Goal: Task Accomplishment & Management: Use online tool/utility

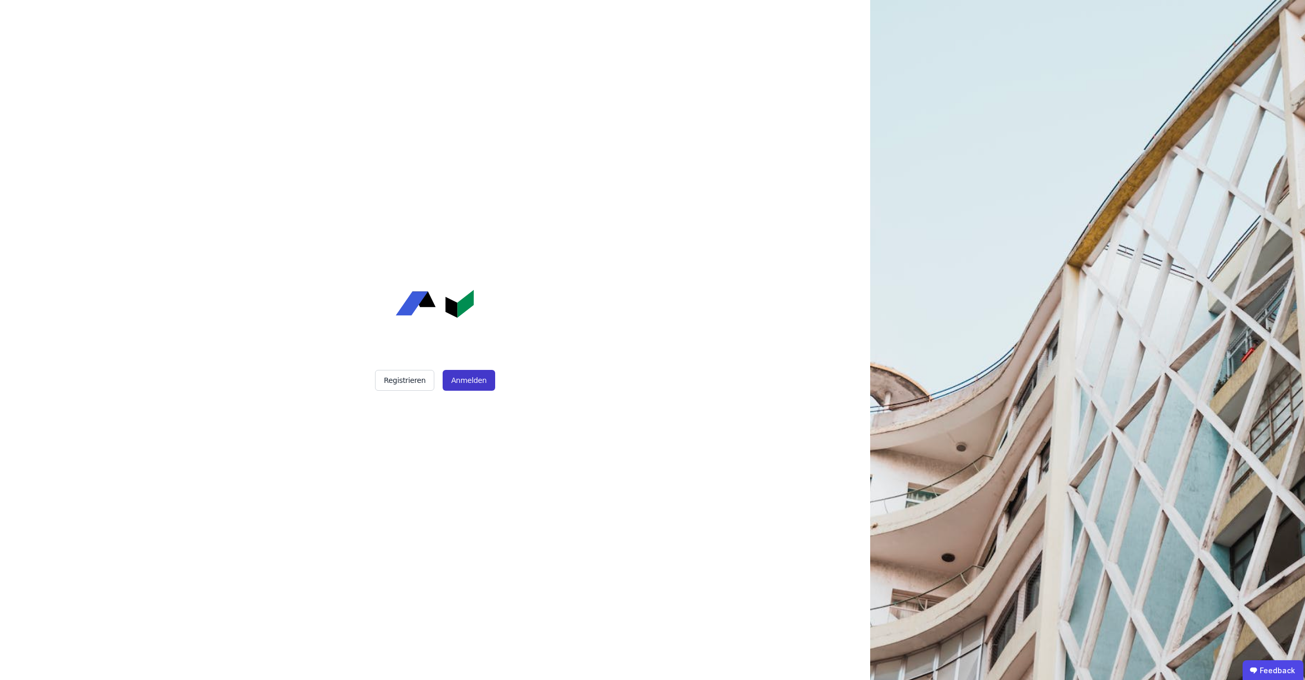
click at [459, 379] on button "Anmelden" at bounding box center [469, 380] width 52 height 21
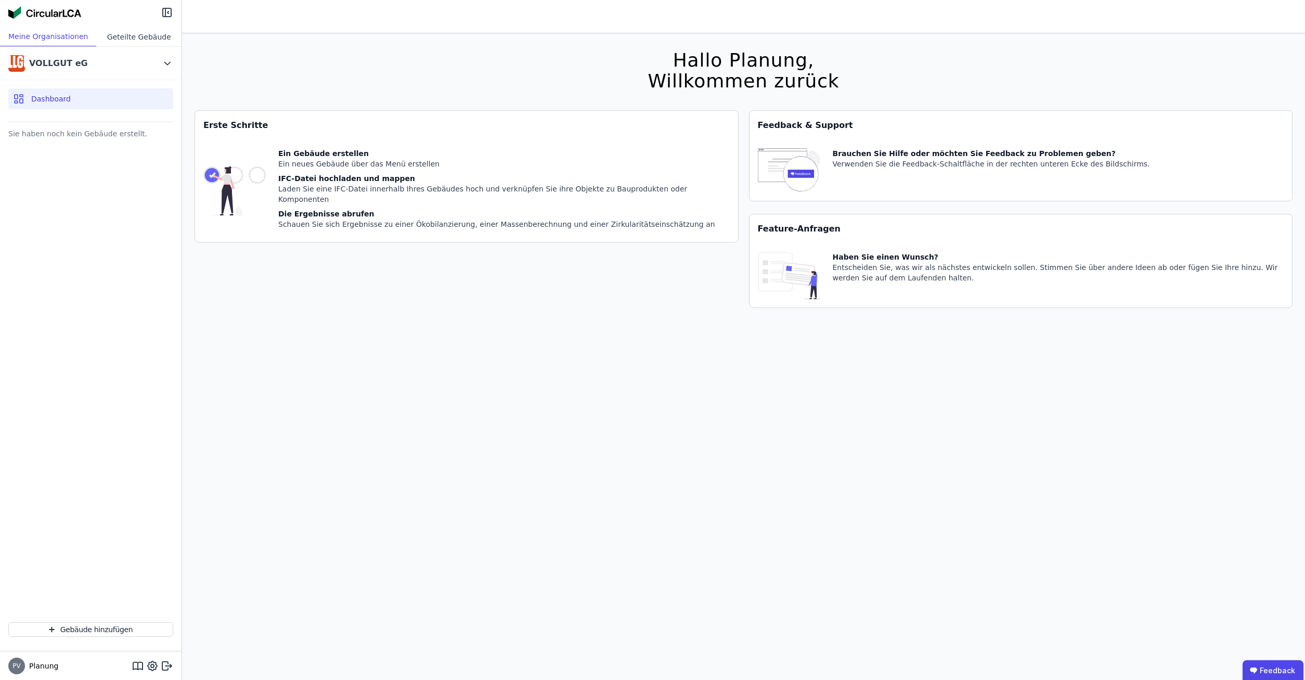
click at [144, 40] on div "Geteilte Gebäude" at bounding box center [138, 36] width 85 height 19
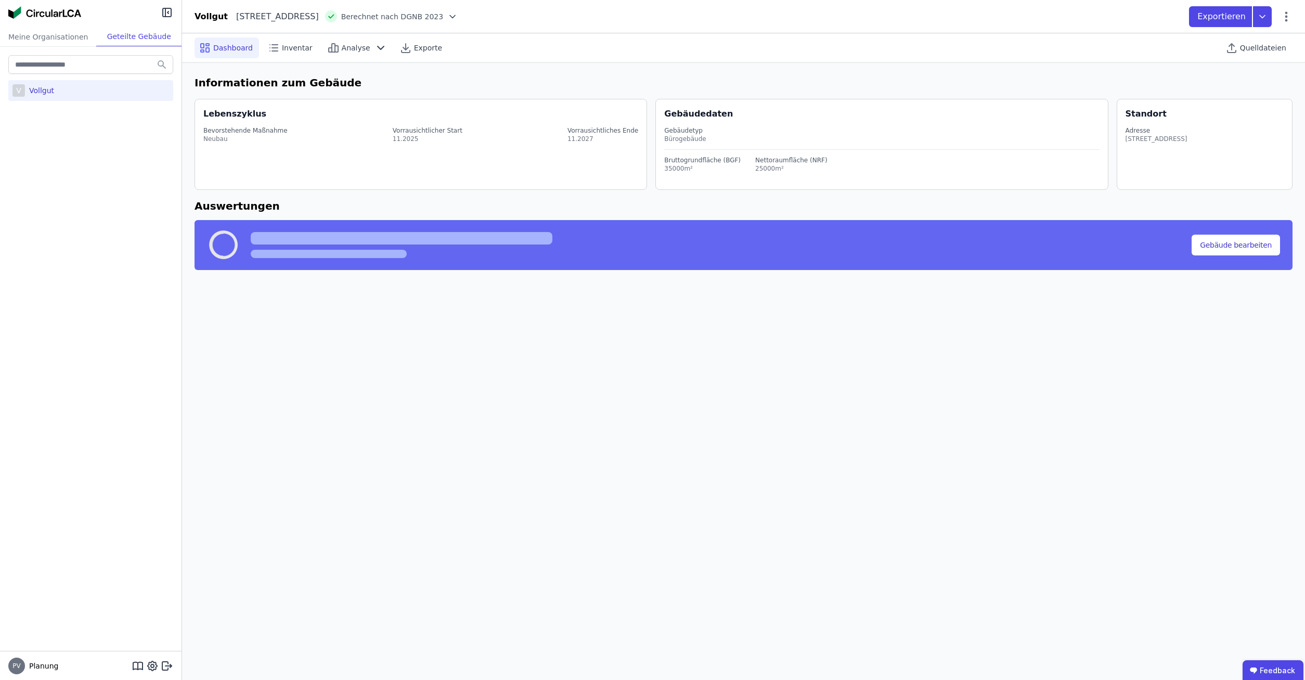
select select "*"
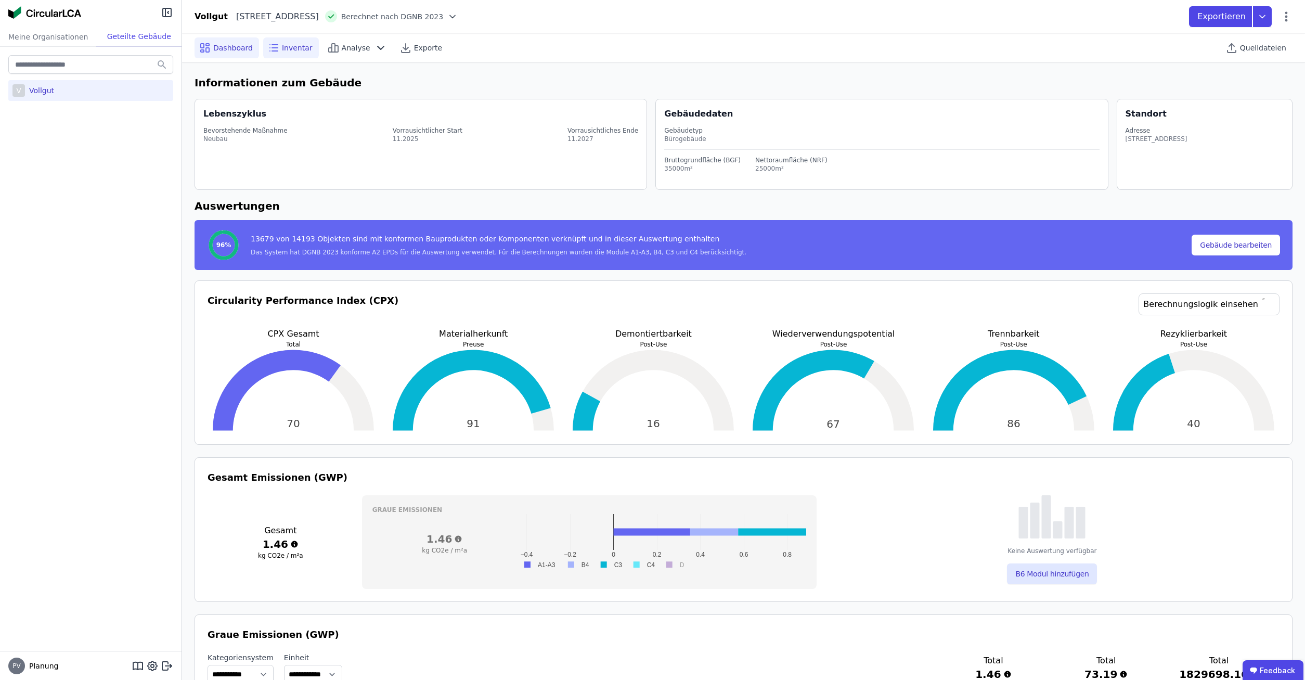
click at [292, 50] on span "Inventar" at bounding box center [297, 48] width 31 height 10
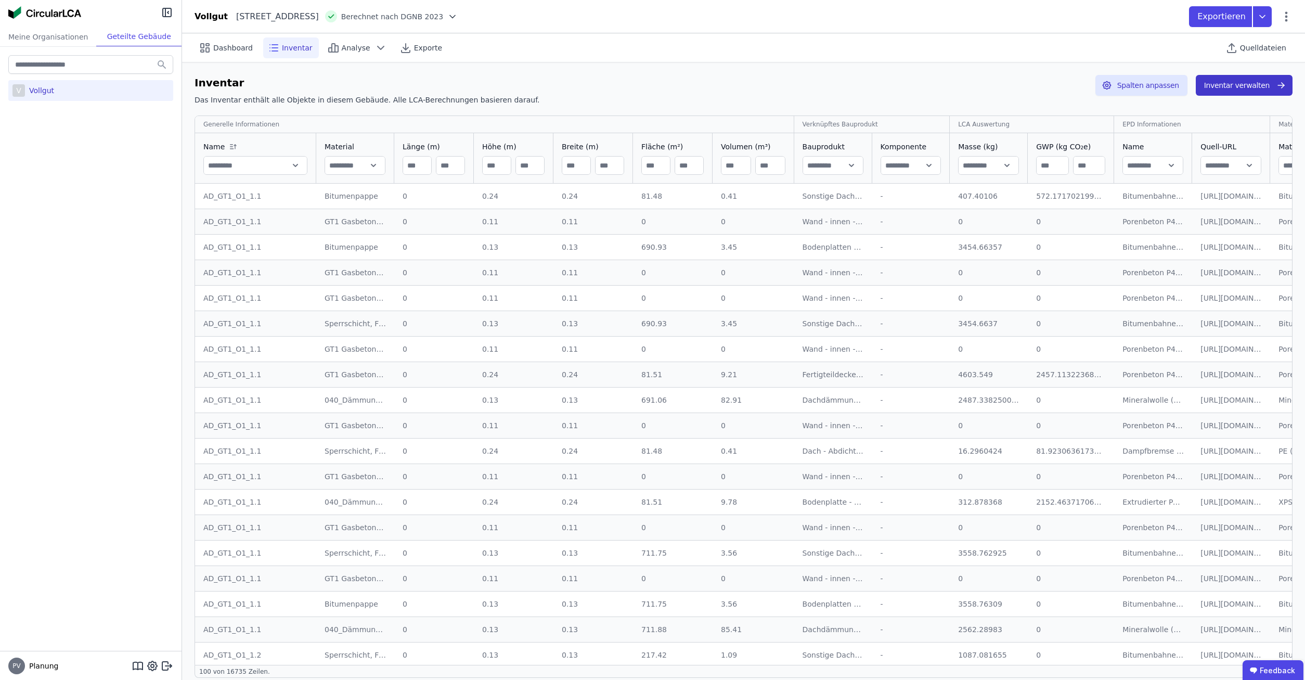
click at [1232, 90] on button "Inventar verwalten" at bounding box center [1244, 85] width 97 height 21
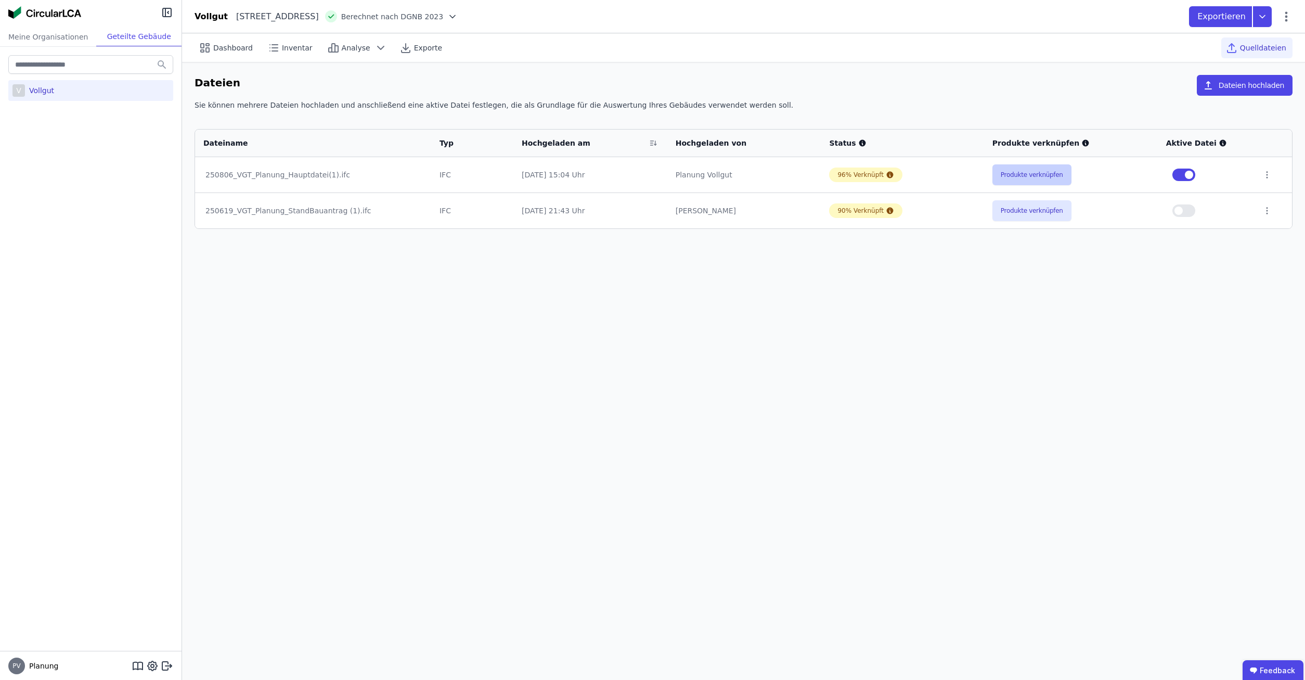
click at [1046, 170] on button "Produkte verknüpfen" at bounding box center [1031, 174] width 79 height 21
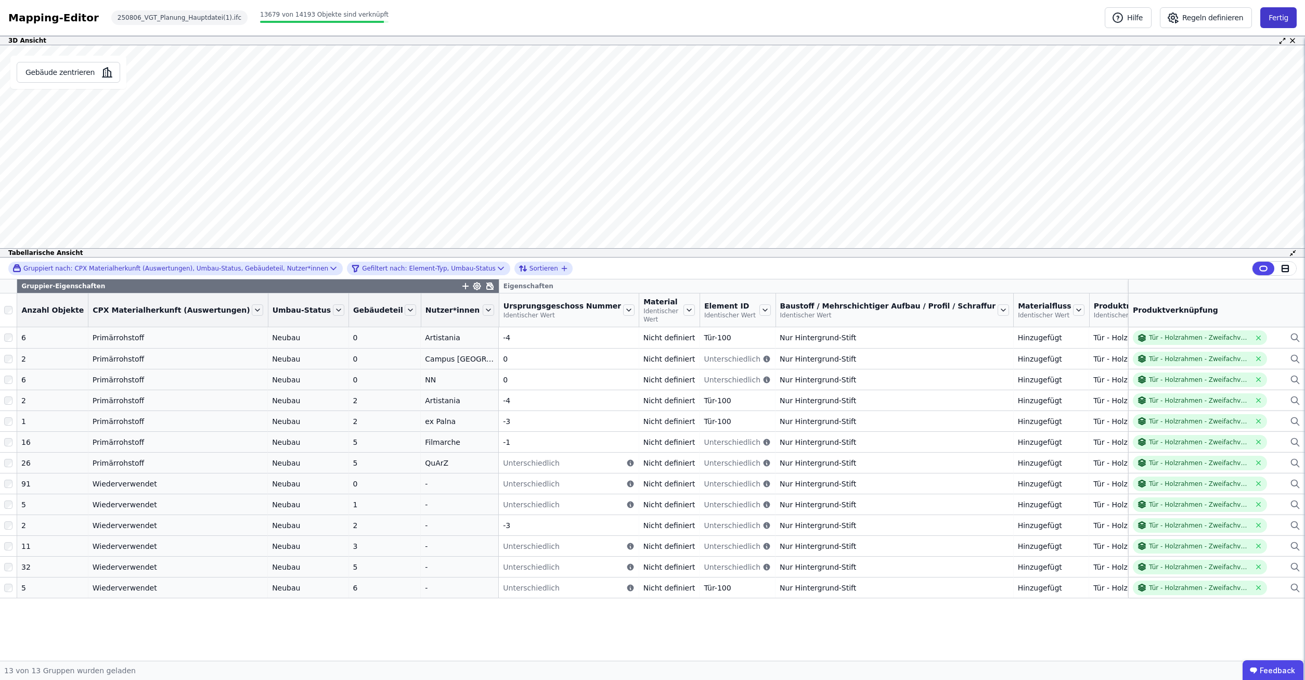
click at [1292, 20] on button "Fertig" at bounding box center [1278, 17] width 36 height 21
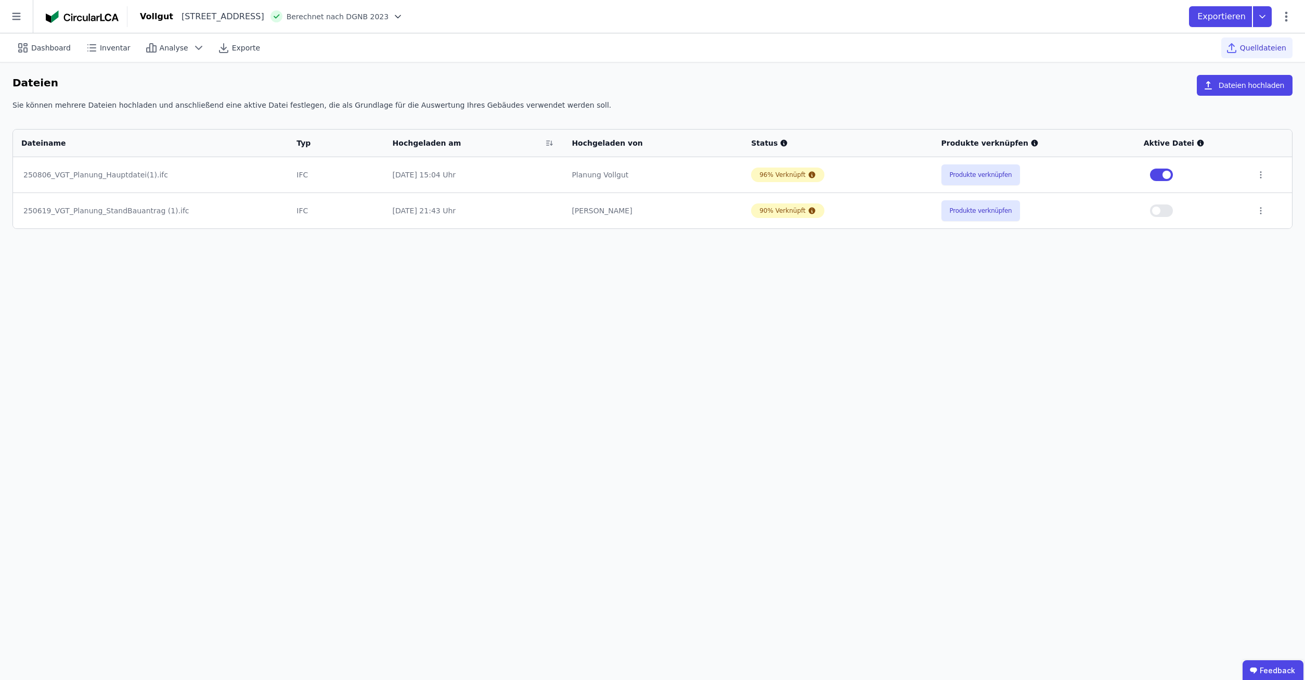
click at [1263, 177] on div at bounding box center [1270, 174] width 28 height 9
click at [1259, 174] on icon at bounding box center [1260, 174] width 9 height 9
drag, startPoint x: 1112, startPoint y: 350, endPoint x: 1009, endPoint y: 229, distance: 159.0
click at [1111, 351] on div "Dashboard Inventar Analyse Exporte Quelldateien Dateien Dateien hochladen Sie k…" at bounding box center [652, 356] width 1305 height 646
click at [979, 170] on button "Produkte verknüpfen" at bounding box center [980, 174] width 79 height 21
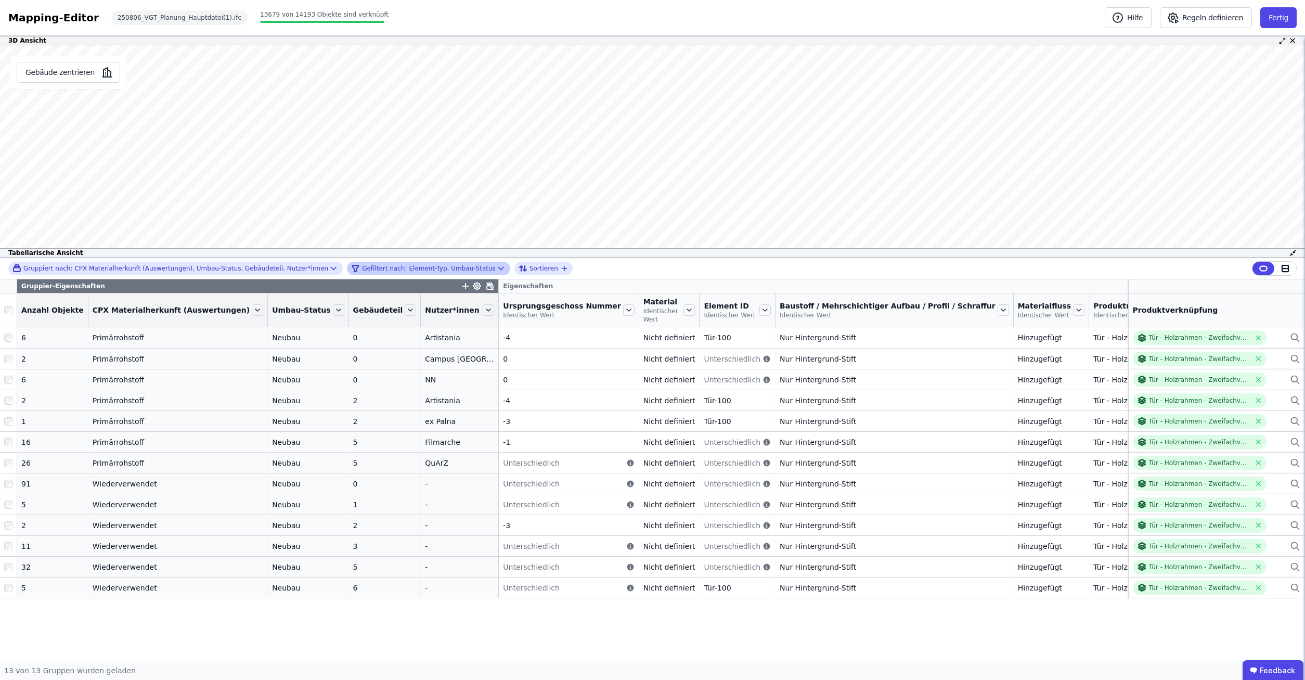
click at [390, 269] on div "Gefiltert nach: Element-Typ, Umbau-Status" at bounding box center [423, 268] width 145 height 12
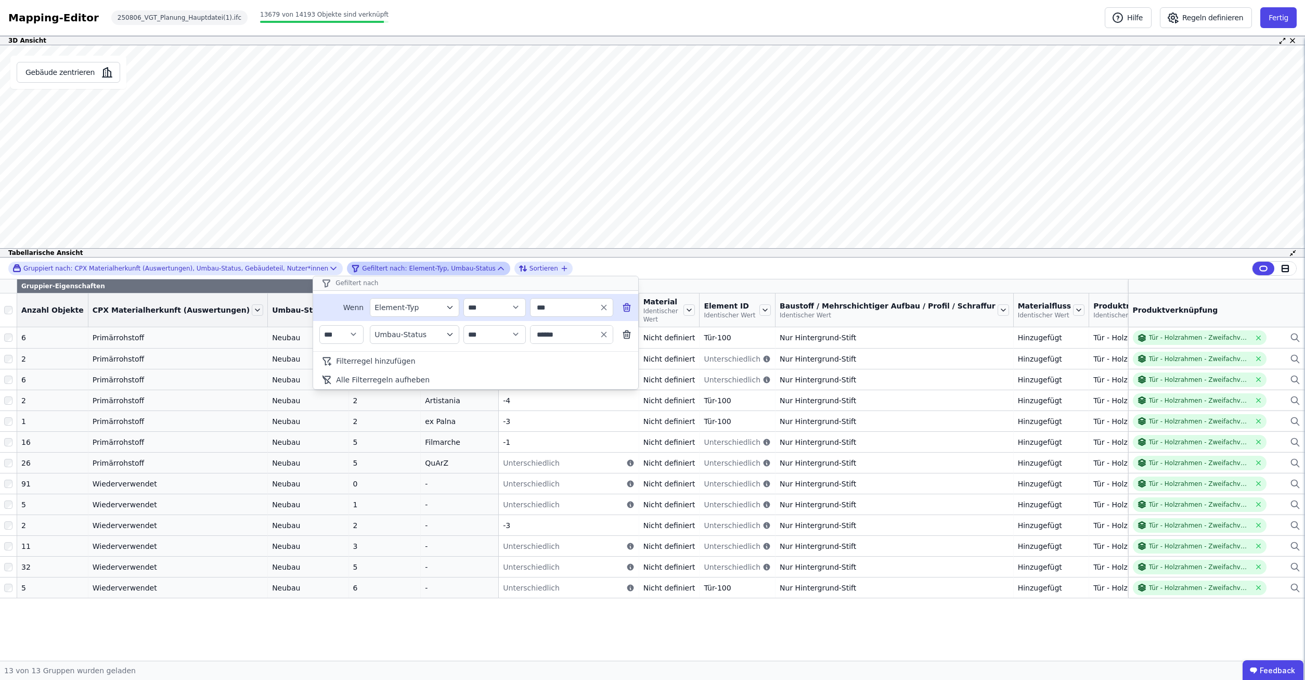
click at [628, 307] on icon at bounding box center [628, 308] width 0 height 3
type input "******"
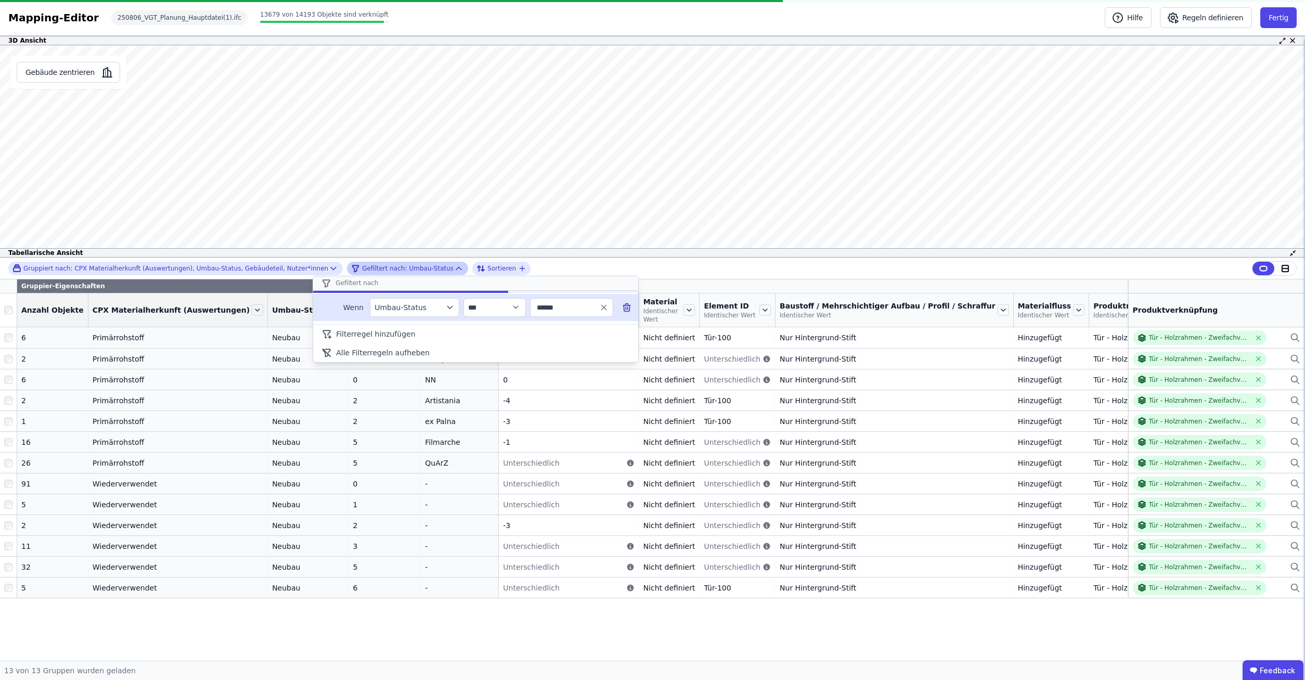
click at [628, 307] on icon at bounding box center [628, 308] width 0 height 3
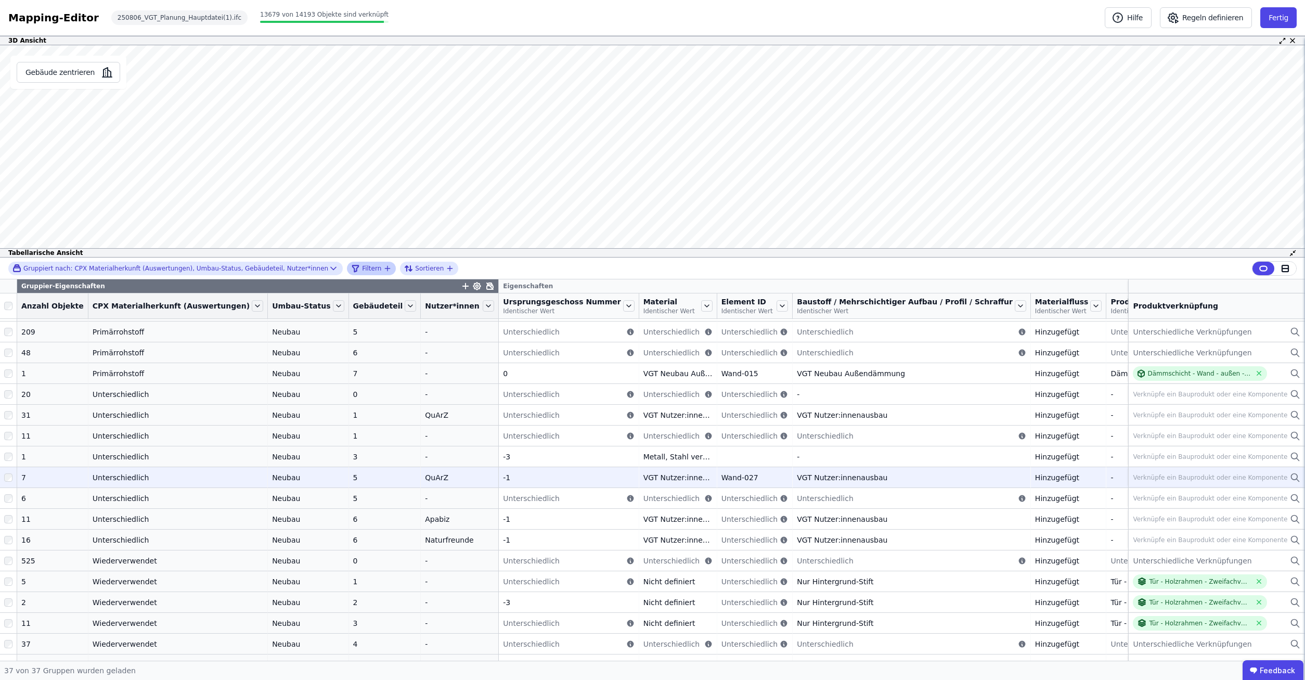
scroll to position [437, 0]
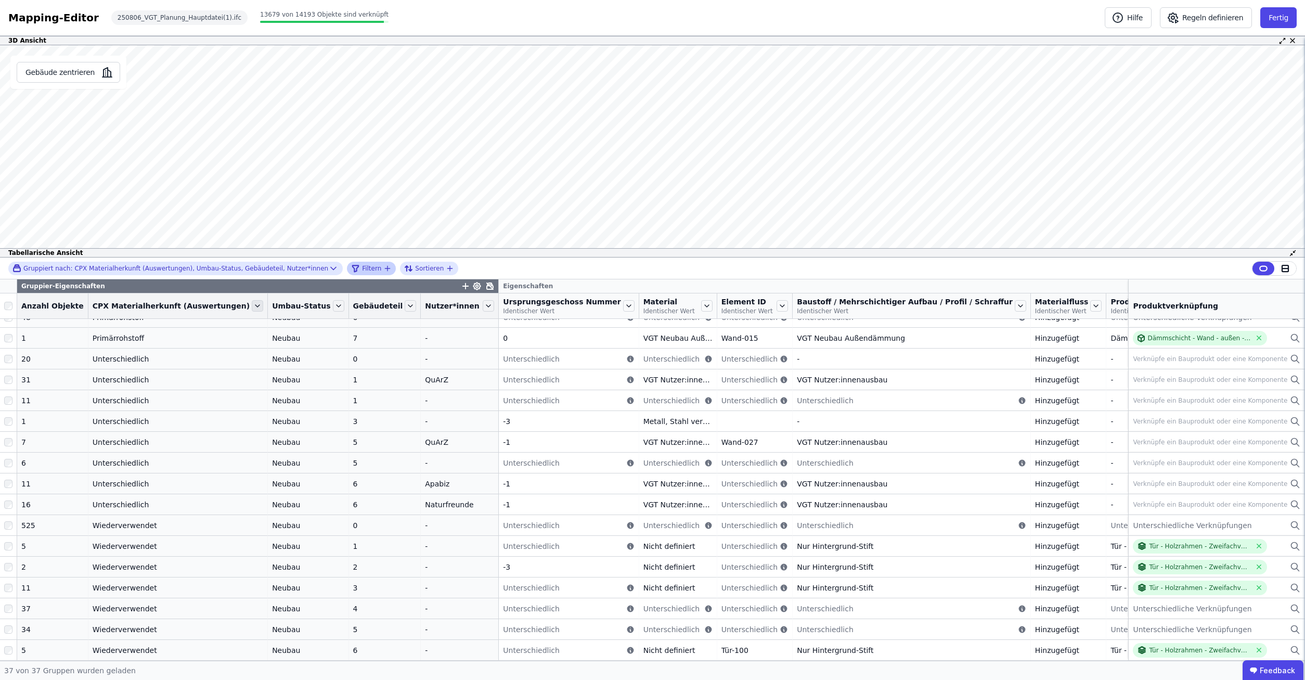
click at [252, 312] on icon at bounding box center [257, 305] width 11 height 11
click at [250, 366] on li "Nach “CPX Materialh...” gruppieren aufheben" at bounding box center [348, 356] width 196 height 19
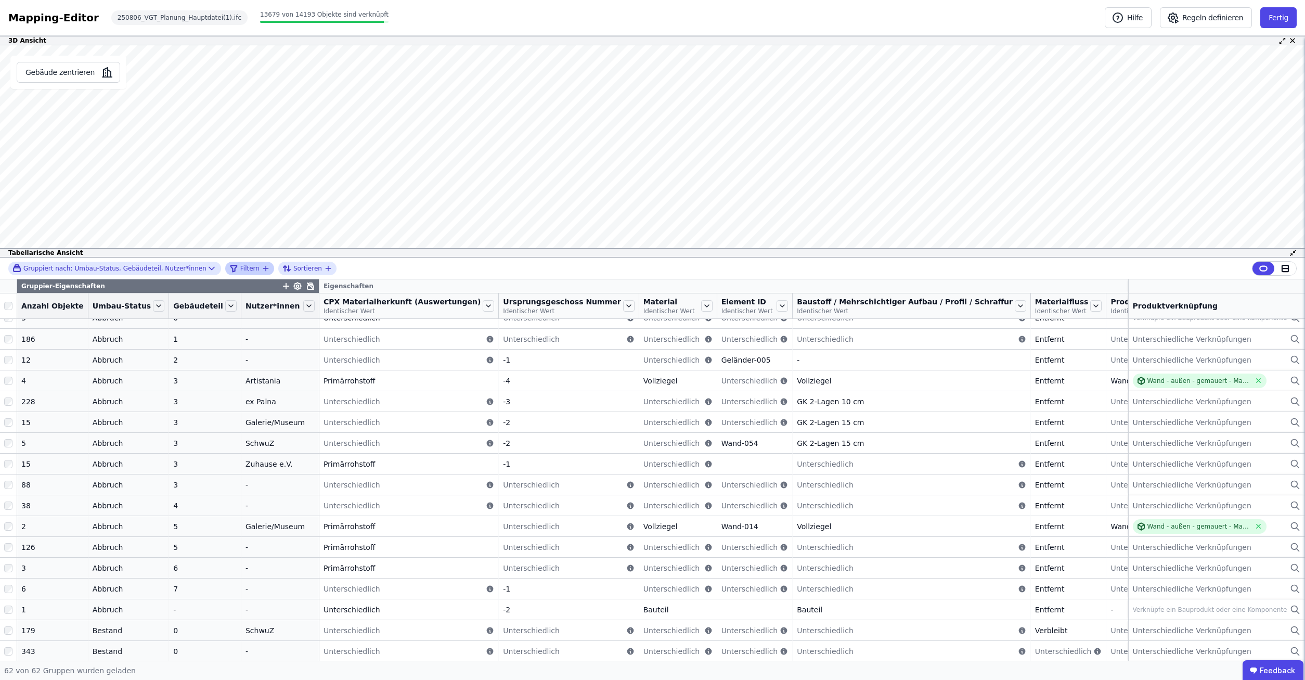
scroll to position [0, 0]
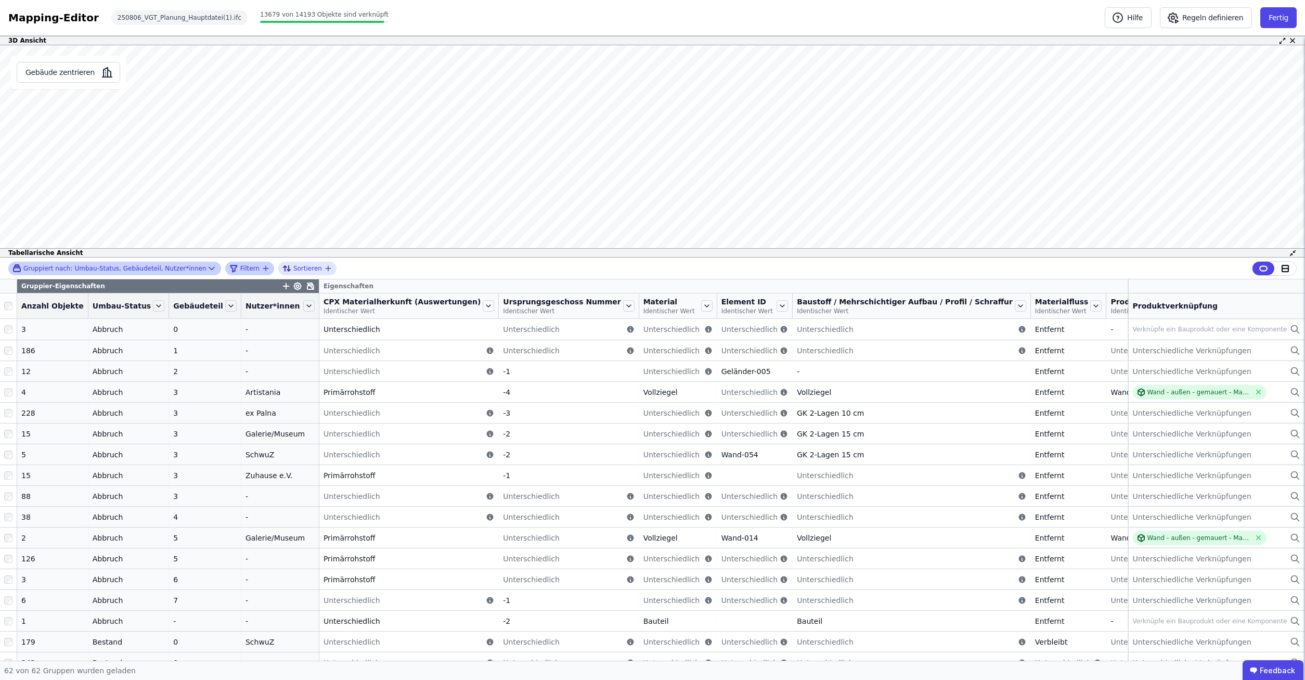
click at [172, 267] on div "Gruppiert nach: Umbau-Status, Gebäudeteil, Nutzer*innen" at bounding box center [109, 268] width 194 height 9
click at [171, 267] on div "Gruppiert nach: Umbau-Status, Gebäudeteil, Nutzer*innen" at bounding box center [109, 268] width 194 height 9
click at [307, 306] on icon at bounding box center [309, 306] width 4 height 2
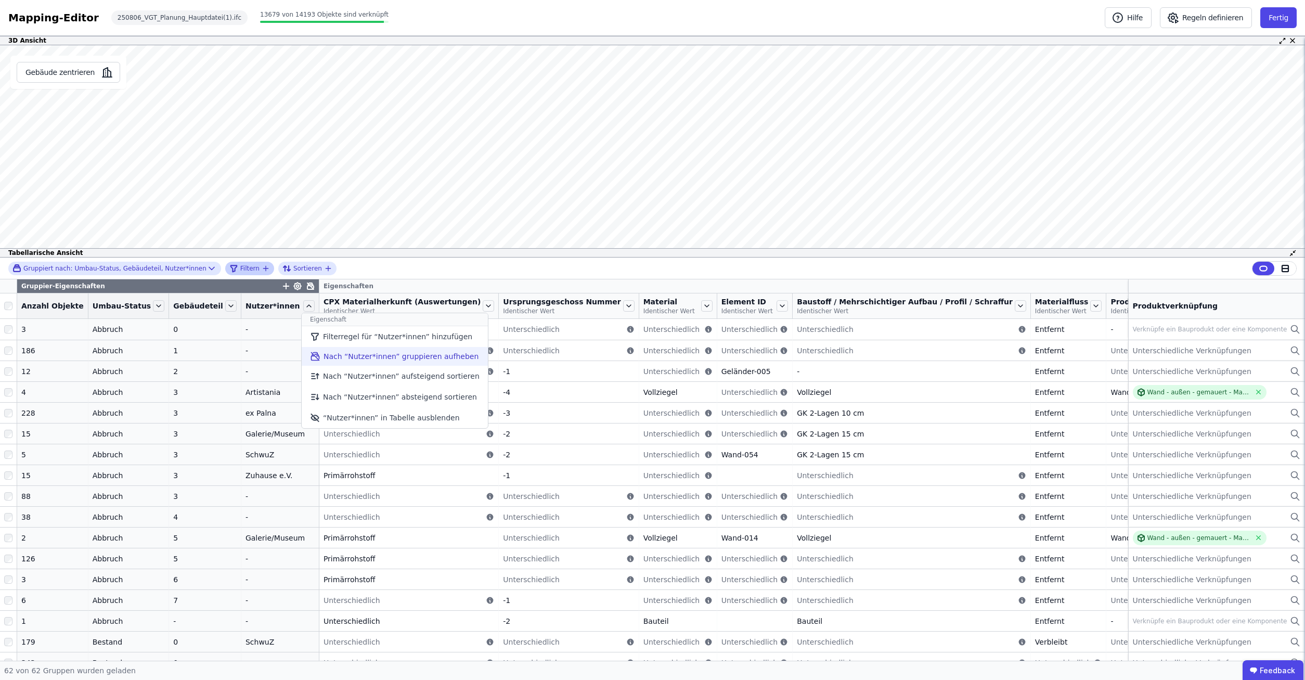
click at [302, 352] on li "Nach “Nutzer*innen” gruppieren aufheben" at bounding box center [395, 356] width 186 height 19
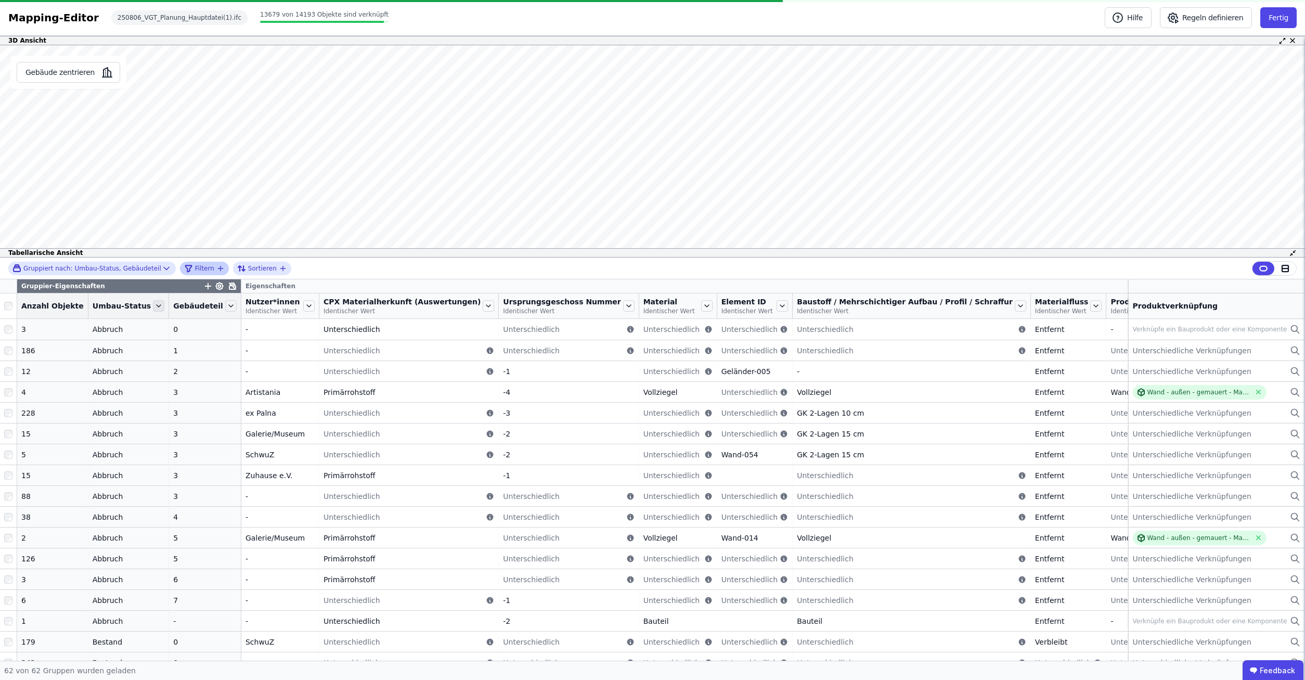
click at [153, 305] on icon at bounding box center [158, 305] width 11 height 11
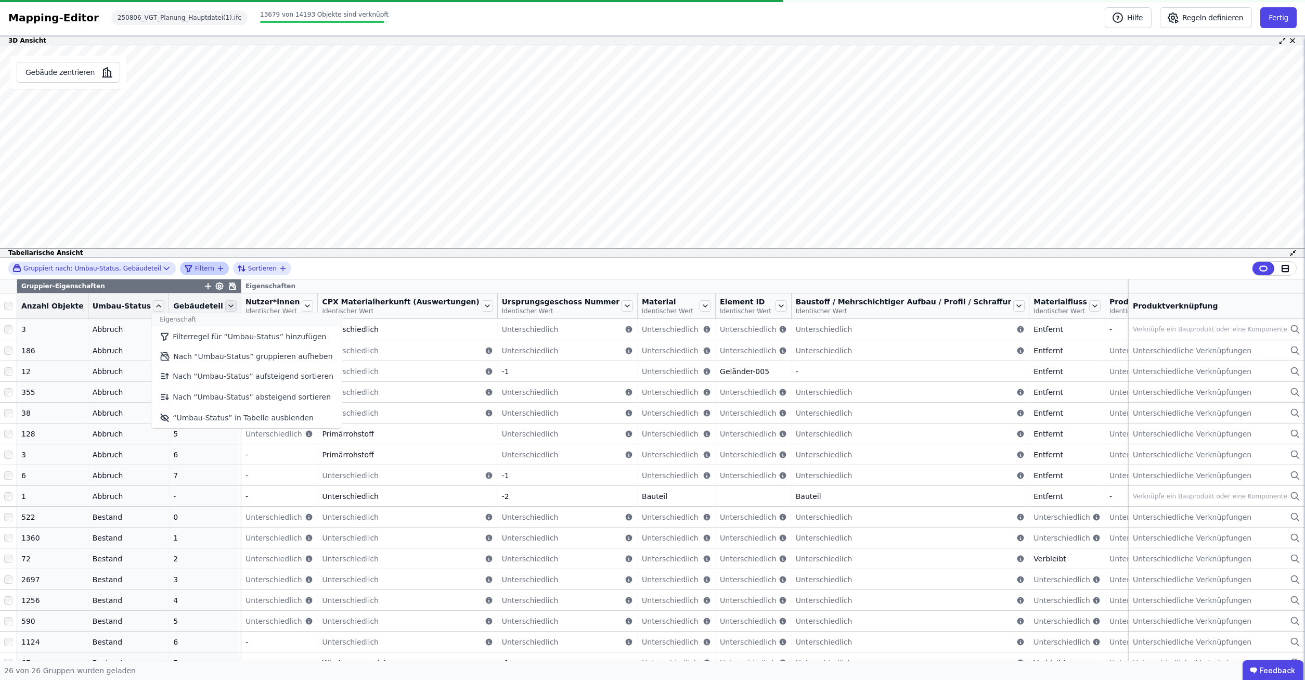
click at [225, 303] on icon at bounding box center [230, 305] width 11 height 11
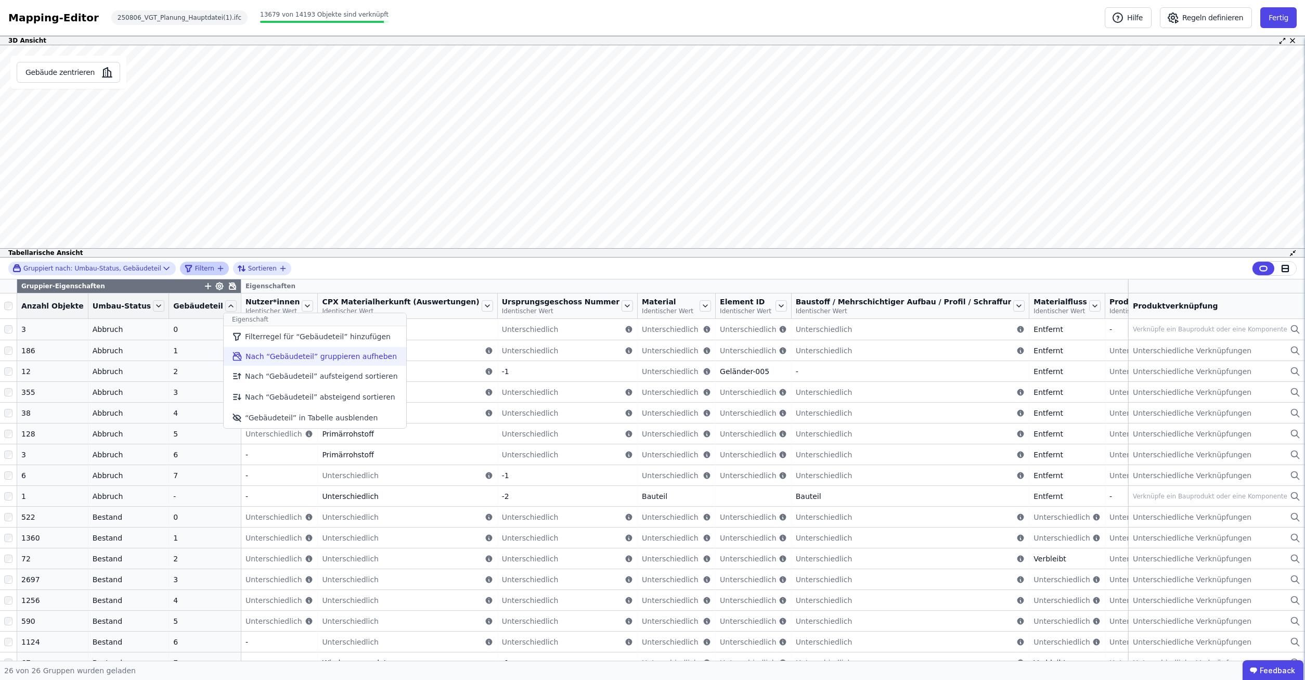
click at [228, 360] on li "Nach “Gebäudeteil” gruppieren aufheben" at bounding box center [315, 356] width 183 height 19
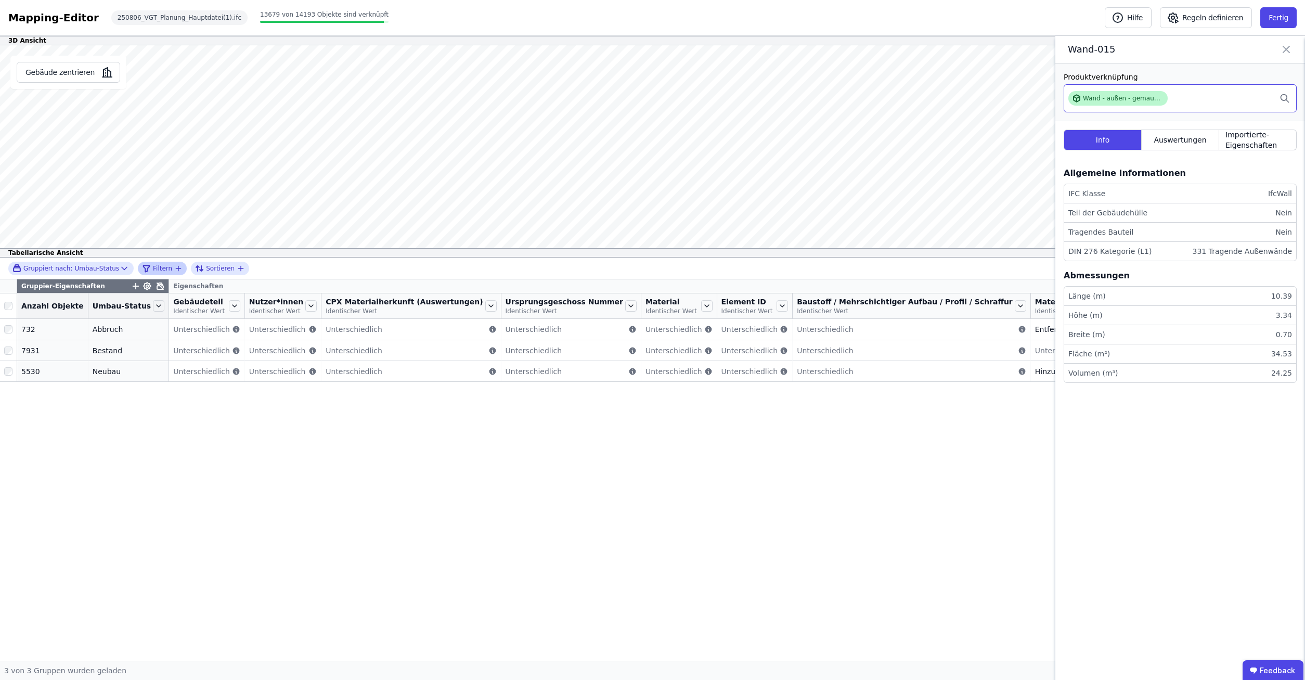
click at [1119, 98] on div "Wand - außen - gemauert - Mauerziegel" at bounding box center [1123, 98] width 81 height 8
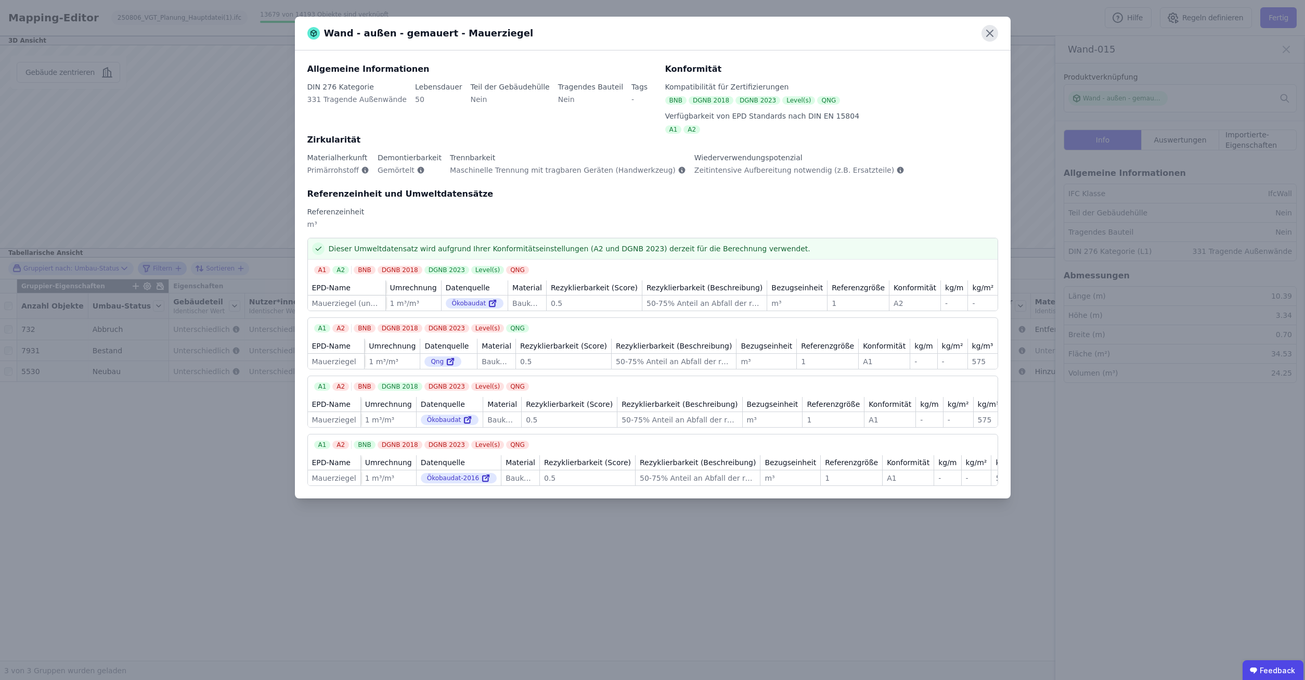
click at [991, 32] on icon at bounding box center [990, 33] width 6 height 6
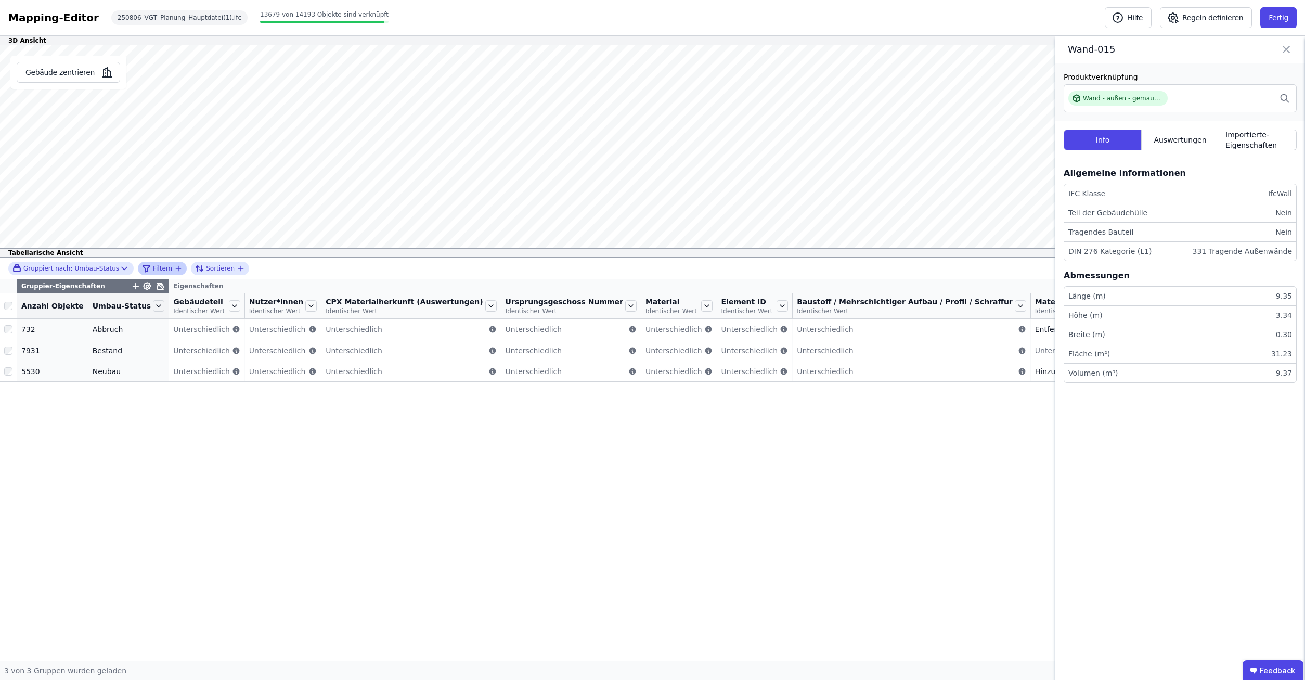
click at [1289, 53] on icon at bounding box center [1286, 49] width 6 height 6
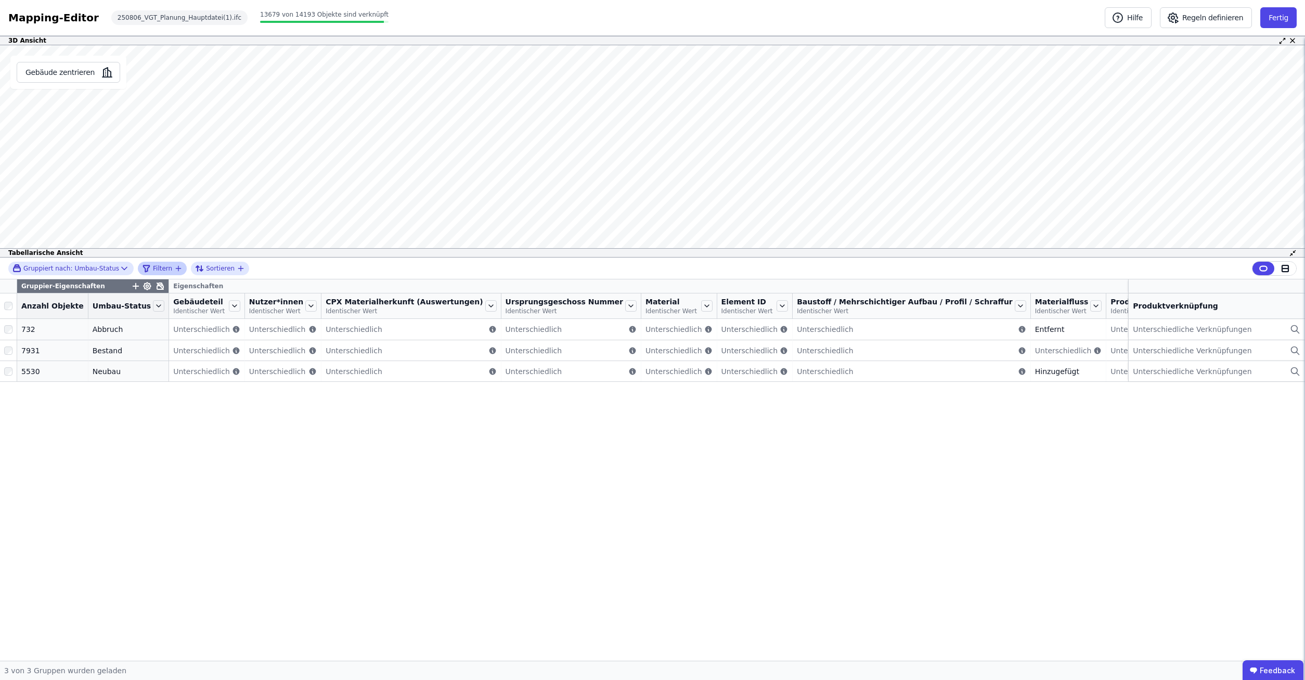
click at [476, 274] on div "3D Ansicht Gebäude zentrieren Wand-015 Produktverknüpfung Wand - außen - gemaue…" at bounding box center [652, 348] width 1305 height 625
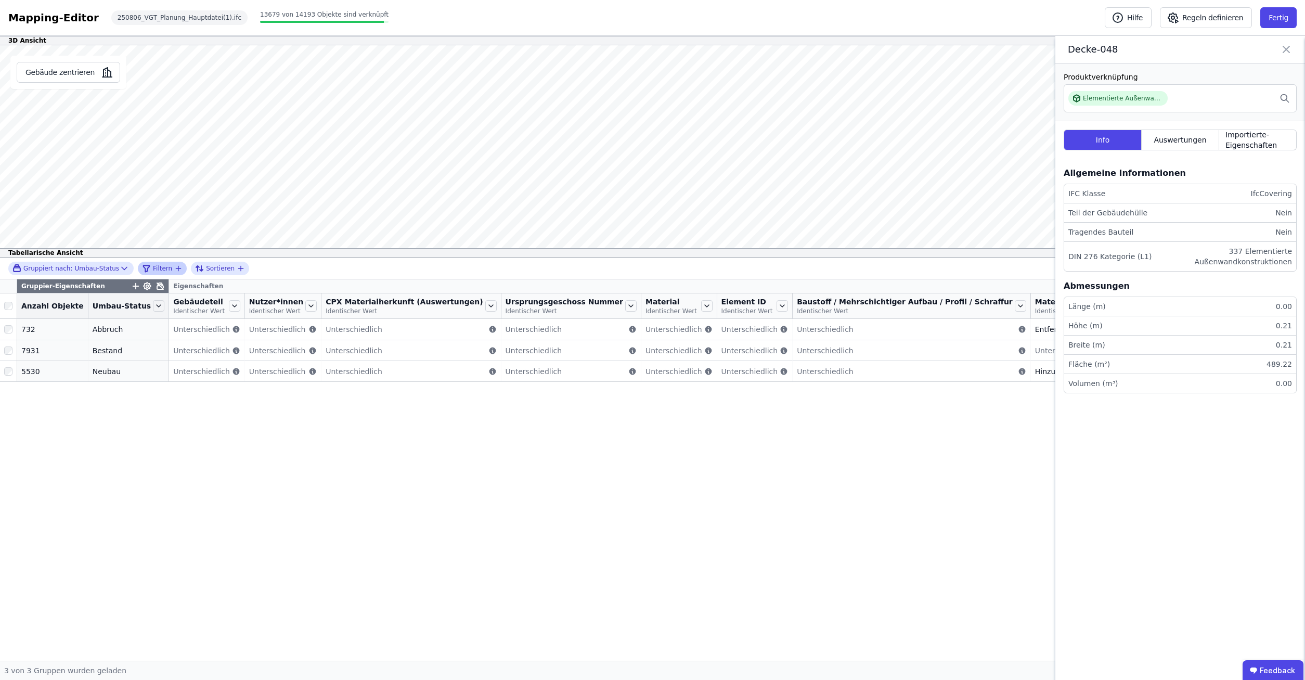
click at [174, 265] on icon "filter_by" at bounding box center [178, 268] width 8 height 8
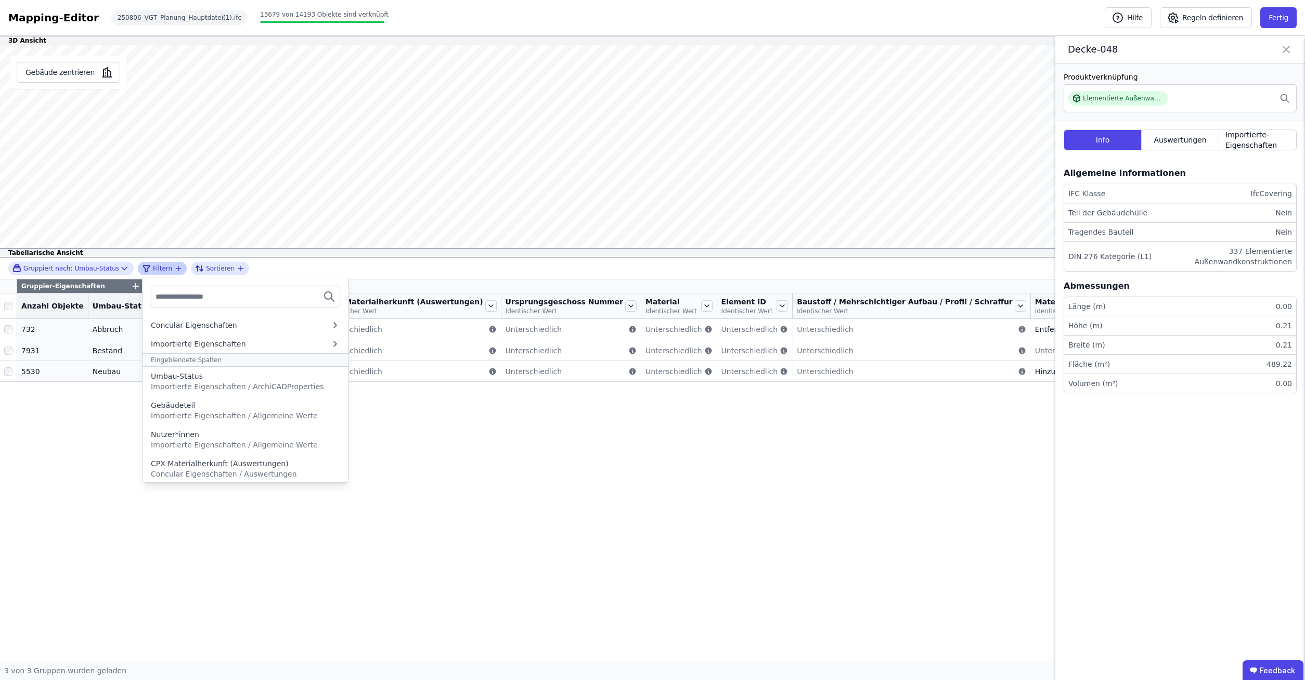
click at [188, 292] on input "text" at bounding box center [194, 296] width 77 height 19
click at [182, 382] on span "Importierte Eigenschaften / ArchiCADProperties" at bounding box center [237, 386] width 173 height 8
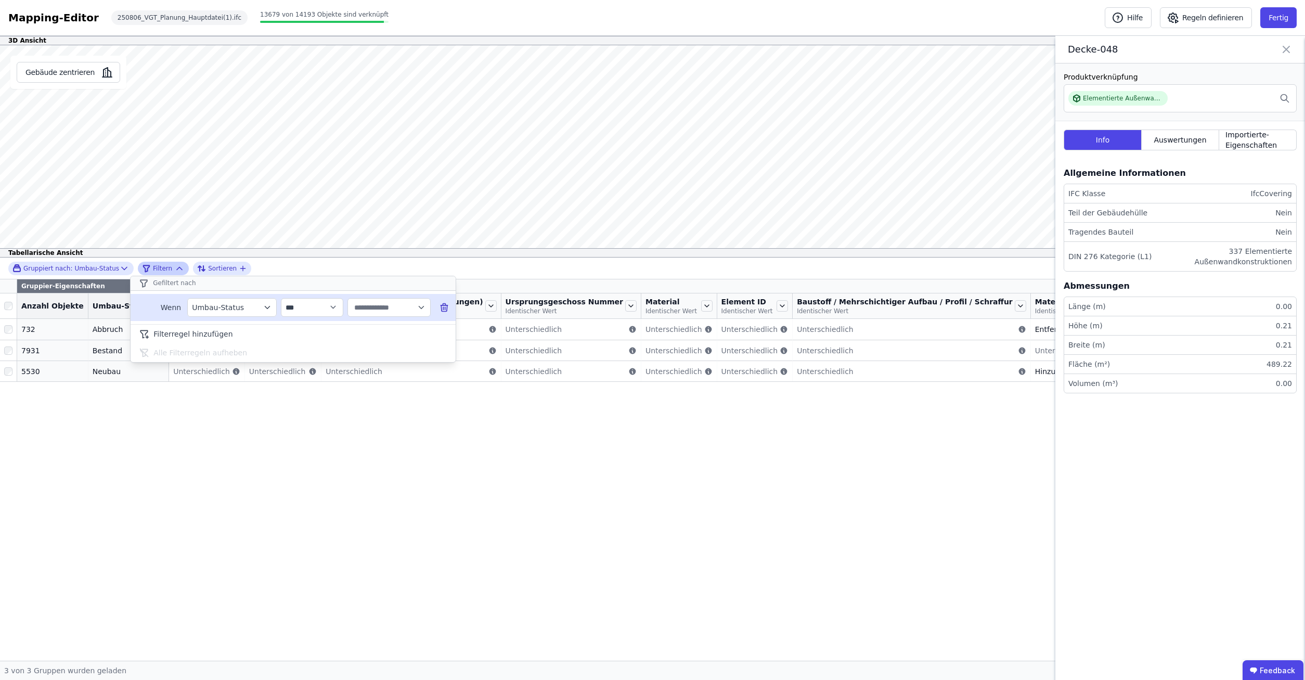
click at [413, 310] on input "text" at bounding box center [384, 307] width 64 height 19
click at [386, 351] on div "5530" at bounding box center [401, 350] width 31 height 10
type input "******"
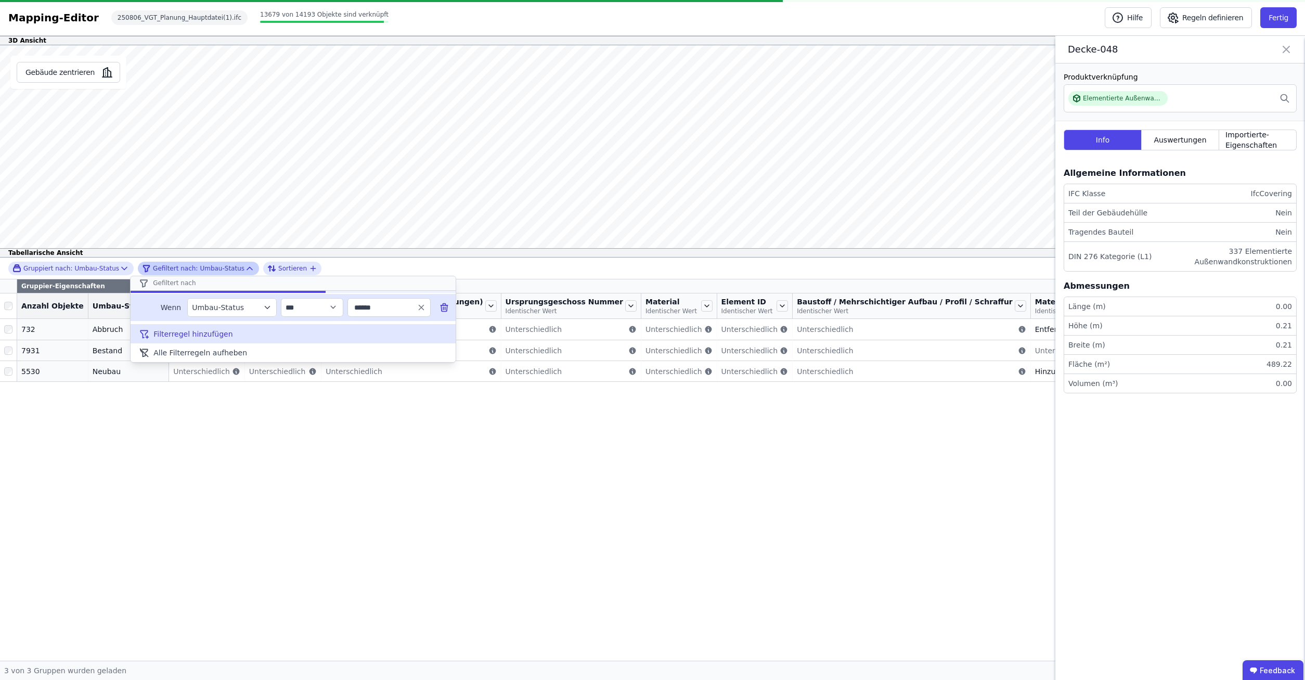
click at [168, 338] on span "Filterregel hinzufügen" at bounding box center [192, 334] width 79 height 10
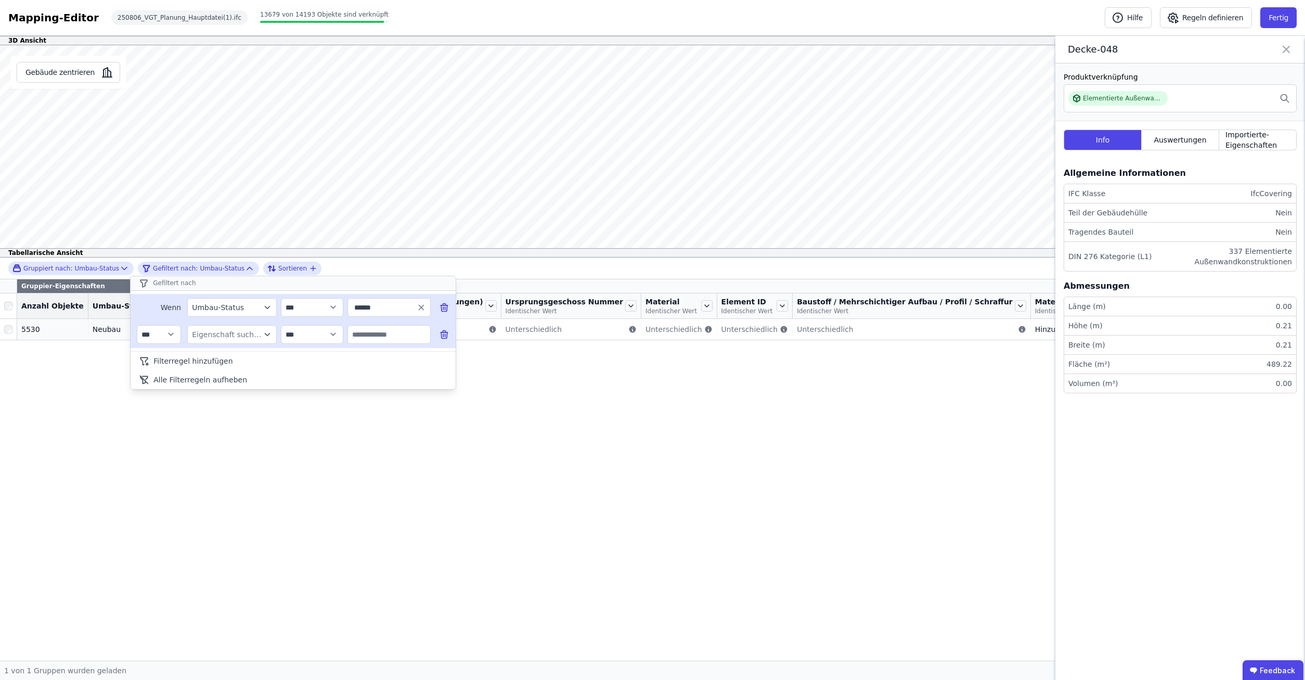
click at [211, 332] on div "Eigenschaft suchen" at bounding box center [227, 334] width 70 height 10
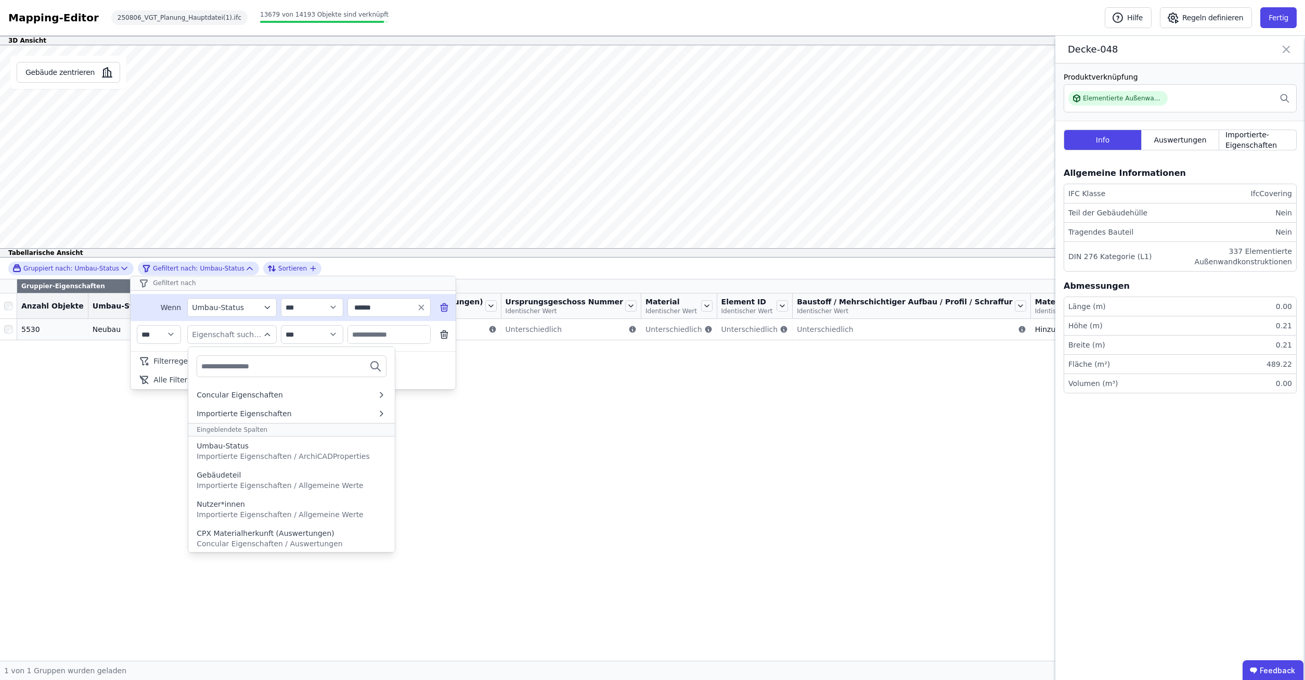
click at [213, 366] on input "text" at bounding box center [239, 366] width 77 height 19
type input "*"
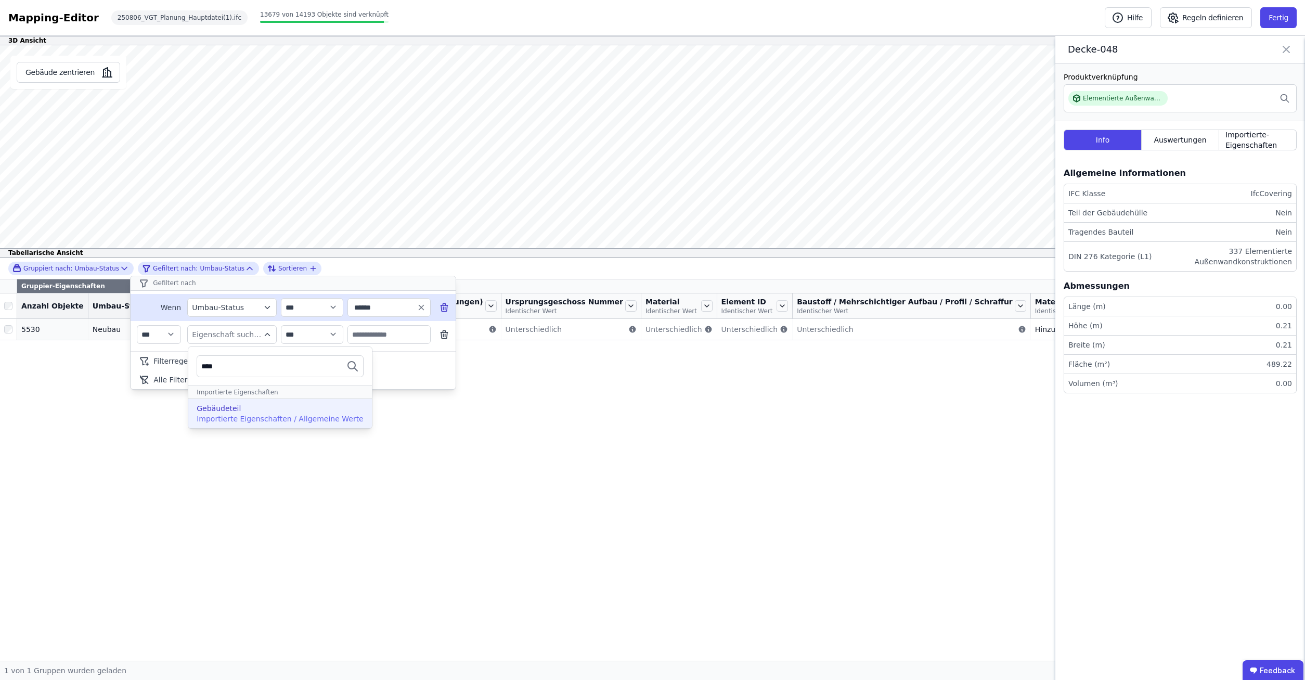
type input "****"
click at [246, 409] on div "Gebäudeteil" at bounding box center [280, 408] width 167 height 10
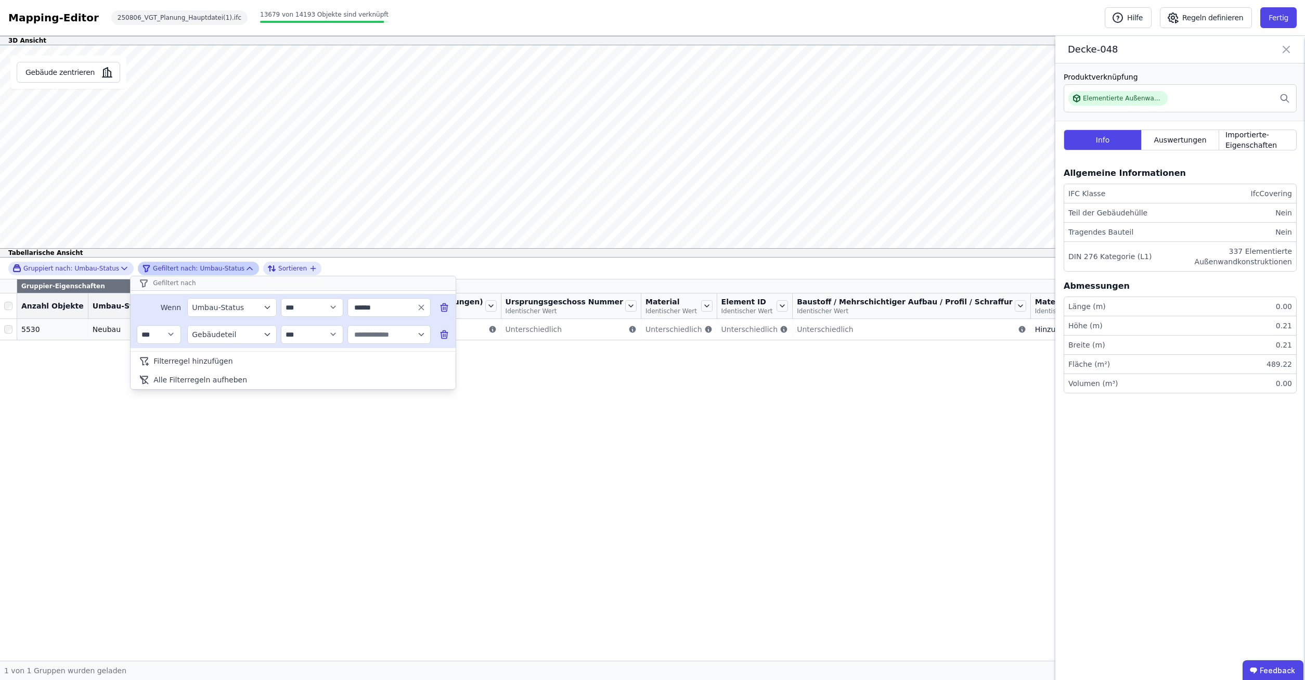
click at [393, 333] on input "text" at bounding box center [384, 334] width 64 height 19
click at [367, 442] on div "1207" at bounding box center [376, 440] width 31 height 10
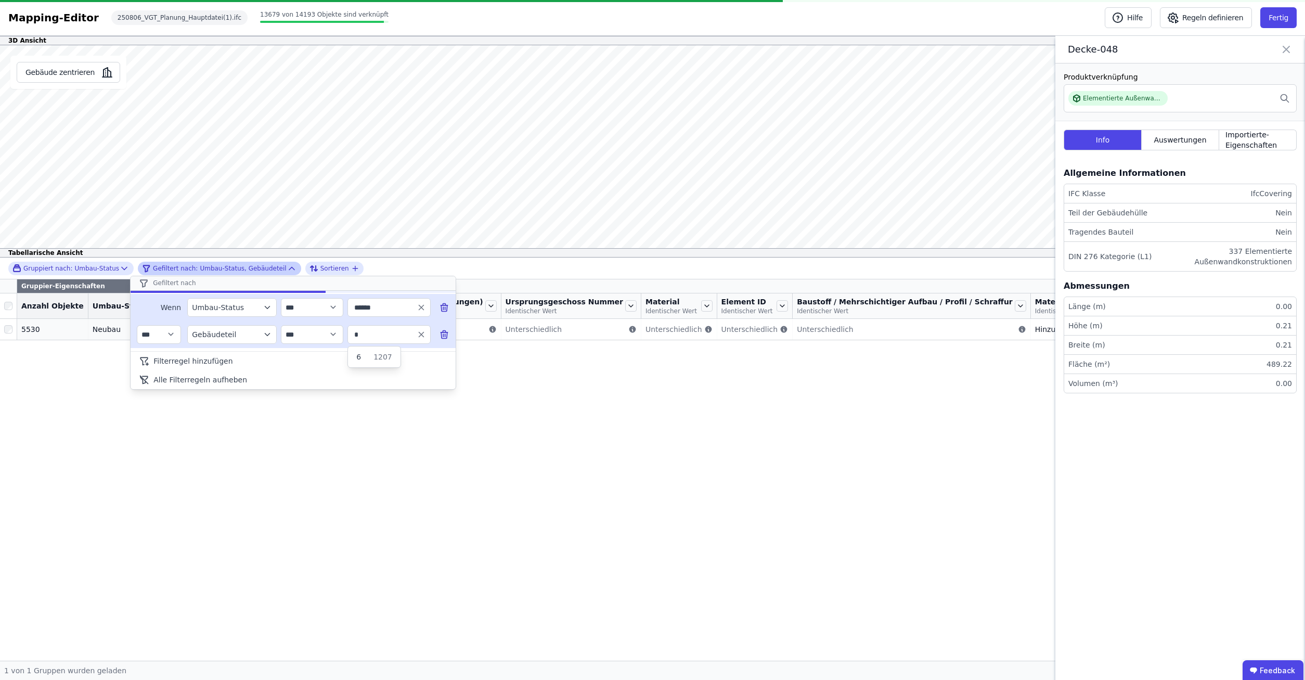
type input "*"
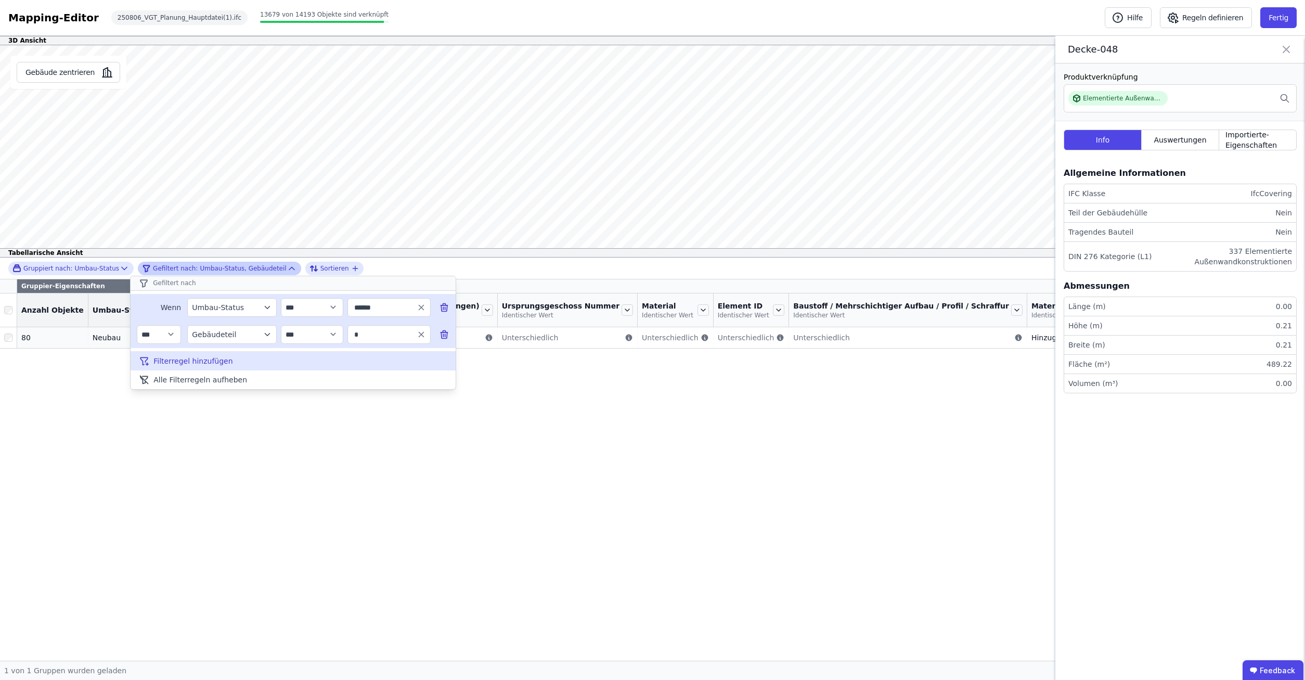
click at [156, 361] on span "Filterregel hinzufügen" at bounding box center [192, 361] width 79 height 10
click at [247, 366] on div "Eigenschaft suchen" at bounding box center [227, 361] width 70 height 10
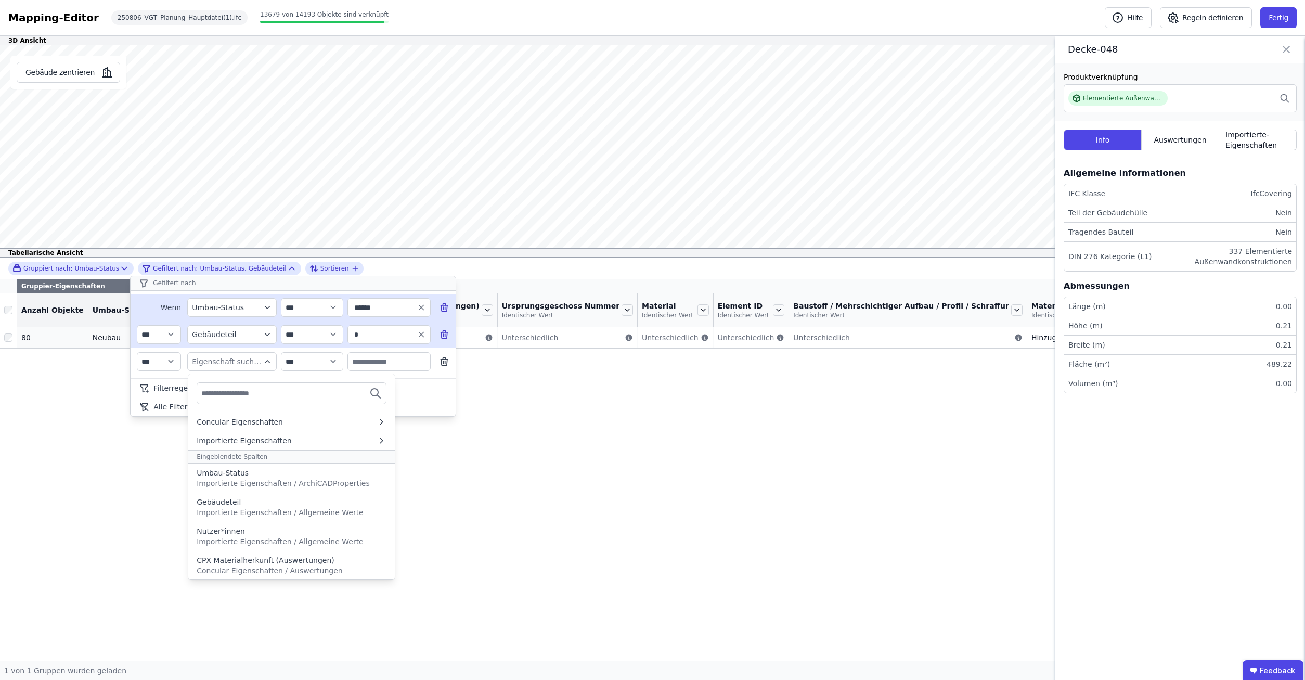
click at [224, 391] on input "text" at bounding box center [239, 393] width 77 height 19
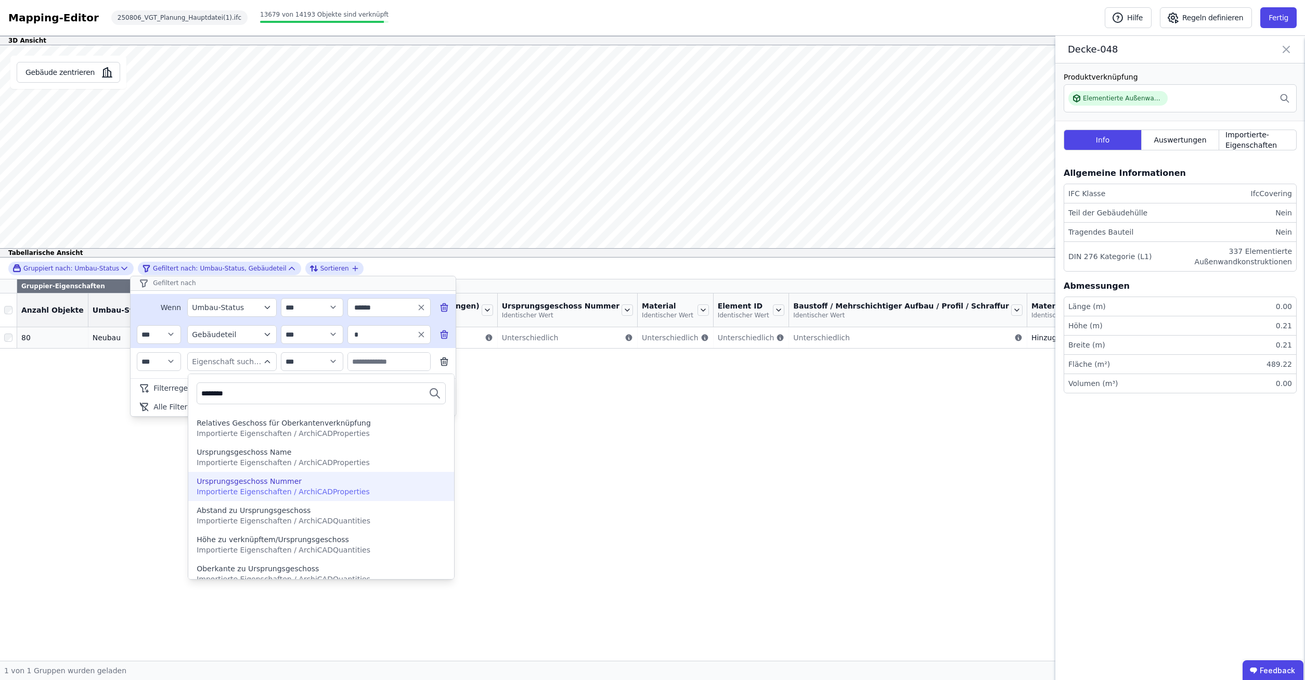
type input "********"
click at [282, 491] on span "Importierte Eigenschaften / ArchiCADProperties" at bounding box center [283, 491] width 173 height 8
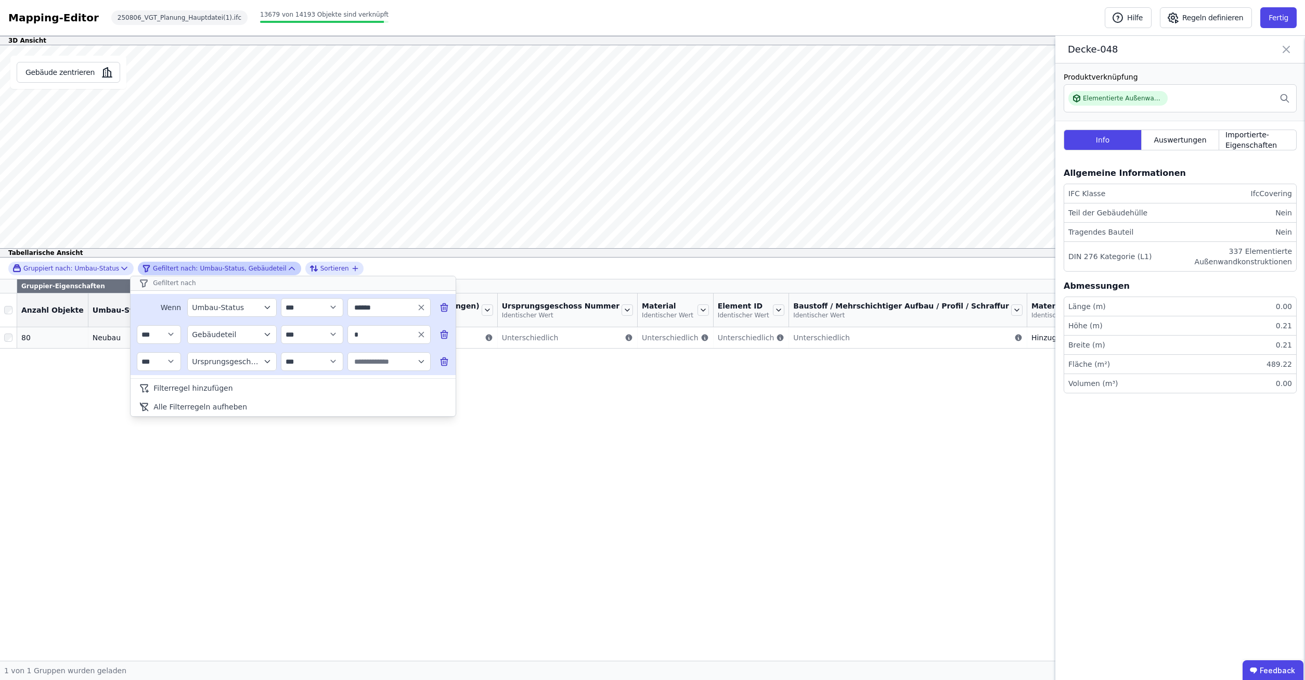
click at [386, 363] on input "text" at bounding box center [384, 361] width 64 height 19
click at [371, 410] on label "-3 2850" at bounding box center [375, 404] width 55 height 19
type input "**"
click at [500, 461] on div "**********" at bounding box center [652, 458] width 1305 height 403
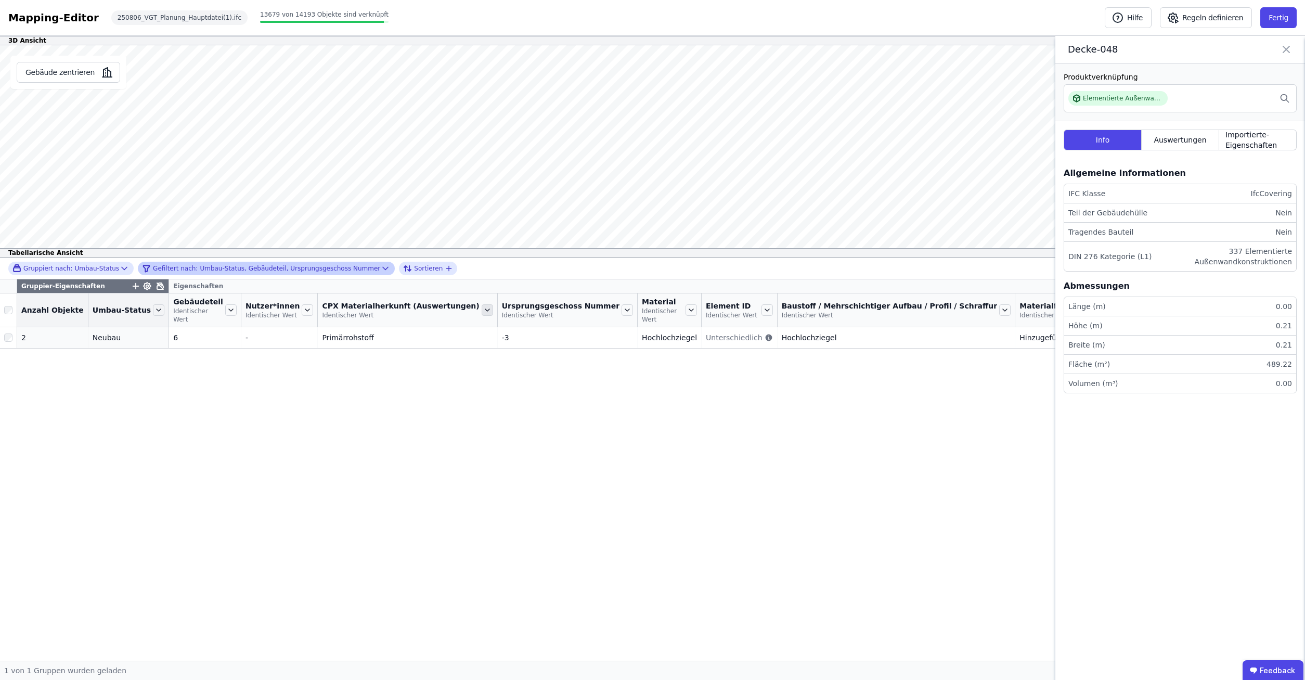
click at [482, 307] on icon at bounding box center [487, 309] width 11 height 11
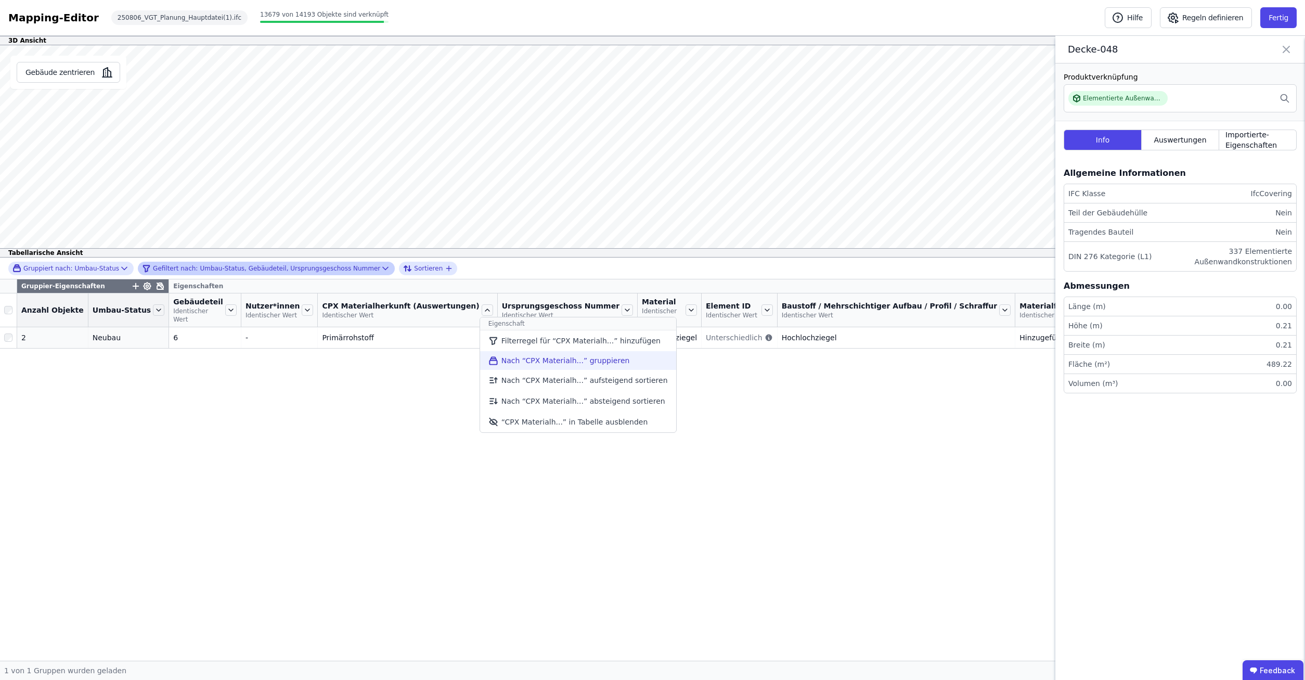
click at [480, 363] on li "Nach “CPX Materialh...” gruppieren" at bounding box center [578, 360] width 196 height 19
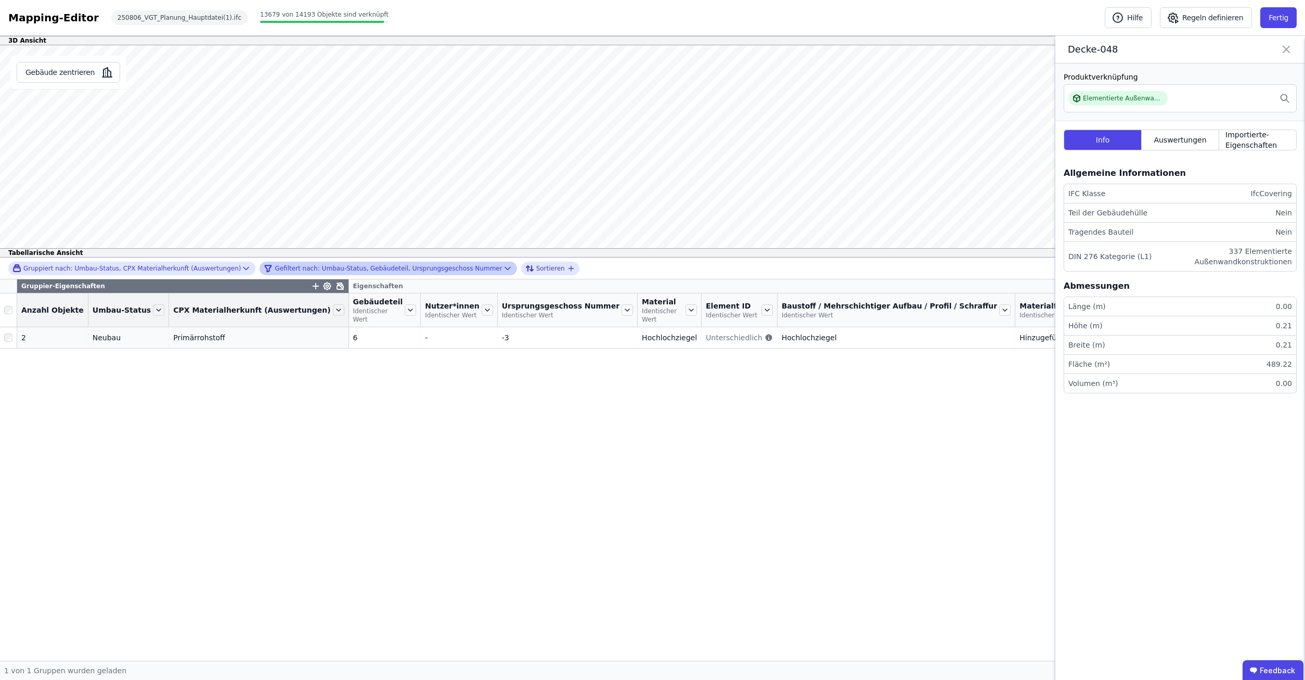
click at [1285, 51] on icon at bounding box center [1286, 49] width 6 height 6
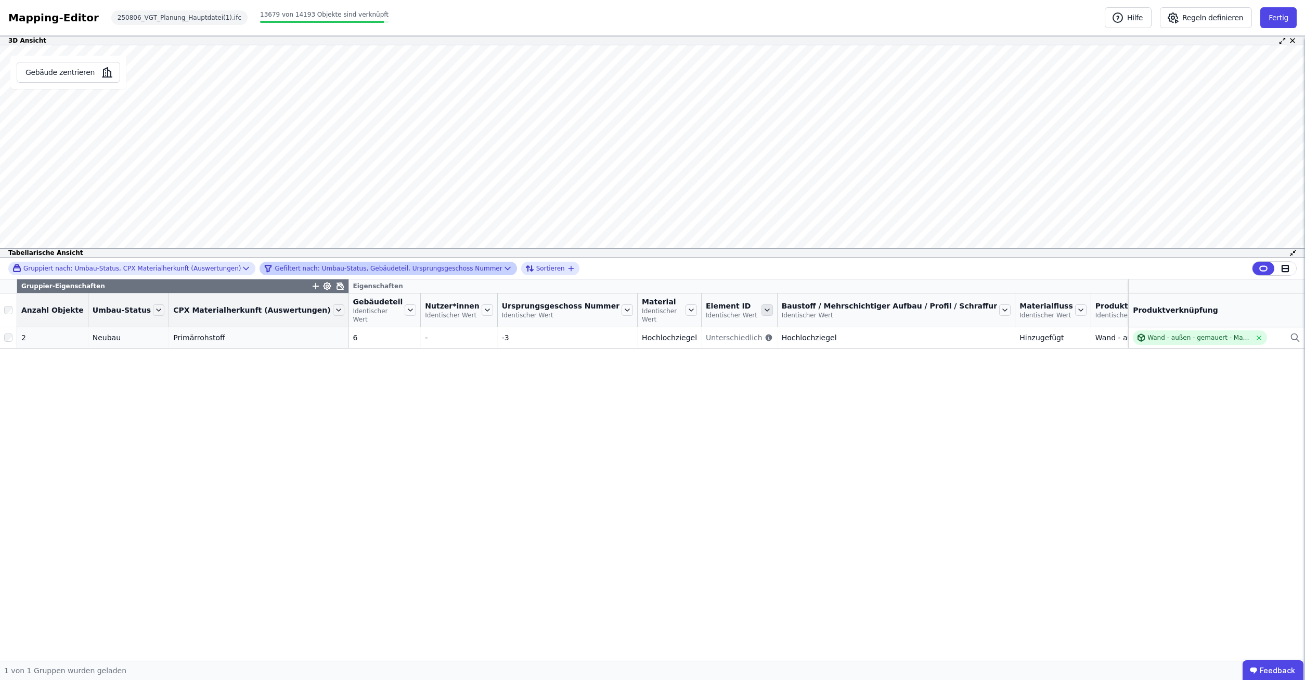
click at [761, 313] on icon at bounding box center [766, 309] width 11 height 11
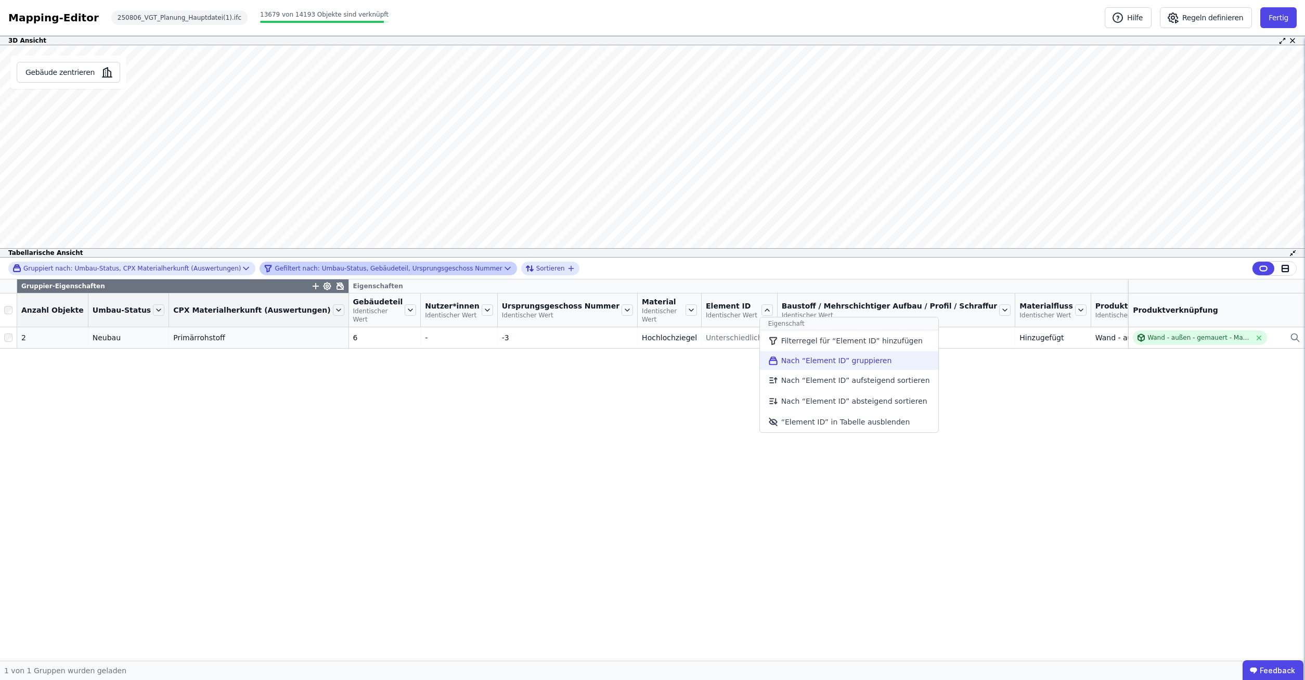
click at [760, 360] on li "Nach “Element ID” gruppieren" at bounding box center [849, 360] width 178 height 19
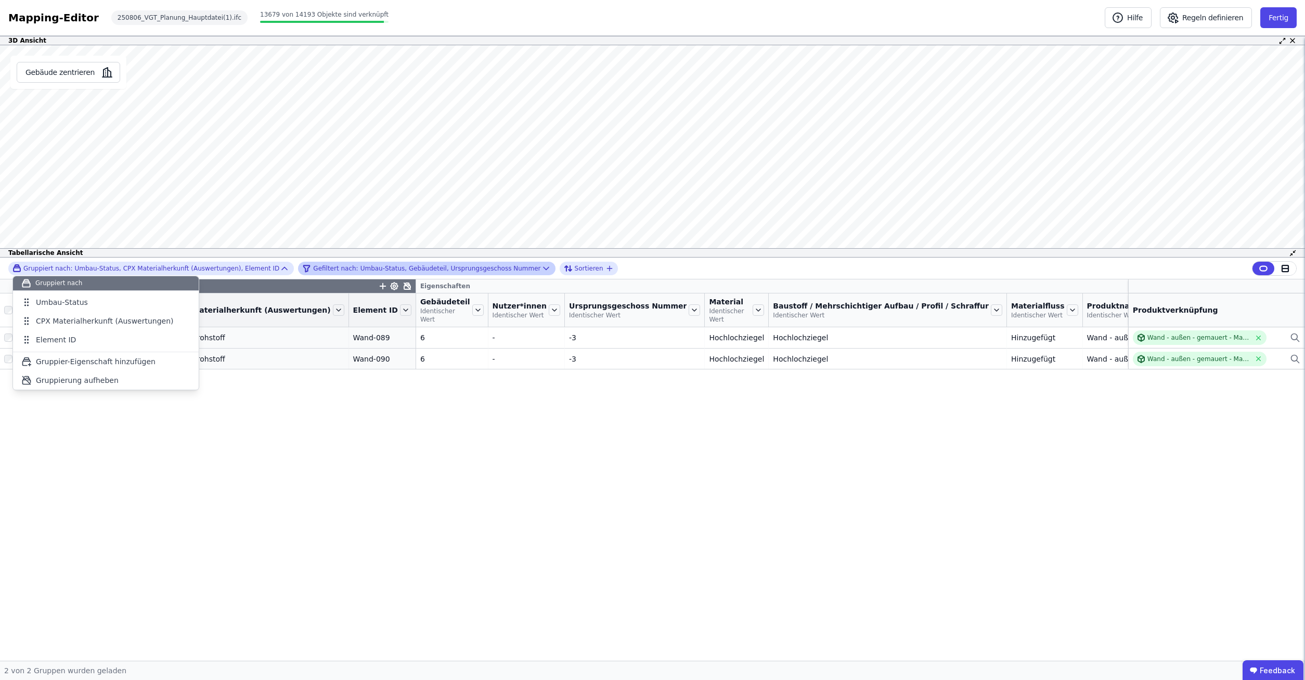
click at [141, 488] on div "Gruppier-Eigenschaften Eigenschaften Anzahl Objekte Umbau-Status CPX Materialhe…" at bounding box center [652, 469] width 1305 height 381
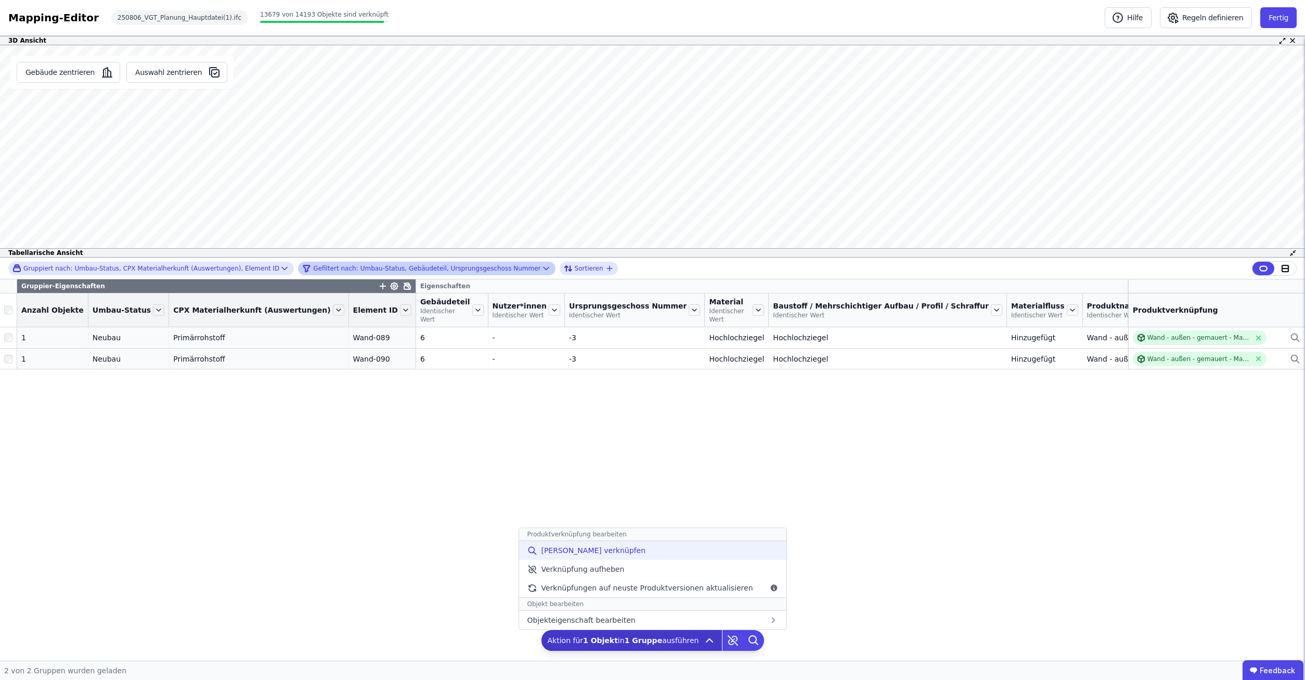
click at [596, 554] on span "Manuell verknüpfen" at bounding box center [593, 550] width 105 height 10
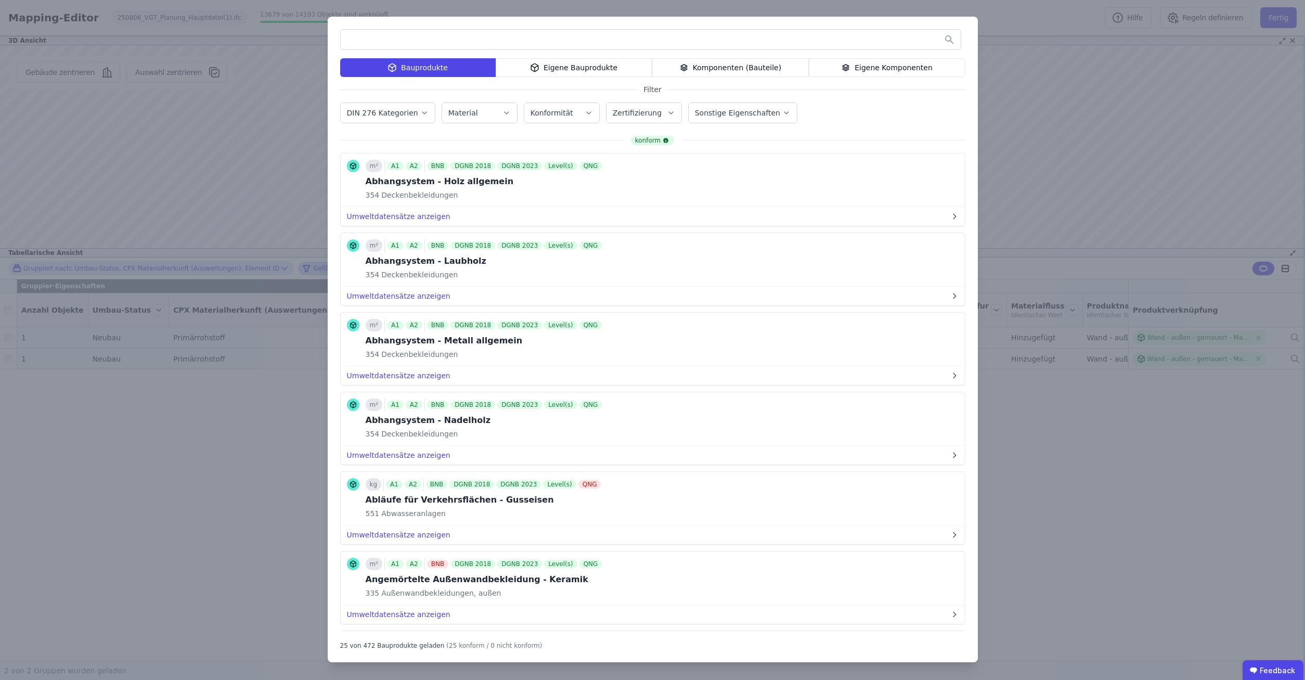
click at [861, 69] on div "Eigene Komponenten" at bounding box center [887, 67] width 157 height 19
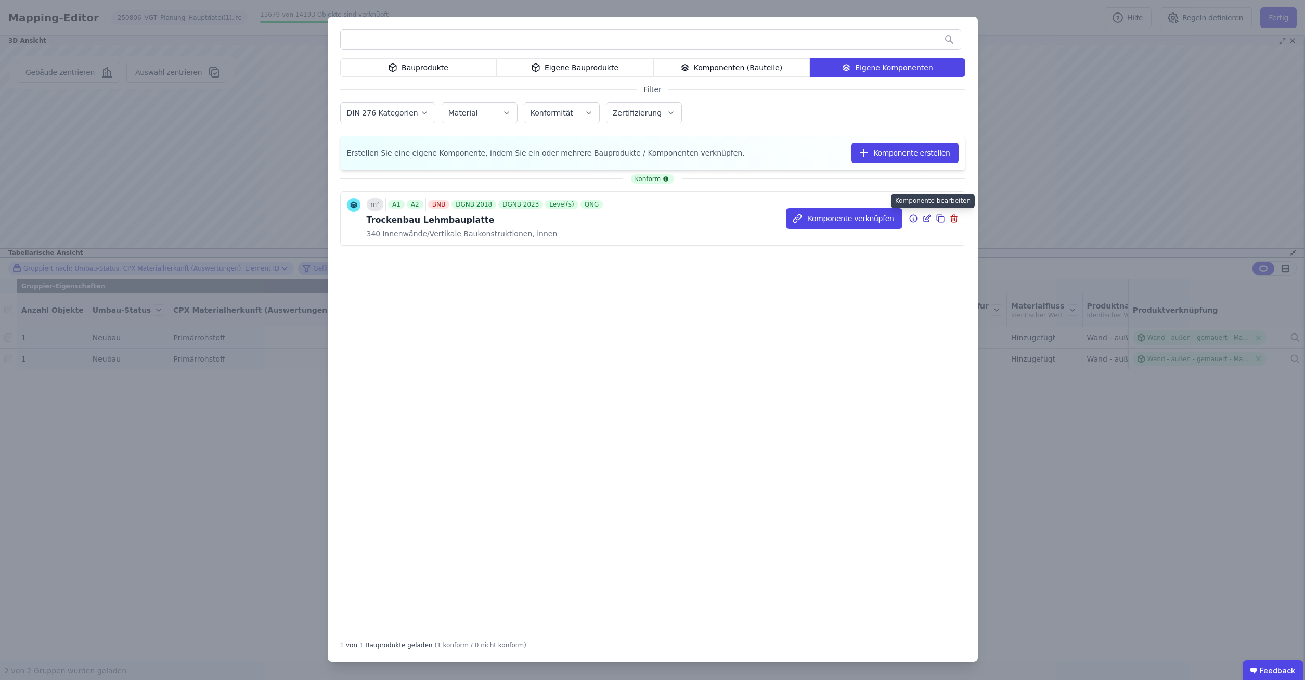
click at [929, 216] on icon at bounding box center [928, 216] width 1 height 1
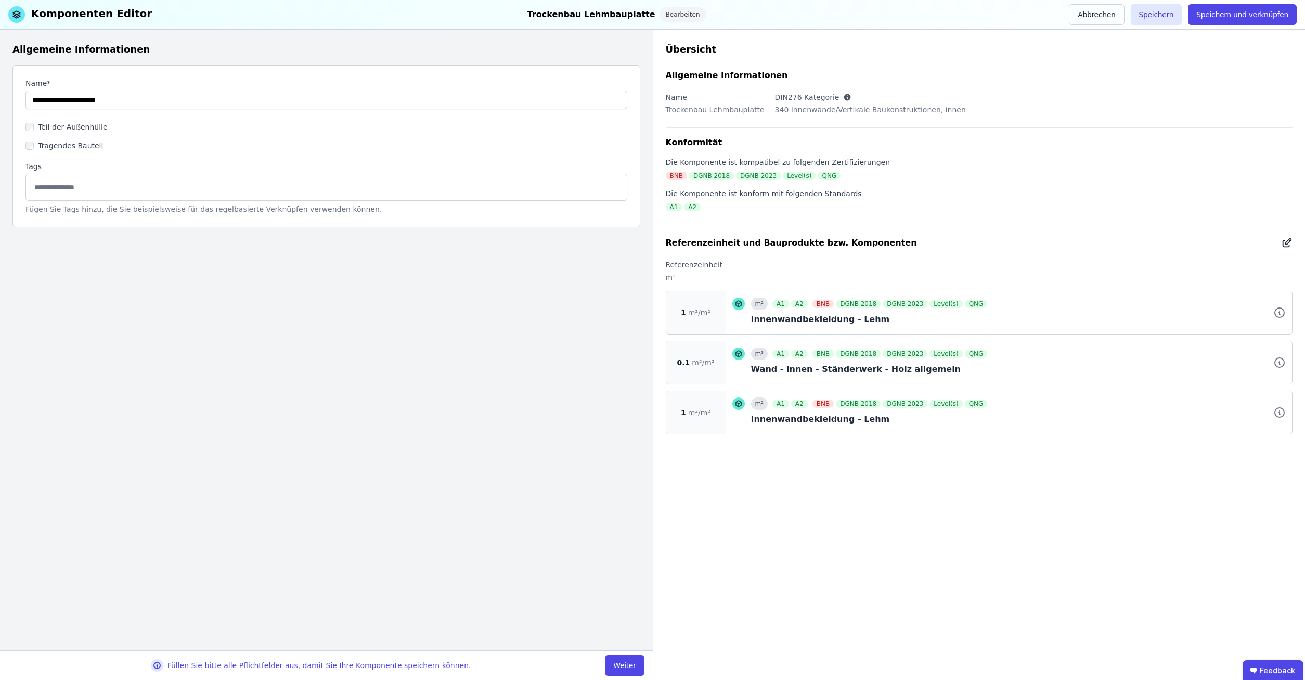
click at [1291, 241] on icon at bounding box center [1286, 243] width 11 height 12
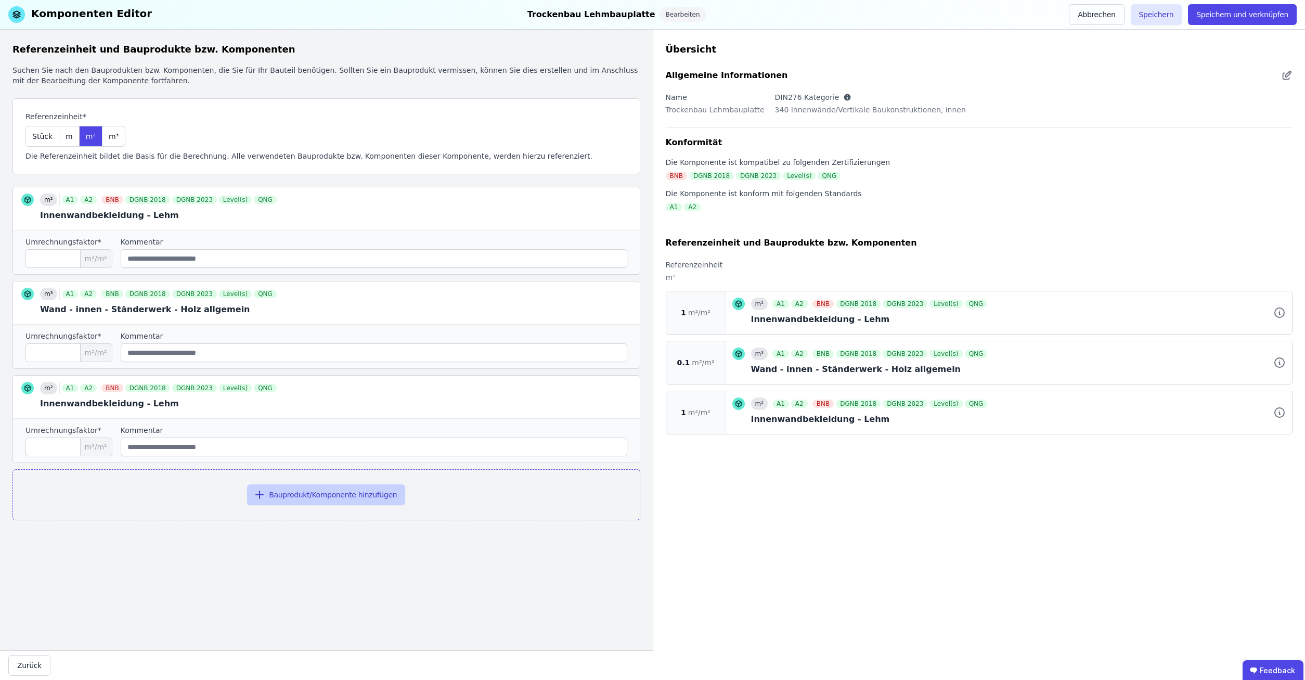
click at [307, 492] on button "Bauprodukt/Komponente hinzufügen" at bounding box center [326, 494] width 158 height 21
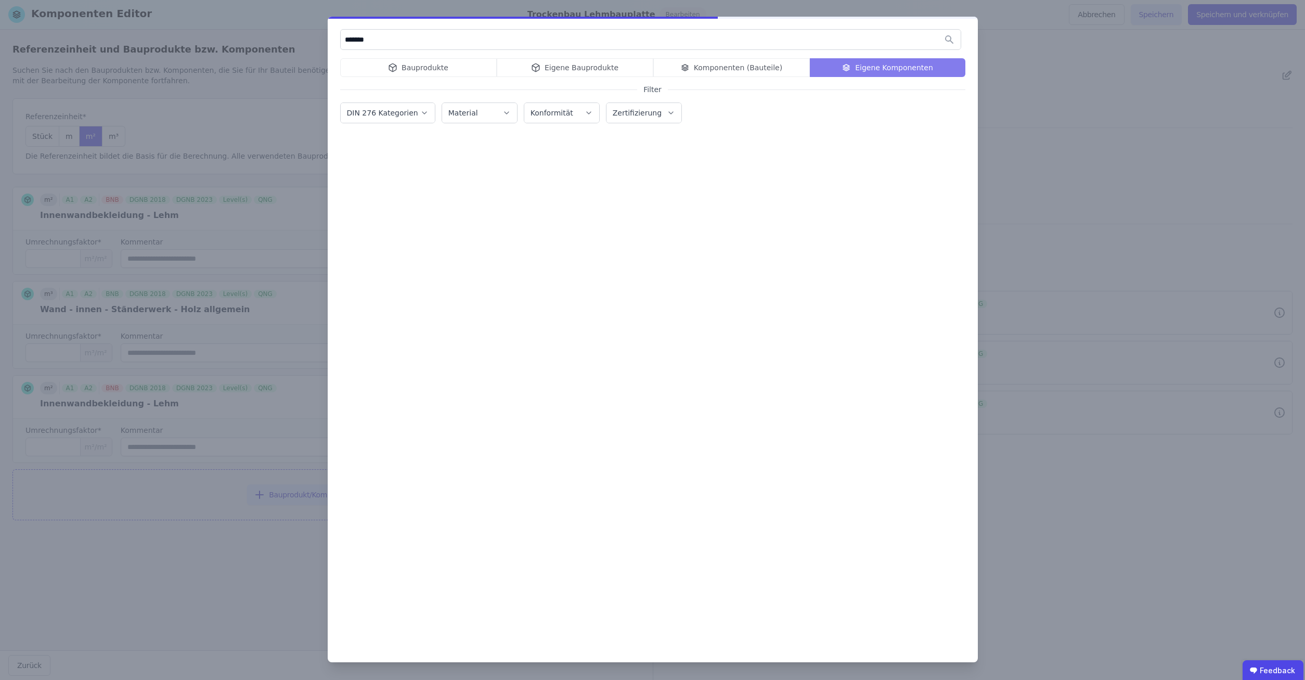
click at [415, 67] on div "Bauprodukte Eigene Bauprodukte Komponenten (Bauteile) Eigene Komponenten" at bounding box center [652, 67] width 625 height 19
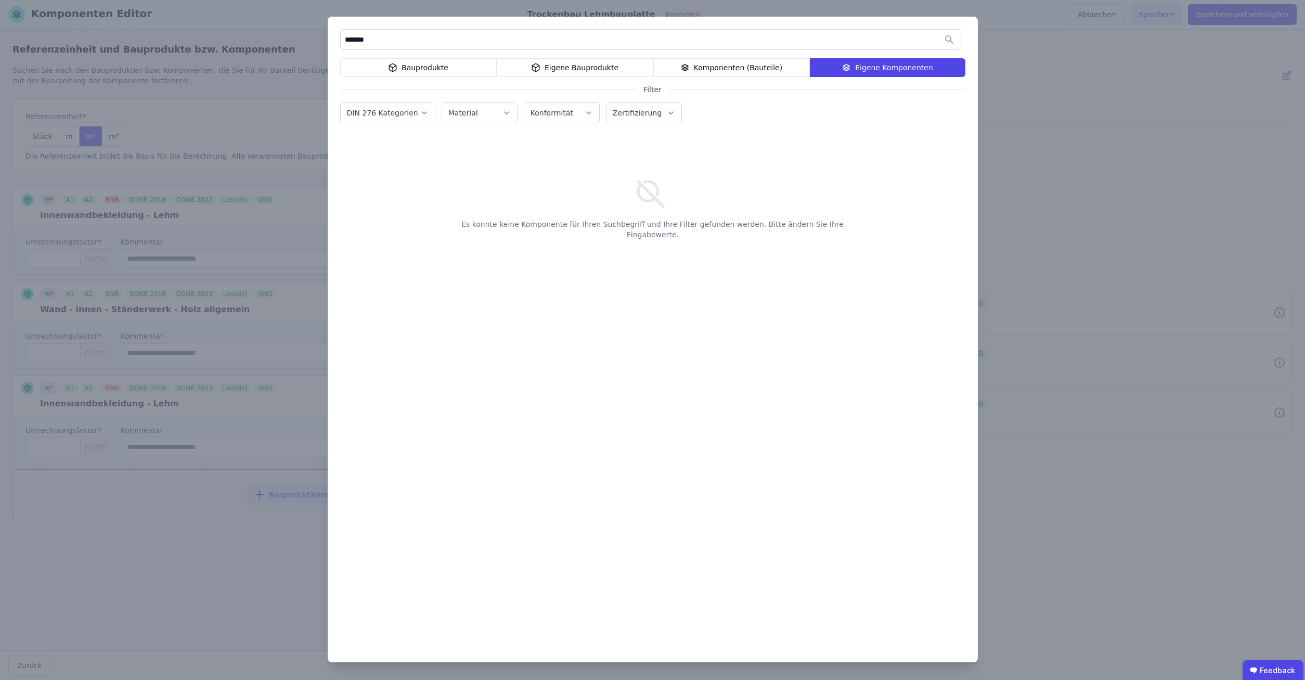
click at [415, 67] on div "Bauprodukte" at bounding box center [418, 67] width 157 height 19
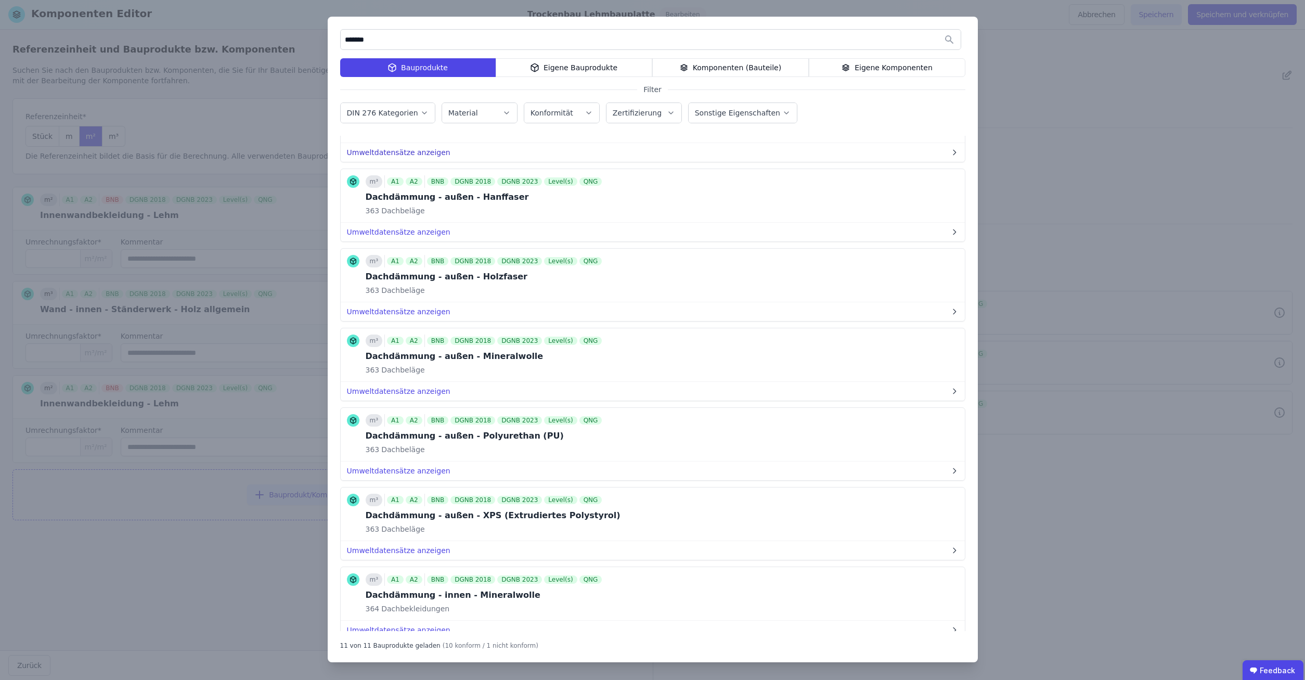
scroll to position [38, 0]
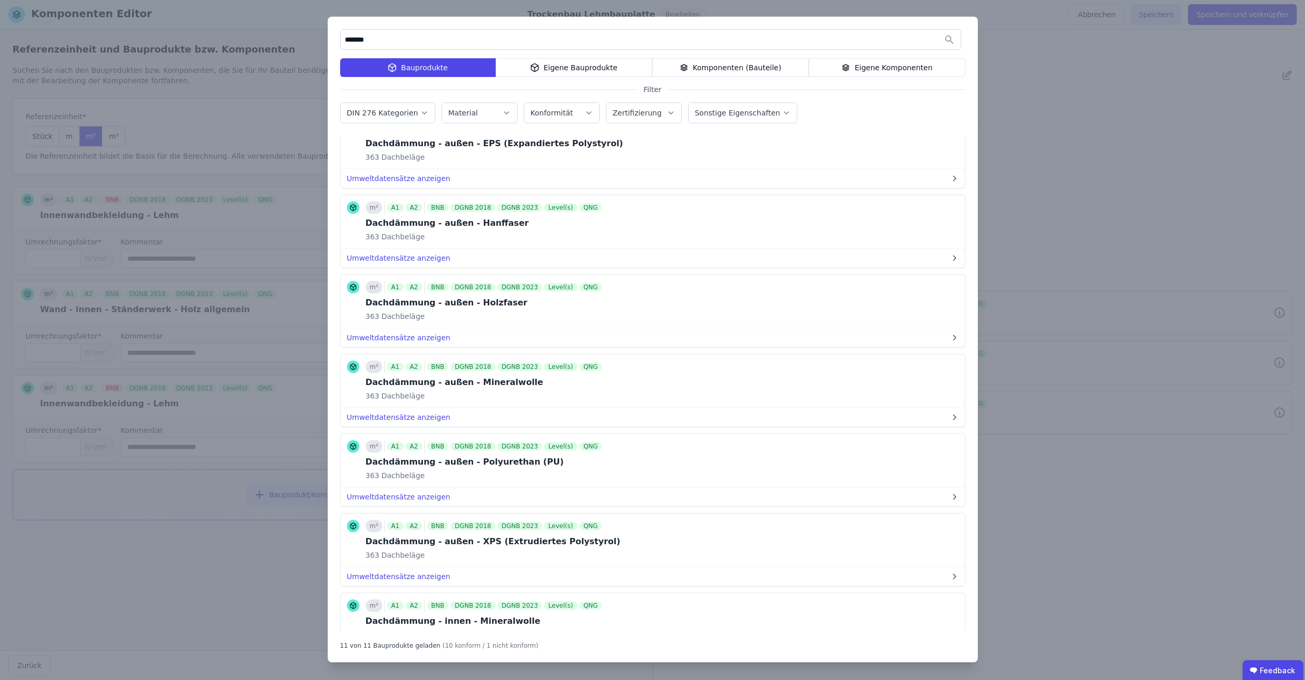
drag, startPoint x: 415, startPoint y: 42, endPoint x: 403, endPoint y: 41, distance: 12.0
click at [410, 41] on input "*******" at bounding box center [651, 39] width 620 height 19
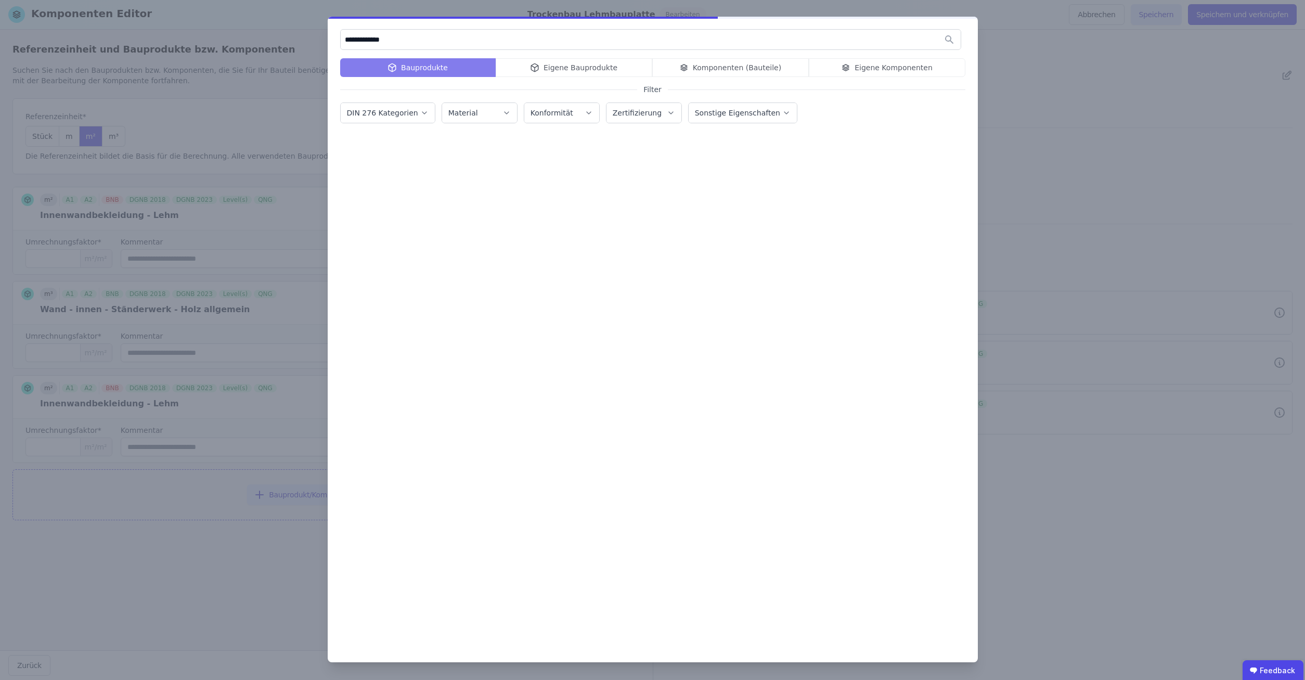
scroll to position [0, 0]
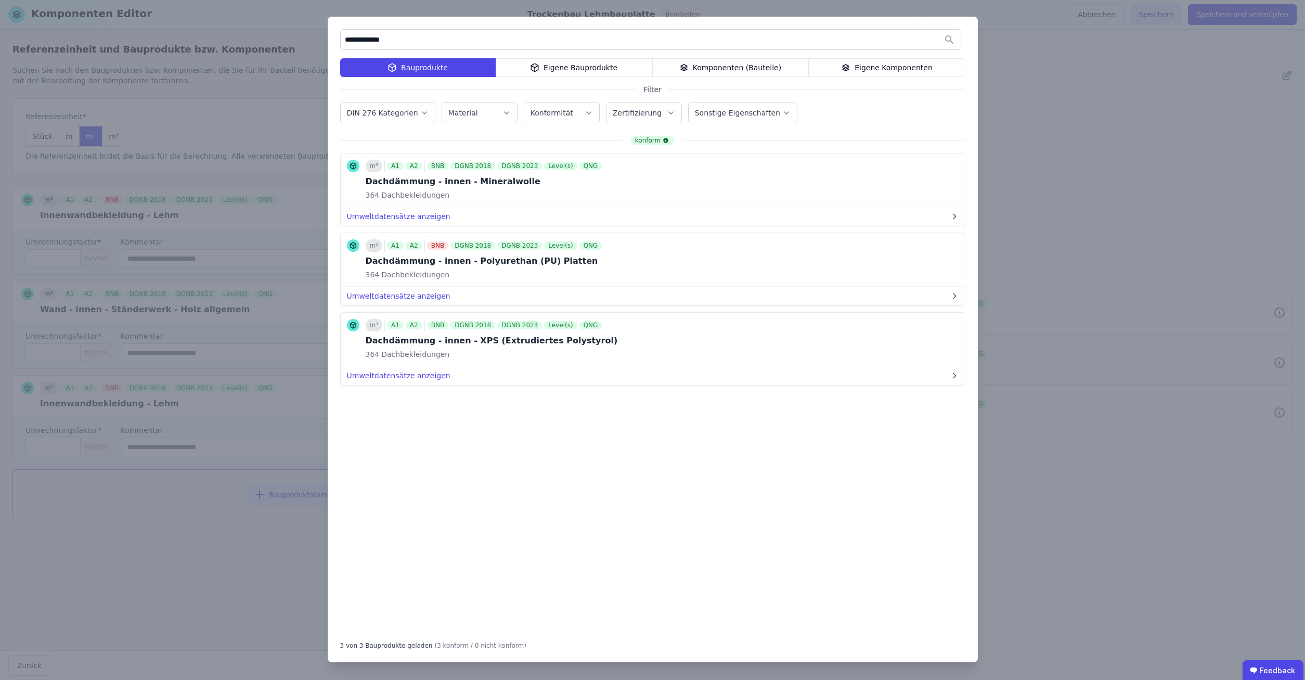
drag, startPoint x: 405, startPoint y: 38, endPoint x: 107, endPoint y: 1, distance: 299.8
click at [341, 30] on input "**********" at bounding box center [651, 39] width 620 height 19
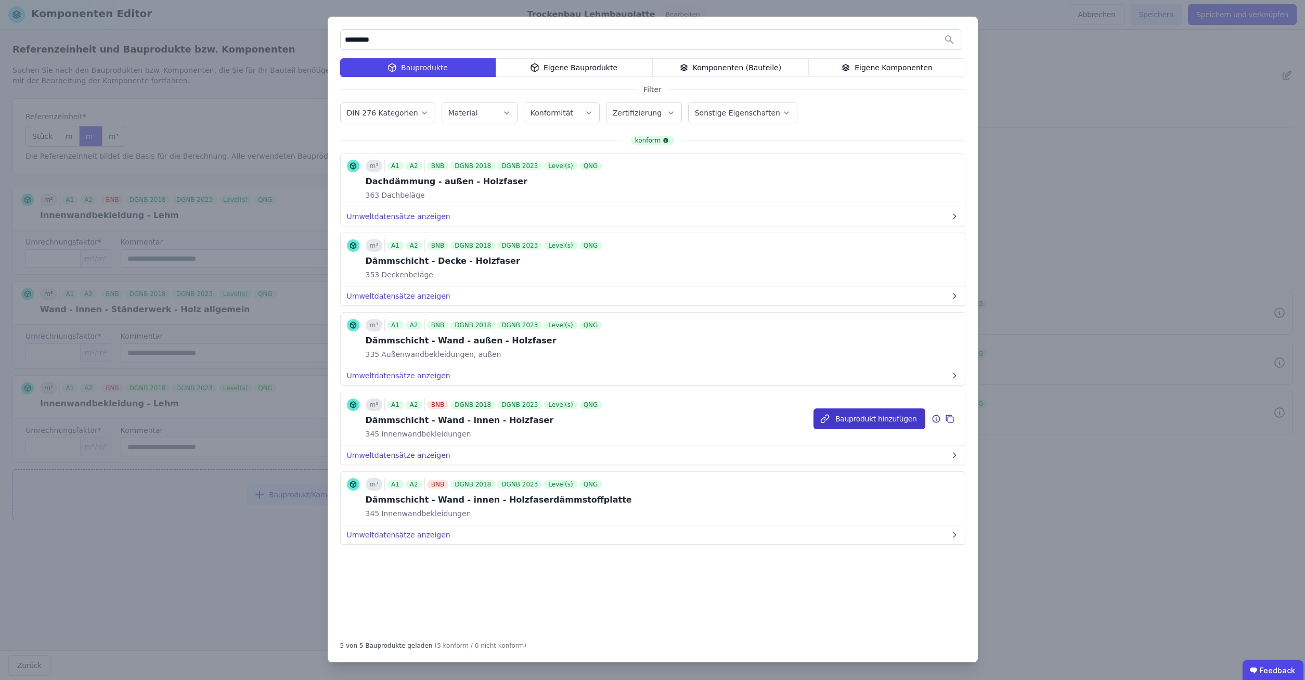
type input "*********"
click at [869, 418] on button "Bauprodukt hinzufügen" at bounding box center [868, 418] width 111 height 21
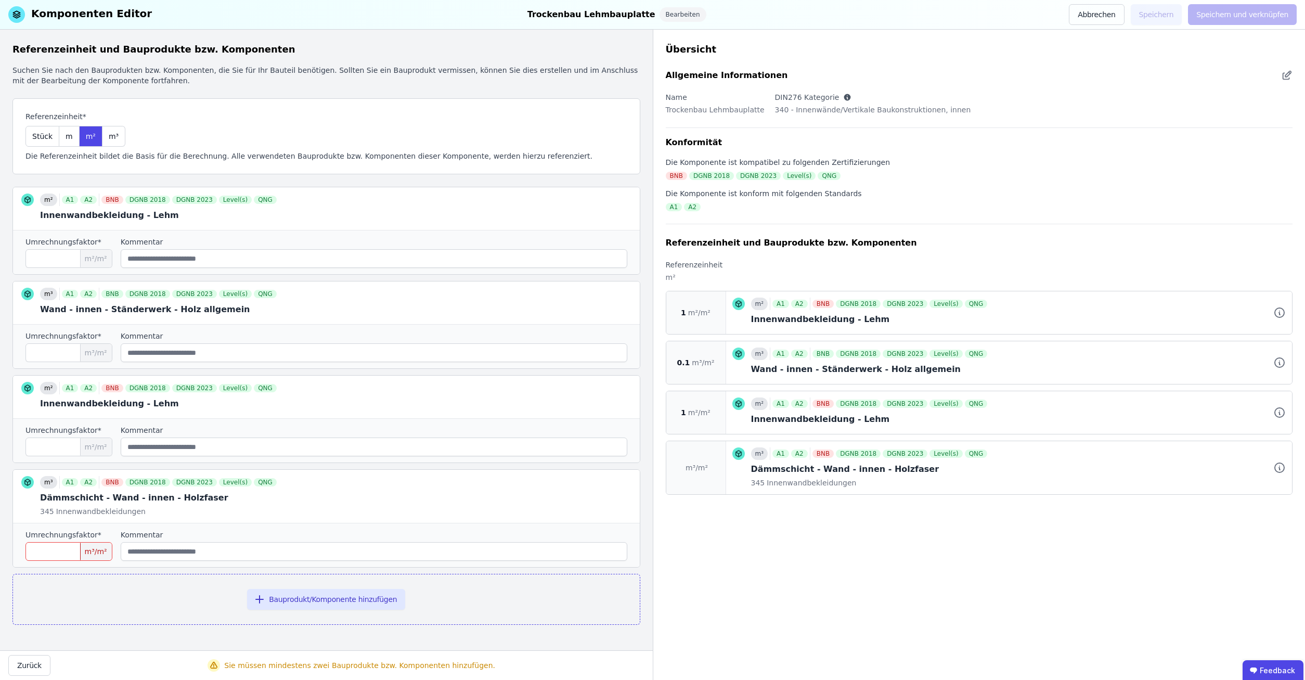
click at [47, 546] on input "number" at bounding box center [68, 551] width 87 height 19
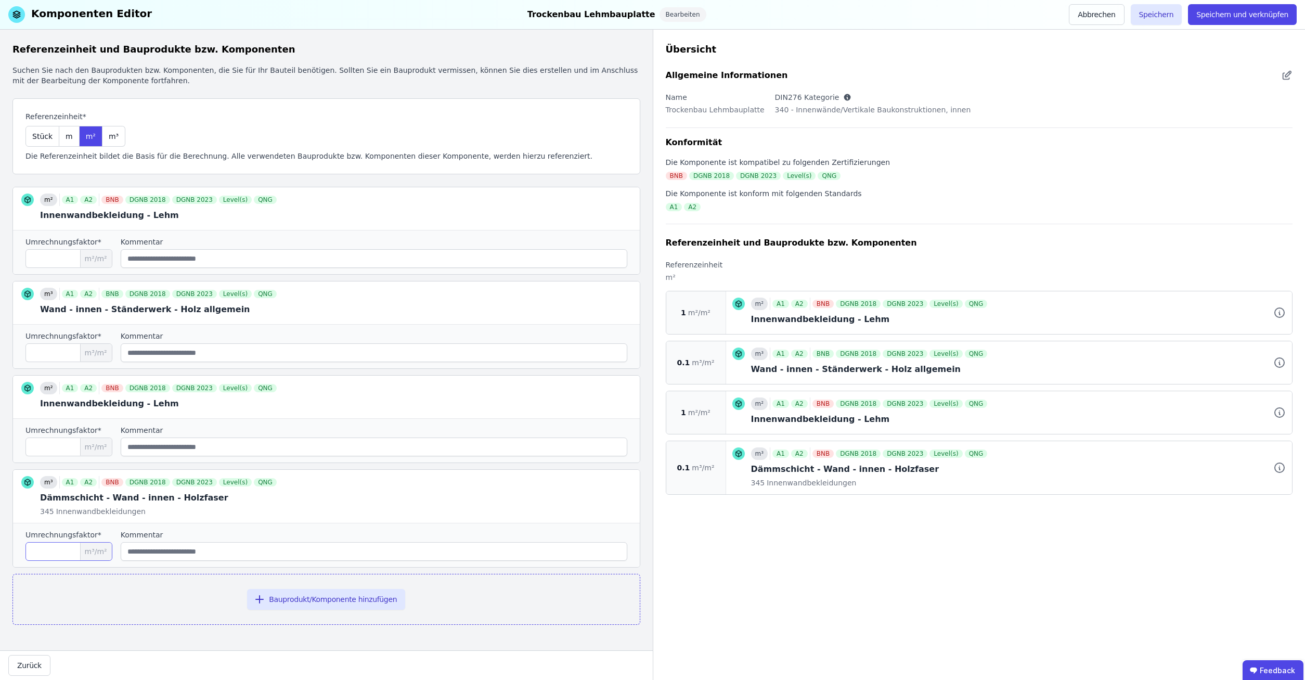
type input "***"
click at [176, 599] on div "Bauprodukt/Komponente hinzufügen" at bounding box center [326, 599] width 628 height 51
click at [201, 633] on div "Referenzeinheit und Bauprodukte bzw. Komponenten Suchen Sie nach den Bauprodukt…" at bounding box center [326, 340] width 653 height 620
click at [583, 494] on icon at bounding box center [581, 494] width 3 height 3
type input "***"
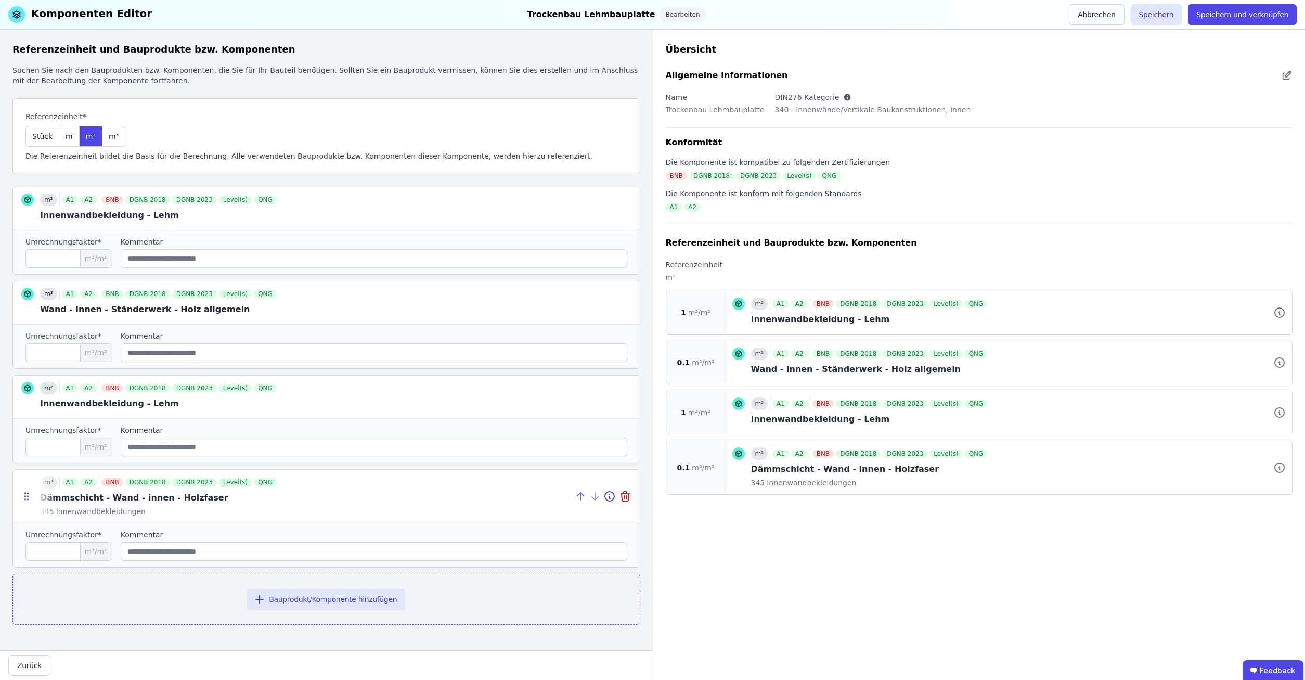
type input "*"
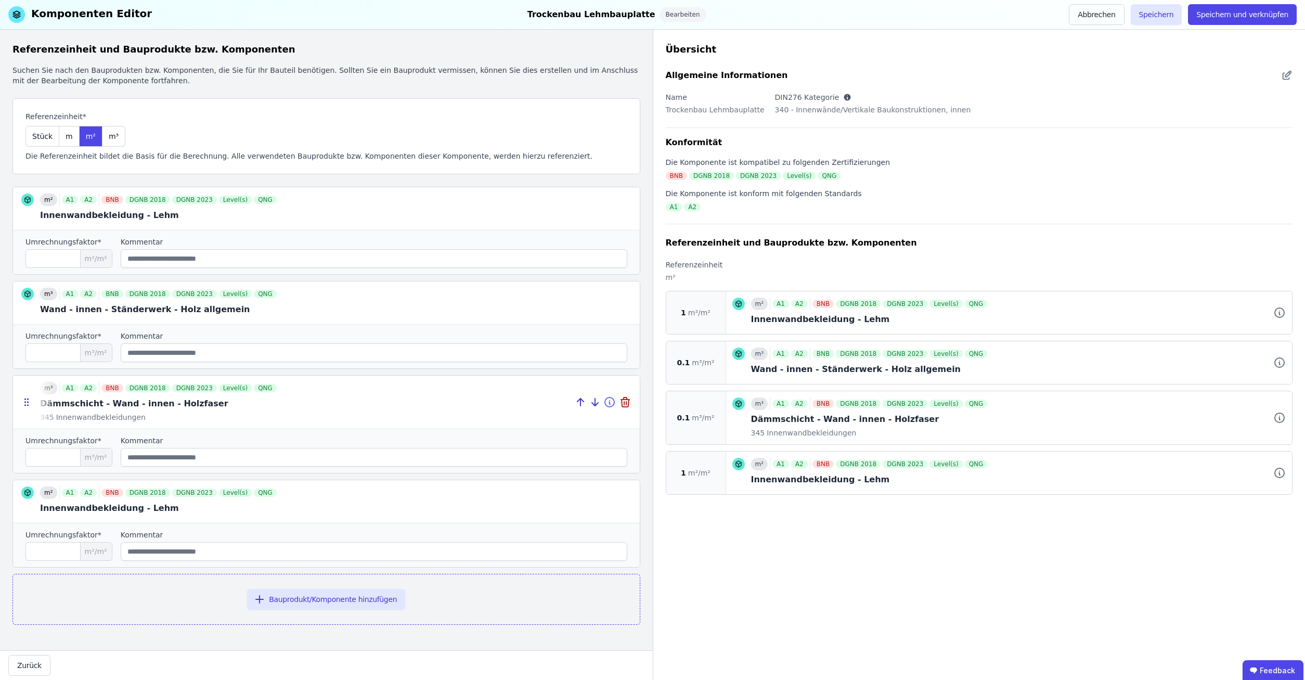
click at [605, 404] on icon at bounding box center [609, 401] width 9 height 9
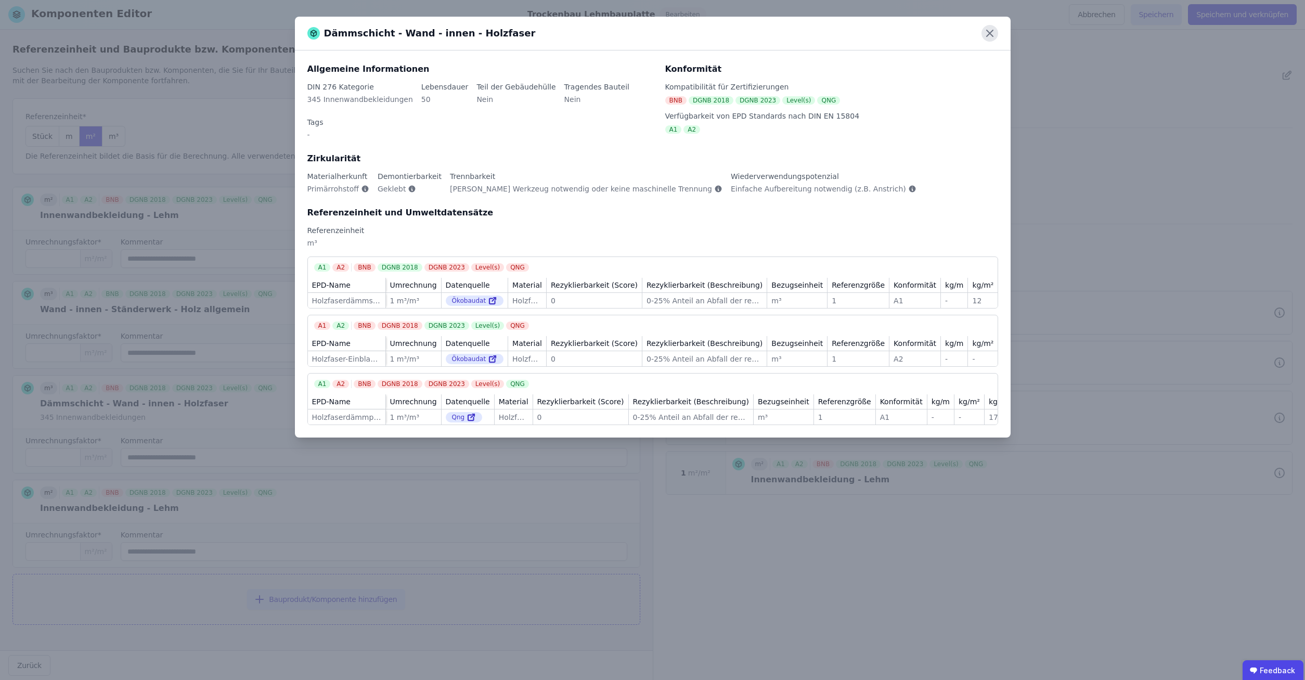
click at [995, 34] on icon at bounding box center [989, 33] width 17 height 17
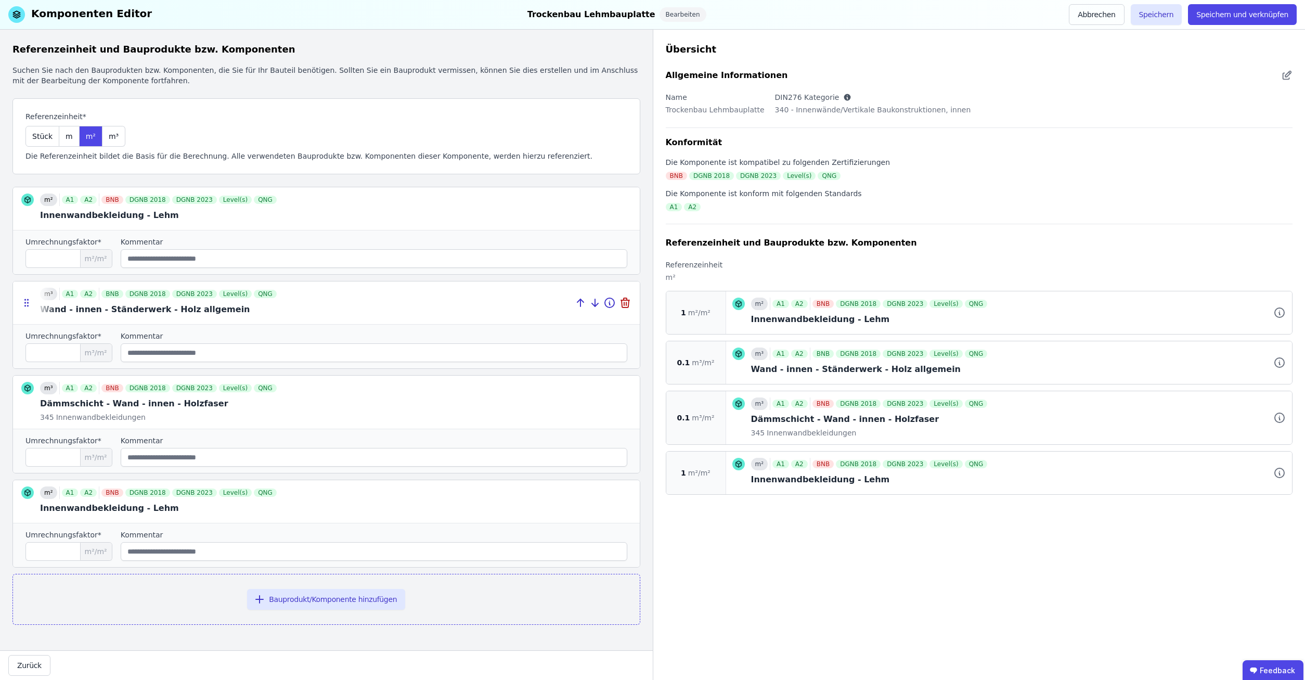
click at [180, 312] on div at bounding box center [326, 302] width 627 height 43
click at [612, 303] on icon at bounding box center [609, 302] width 12 height 12
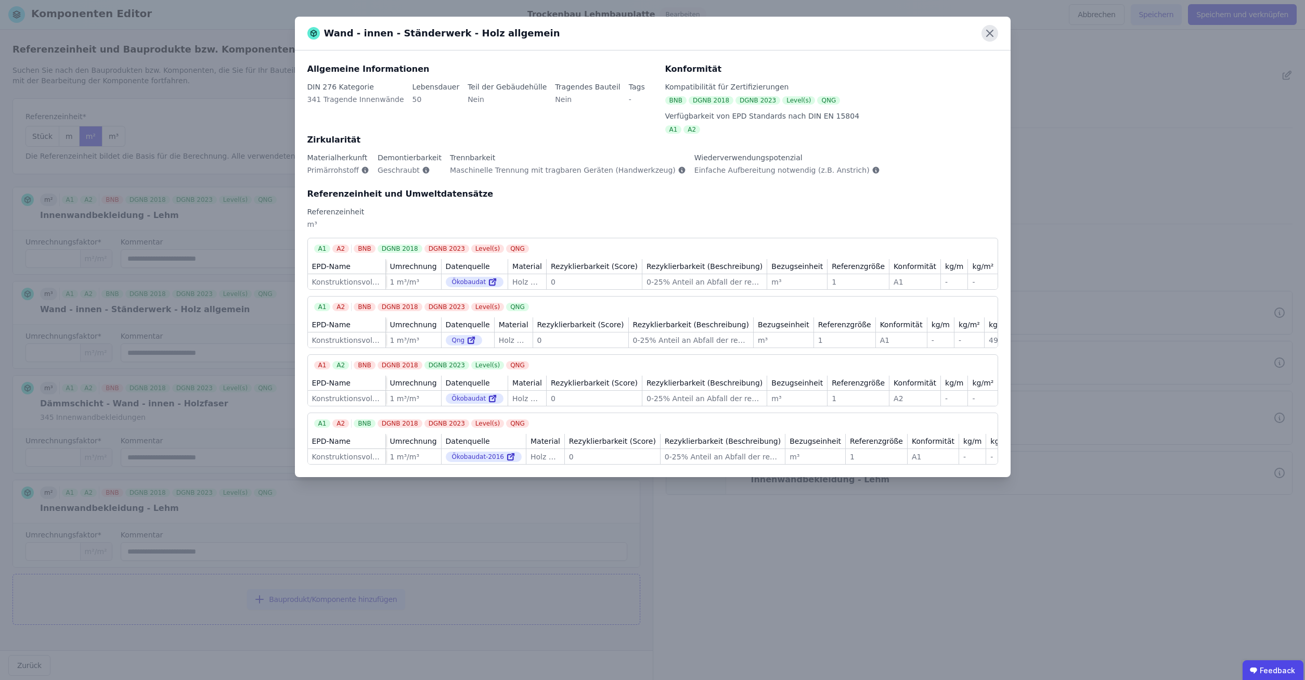
click at [986, 30] on icon at bounding box center [989, 33] width 17 height 17
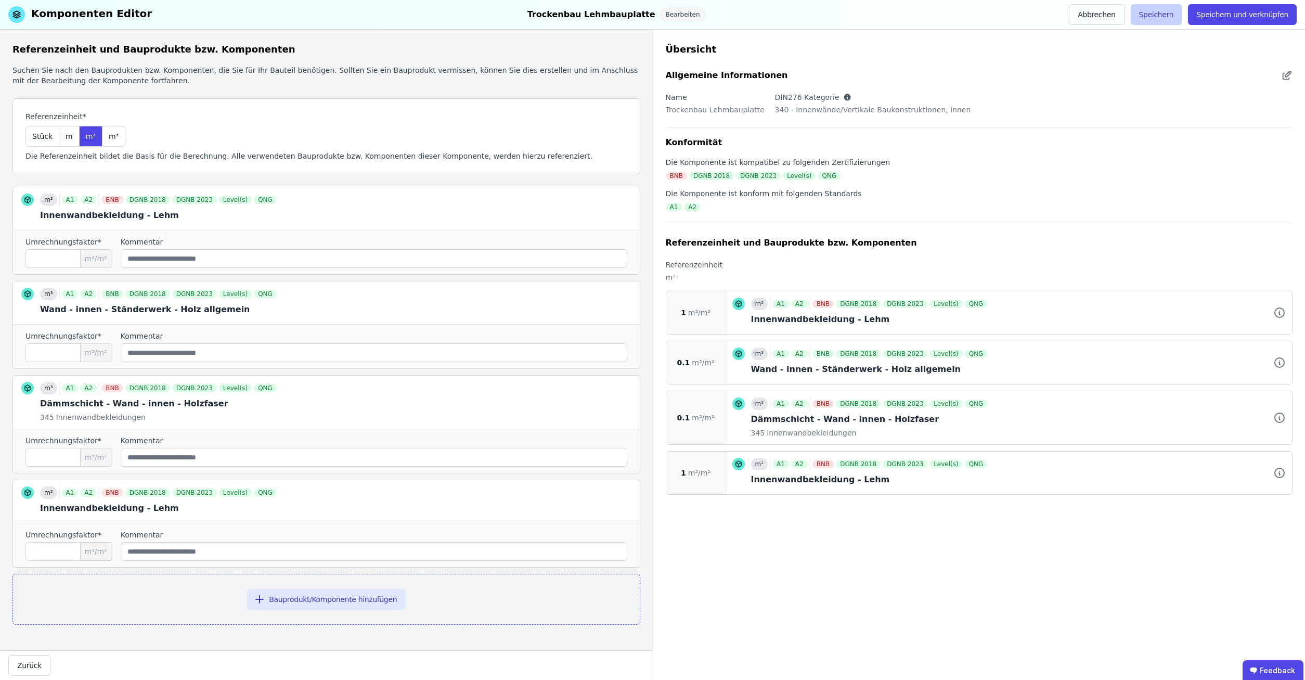
click at [1167, 16] on button "Speichern" at bounding box center [1156, 14] width 51 height 21
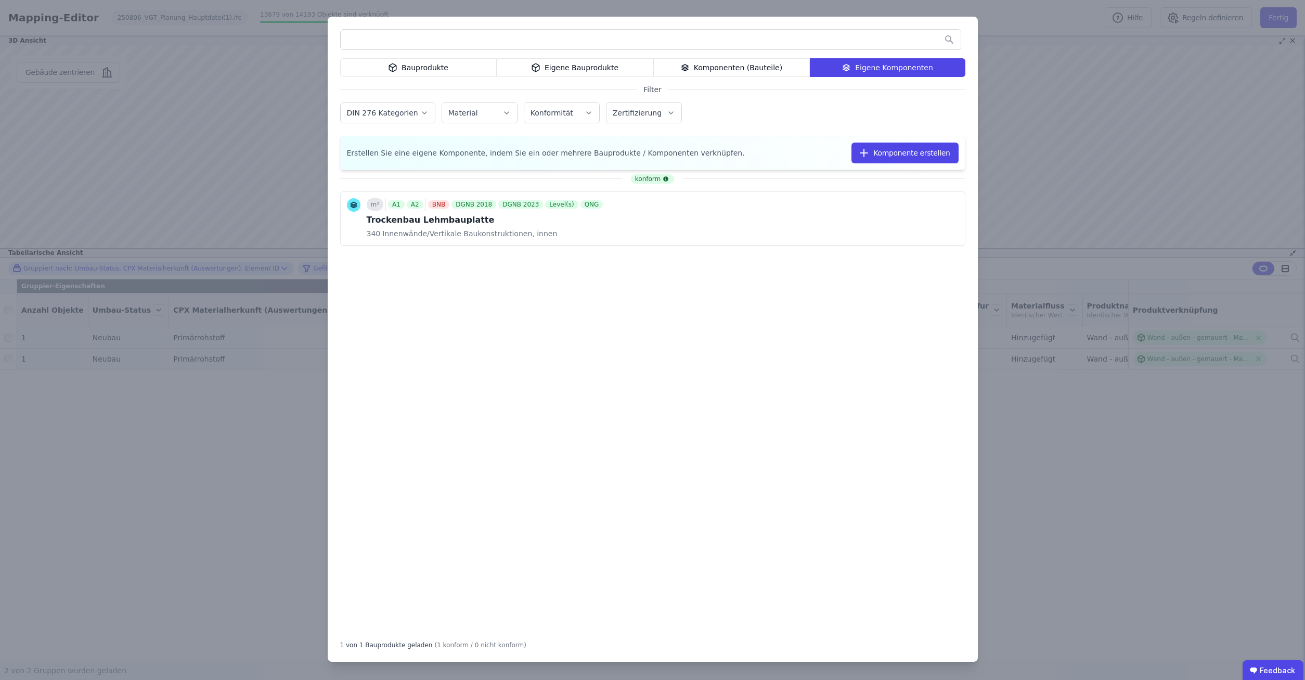
click at [1091, 103] on div "Bauprodukte Eigene Bauprodukte Komponenten (Bauteile) Eigene Komponenten Filter…" at bounding box center [652, 340] width 1305 height 680
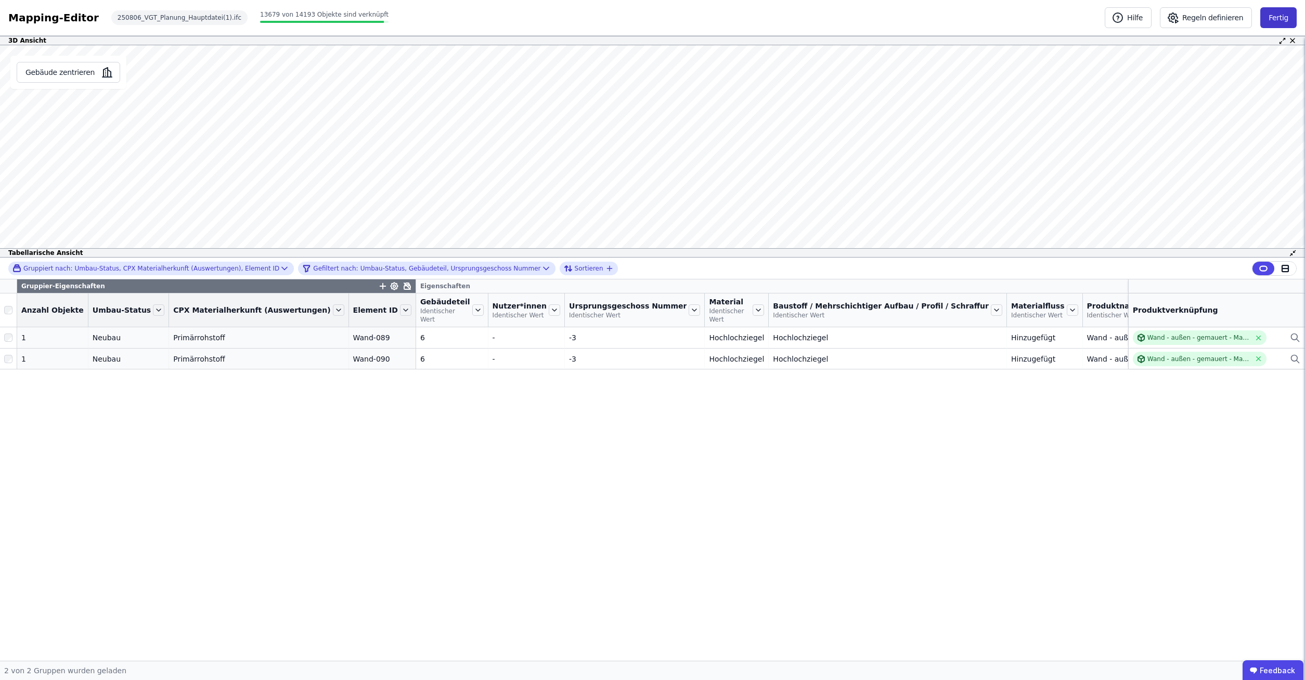
click at [1272, 23] on button "Fertig" at bounding box center [1278, 17] width 36 height 21
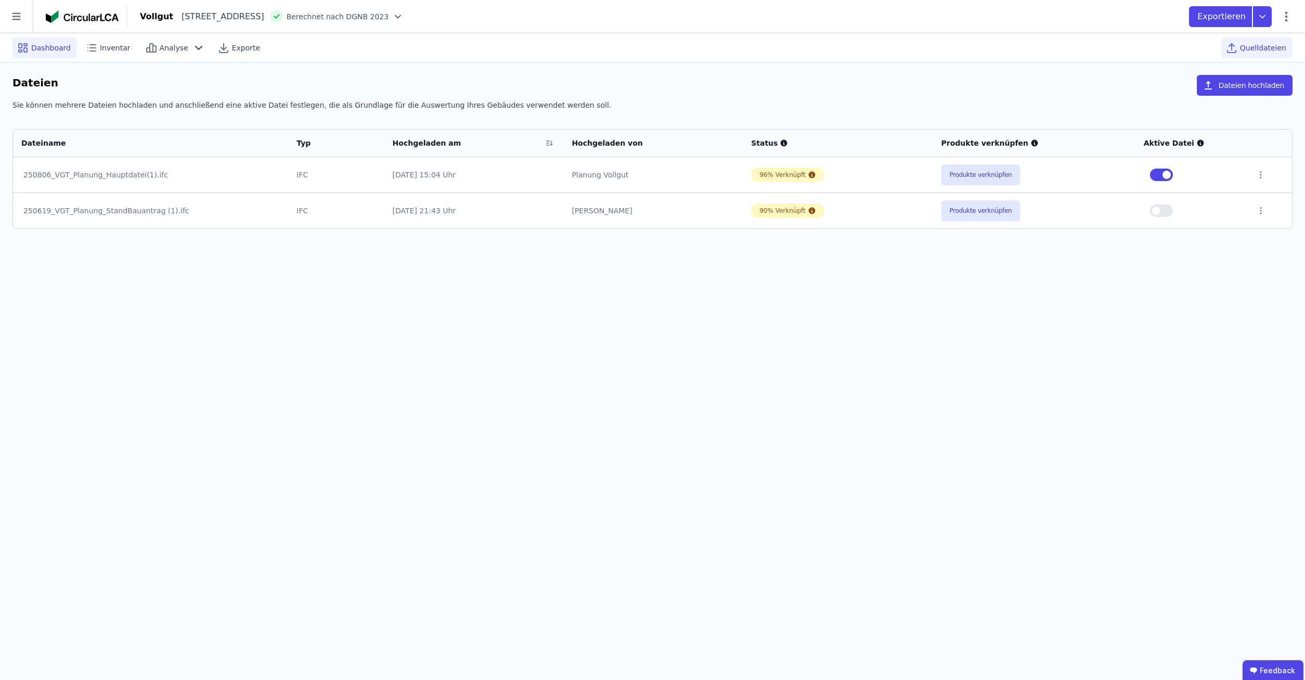
click at [38, 50] on span "Dashboard" at bounding box center [51, 48] width 40 height 10
select select "*"
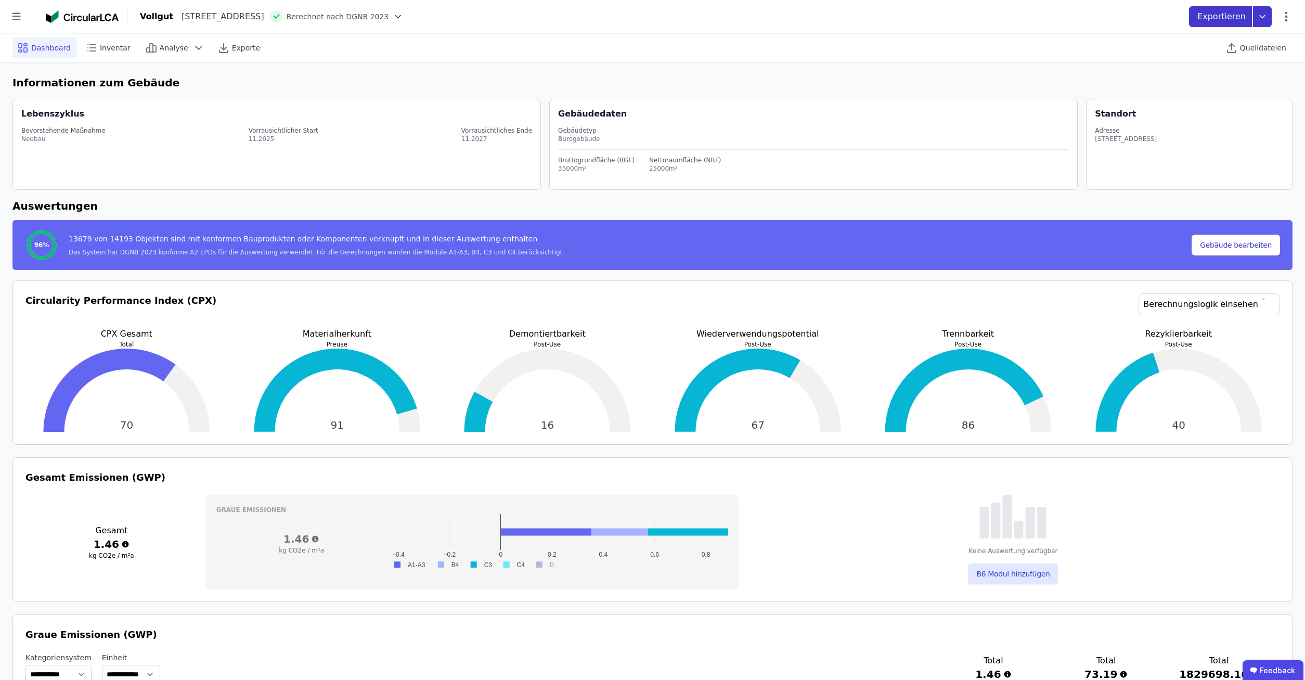
click at [1221, 17] on p "Exportieren" at bounding box center [1222, 16] width 50 height 12
click at [1174, 99] on div "Building Circularity Report exportieren" at bounding box center [1175, 97] width 140 height 10
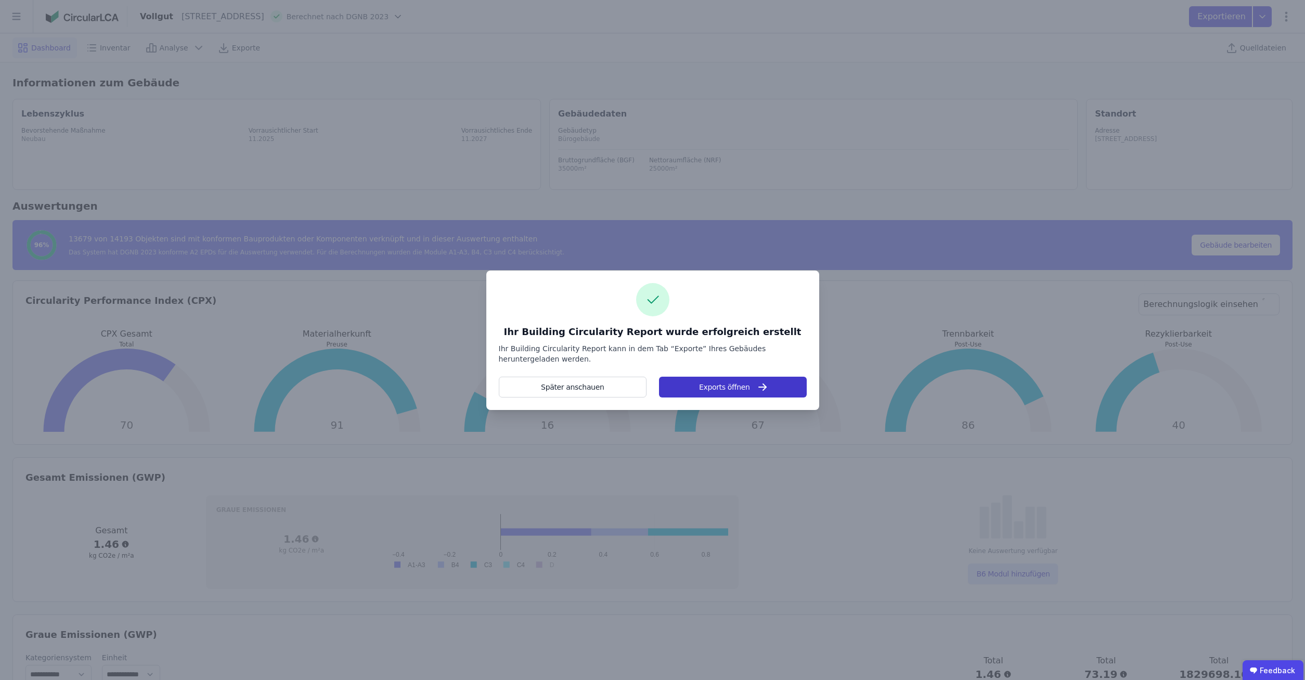
click at [703, 391] on button "Exports öffnen" at bounding box center [732, 387] width 147 height 21
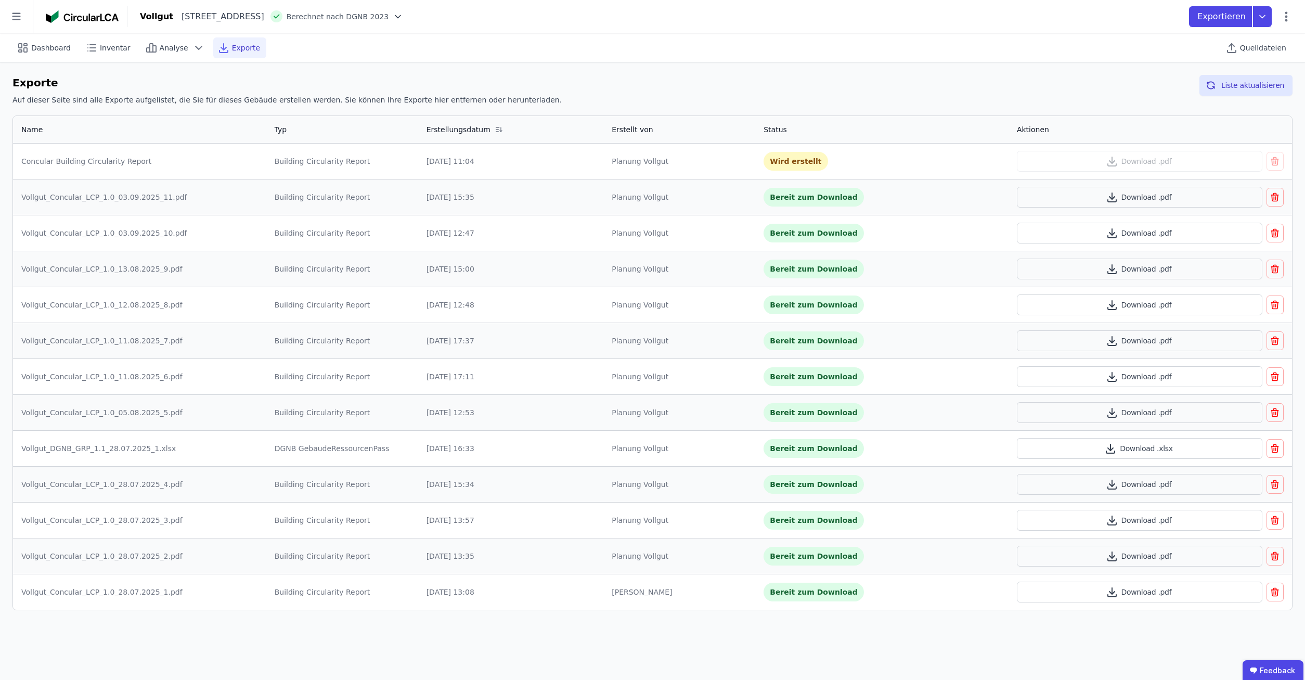
click at [1134, 82] on div "Exporte Auf dieser Seite sind alle Exporte aufgelistet, die Sie für dieses Gebä…" at bounding box center [652, 92] width 1280 height 34
click at [1234, 80] on button "Liste aktualisieren" at bounding box center [1245, 85] width 93 height 21
click at [1169, 161] on button "Download .pdf" at bounding box center [1139, 161] width 245 height 21
click at [47, 50] on span "Dashboard" at bounding box center [51, 48] width 40 height 10
select select "*"
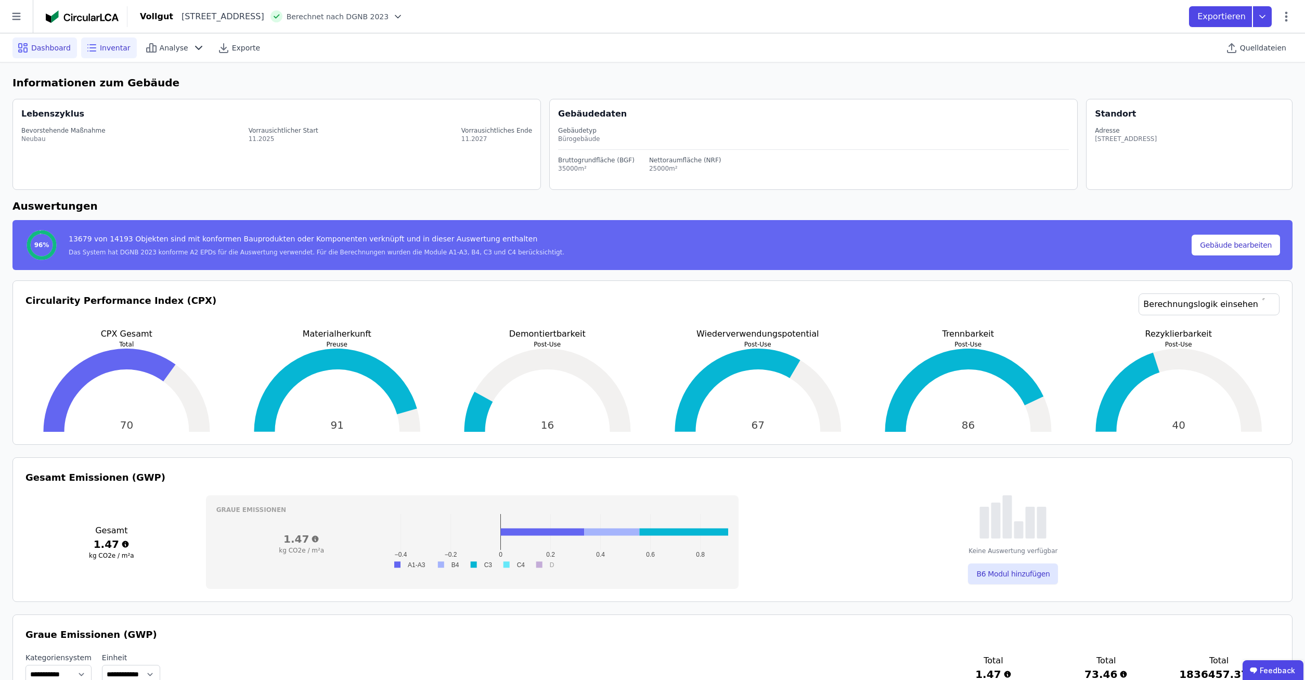
click at [100, 50] on span "Inventar" at bounding box center [115, 48] width 31 height 10
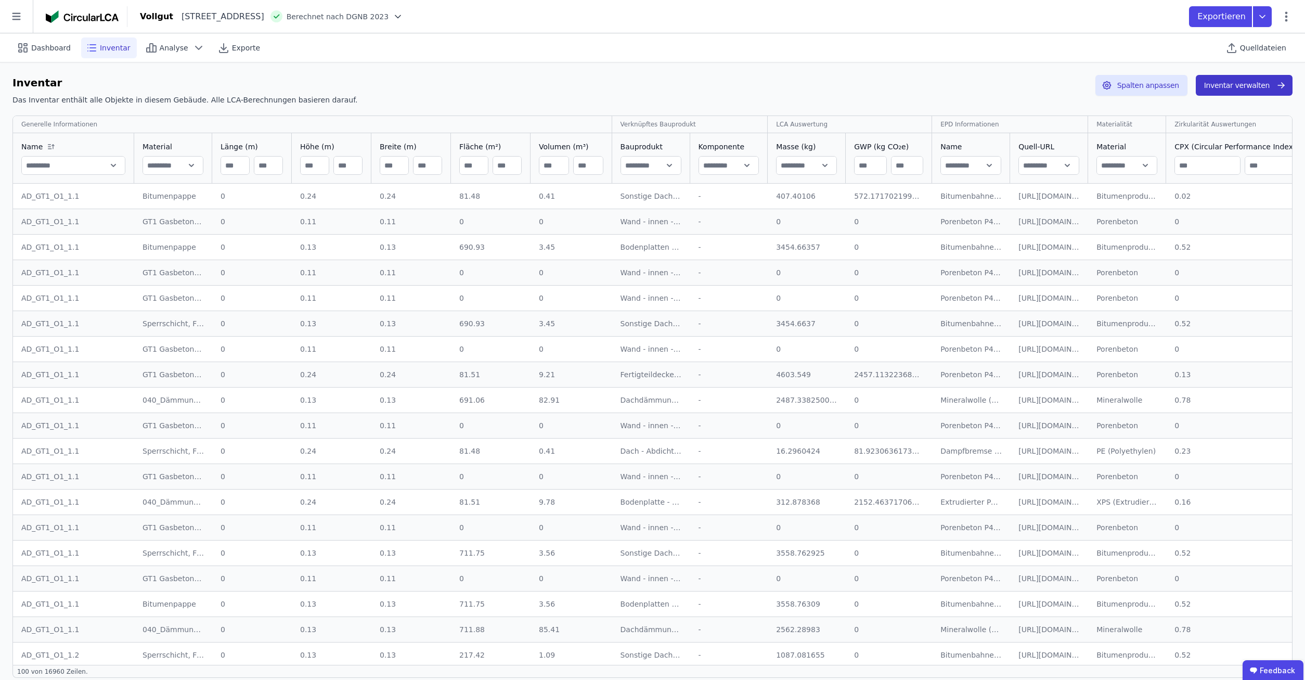
click at [1239, 91] on button "Inventar verwalten" at bounding box center [1244, 85] width 97 height 21
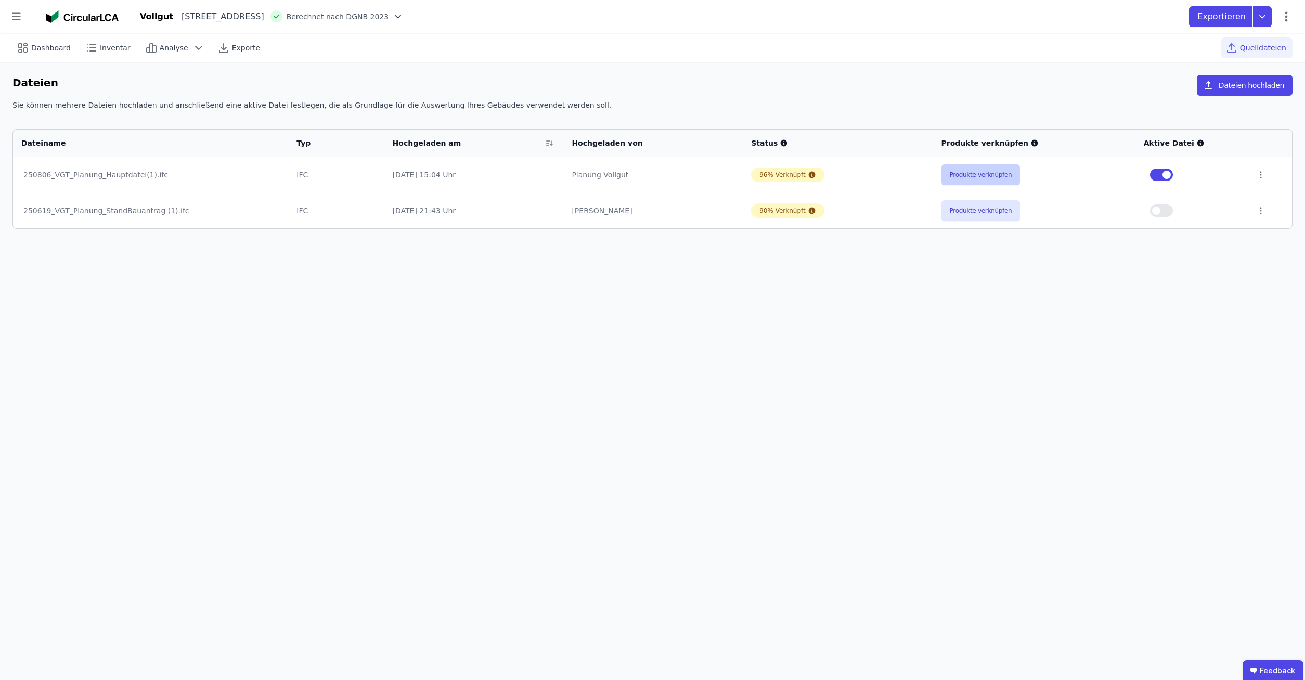
click at [994, 169] on button "Produkte verknüpfen" at bounding box center [980, 174] width 79 height 21
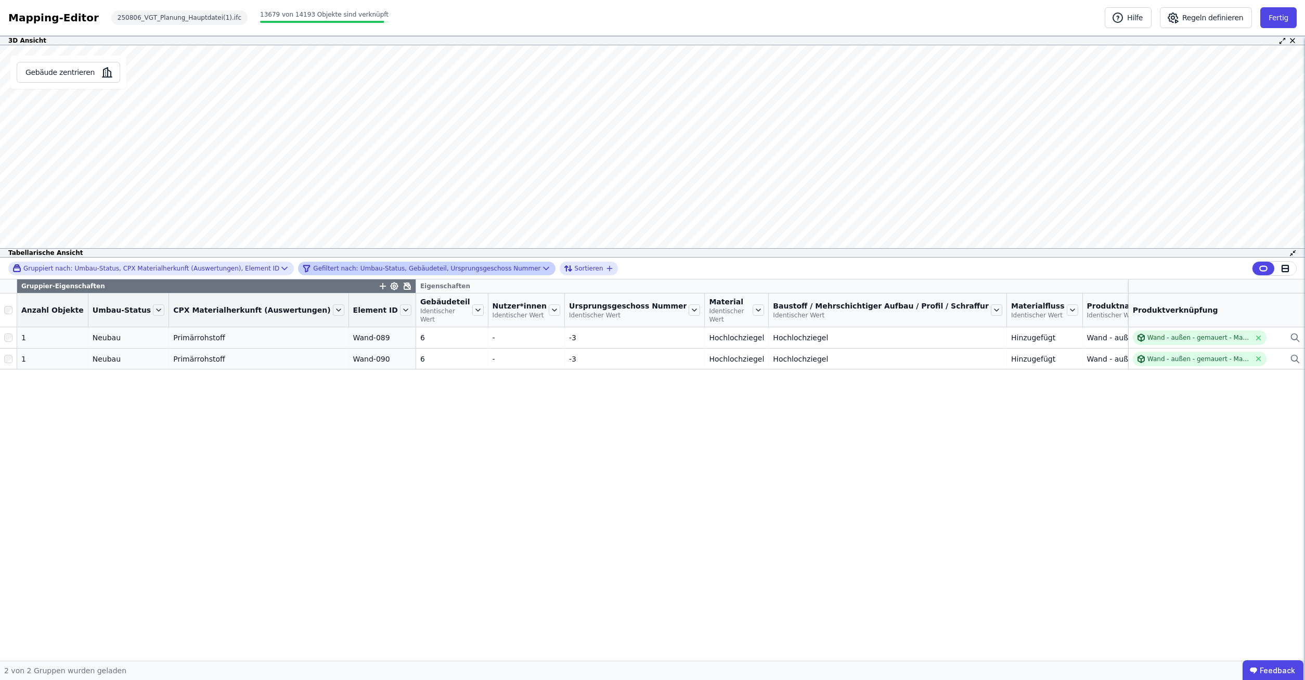
click at [367, 267] on div "Gefiltert nach: Umbau-Status, Gebäudeteil, Ursprungsgeschoss Nummer" at bounding box center [421, 268] width 238 height 12
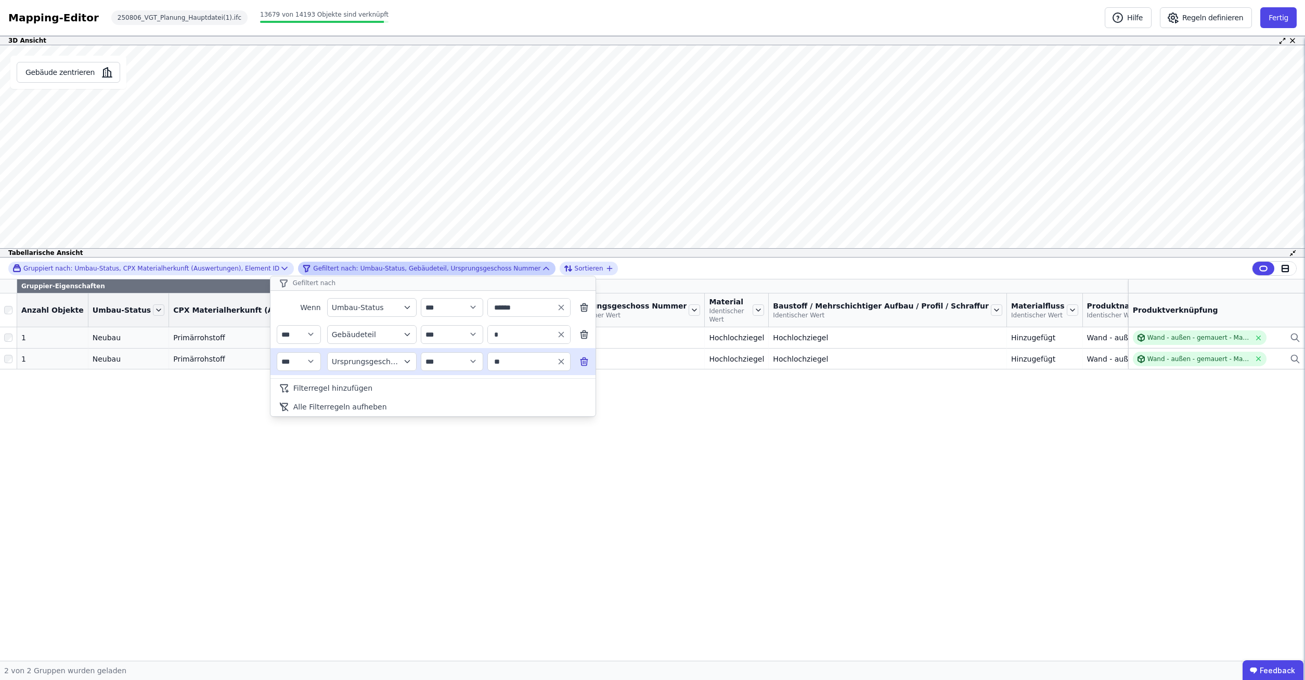
click at [582, 363] on icon at bounding box center [584, 361] width 10 height 10
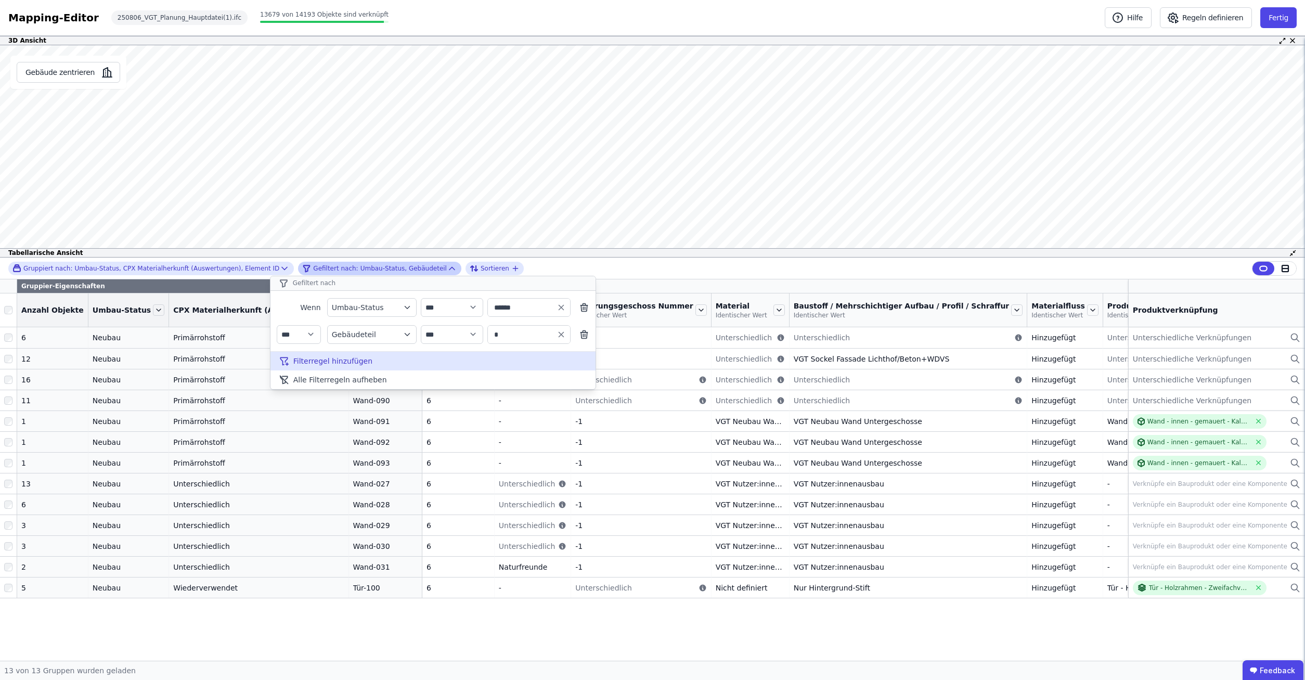
click at [328, 359] on span "Filterregel hinzufügen" at bounding box center [332, 361] width 79 height 10
click at [386, 364] on div "Eigenschaft suchen" at bounding box center [367, 361] width 70 height 10
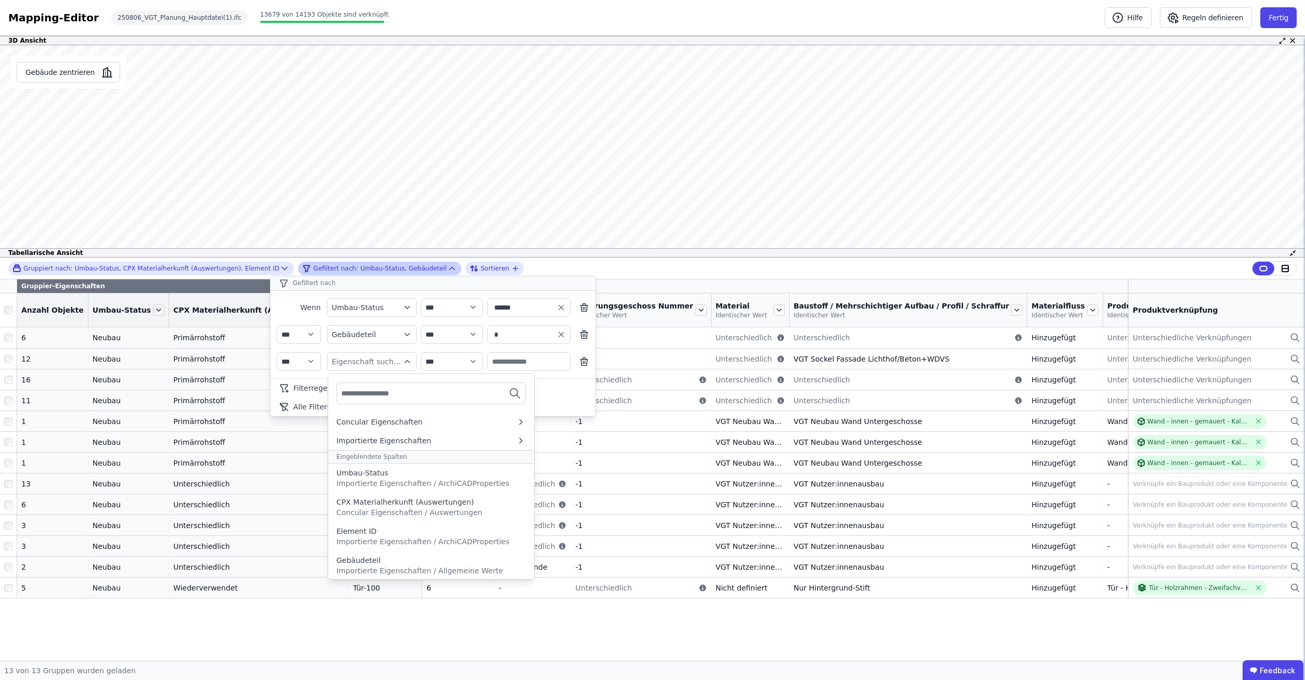
click at [368, 391] on input "text" at bounding box center [379, 393] width 77 height 19
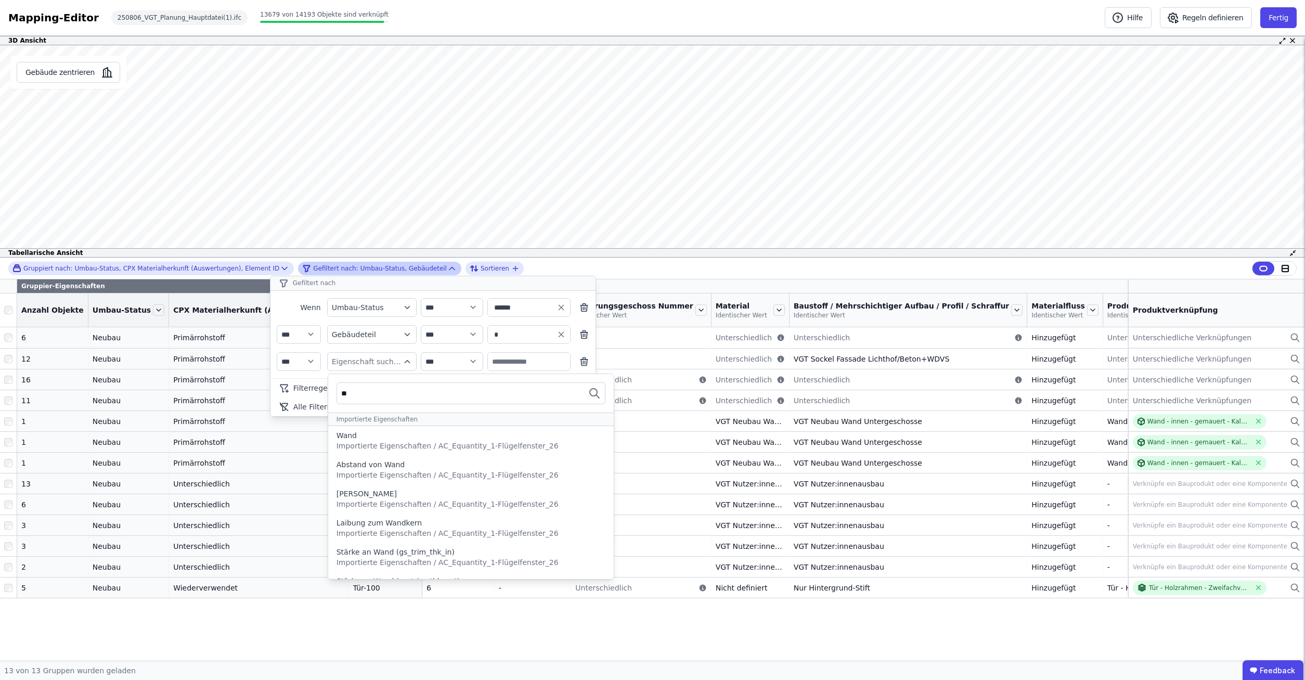
type input "*"
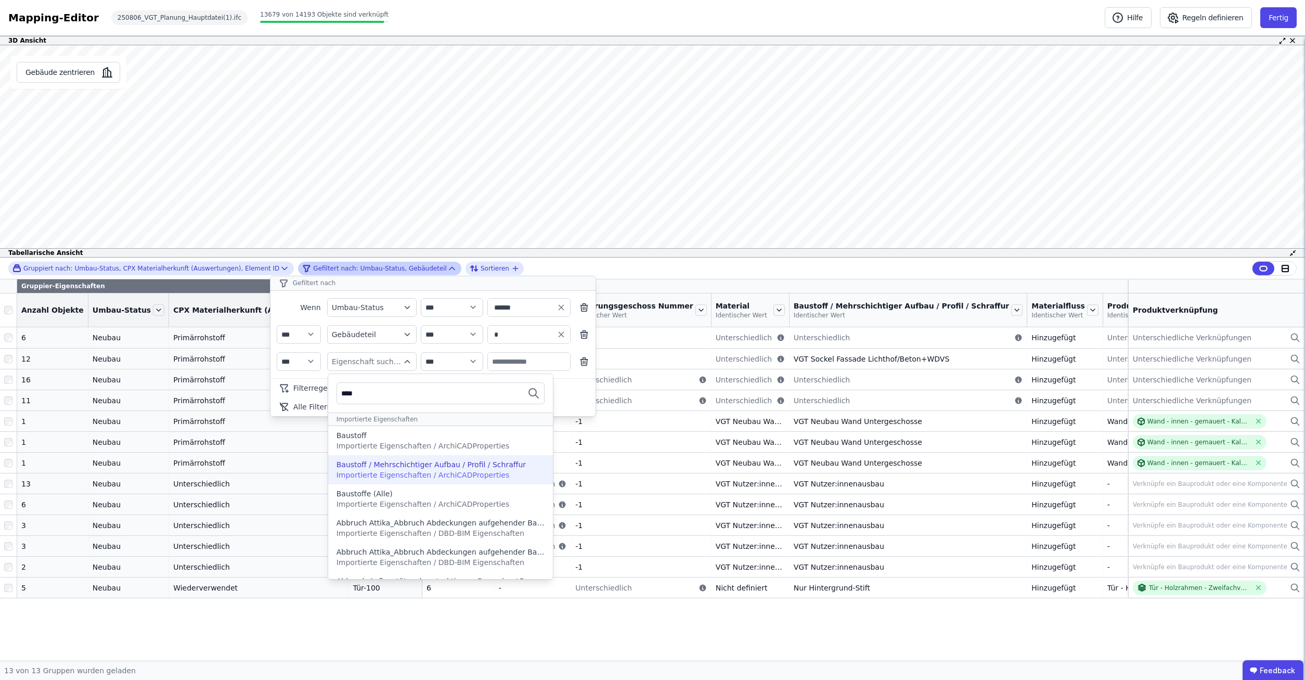
type input "****"
click at [459, 474] on span "Importierte Eigenschaften / ArchiCADProperties" at bounding box center [423, 475] width 173 height 8
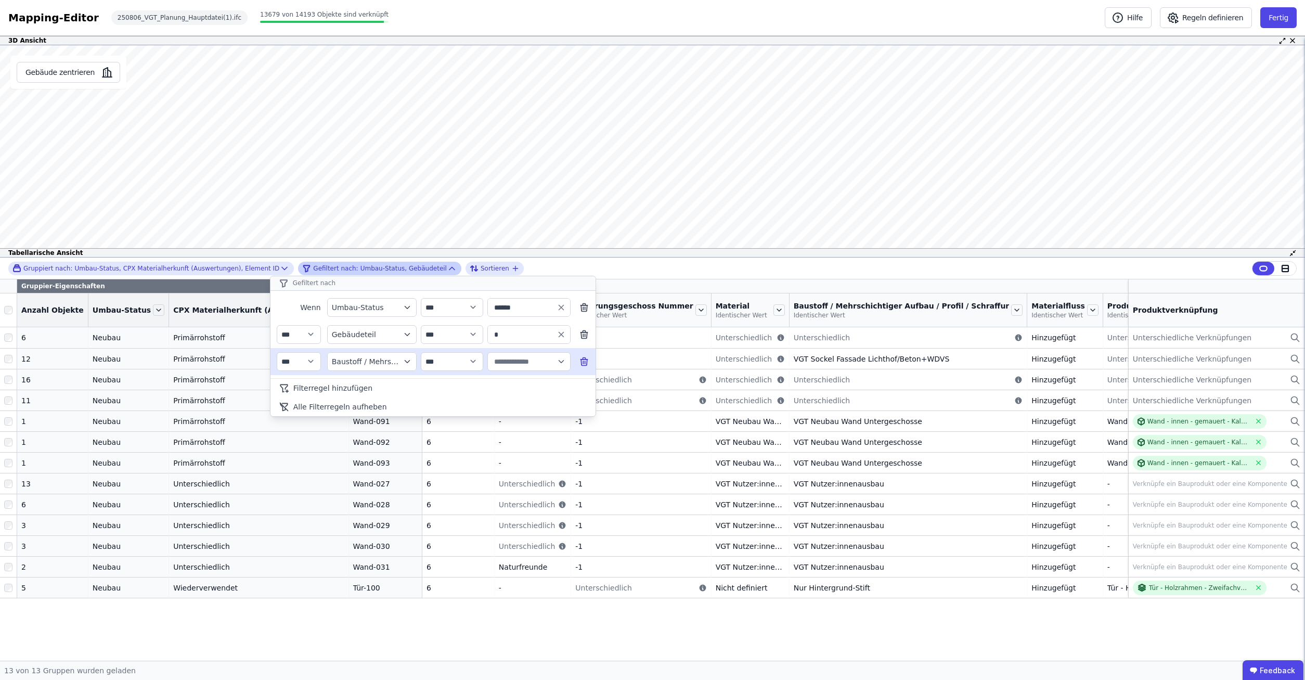
click at [522, 361] on input "text" at bounding box center [524, 361] width 64 height 19
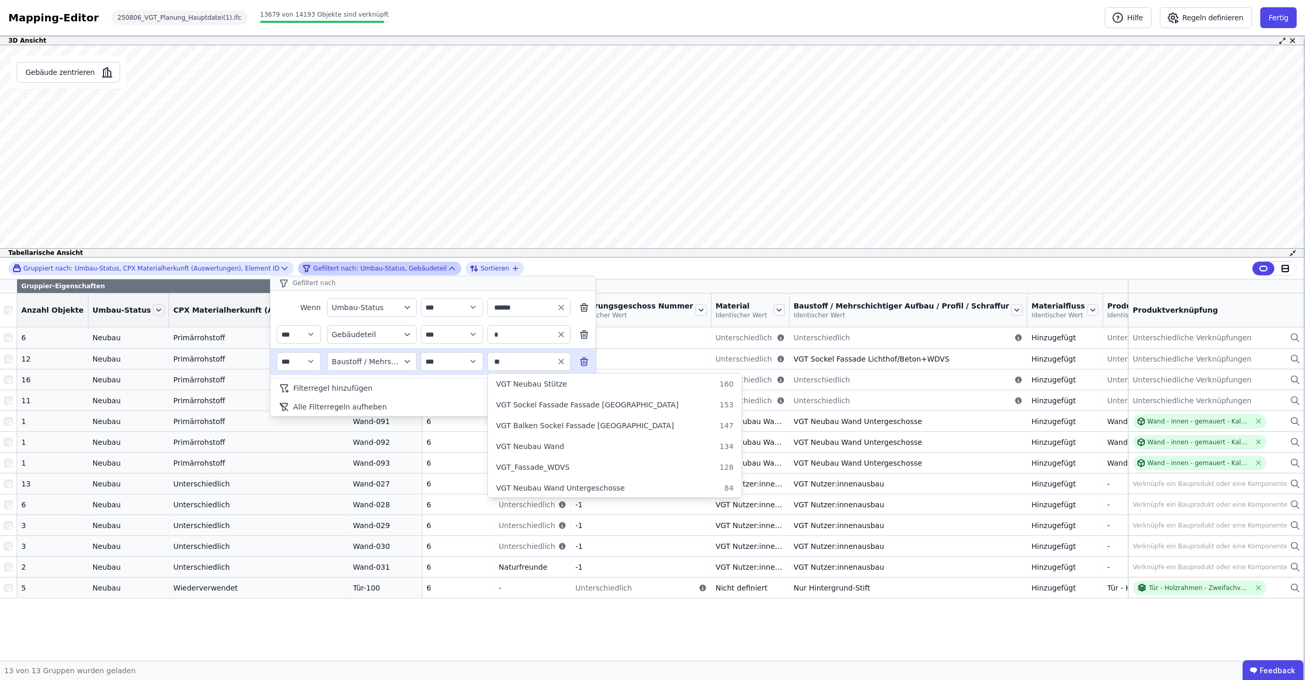
type input "***"
drag, startPoint x: 510, startPoint y: 359, endPoint x: 480, endPoint y: 365, distance: 30.7
click at [492, 365] on input "***" at bounding box center [524, 361] width 64 height 19
click at [579, 333] on icon at bounding box center [584, 334] width 10 height 10
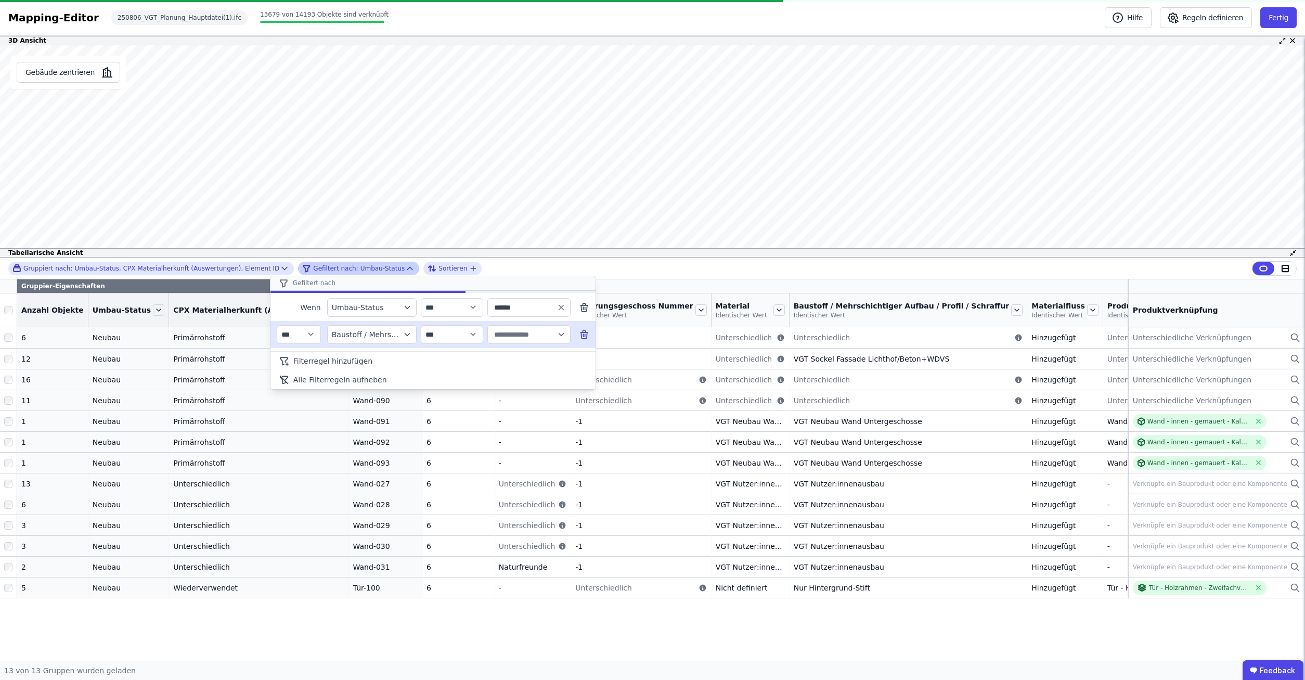
click at [507, 336] on input "text" at bounding box center [524, 334] width 64 height 19
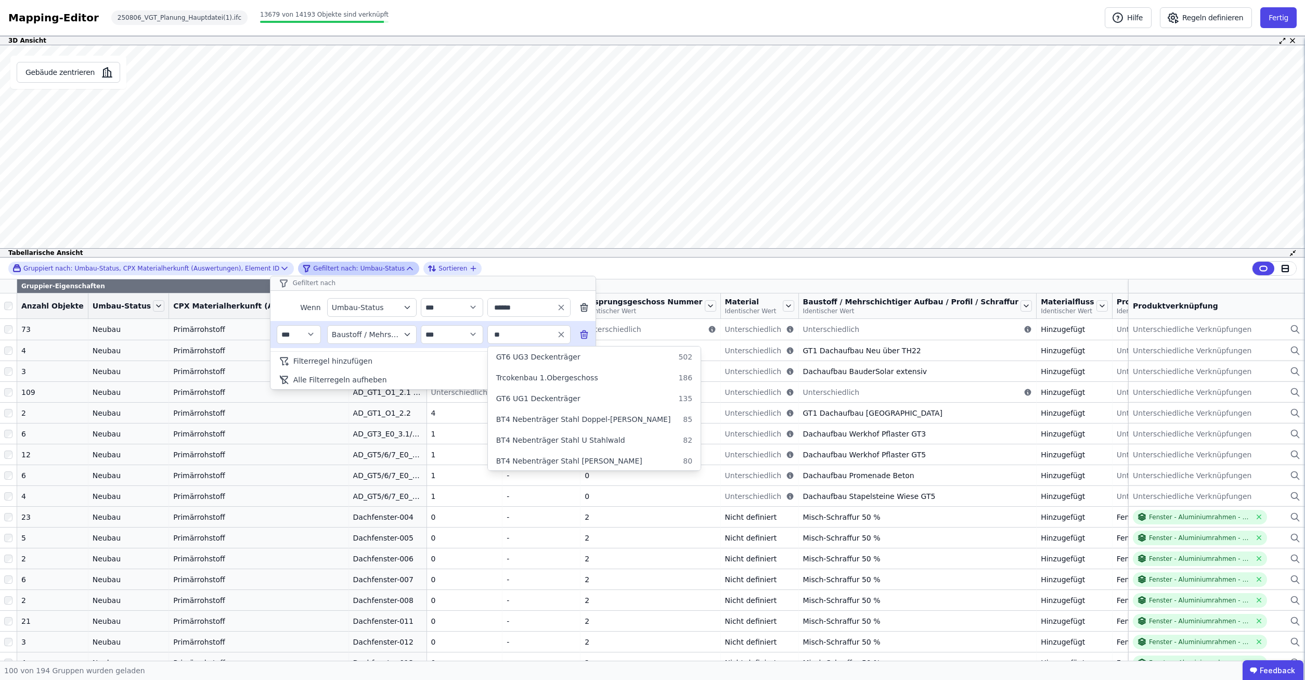
type input "*"
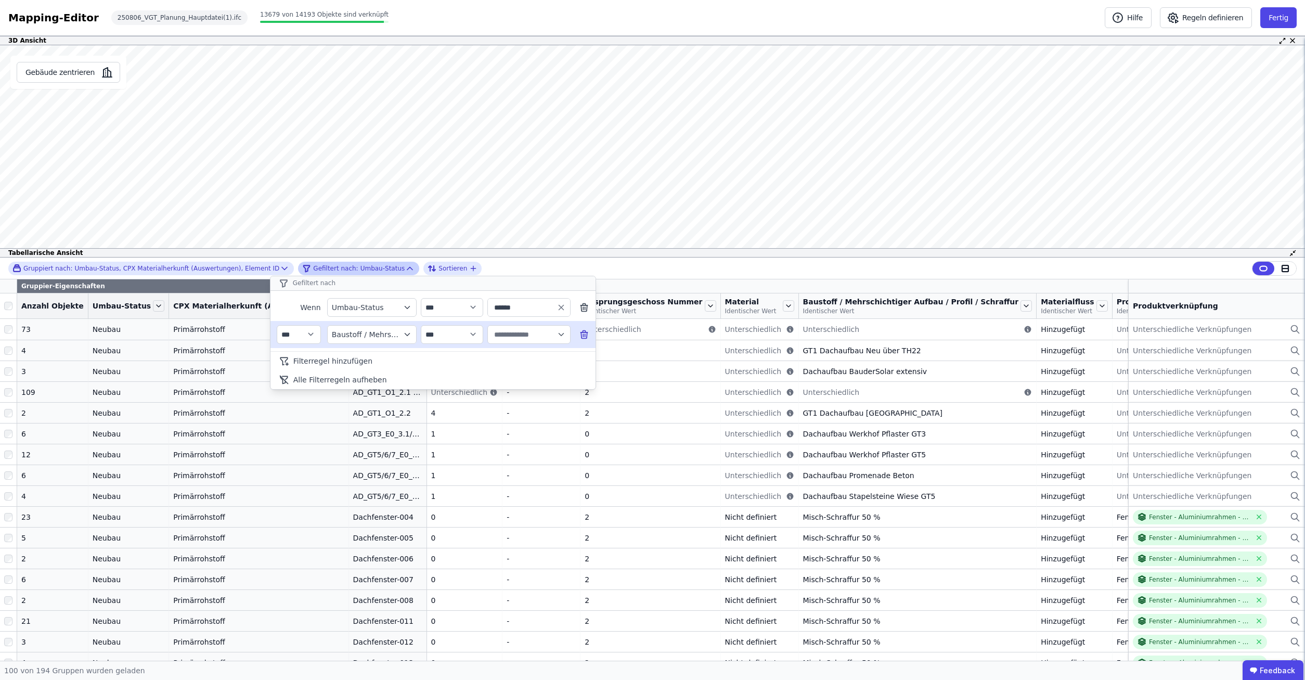
click at [366, 332] on div "Baustoff / Mehrschichtiger Aufbau / Profil / Schraffur" at bounding box center [367, 334] width 70 height 10
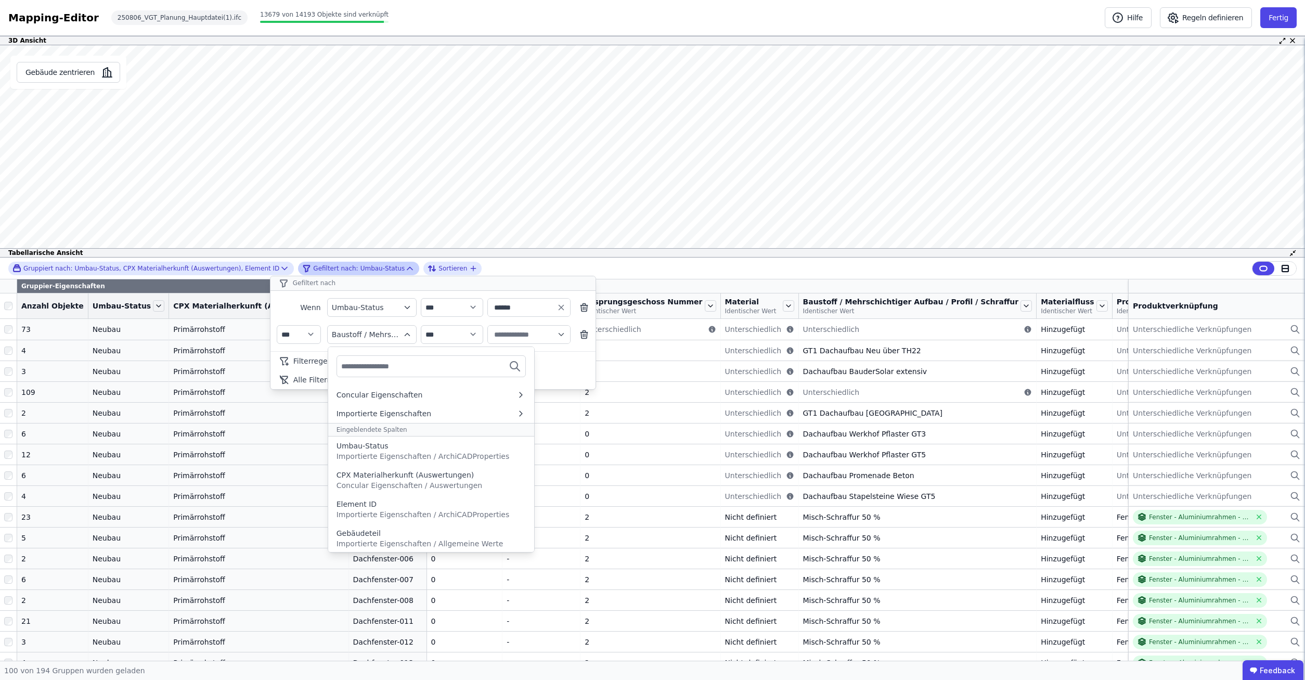
click at [379, 361] on input "text" at bounding box center [379, 366] width 77 height 19
type input "*"
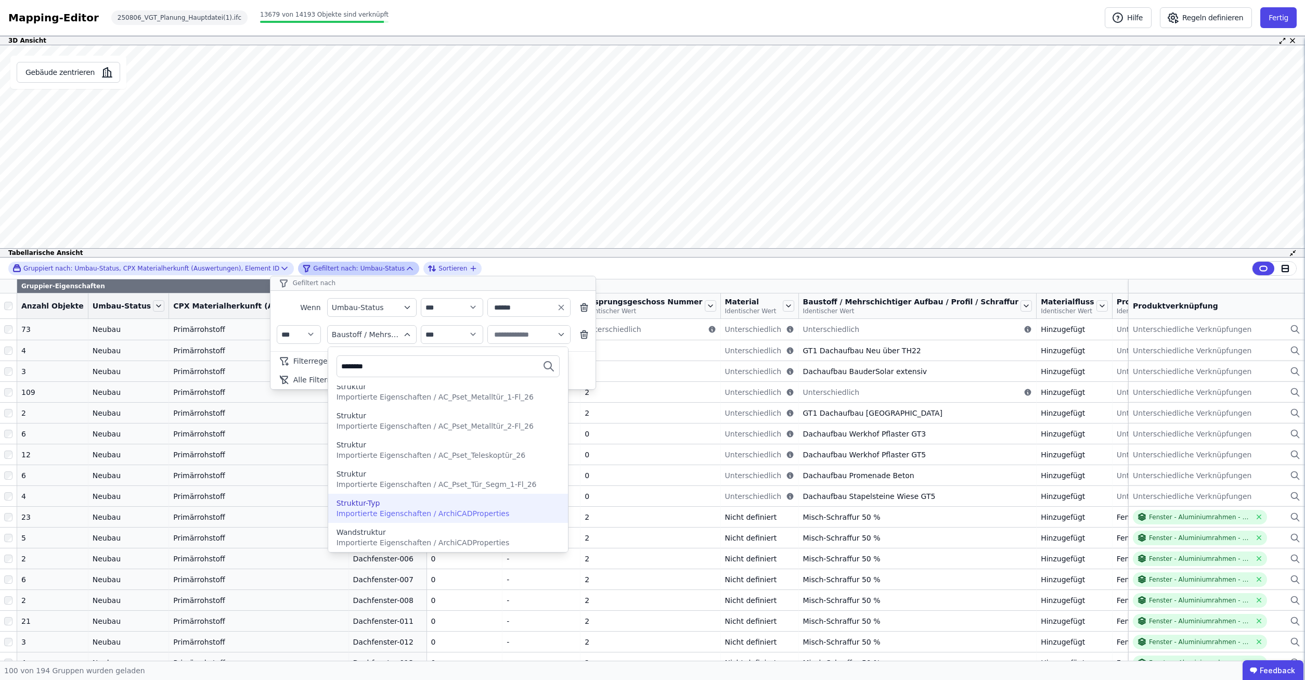
type input "********"
click at [393, 511] on span "Importierte Eigenschaften / ArchiCADProperties" at bounding box center [423, 513] width 173 height 8
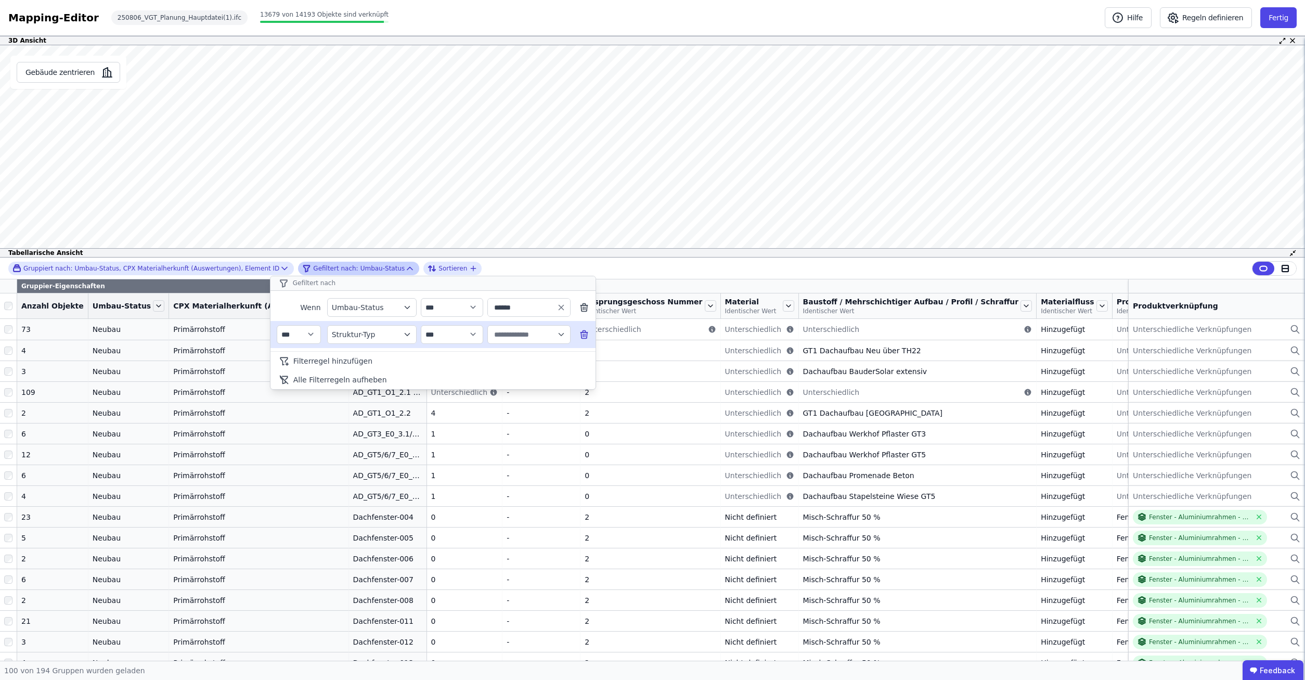
click at [520, 330] on input "text" at bounding box center [524, 334] width 64 height 19
click at [511, 398] on span "Mehrschicht" at bounding box center [518, 398] width 44 height 10
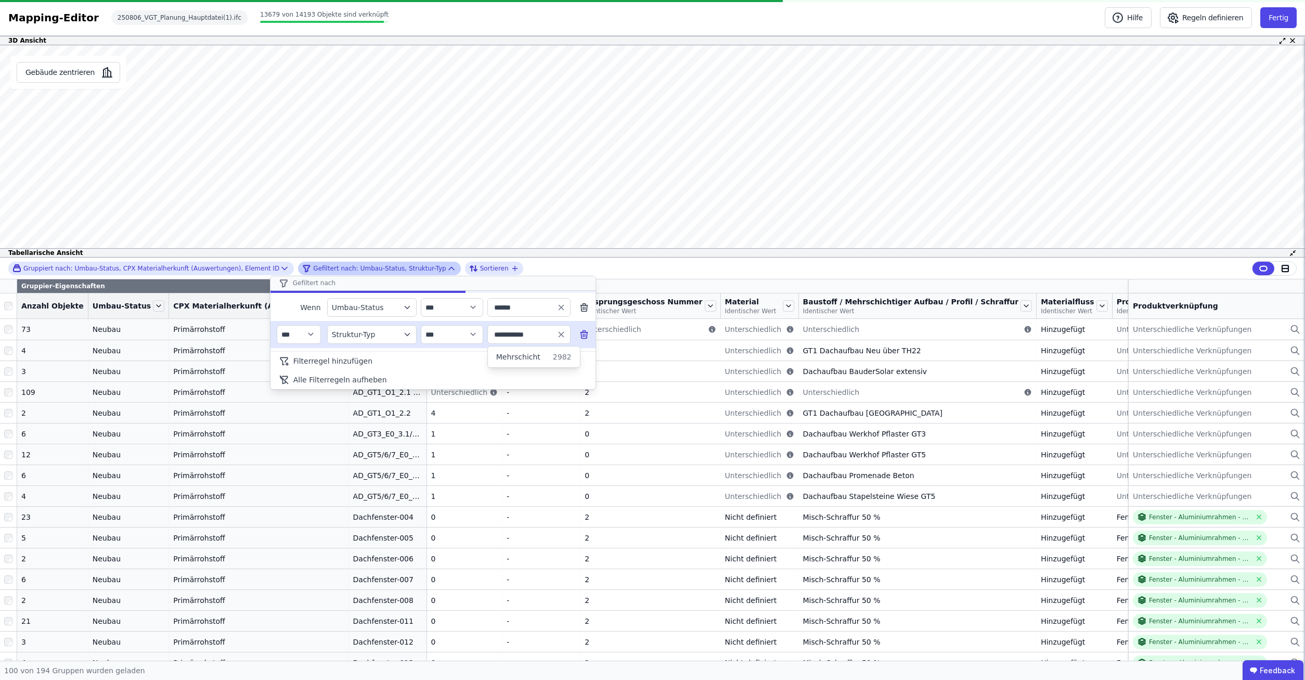
type input "**********"
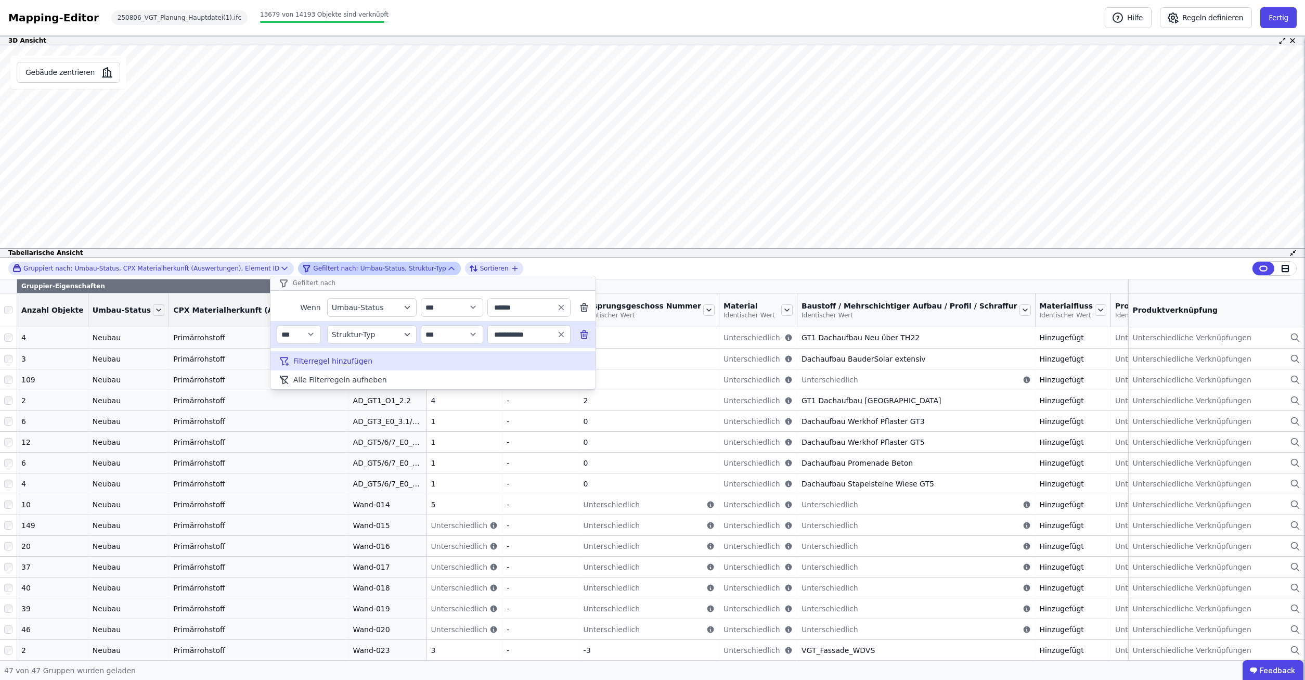
click at [321, 363] on span "Filterregel hinzufügen" at bounding box center [332, 361] width 79 height 10
click at [369, 364] on div "Eigenschaft suchen" at bounding box center [367, 361] width 70 height 10
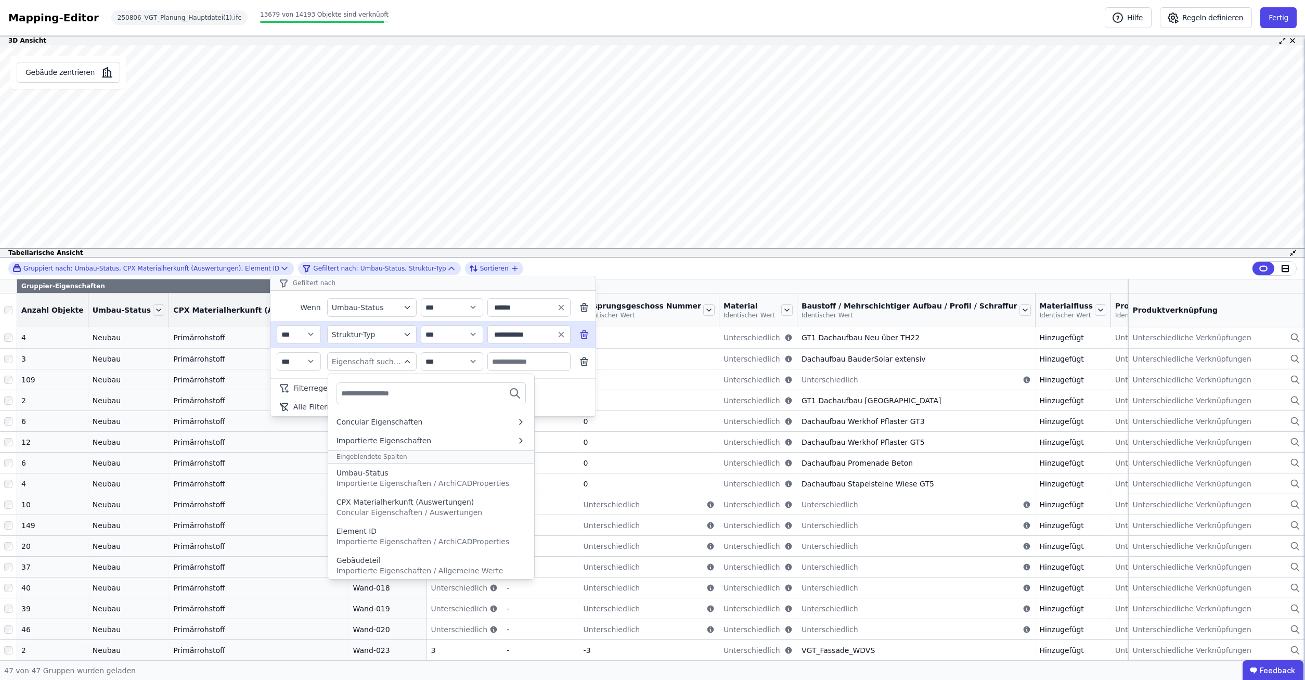
click at [366, 402] on input "text" at bounding box center [379, 393] width 77 height 19
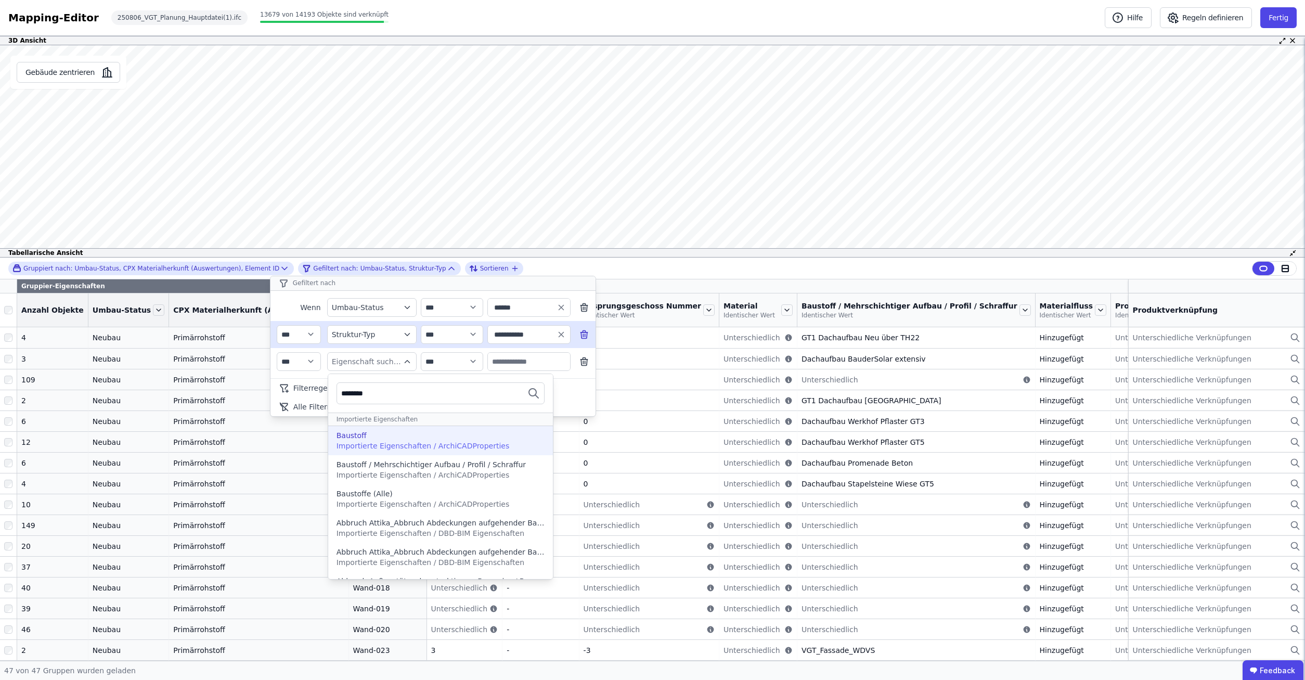
type input "********"
click at [372, 437] on div "Baustoff" at bounding box center [441, 435] width 208 height 10
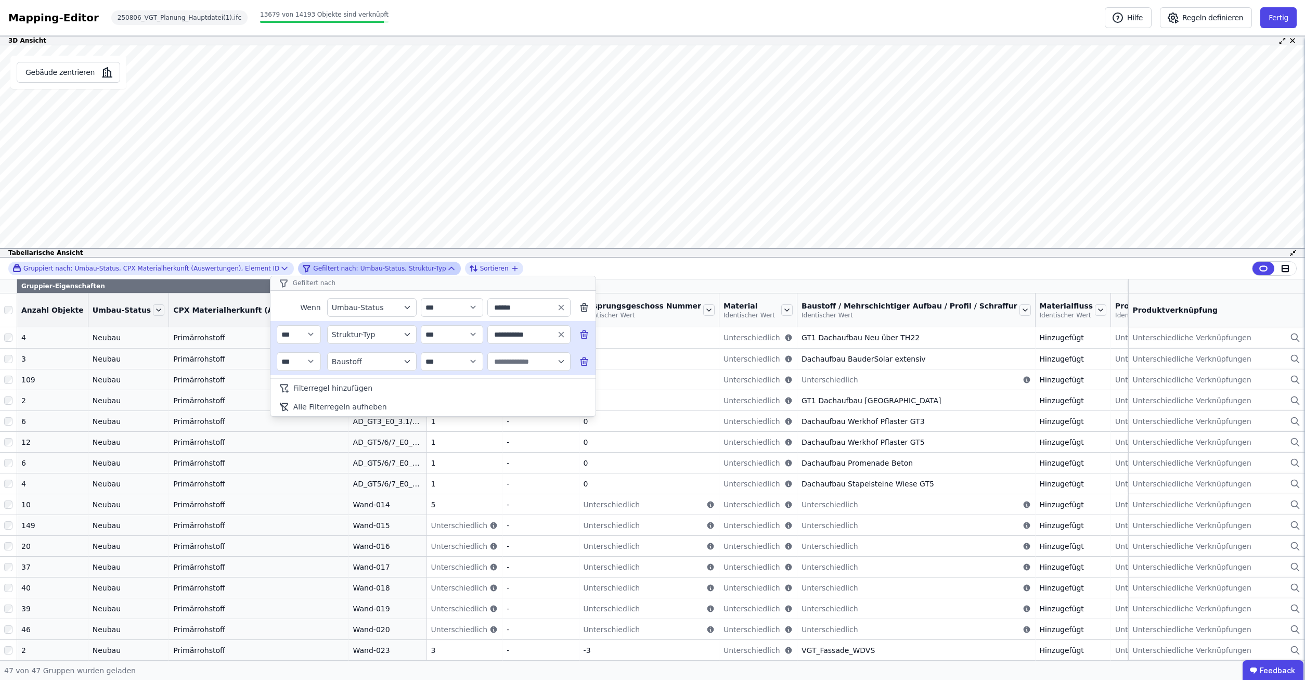
click at [520, 368] on input "text" at bounding box center [524, 361] width 64 height 19
click at [373, 360] on div "Baustoff" at bounding box center [367, 361] width 70 height 10
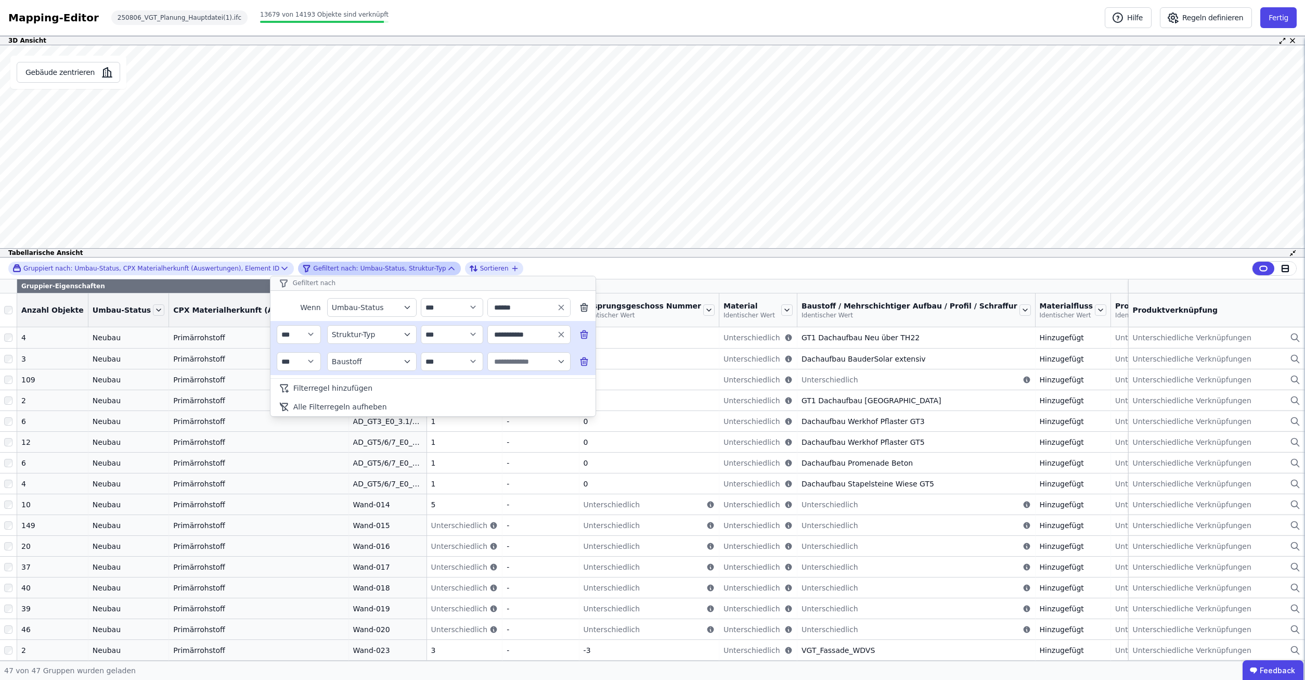
click at [376, 360] on div "Baustoff" at bounding box center [367, 361] width 70 height 10
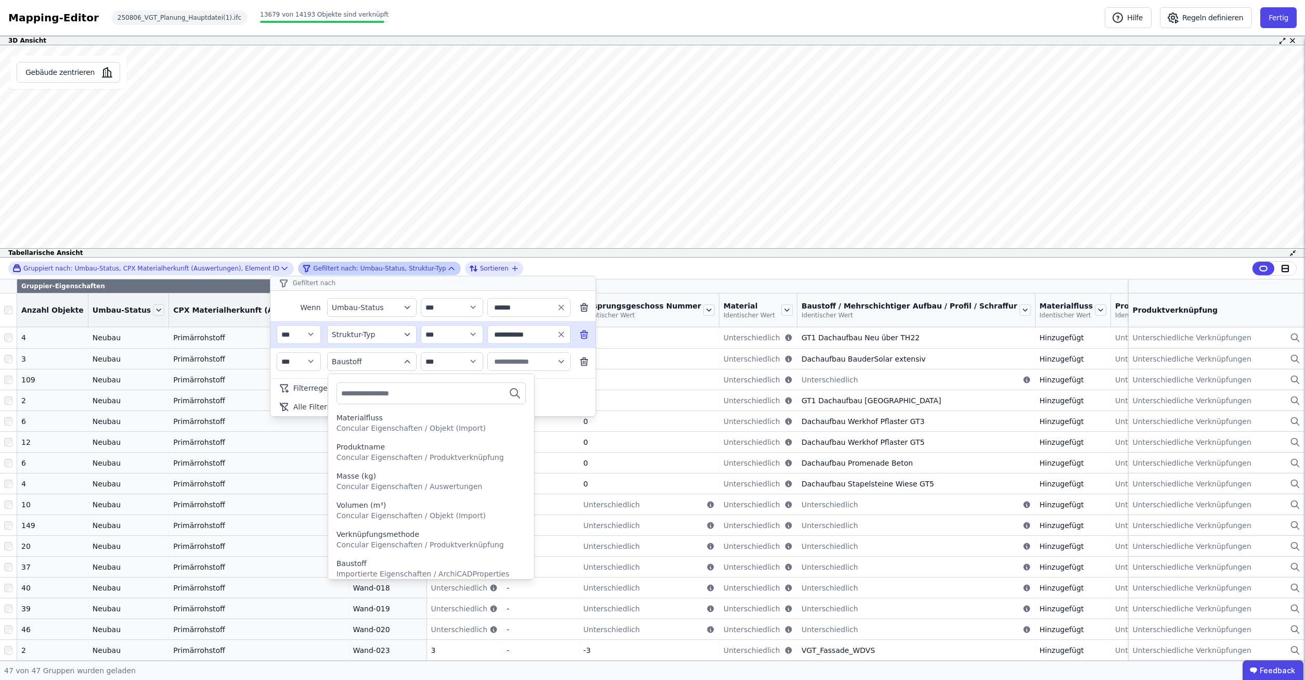
click at [396, 401] on input "text" at bounding box center [379, 393] width 77 height 19
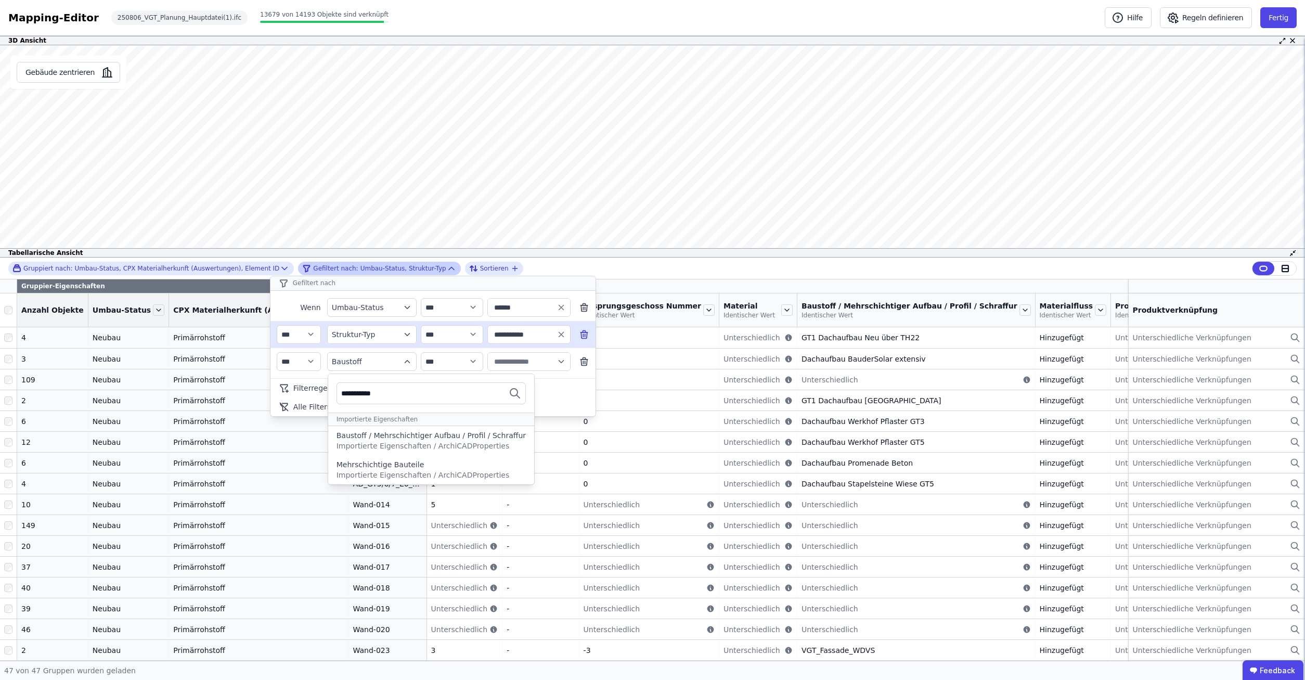
scroll to position [0, 0]
type input "**********"
click at [374, 460] on div "Mehrschichtige Bauteile" at bounding box center [381, 464] width 88 height 10
click at [541, 359] on input "text" at bounding box center [524, 361] width 64 height 19
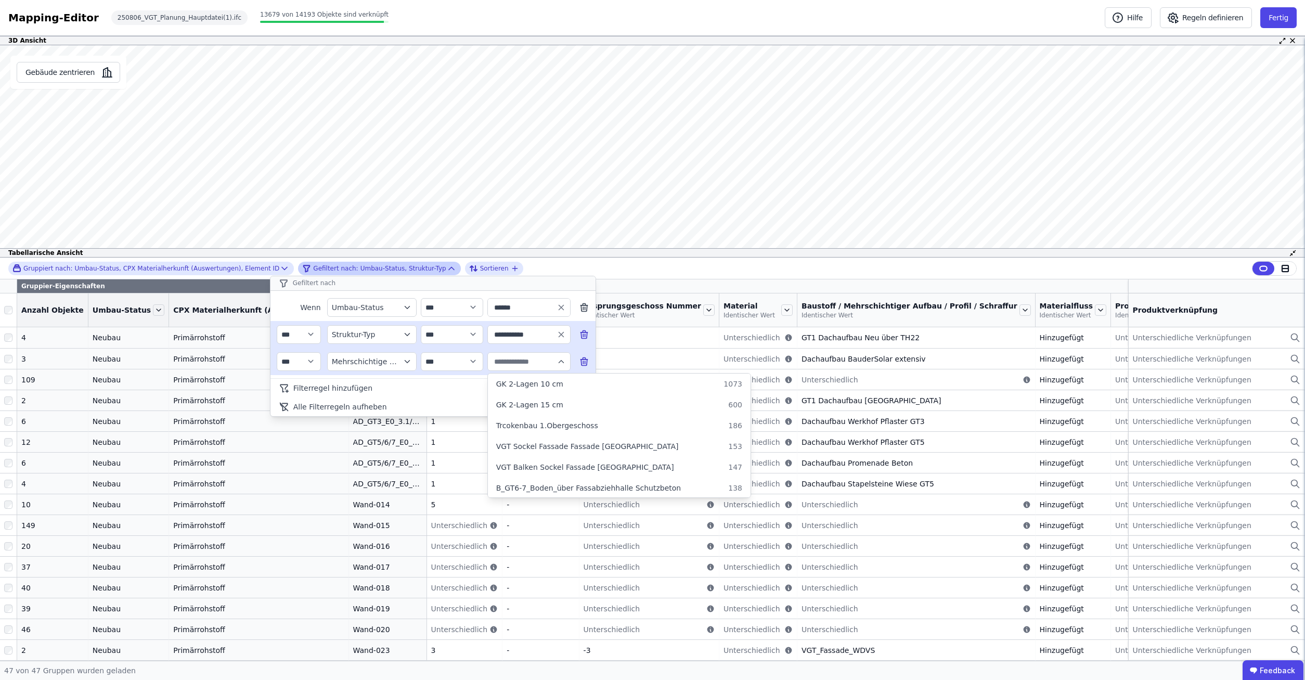
click at [551, 429] on span "Trcokenbau 1.Obergeschoss" at bounding box center [547, 425] width 102 height 10
type input "**********"
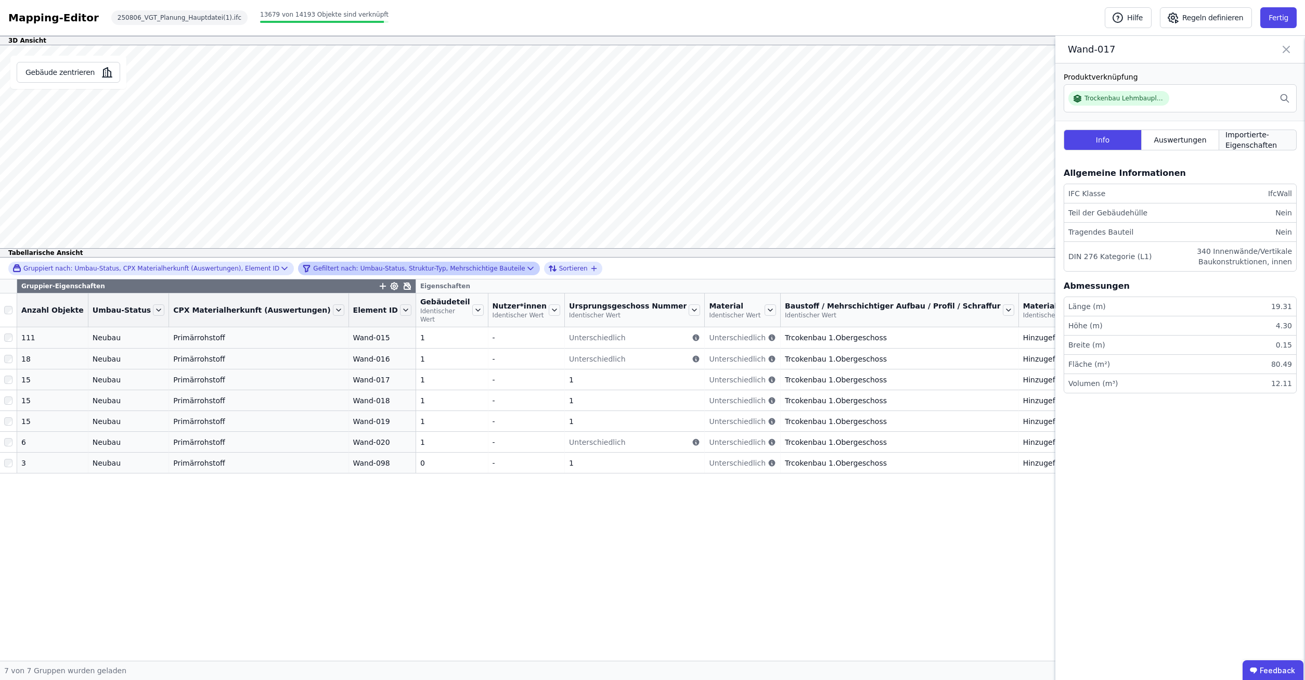
click at [1267, 143] on span "Importierte-Eigenschaften" at bounding box center [1257, 140] width 64 height 21
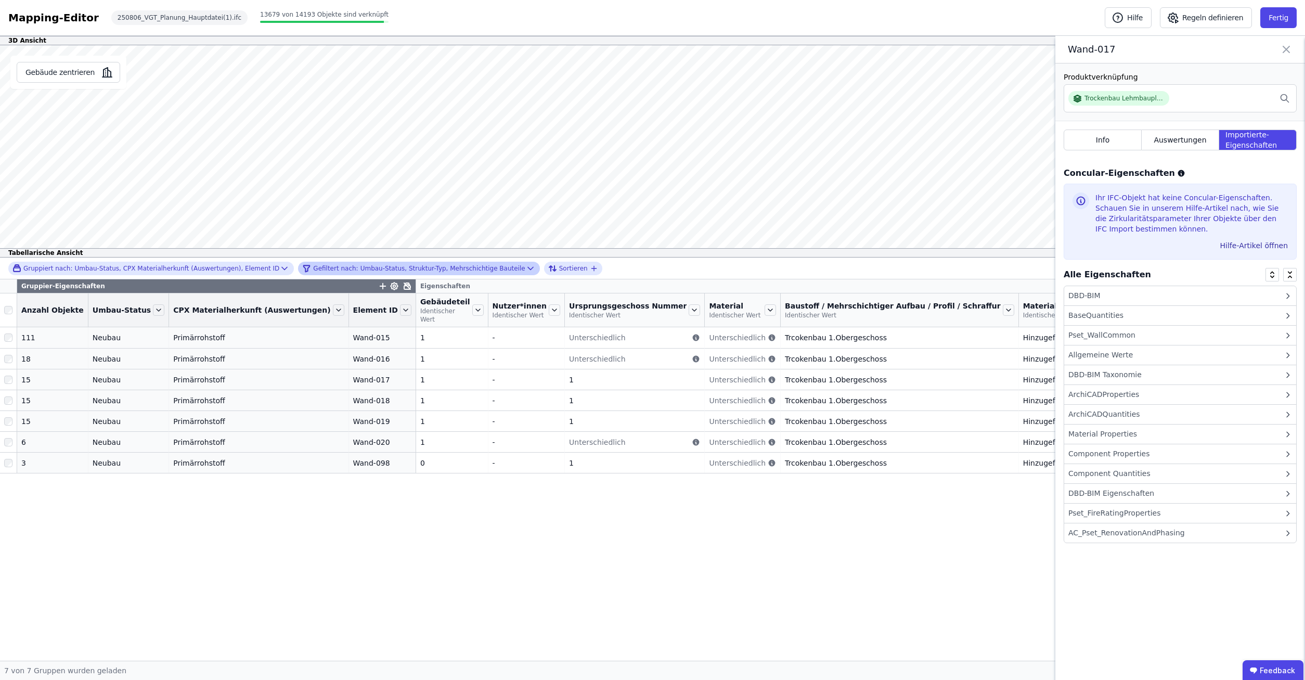
click at [1130, 396] on div "ArchiCADProperties" at bounding box center [1103, 394] width 71 height 11
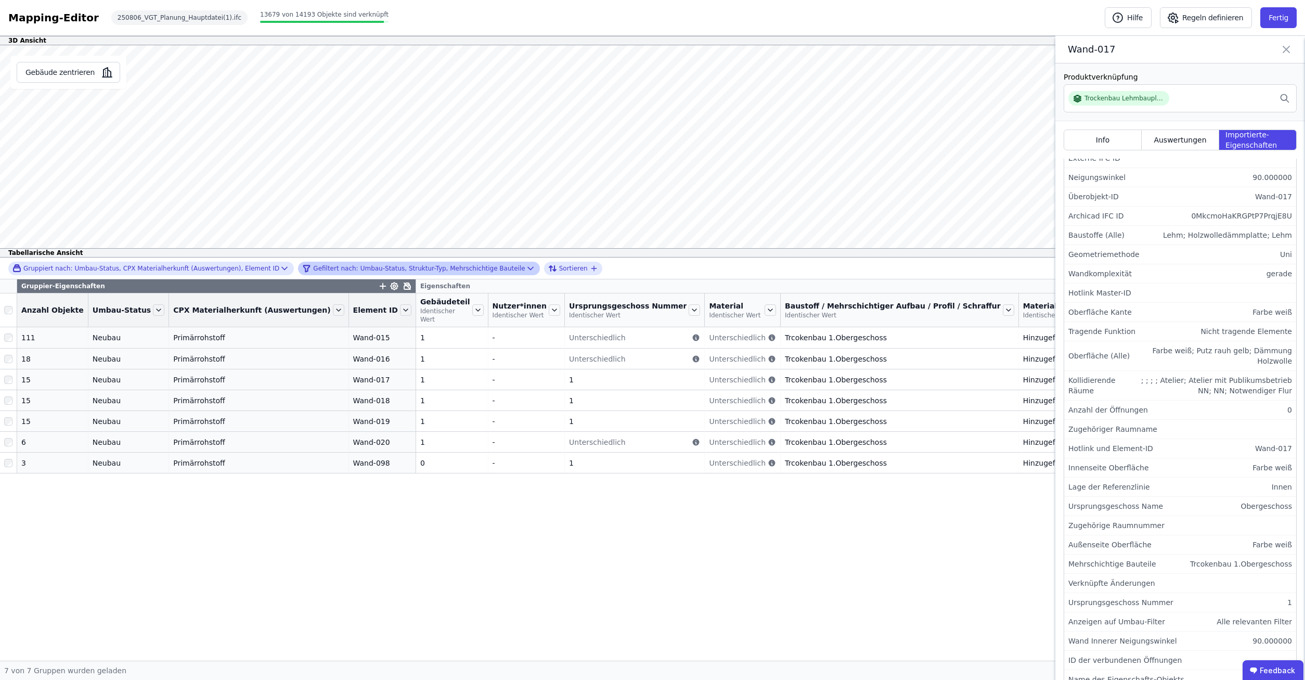
scroll to position [524, 0]
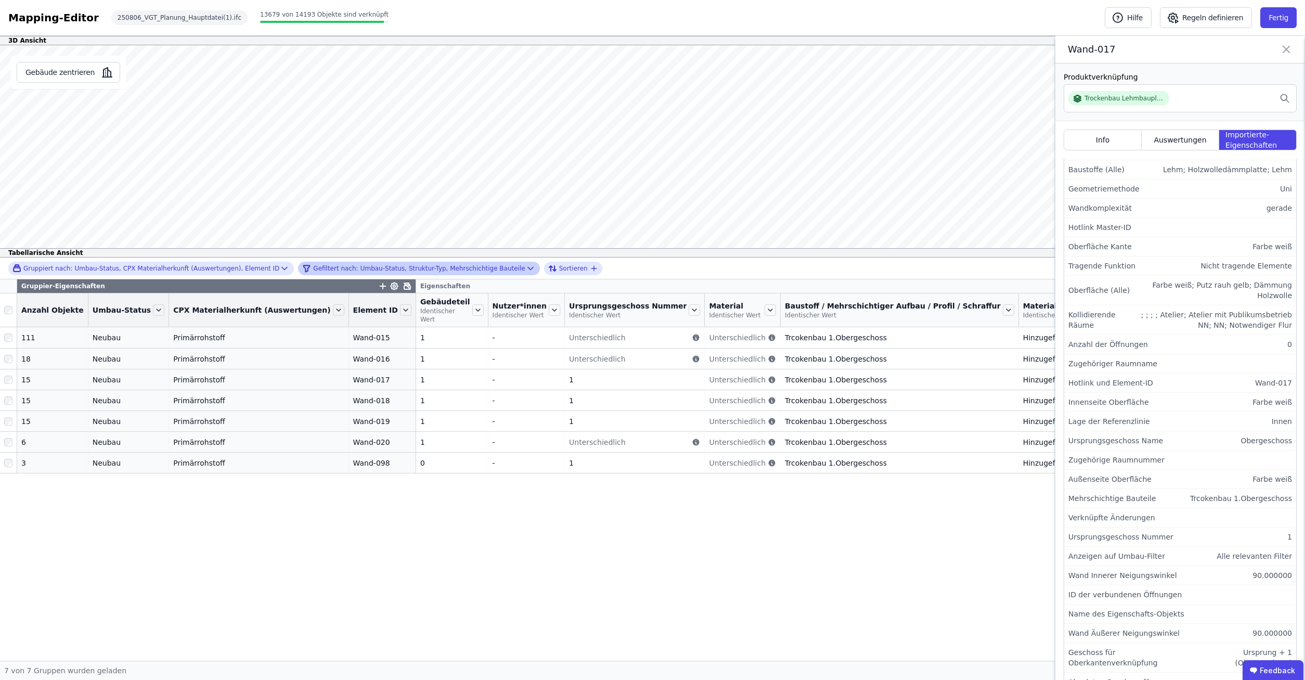
click at [818, 604] on div "Gruppier-Eigenschaften Eigenschaften Anzahl Objekte Umbau-Status CPX Materialhe…" at bounding box center [652, 469] width 1305 height 381
click at [1286, 47] on icon at bounding box center [1286, 49] width 12 height 15
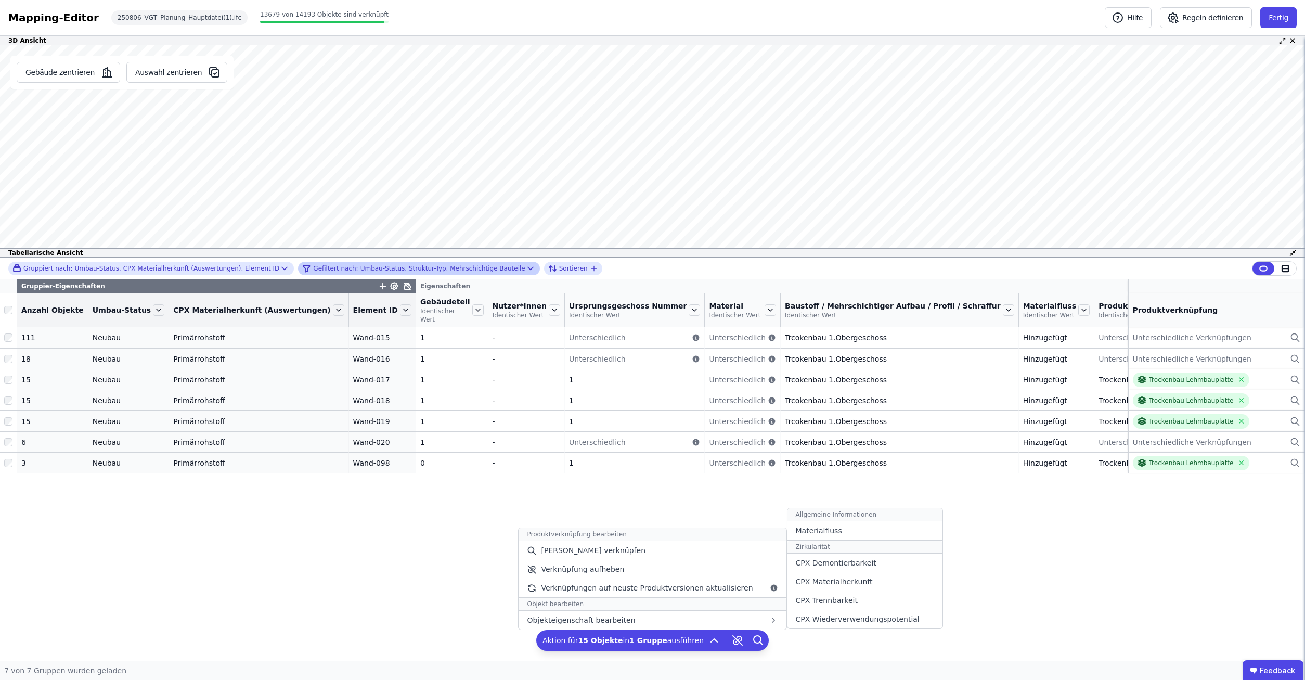
click at [1115, 559] on div "Gruppier-Eigenschaften Eigenschaften Anzahl Objekte Umbau-Status CPX Materialhe…" at bounding box center [652, 469] width 1305 height 381
click at [816, 531] on span "Materialfluss" at bounding box center [819, 530] width 46 height 10
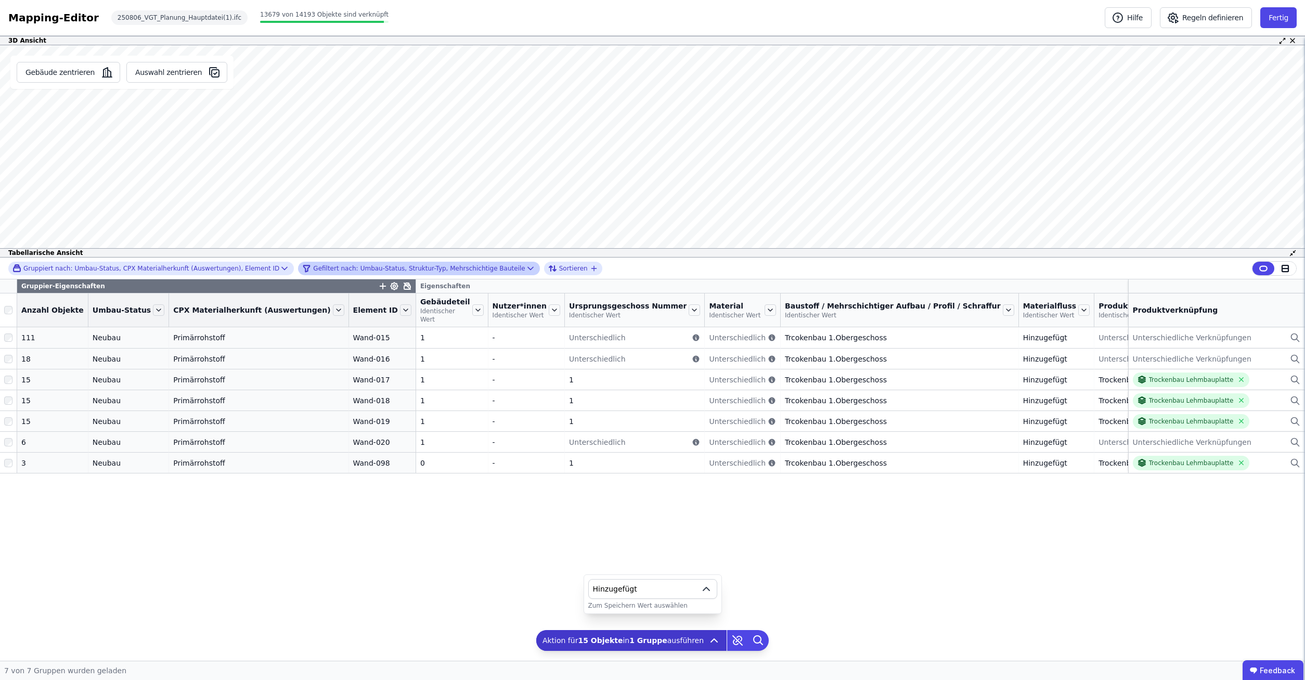
click at [672, 586] on span "Hinzugefügt" at bounding box center [644, 589] width 103 height 10
click at [733, 606] on div "Gruppier-Eigenschaften Eigenschaften Anzahl Objekte Umbau-Status CPX Materialhe…" at bounding box center [652, 450] width 1305 height 342
click at [745, 584] on div "Gruppier-Eigenschaften Eigenschaften Anzahl Objekte Umbau-Status CPX Materialhe…" at bounding box center [652, 450] width 1305 height 342
click at [777, 596] on div "Gruppier-Eigenschaften Eigenschaften Anzahl Objekte Umbau-Status CPX Materialhe…" at bounding box center [652, 450] width 1305 height 342
click at [767, 526] on div "Gruppier-Eigenschaften Eigenschaften Anzahl Objekte Umbau-Status CPX Materialhe…" at bounding box center [652, 450] width 1305 height 342
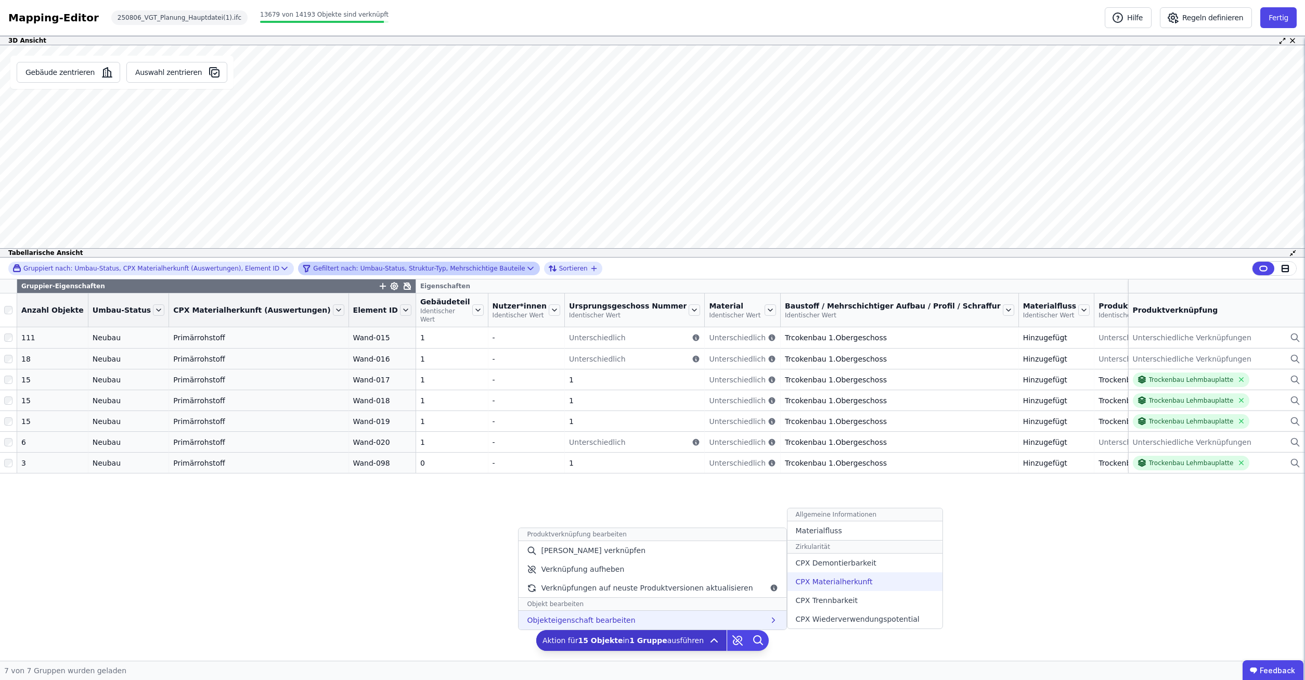
click at [822, 578] on span "CPX Materialherkunft" at bounding box center [834, 581] width 77 height 10
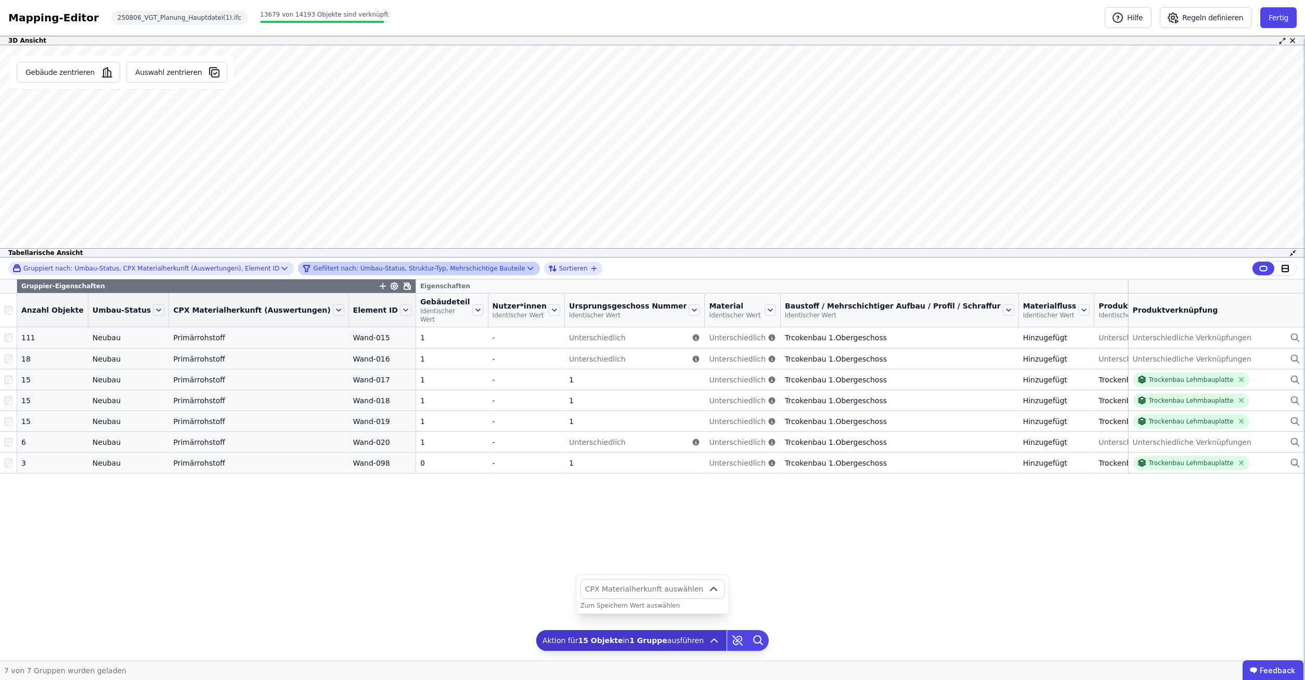
click at [653, 581] on button "CPX Materialherkunft auswählen" at bounding box center [652, 589] width 144 height 20
click at [708, 646] on icon at bounding box center [714, 640] width 12 height 12
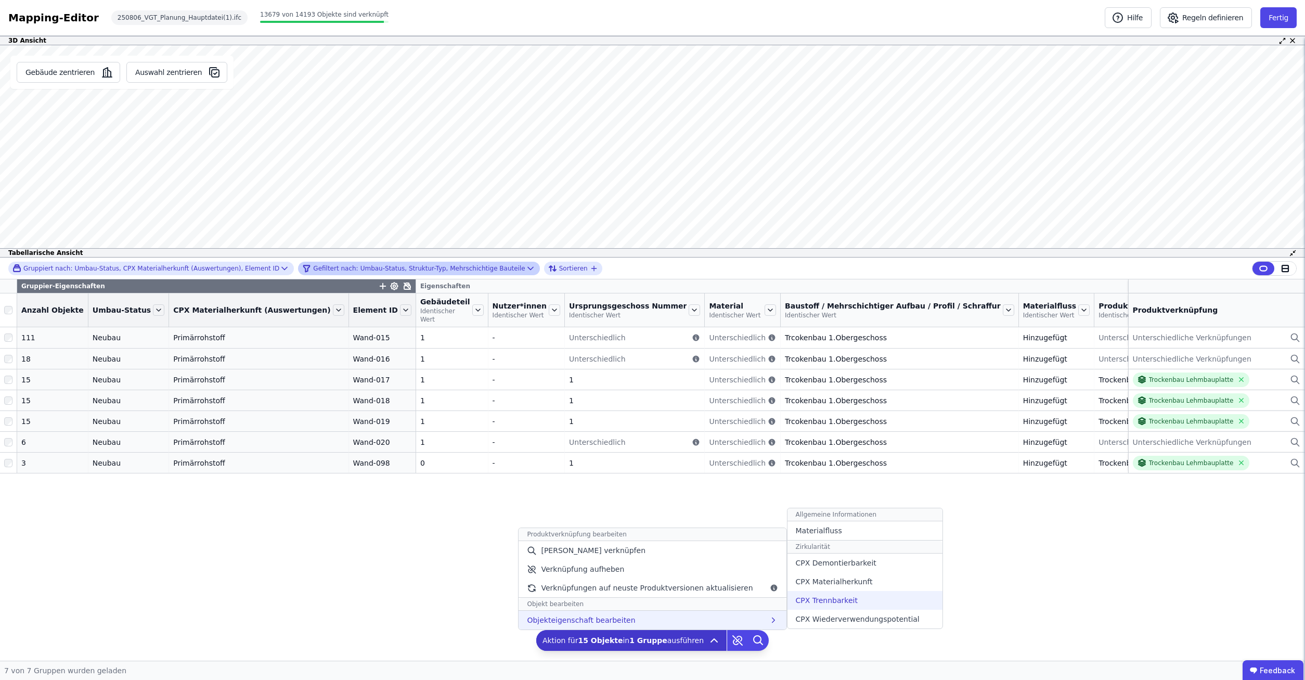
click at [817, 605] on span "CPX Trennbarkeit" at bounding box center [827, 600] width 62 height 10
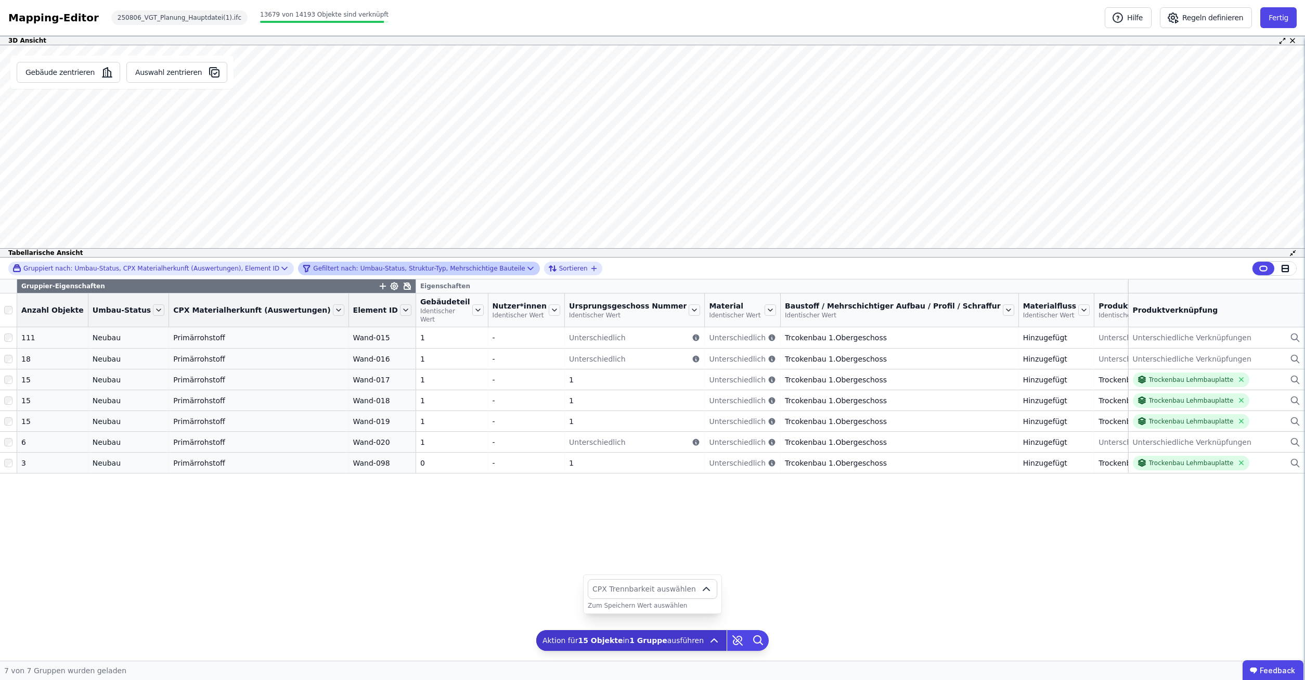
click at [693, 592] on span "CPX Trennbarkeit auswählen" at bounding box center [643, 589] width 103 height 10
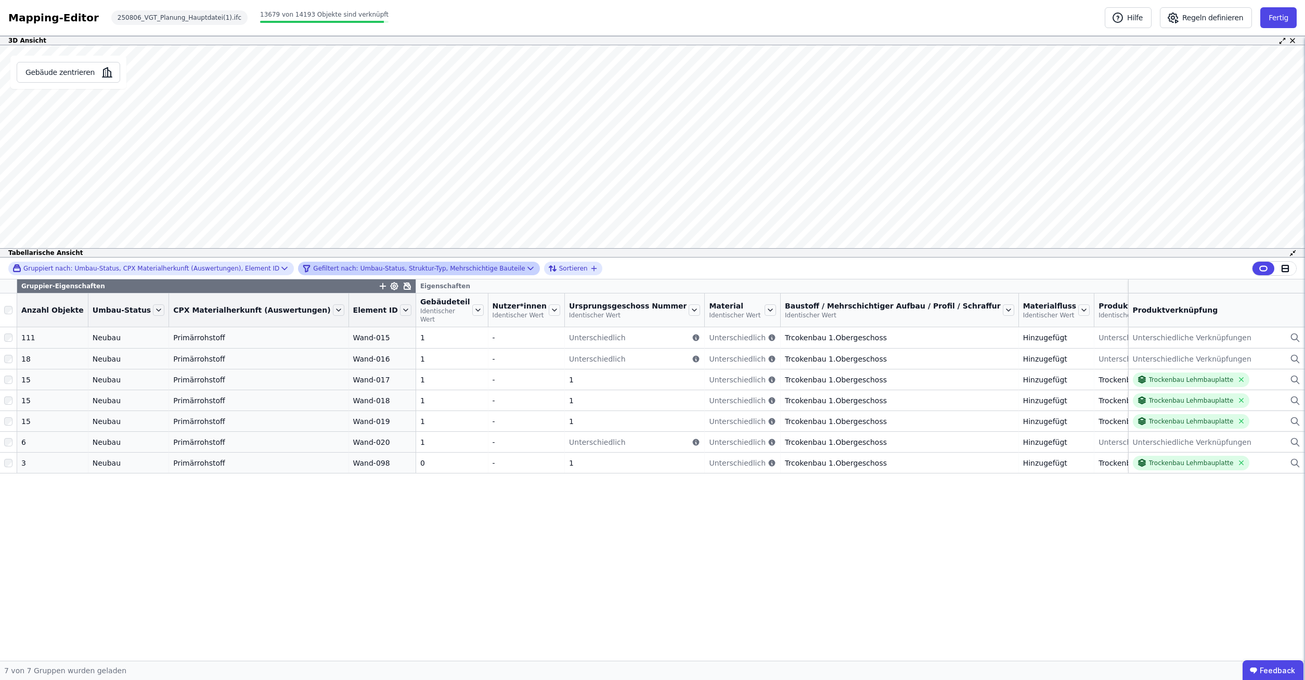
scroll to position [0, 0]
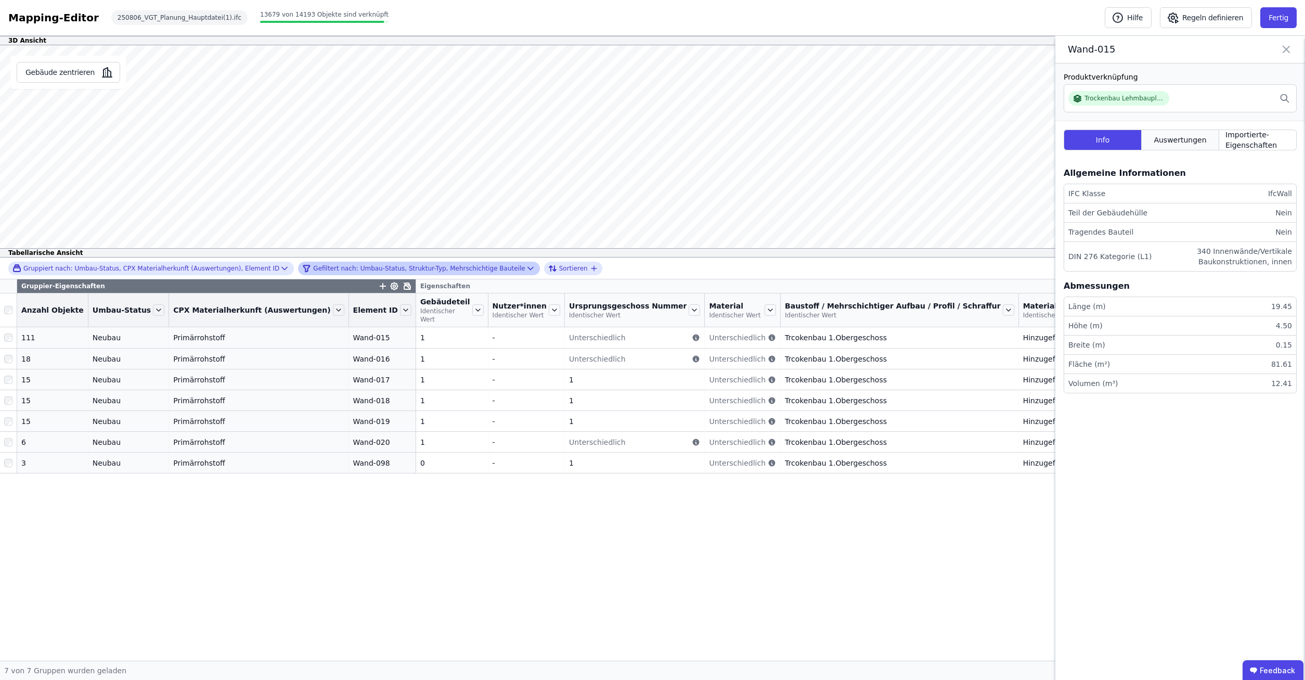
click at [1189, 139] on span "Auswertungen" at bounding box center [1180, 140] width 53 height 10
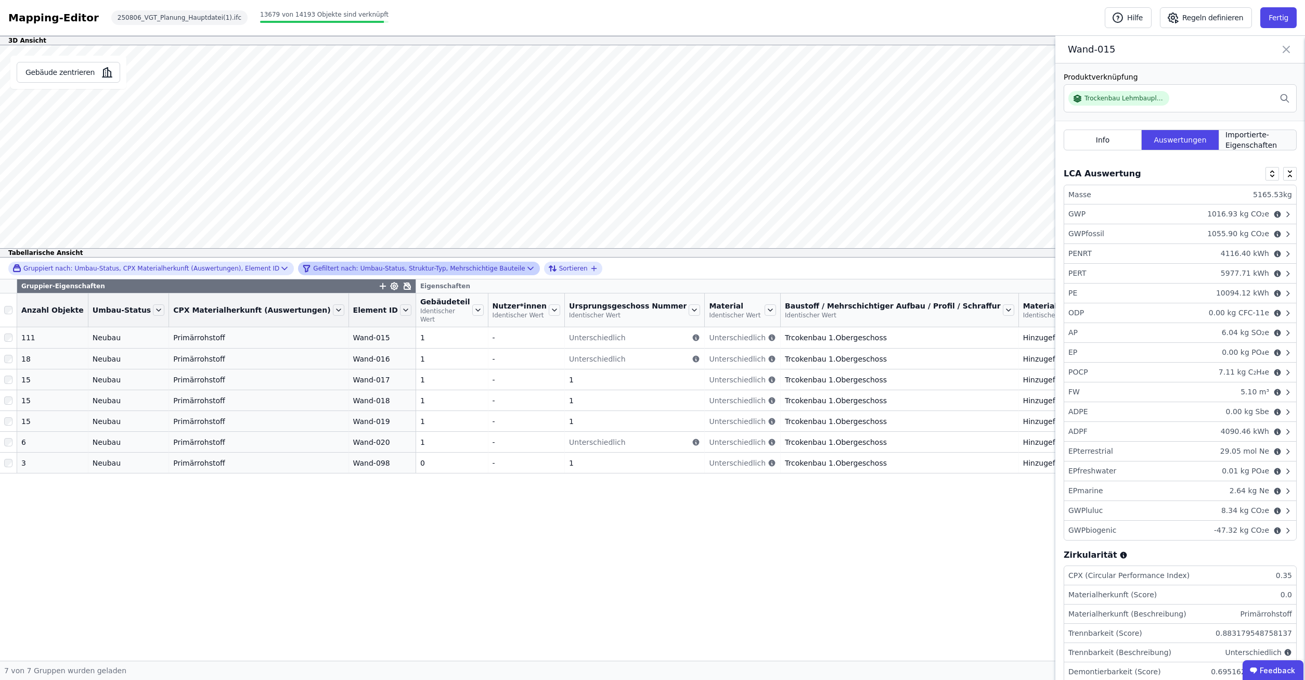
click at [1256, 137] on span "Importierte-Eigenschaften" at bounding box center [1257, 140] width 64 height 21
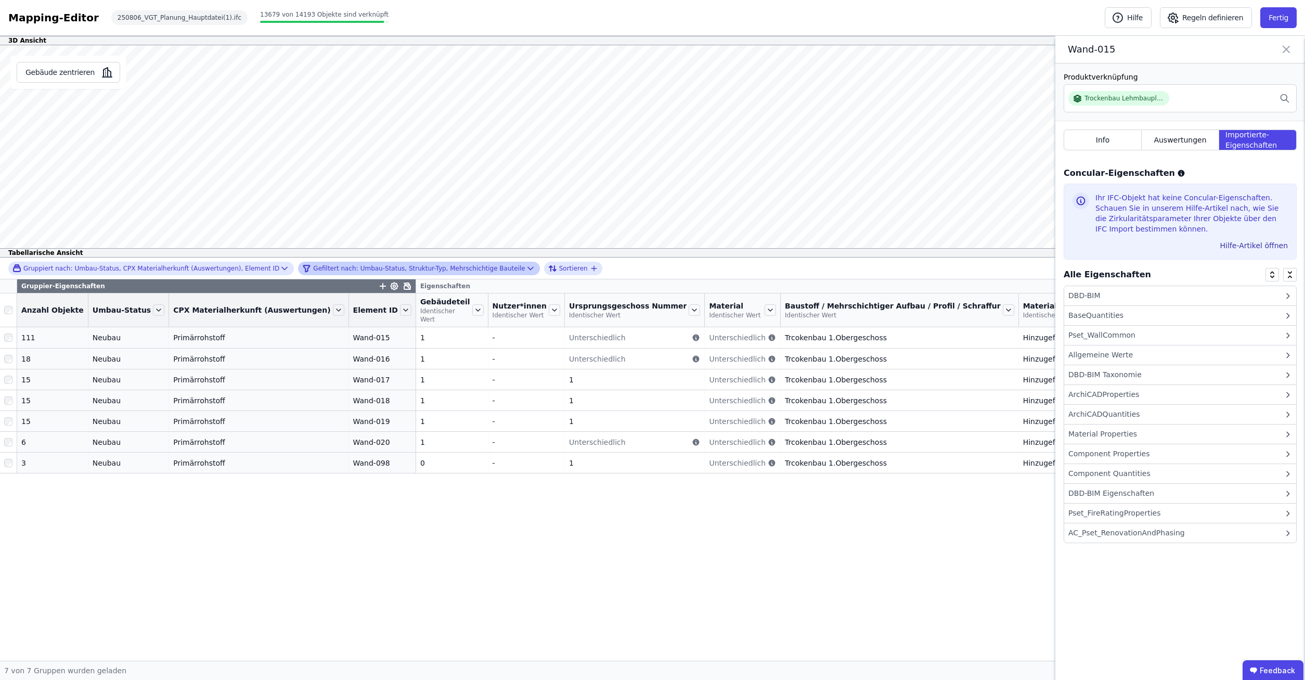
click at [1108, 397] on div "ArchiCADProperties" at bounding box center [1103, 394] width 71 height 11
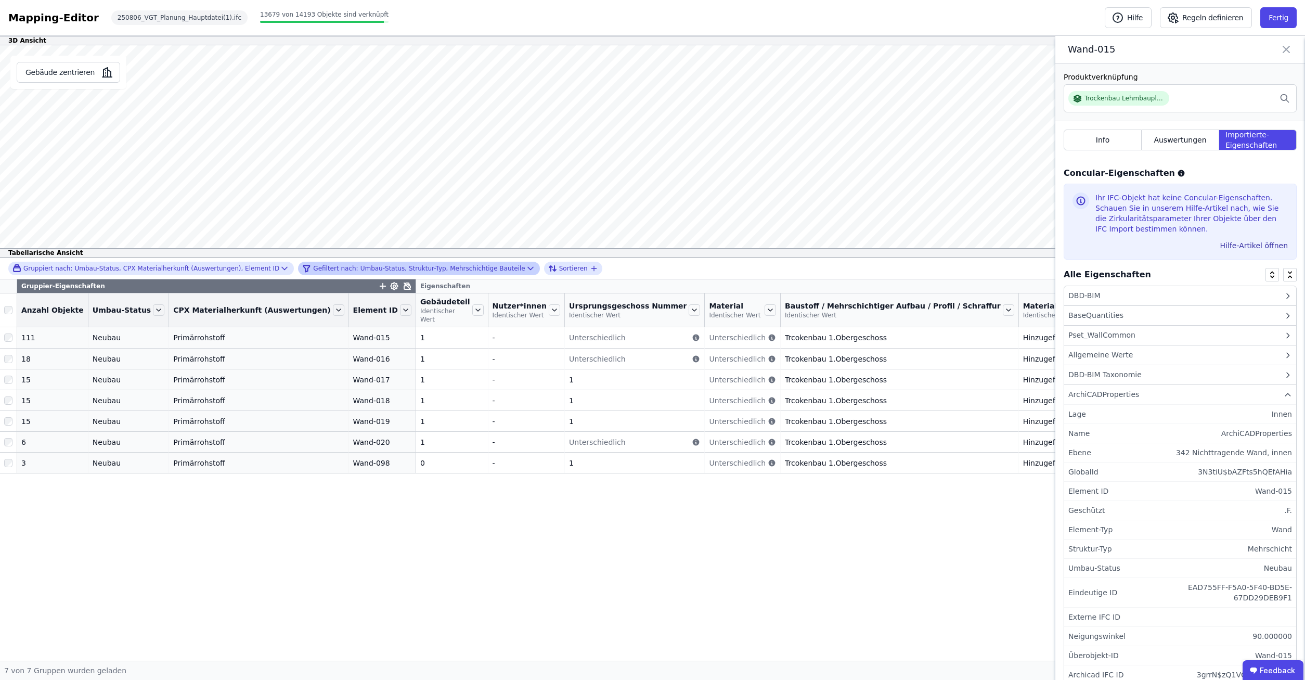
click at [1082, 402] on div "ArchiCADProperties" at bounding box center [1180, 395] width 232 height 20
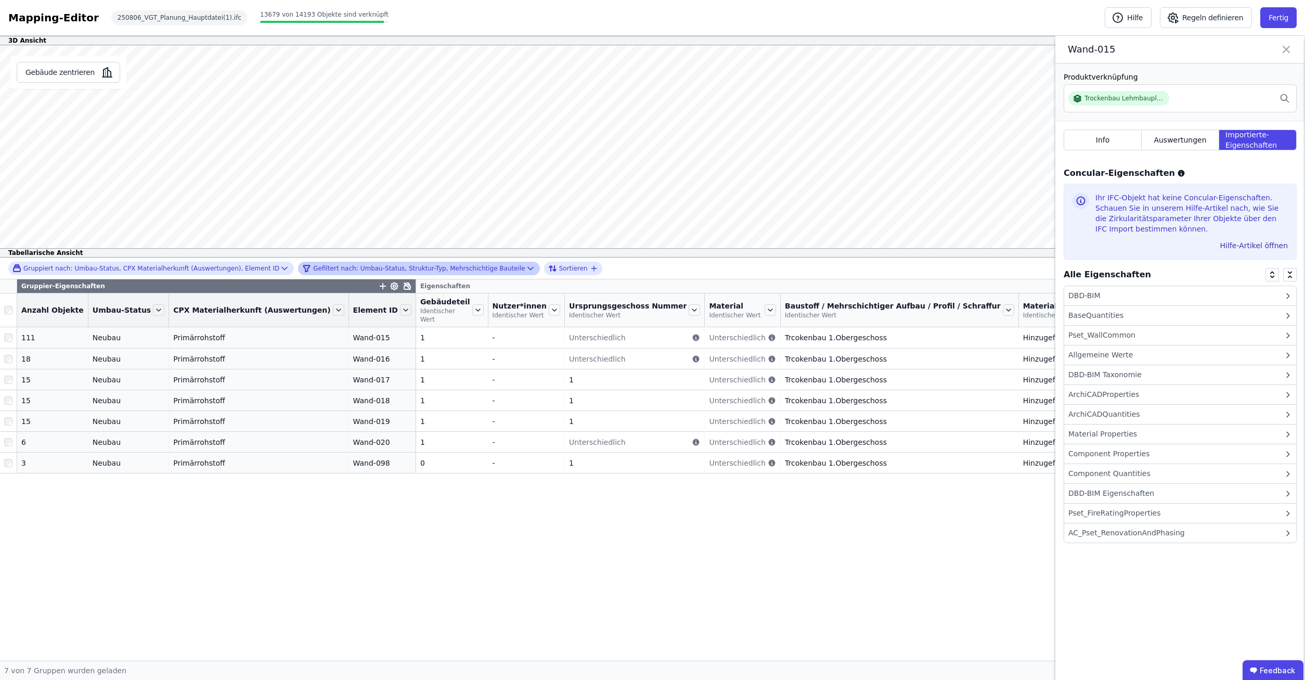
click at [1088, 359] on div "Allgemeine Werte" at bounding box center [1100, 355] width 64 height 11
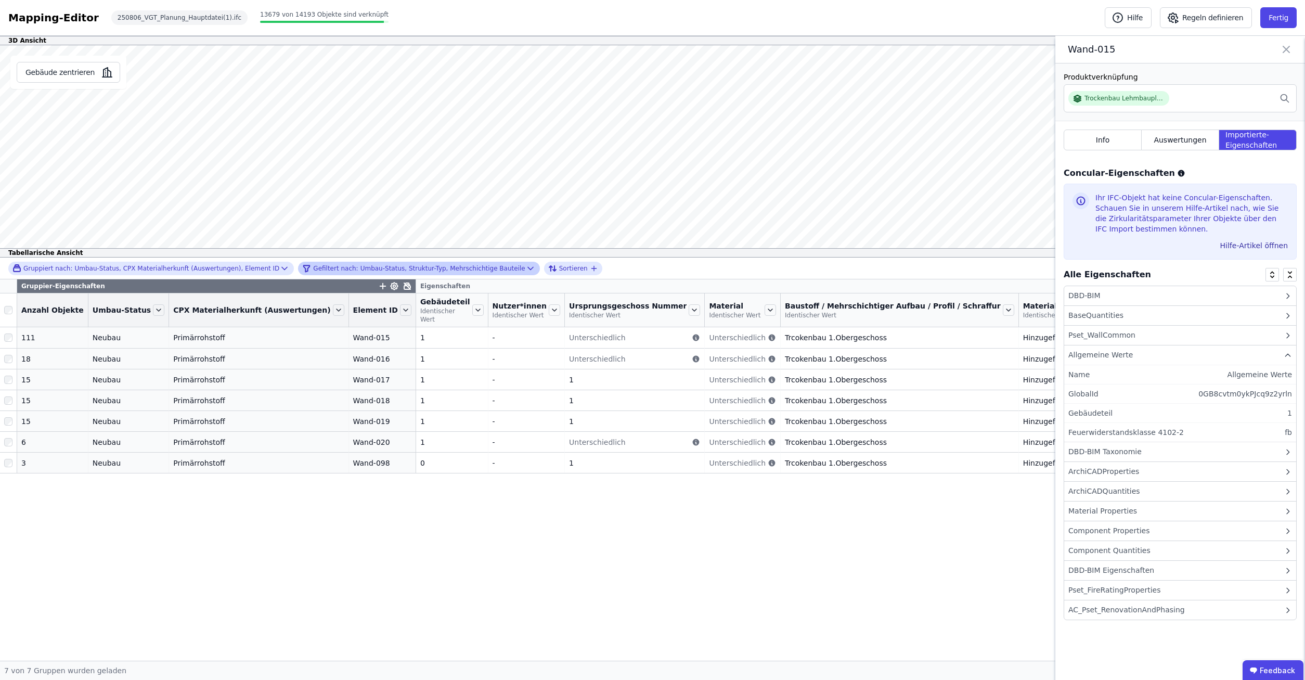
click at [1088, 357] on div "Allgemeine Werte" at bounding box center [1100, 355] width 64 height 11
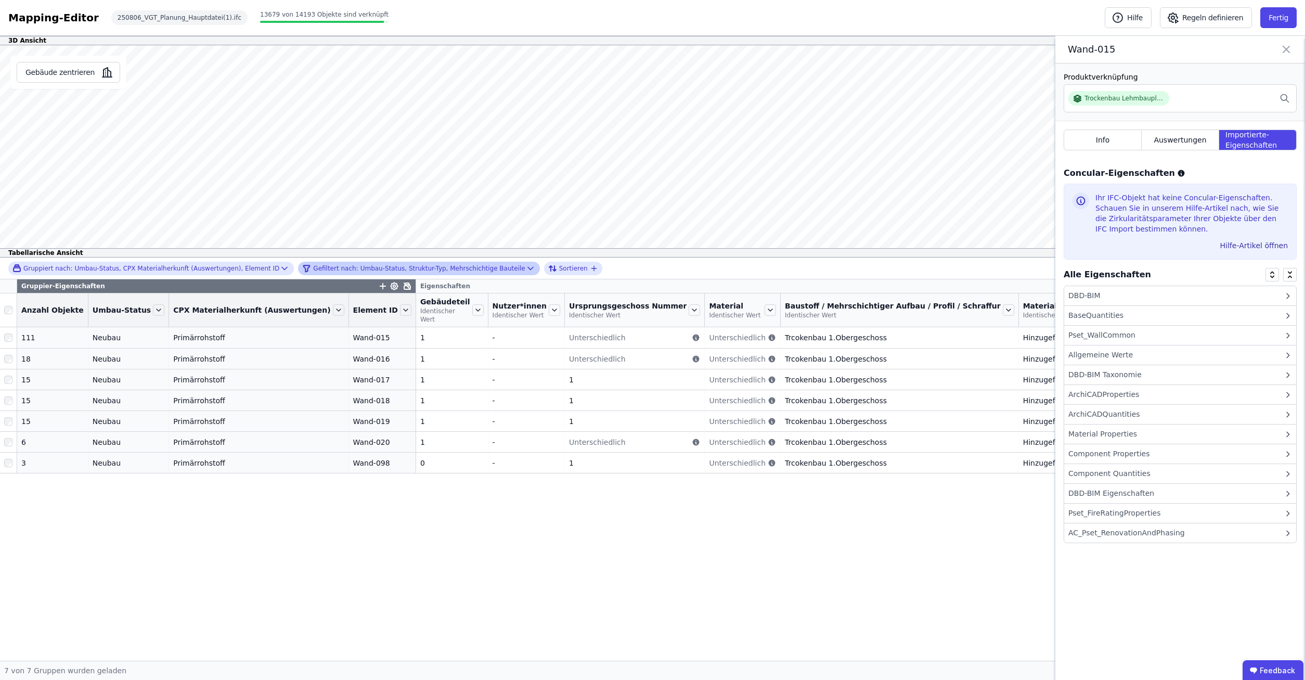
click at [1093, 439] on div "Material Properties" at bounding box center [1180, 434] width 232 height 20
click at [1092, 437] on div "Material Properties" at bounding box center [1102, 434] width 69 height 11
click at [1089, 454] on div "Component Properties" at bounding box center [1108, 453] width 81 height 11
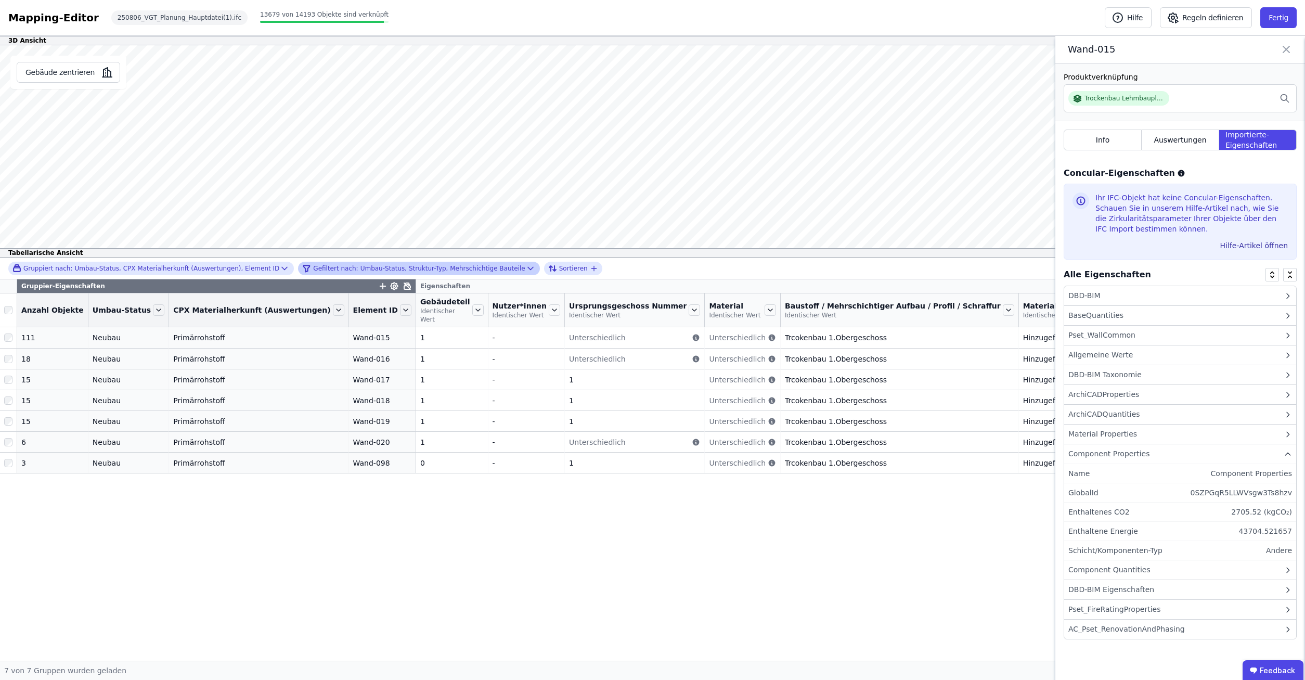
click at [1089, 454] on div "Component Properties" at bounding box center [1108, 453] width 81 height 11
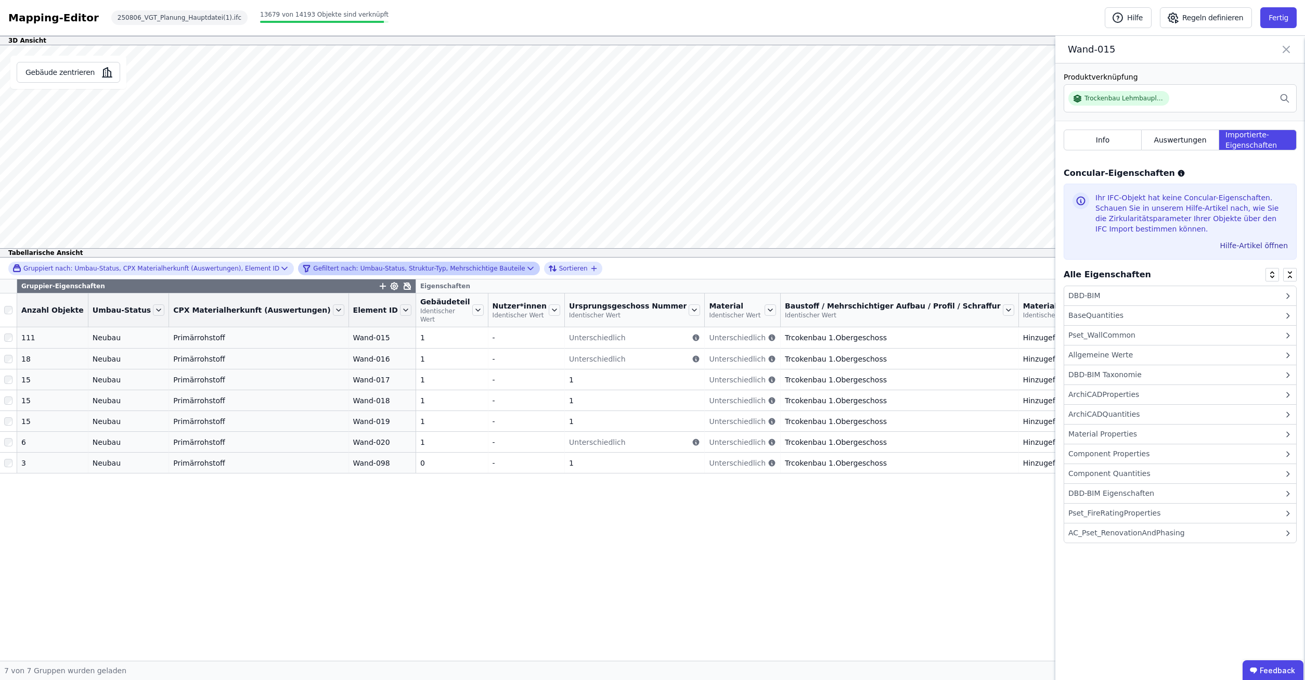
click at [1103, 476] on div "Component Quantities" at bounding box center [1109, 473] width 82 height 11
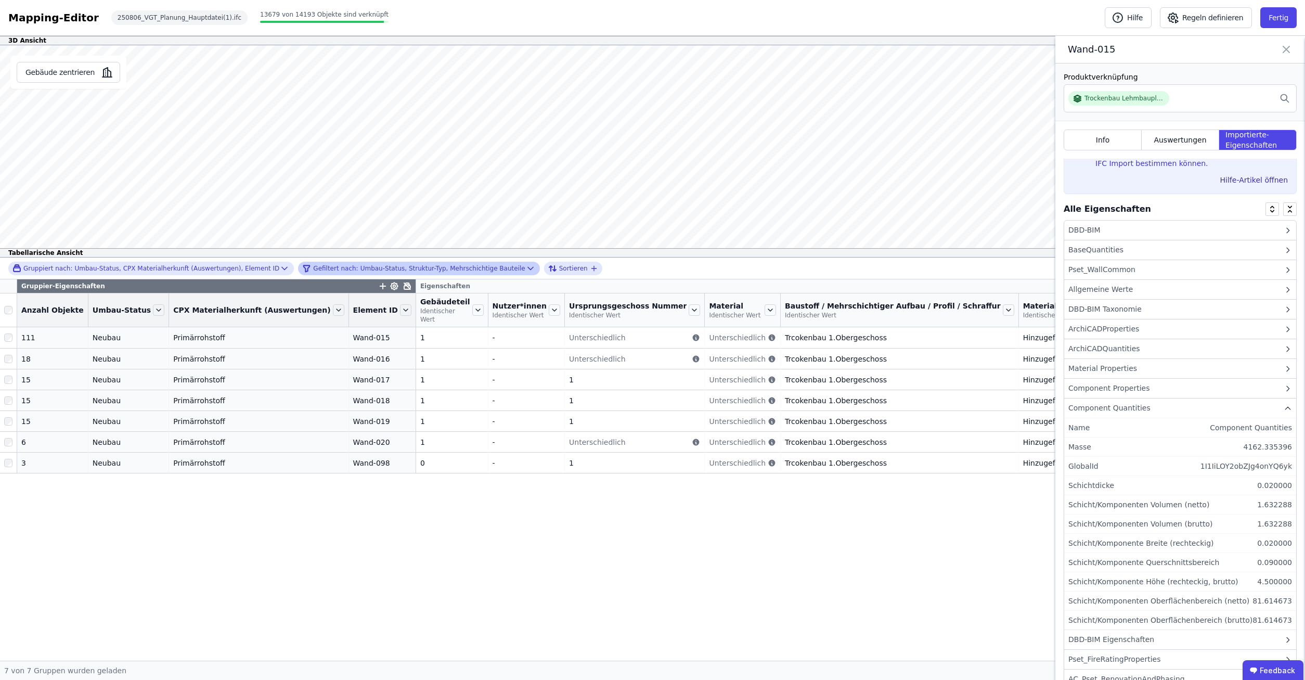
scroll to position [90, 0]
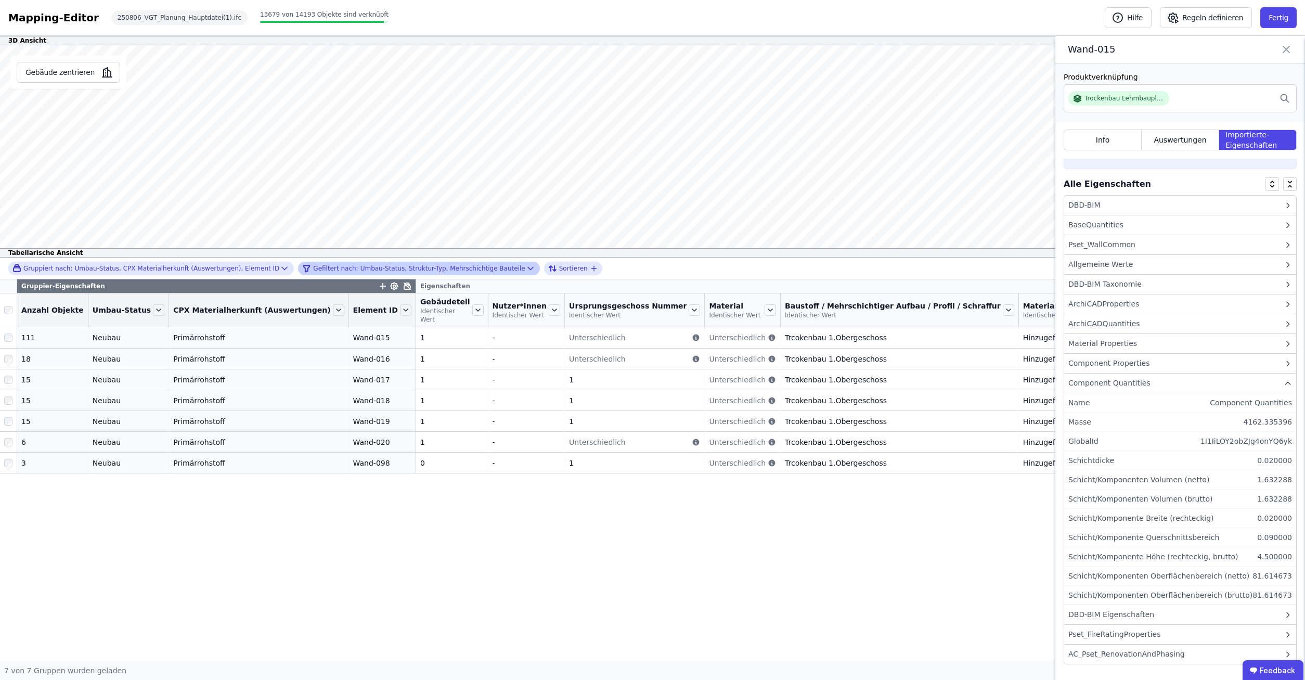
click at [1084, 386] on div "Component Quantities" at bounding box center [1109, 383] width 82 height 11
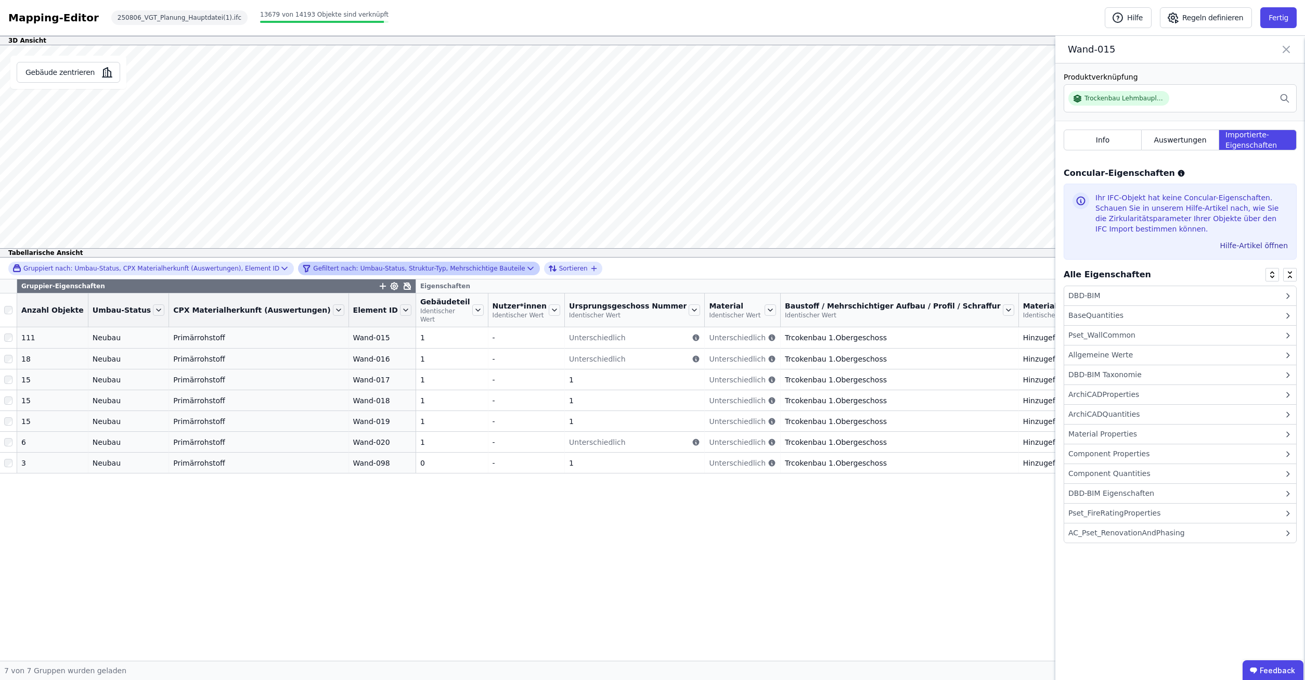
scroll to position [0, 0]
click at [1283, 45] on icon at bounding box center [1286, 49] width 12 height 15
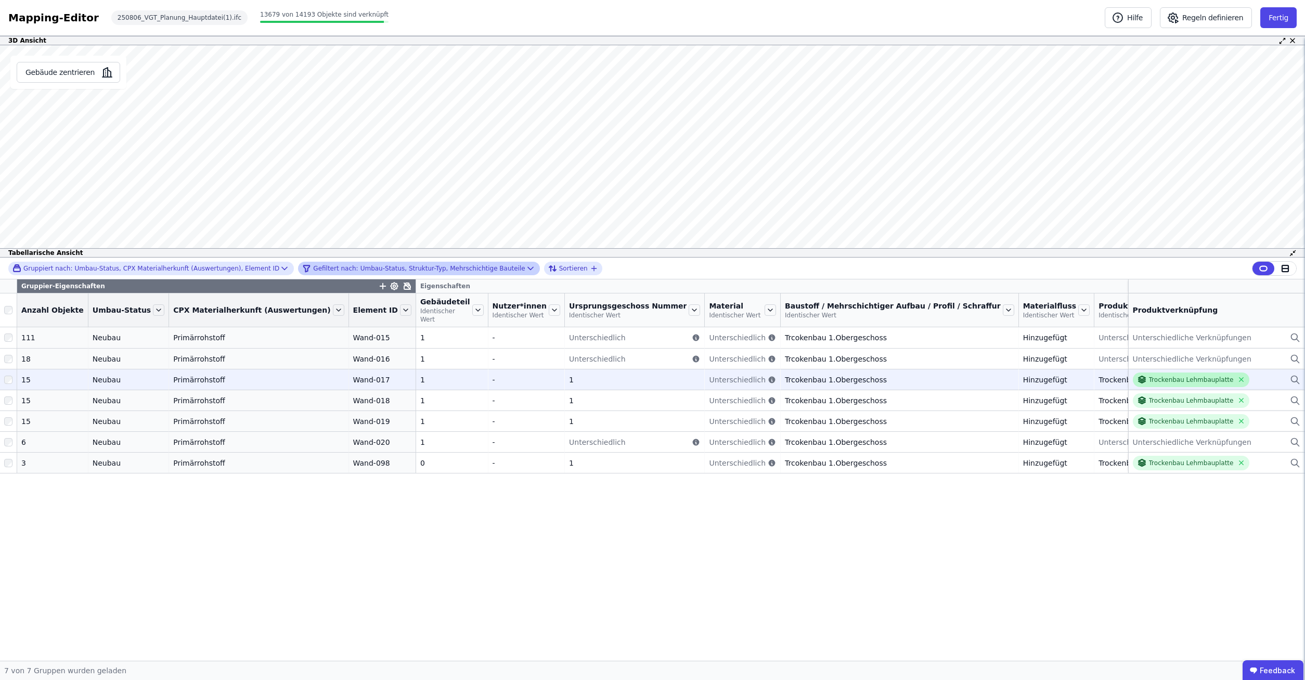
click at [1156, 383] on div "Trockenbau Lehmbauplatte" at bounding box center [1191, 380] width 85 height 8
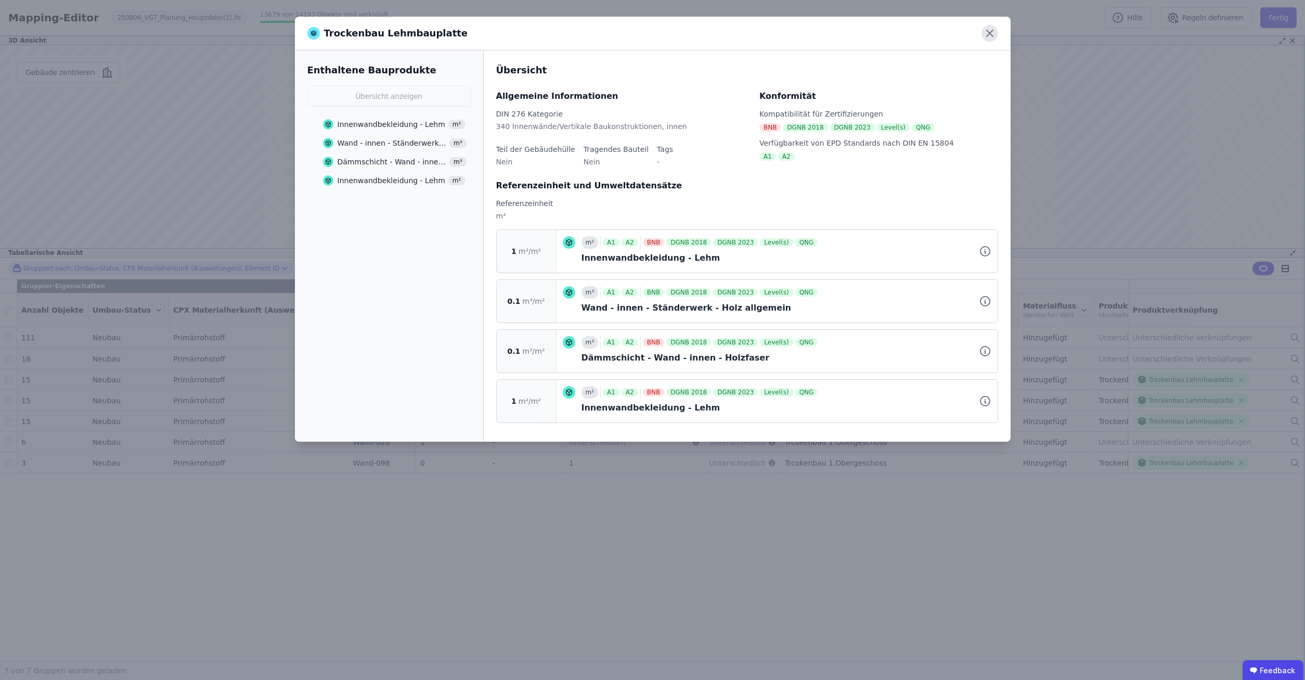
click at [987, 39] on icon at bounding box center [989, 33] width 17 height 17
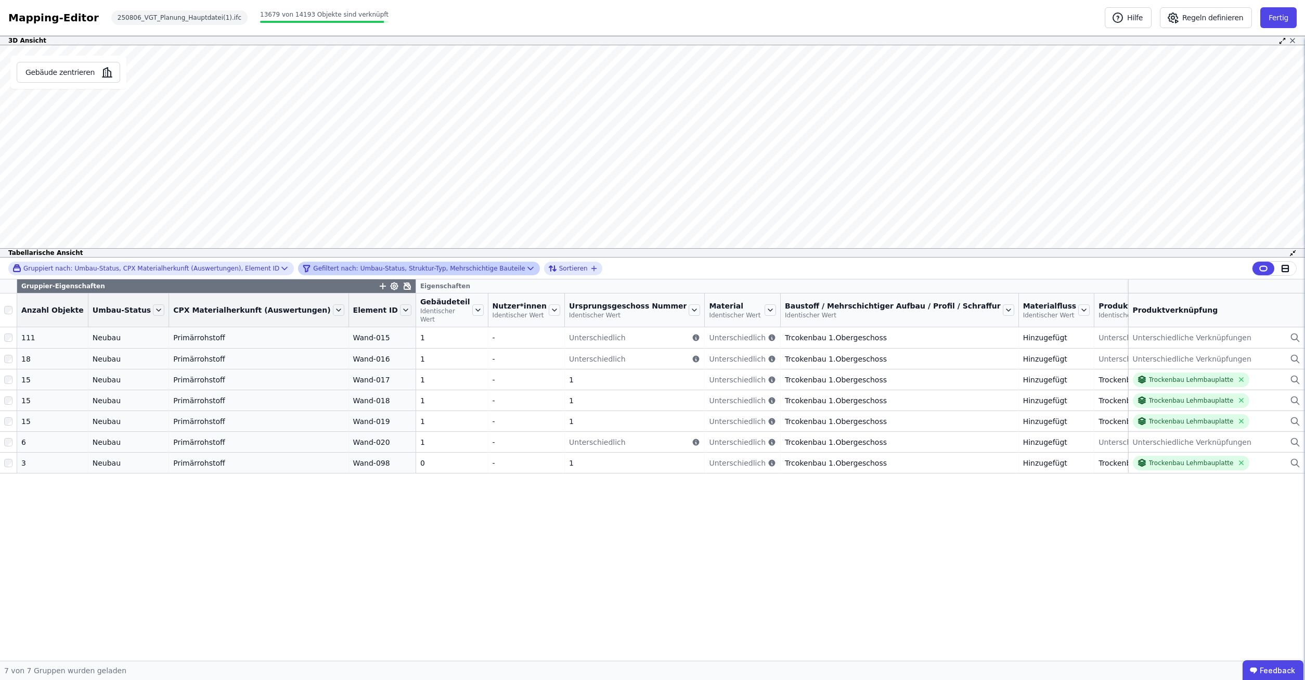
click at [1291, 39] on icon at bounding box center [1292, 40] width 8 height 8
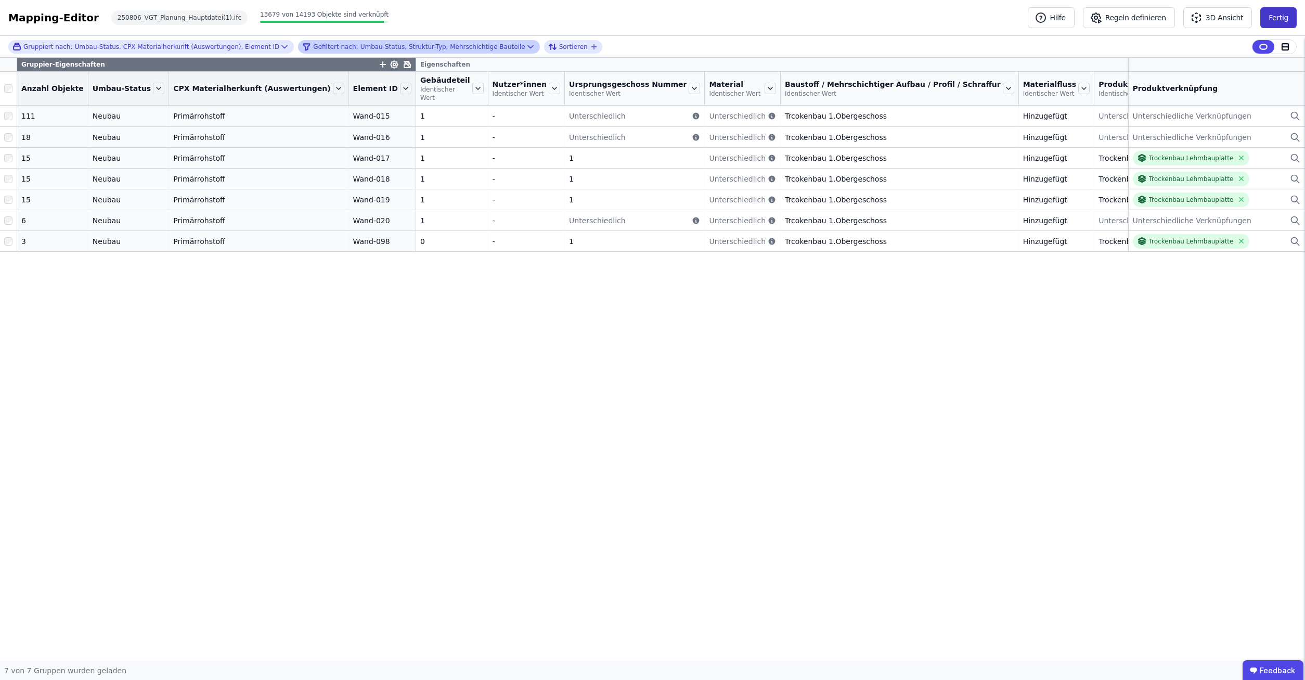
click at [1282, 21] on button "Fertig" at bounding box center [1278, 17] width 36 height 21
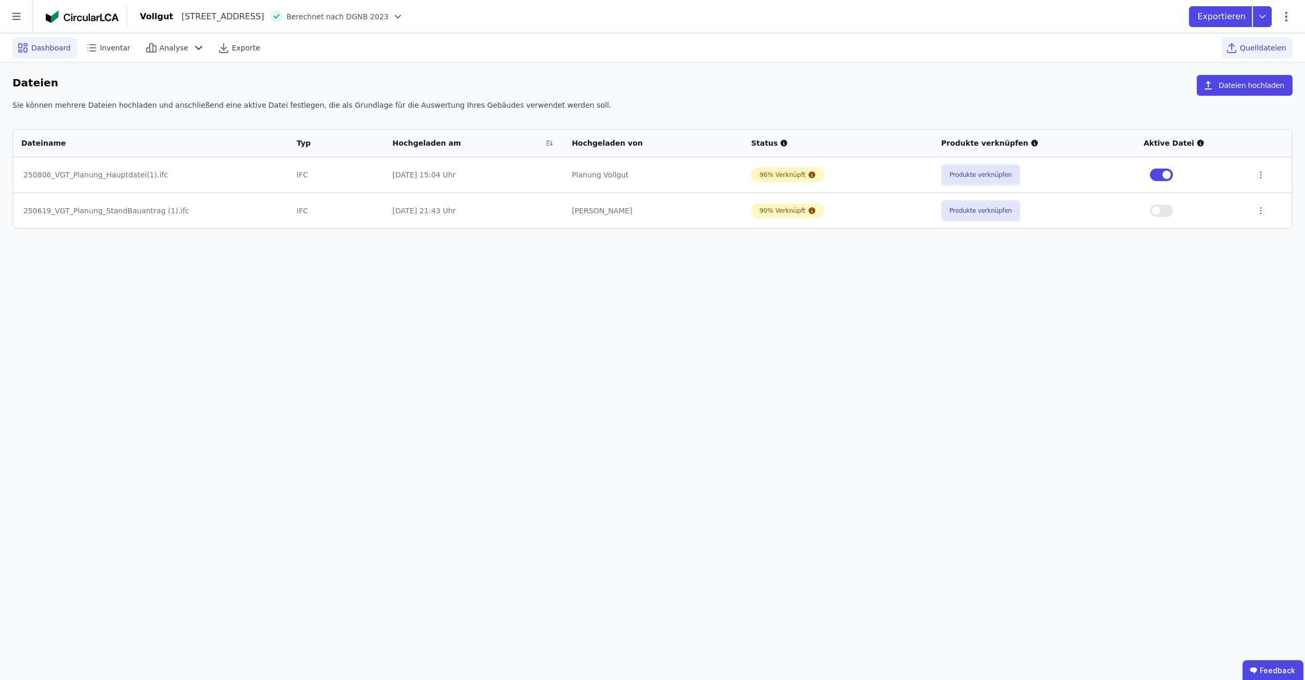
click at [44, 49] on span "Dashboard" at bounding box center [51, 48] width 40 height 10
select select "*"
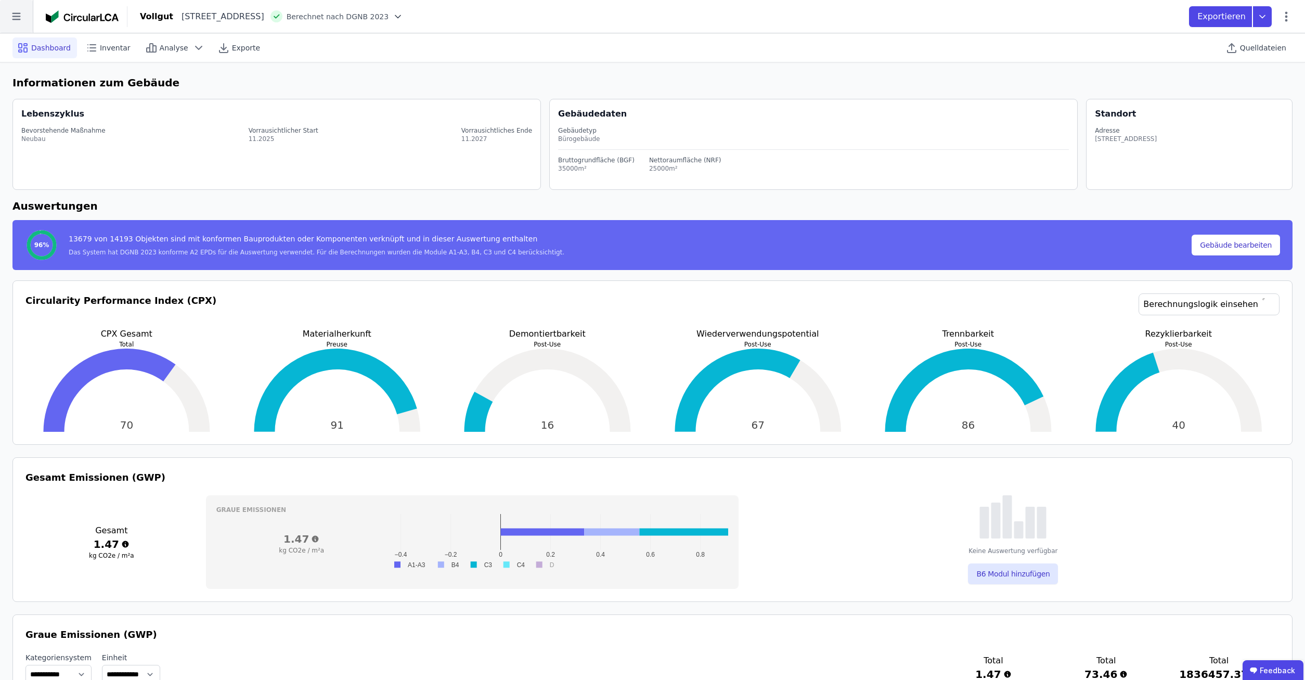
click at [8, 11] on icon at bounding box center [16, 16] width 33 height 33
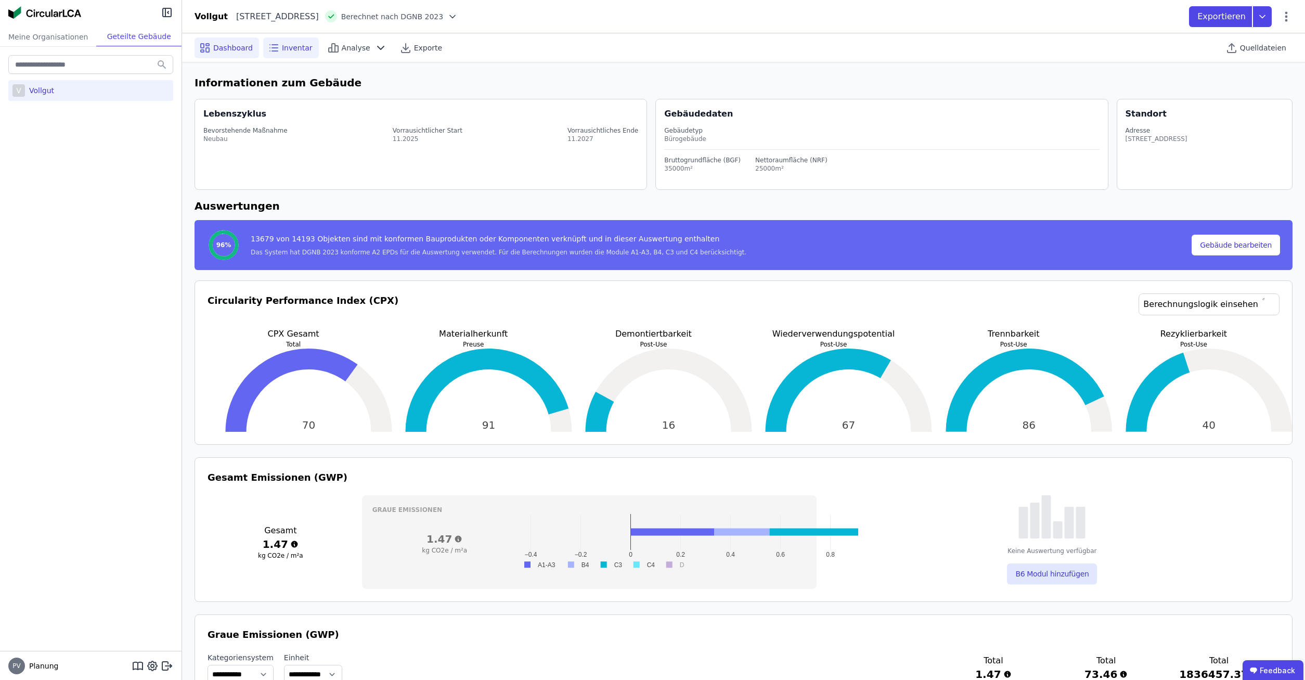
click at [271, 46] on icon at bounding box center [273, 48] width 12 height 12
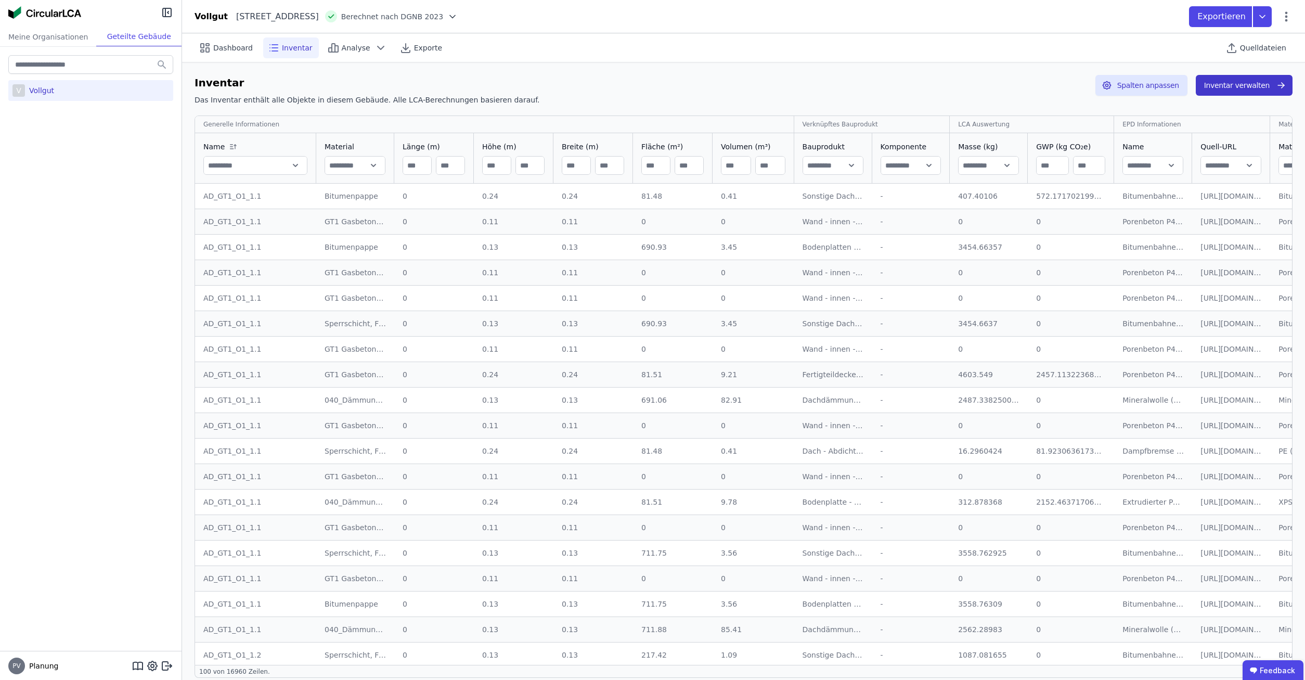
click at [1245, 86] on button "Inventar verwalten" at bounding box center [1244, 85] width 97 height 21
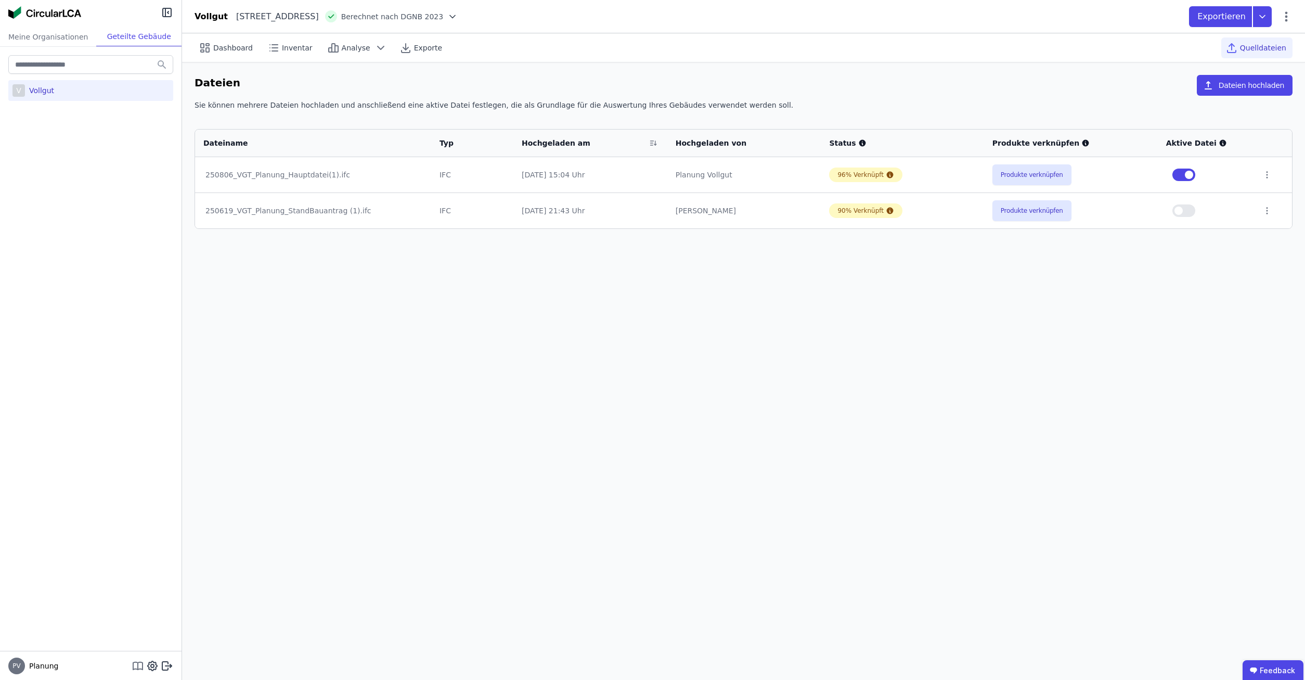
click at [135, 667] on icon at bounding box center [138, 665] width 12 height 12
click at [1010, 174] on button "Produkte verknüpfen" at bounding box center [1031, 174] width 79 height 21
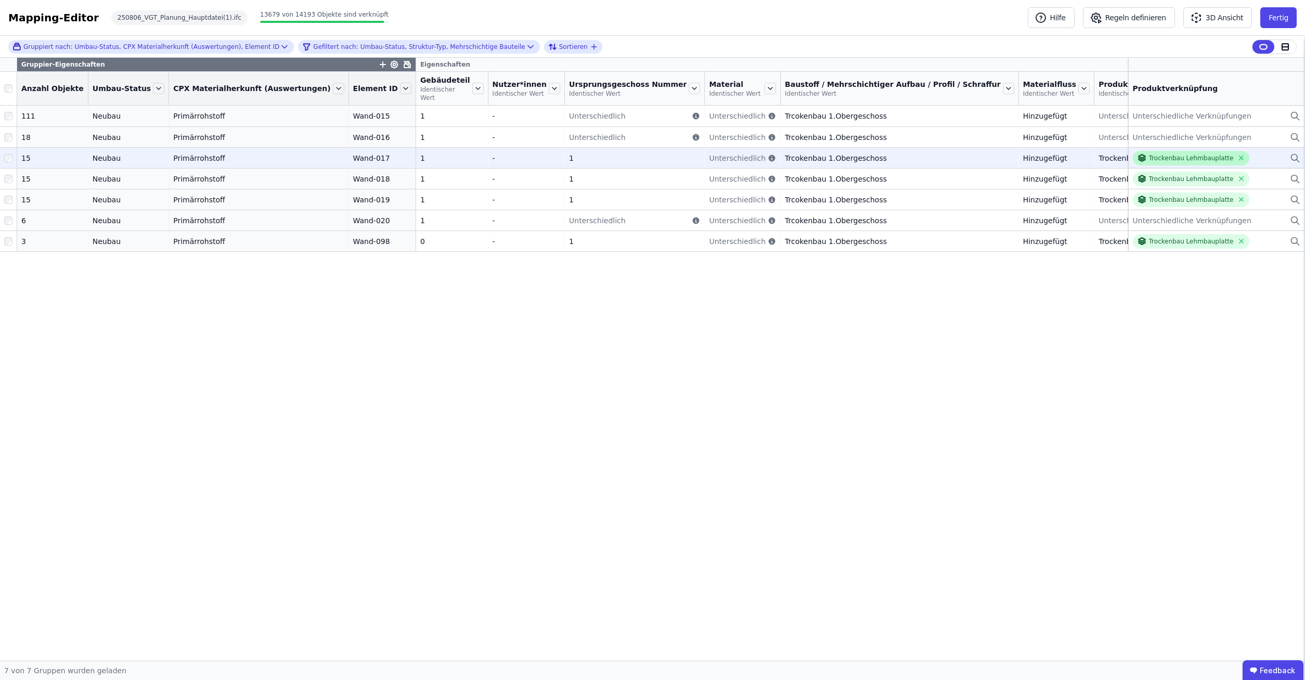
click at [1162, 159] on div "Trockenbau Lehmbauplatte" at bounding box center [1191, 158] width 85 height 8
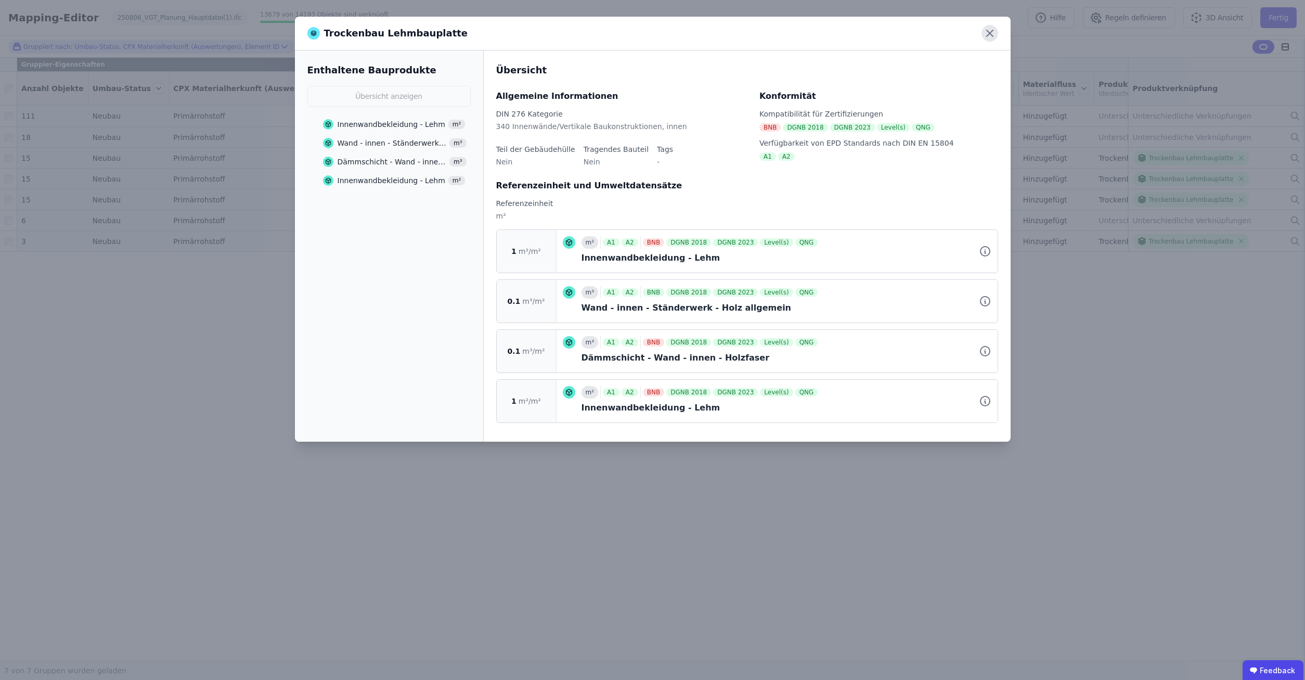
click at [987, 33] on icon at bounding box center [989, 33] width 17 height 17
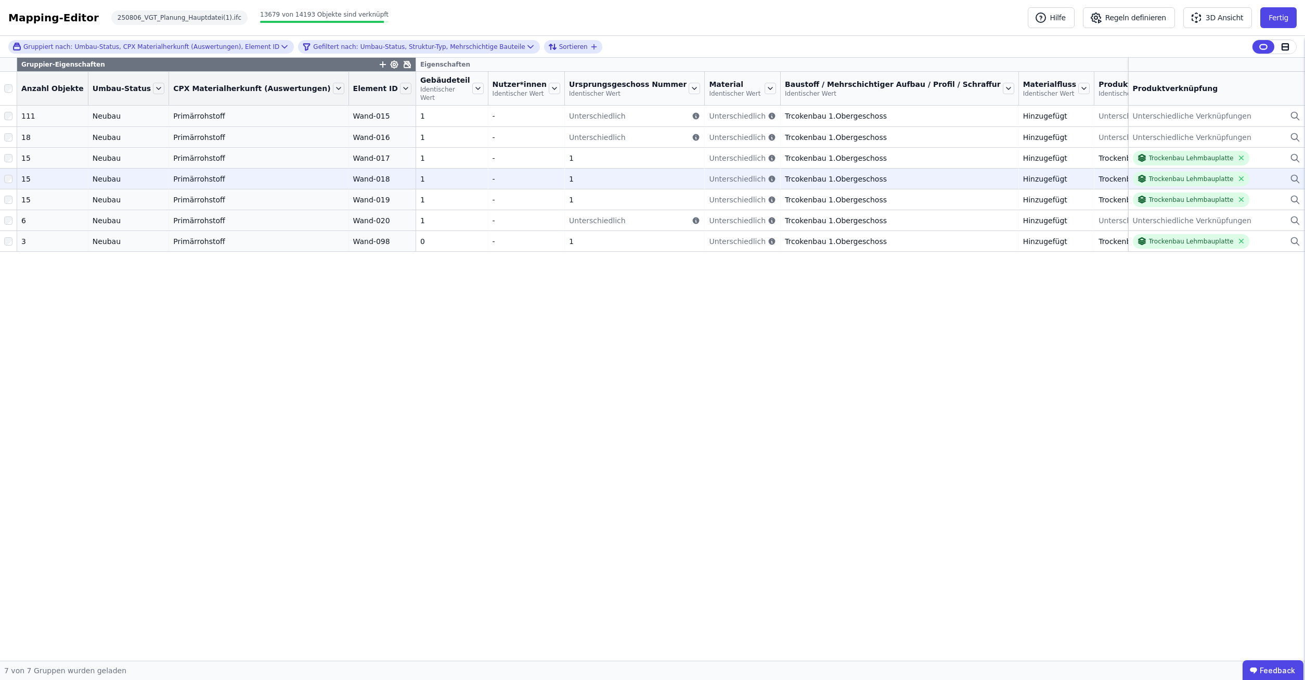
click at [1, 178] on div at bounding box center [8, 179] width 17 height 19
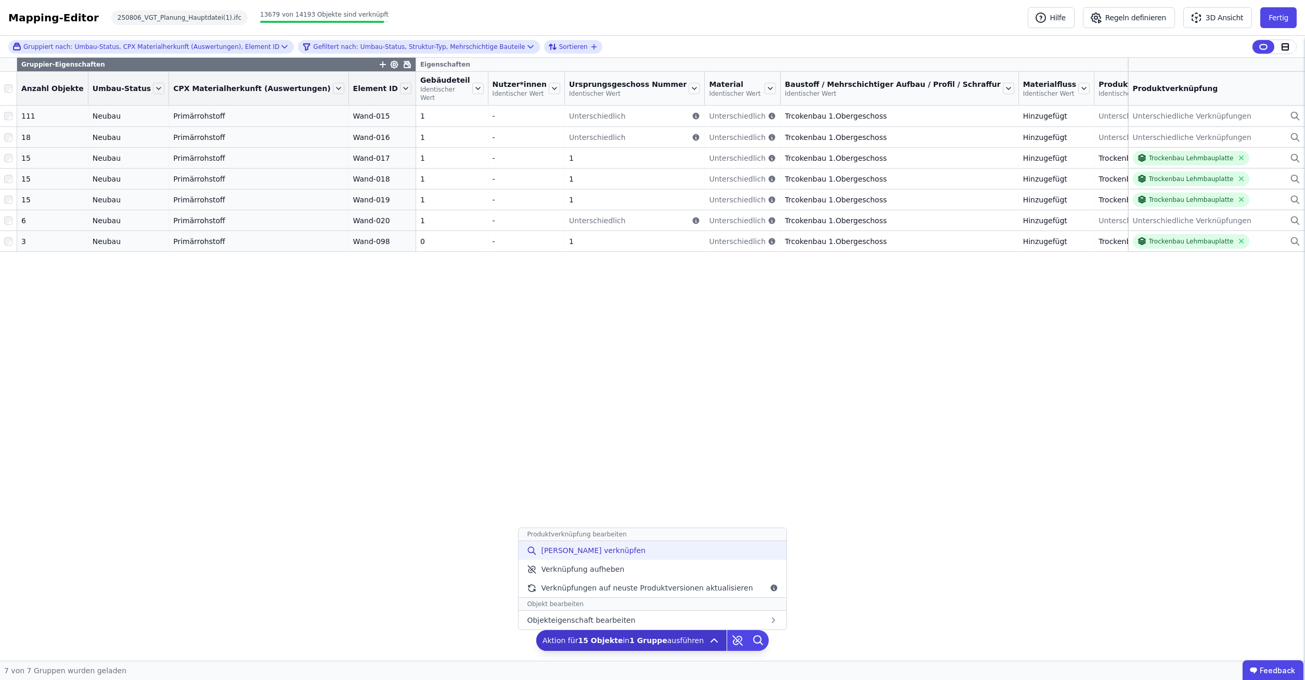
click at [632, 556] on div "Manuell verknüpfen" at bounding box center [652, 550] width 267 height 19
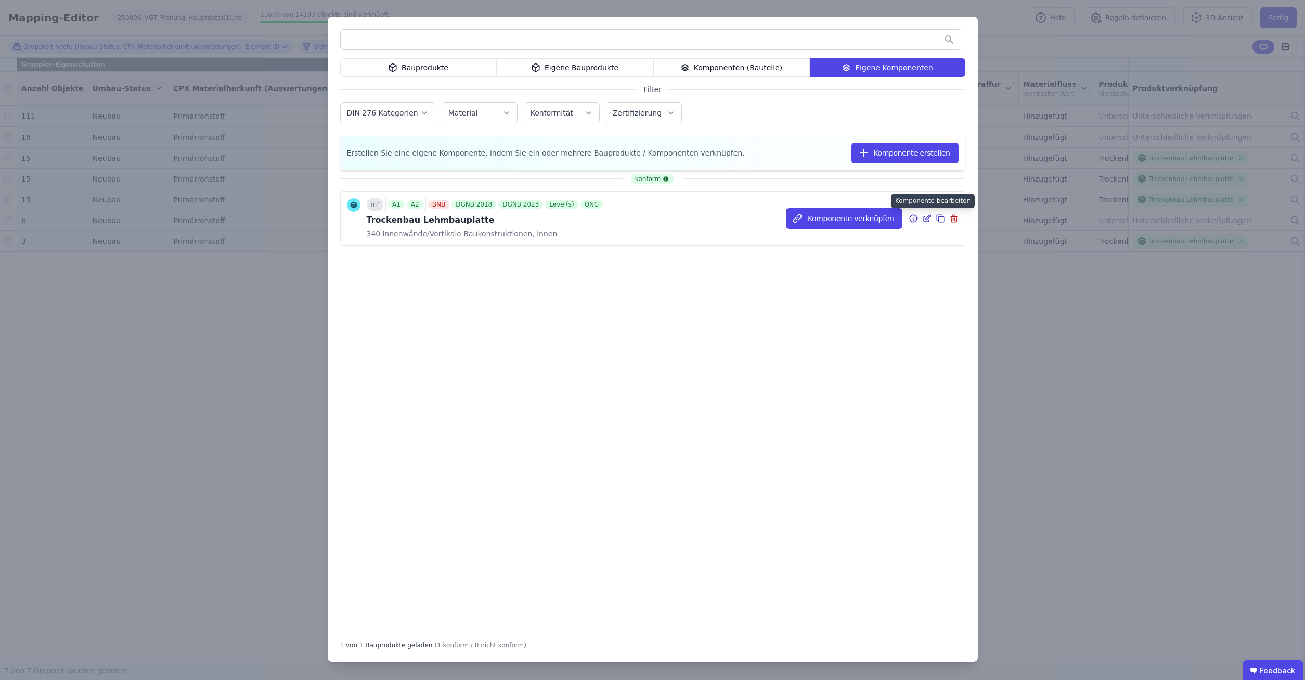
click at [925, 218] on icon at bounding box center [926, 218] width 9 height 12
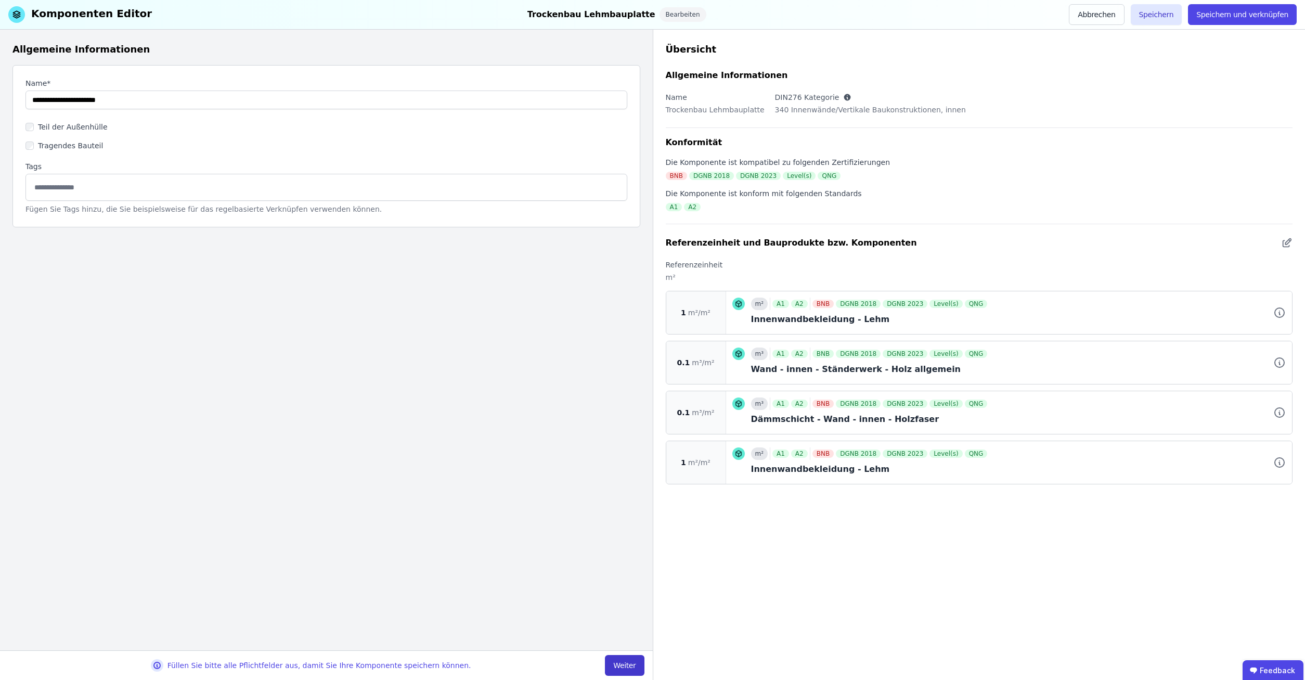
click at [625, 669] on button "Weiter" at bounding box center [624, 665] width 39 height 21
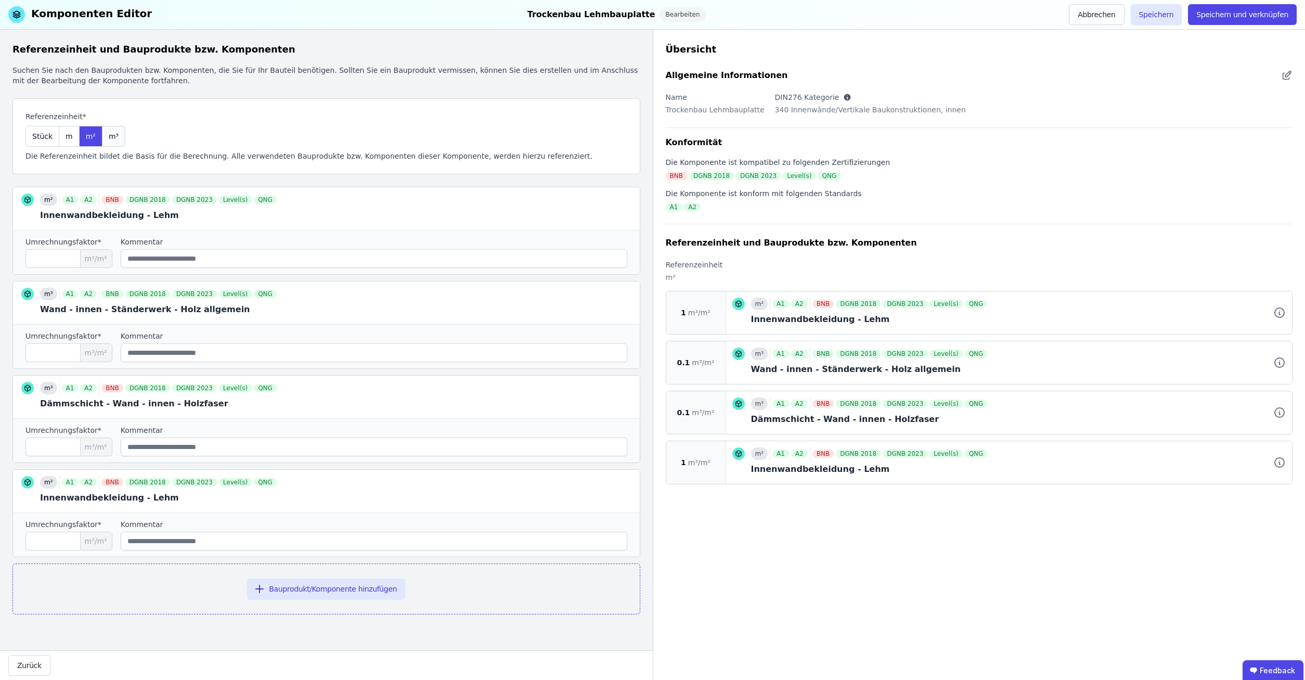
click at [109, 131] on span "m³" at bounding box center [114, 136] width 10 height 10
click at [86, 141] on span "m²" at bounding box center [91, 136] width 10 height 10
click at [110, 133] on span "m³" at bounding box center [114, 136] width 10 height 10
click at [91, 133] on div "m²" at bounding box center [91, 136] width 23 height 21
click at [68, 135] on span "m" at bounding box center [69, 136] width 7 height 10
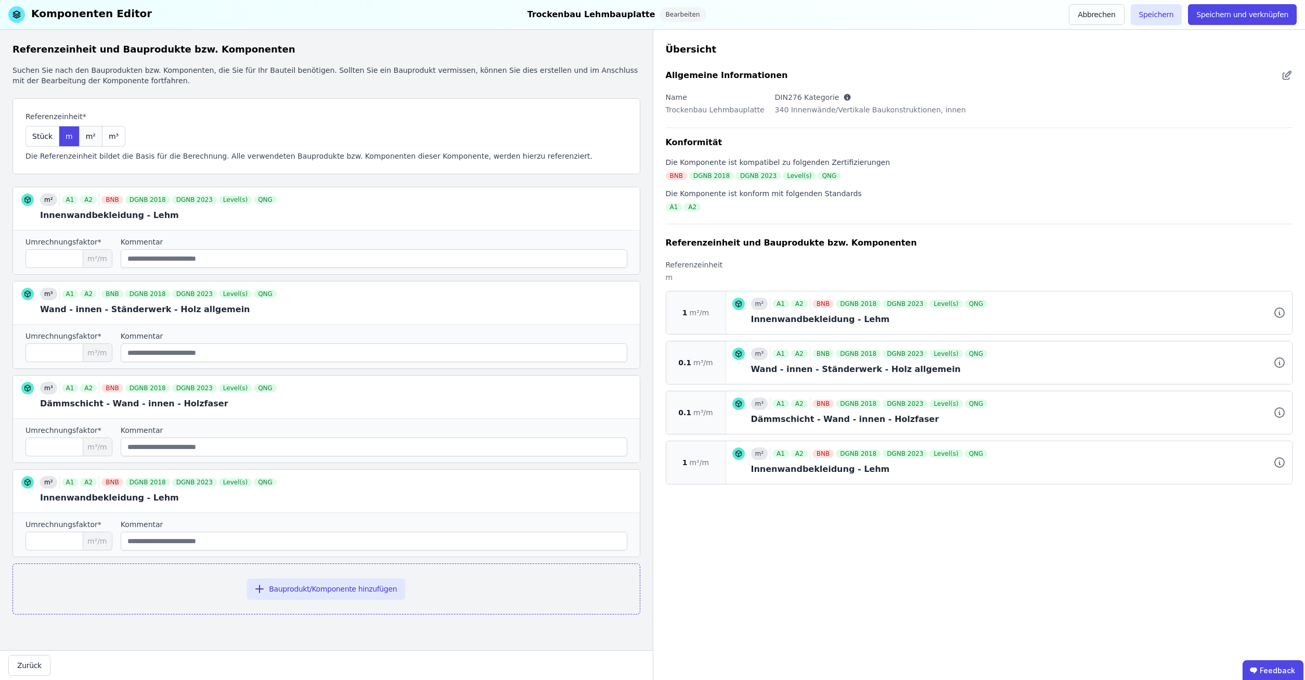
click at [88, 135] on span "m²" at bounding box center [91, 136] width 10 height 10
click at [108, 143] on div "m³" at bounding box center [113, 136] width 23 height 21
click at [86, 136] on span "m²" at bounding box center [91, 136] width 10 height 10
click at [63, 352] on input "***" at bounding box center [68, 352] width 87 height 19
type input "****"
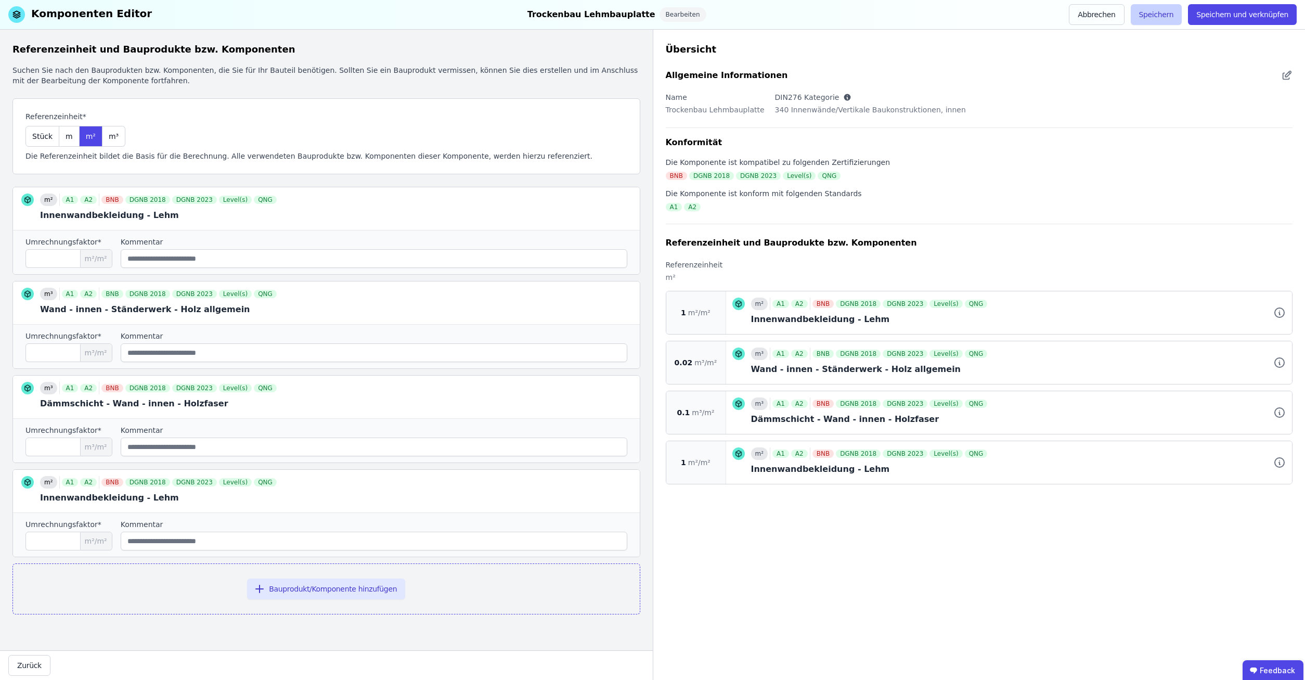
click at [1168, 15] on button "Speichern" at bounding box center [1156, 14] width 51 height 21
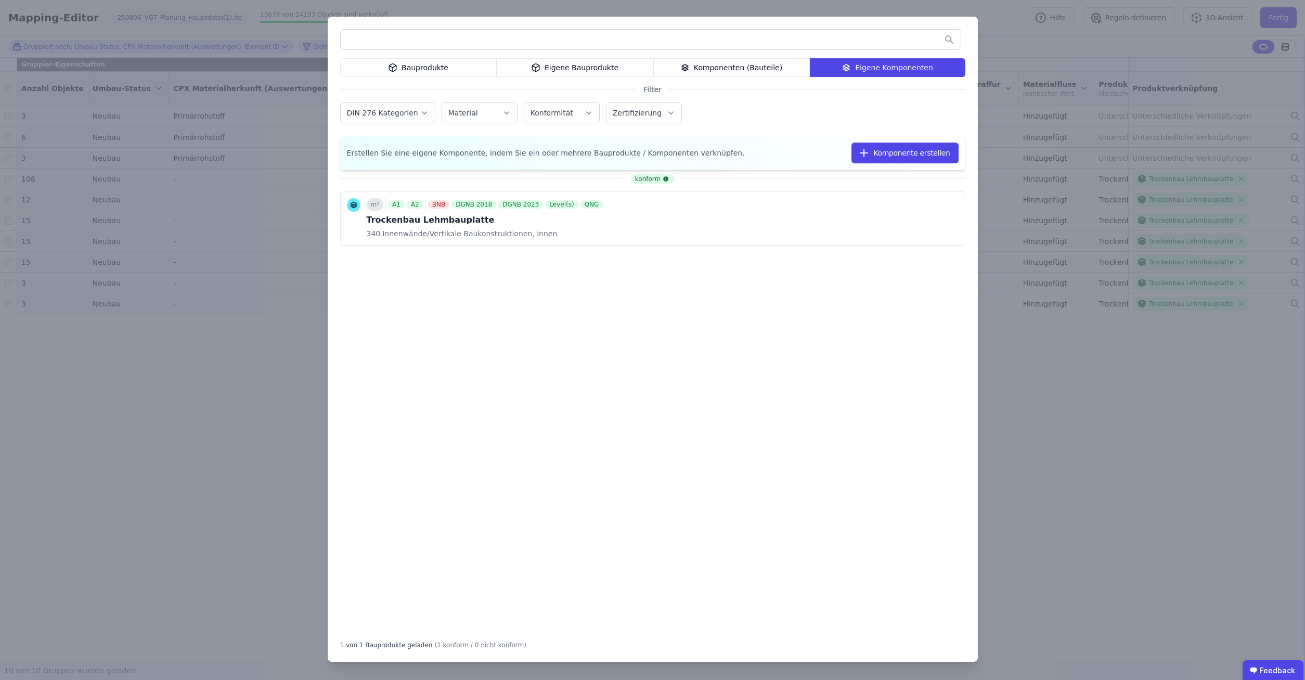
click at [1023, 42] on div "Bauprodukte Eigene Bauprodukte Komponenten (Bauteile) Eigene Komponenten Filter…" at bounding box center [652, 340] width 1305 height 680
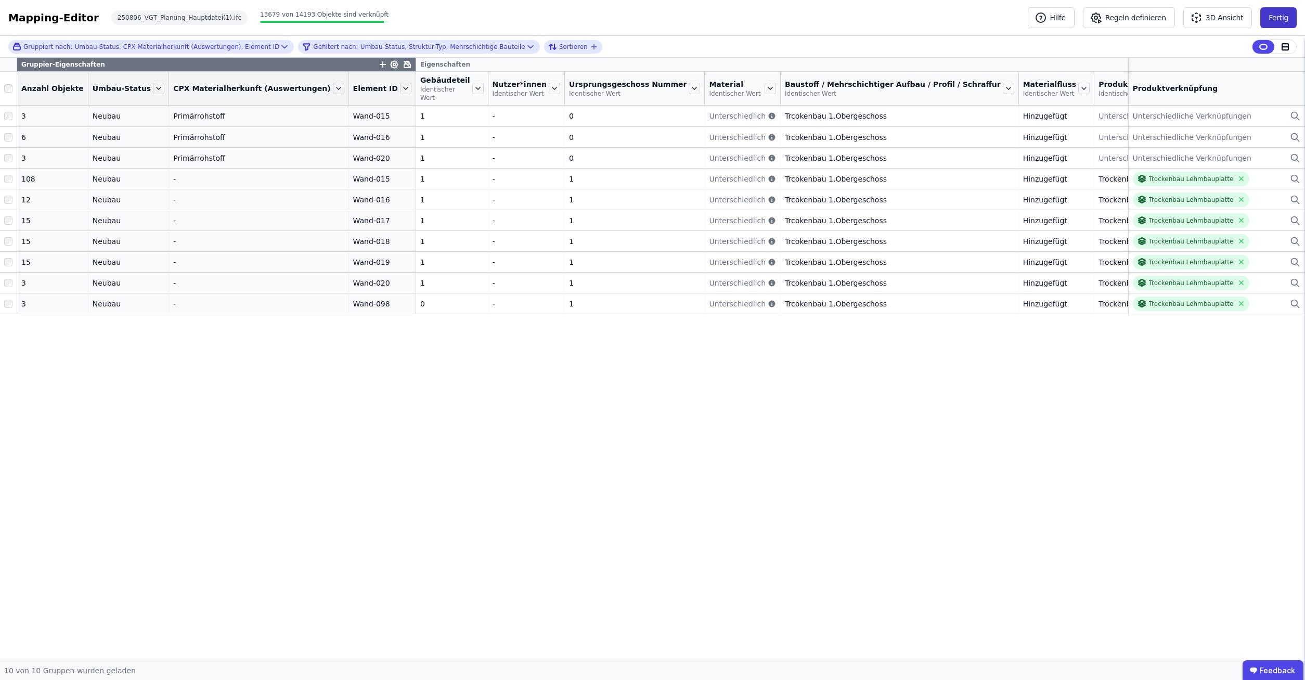
click at [1277, 16] on button "Fertig" at bounding box center [1278, 17] width 36 height 21
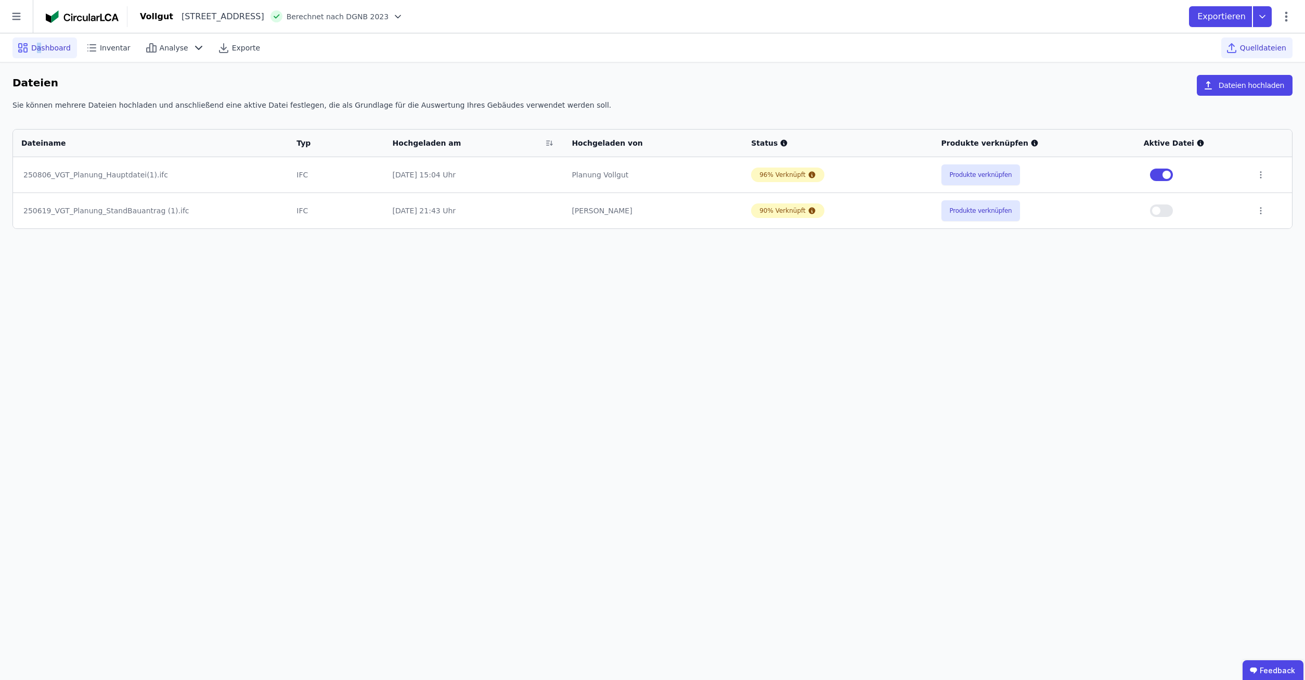
click at [40, 44] on span "Dashboard" at bounding box center [51, 48] width 40 height 10
select select "*"
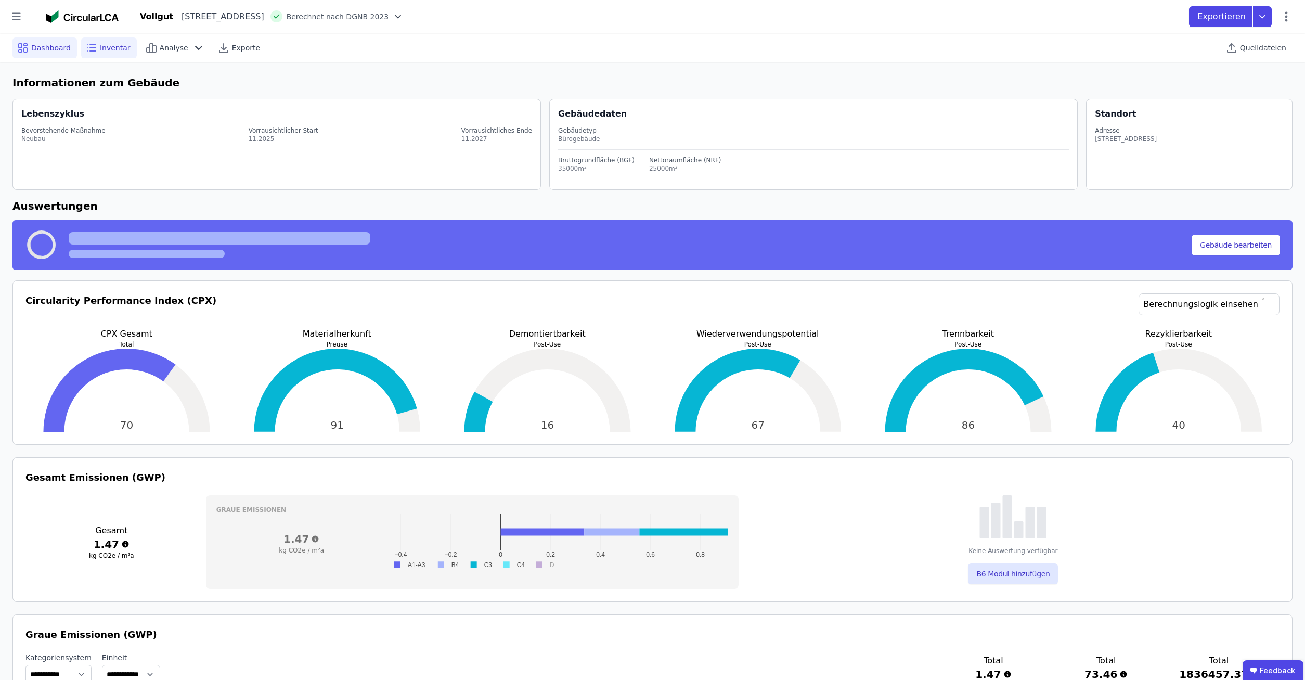
click at [100, 50] on span "Inventar" at bounding box center [115, 48] width 31 height 10
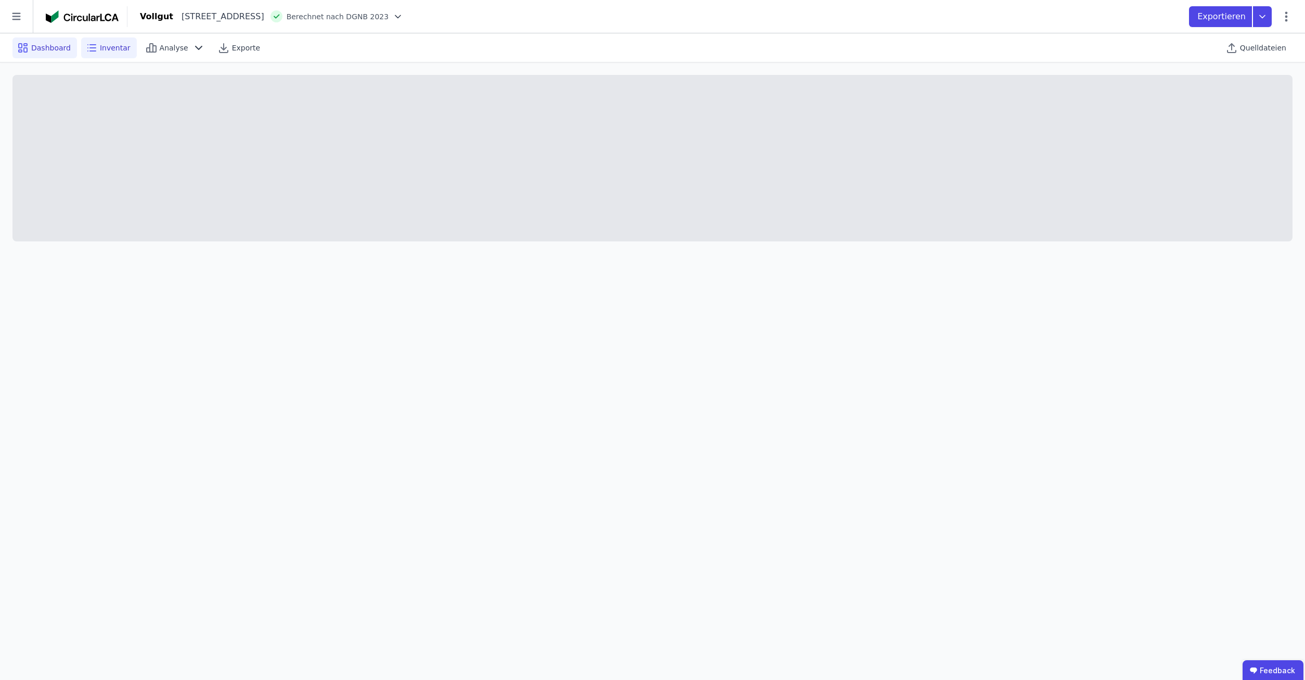
click at [56, 51] on span "Dashboard" at bounding box center [51, 48] width 40 height 10
select select "*"
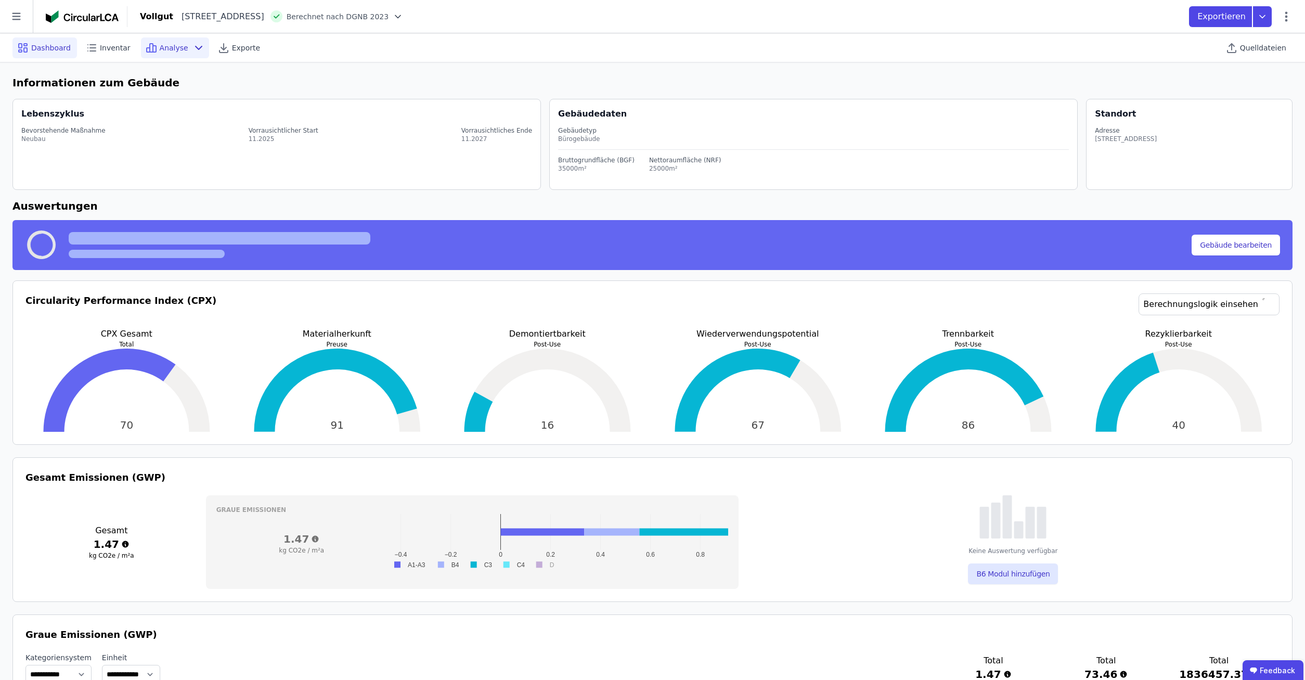
click at [160, 48] on span "Analyse" at bounding box center [174, 48] width 29 height 10
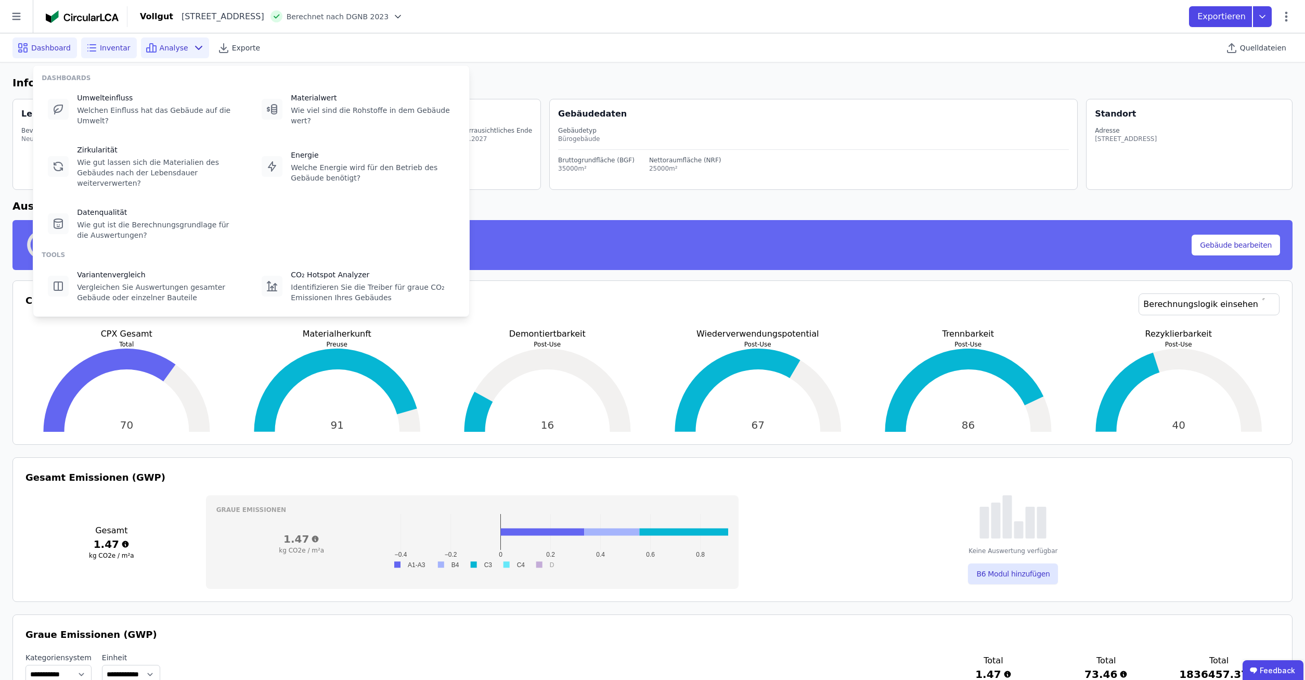
click at [88, 52] on icon at bounding box center [91, 48] width 12 height 12
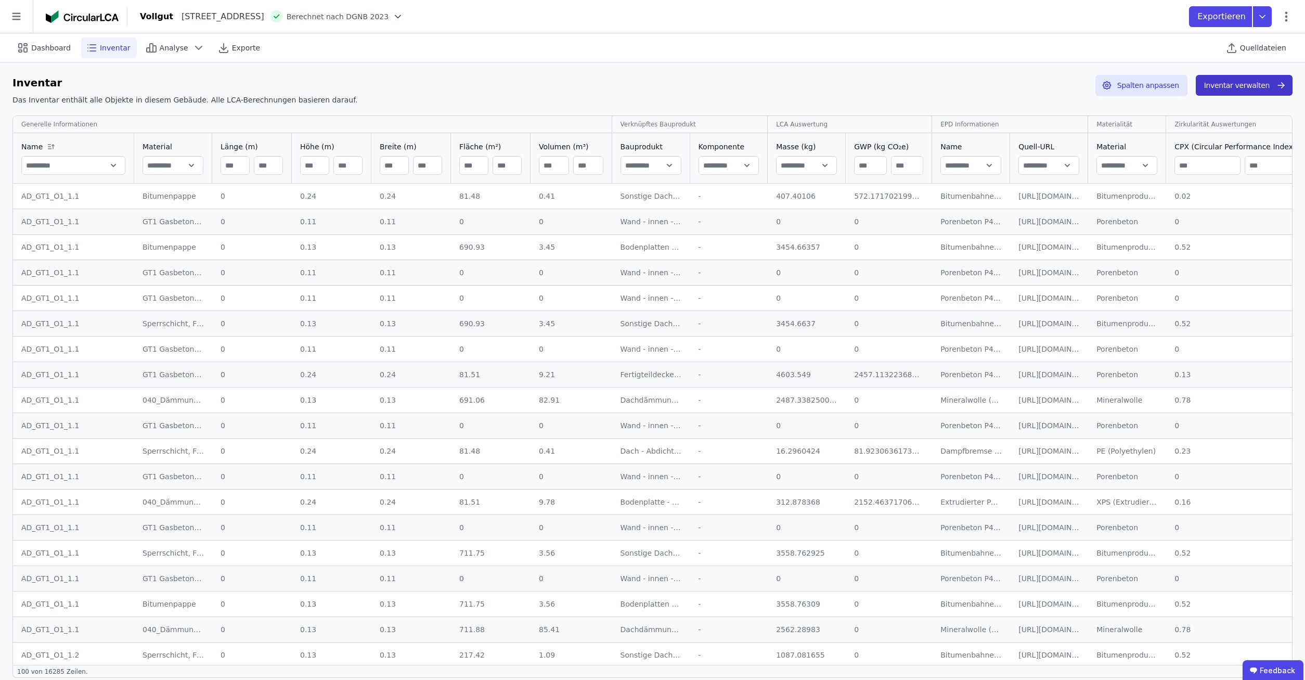
click at [1230, 89] on button "Inventar verwalten" at bounding box center [1244, 85] width 97 height 21
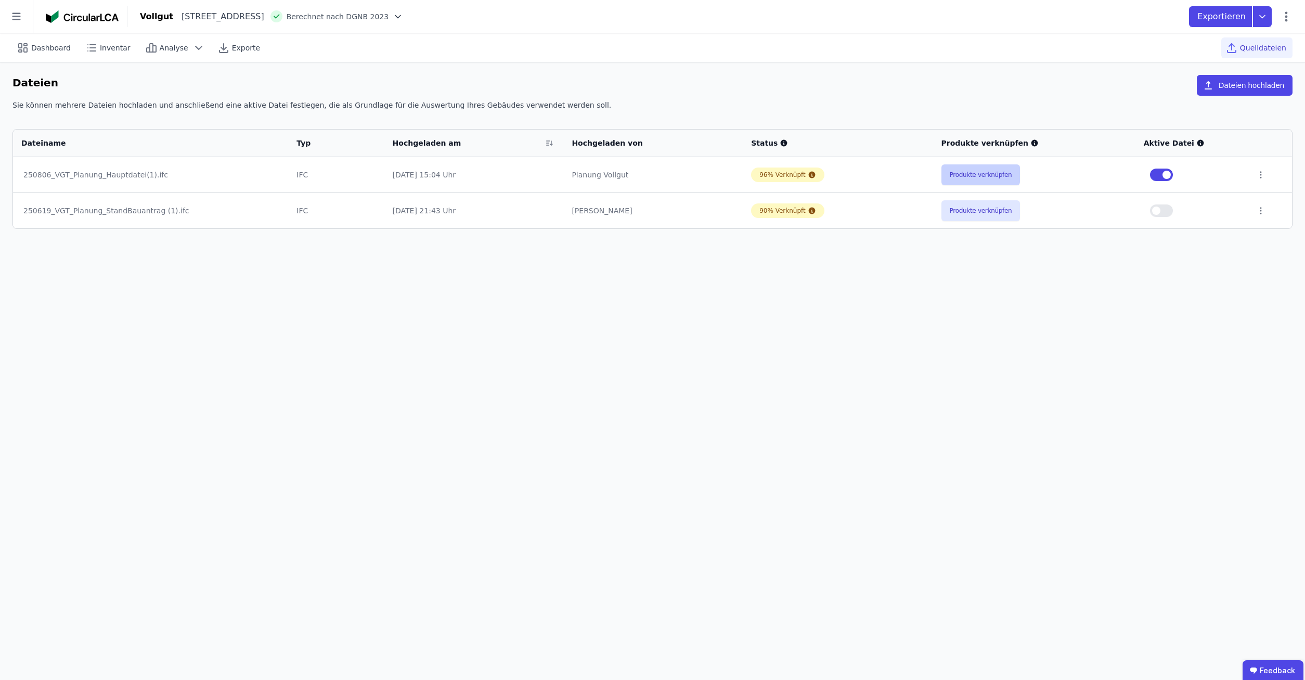
click at [992, 175] on button "Produkte verknüpfen" at bounding box center [980, 174] width 79 height 21
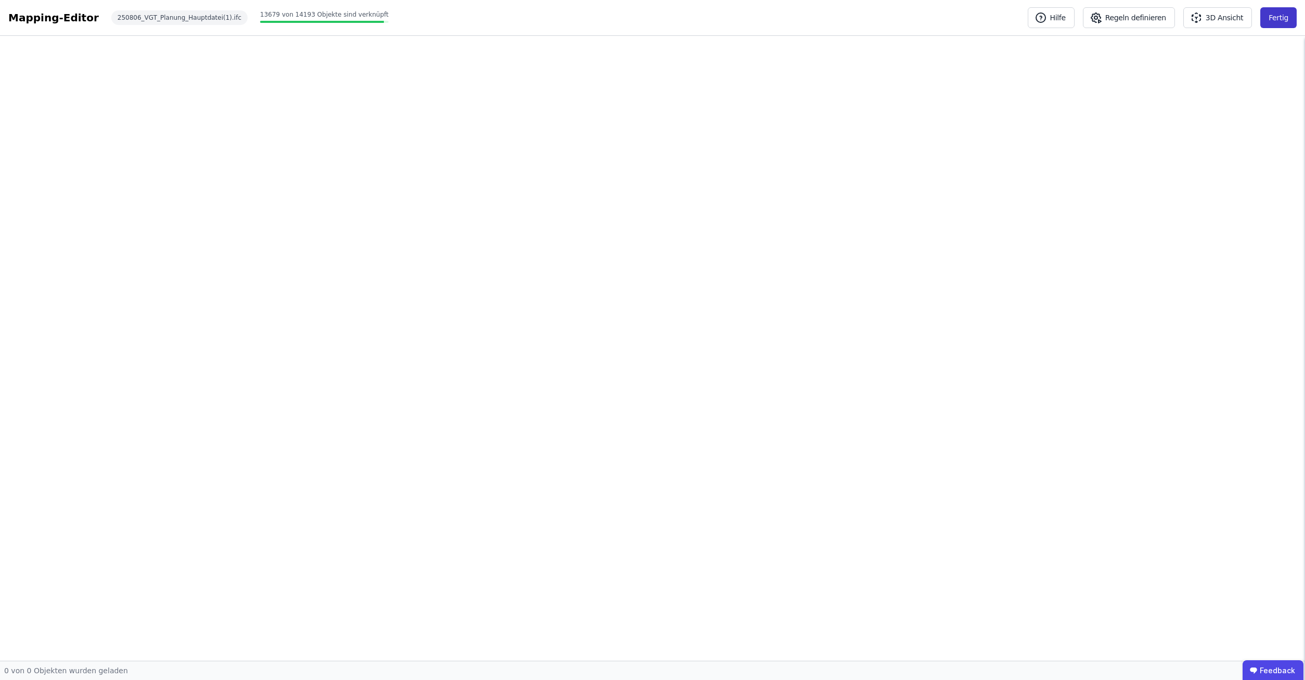
click at [1284, 19] on button "Fertig" at bounding box center [1278, 17] width 36 height 21
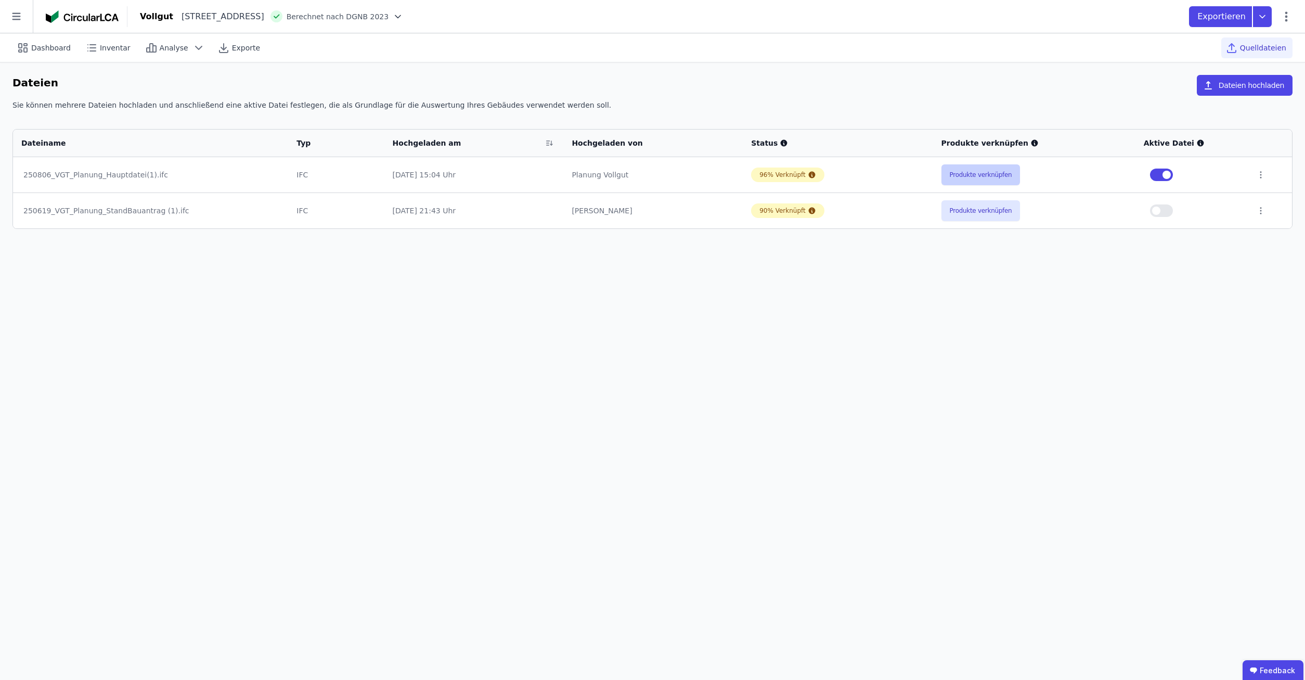
click at [987, 171] on button "Produkte verknüpfen" at bounding box center [980, 174] width 79 height 21
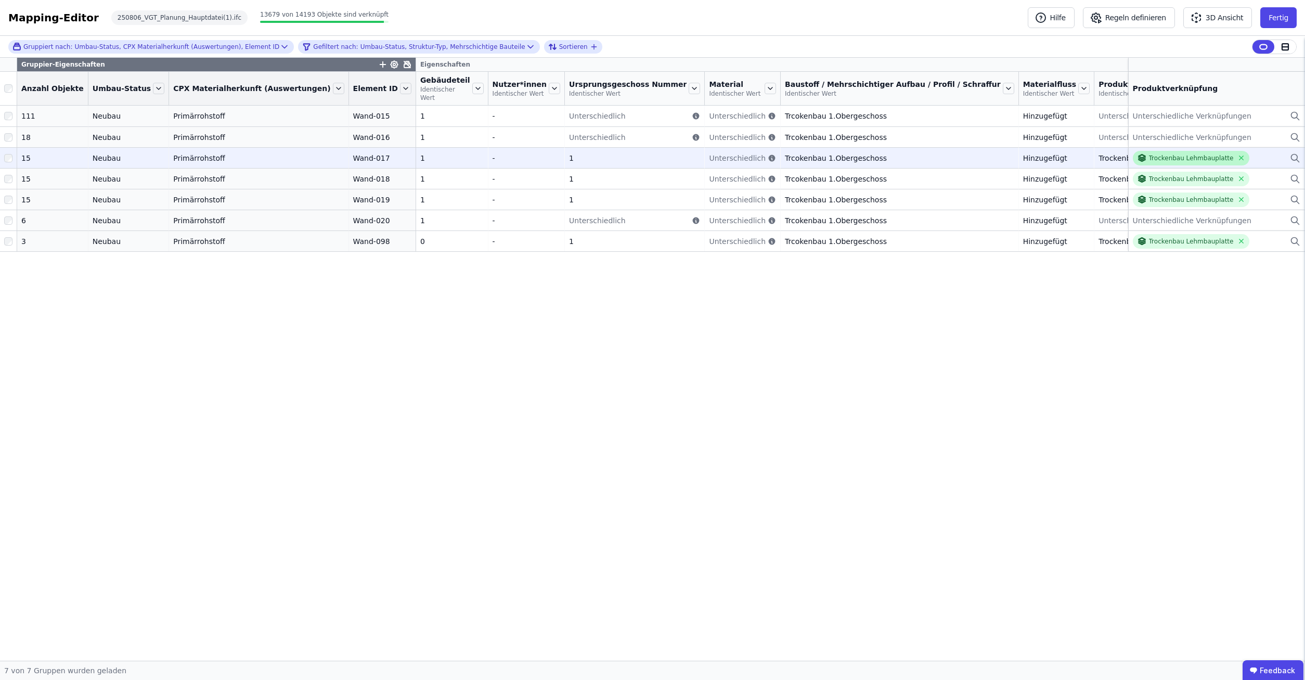
click at [1170, 158] on div "Trockenbau Lehmbauplatte" at bounding box center [1191, 158] width 85 height 8
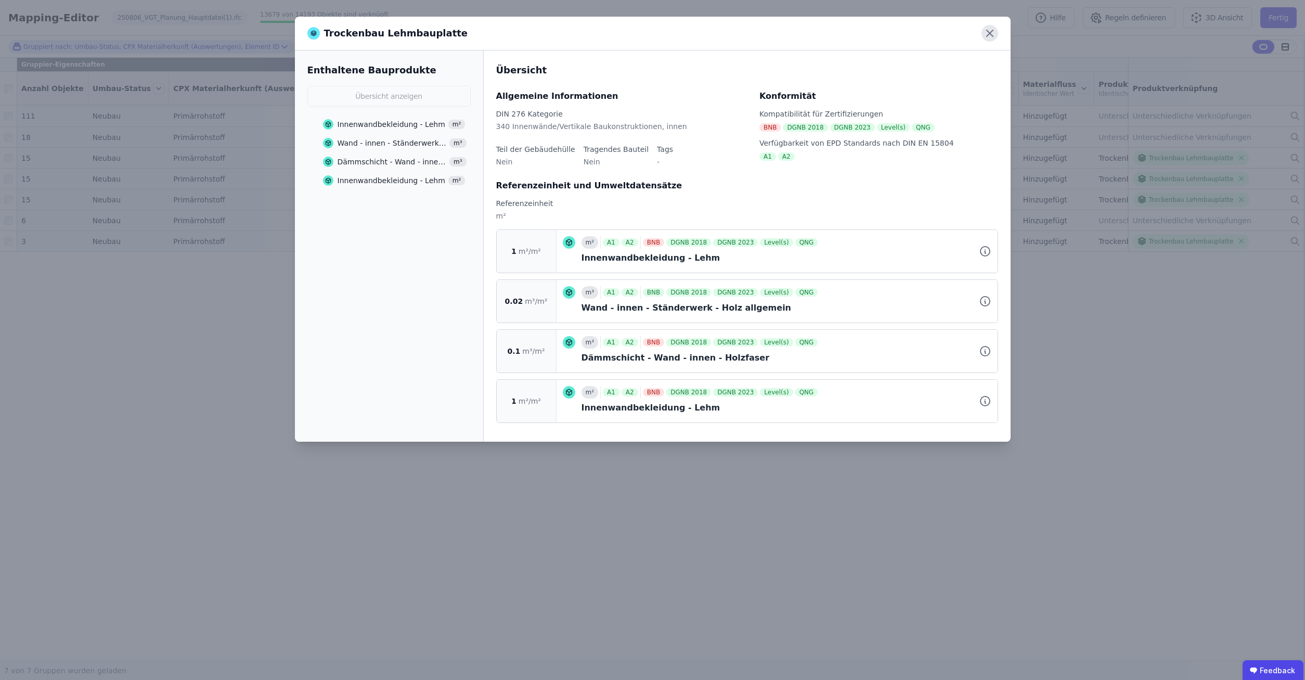
click at [991, 32] on icon at bounding box center [990, 33] width 6 height 6
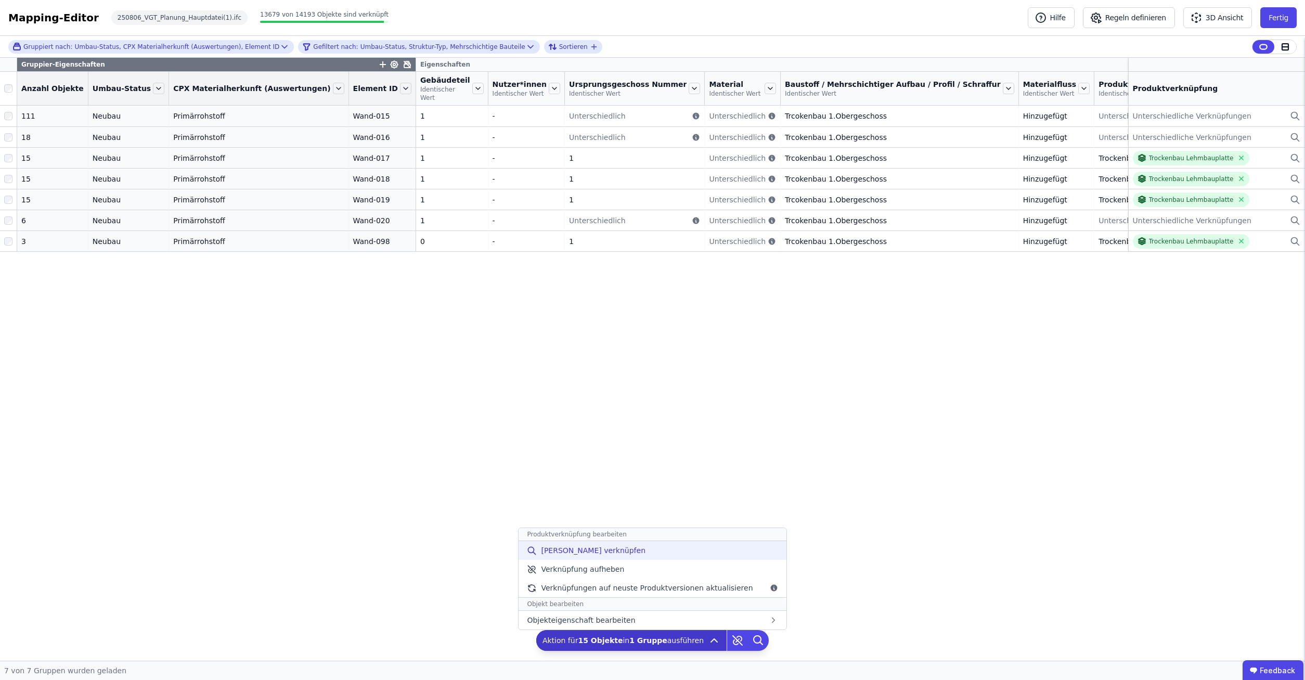
click at [577, 549] on span "Manuell verknüpfen" at bounding box center [593, 550] width 105 height 10
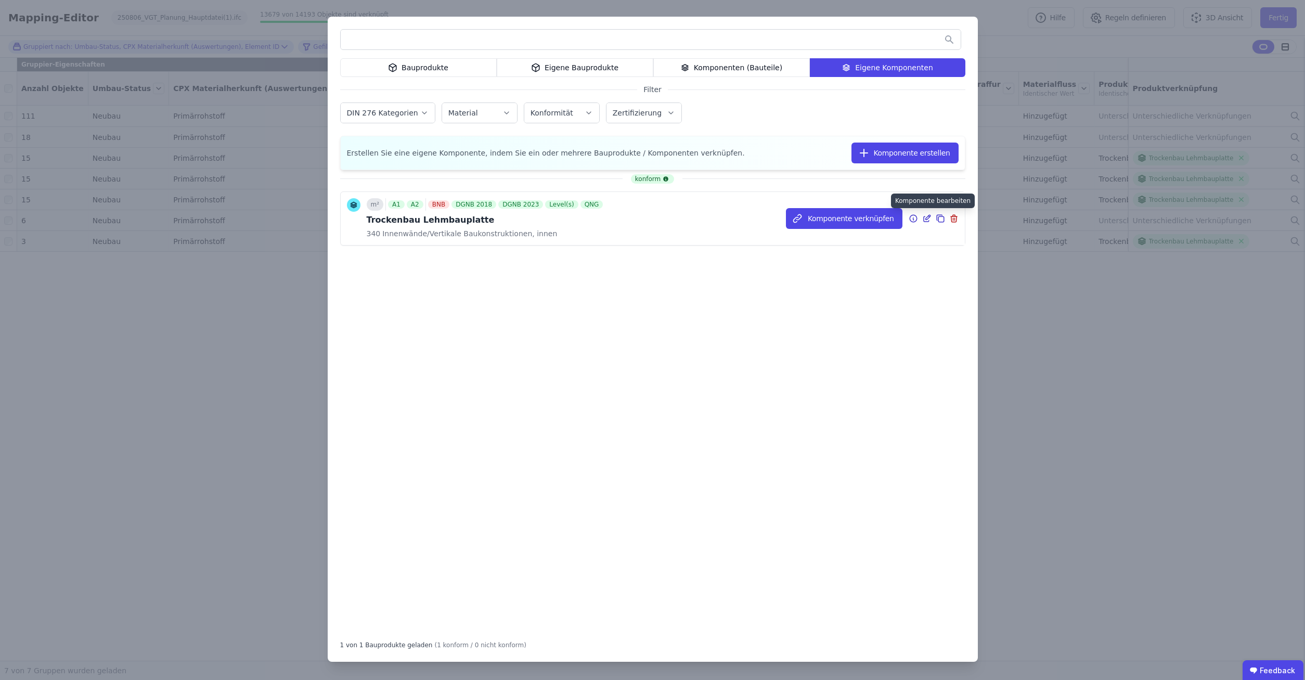
click at [924, 218] on icon at bounding box center [926, 218] width 5 height 5
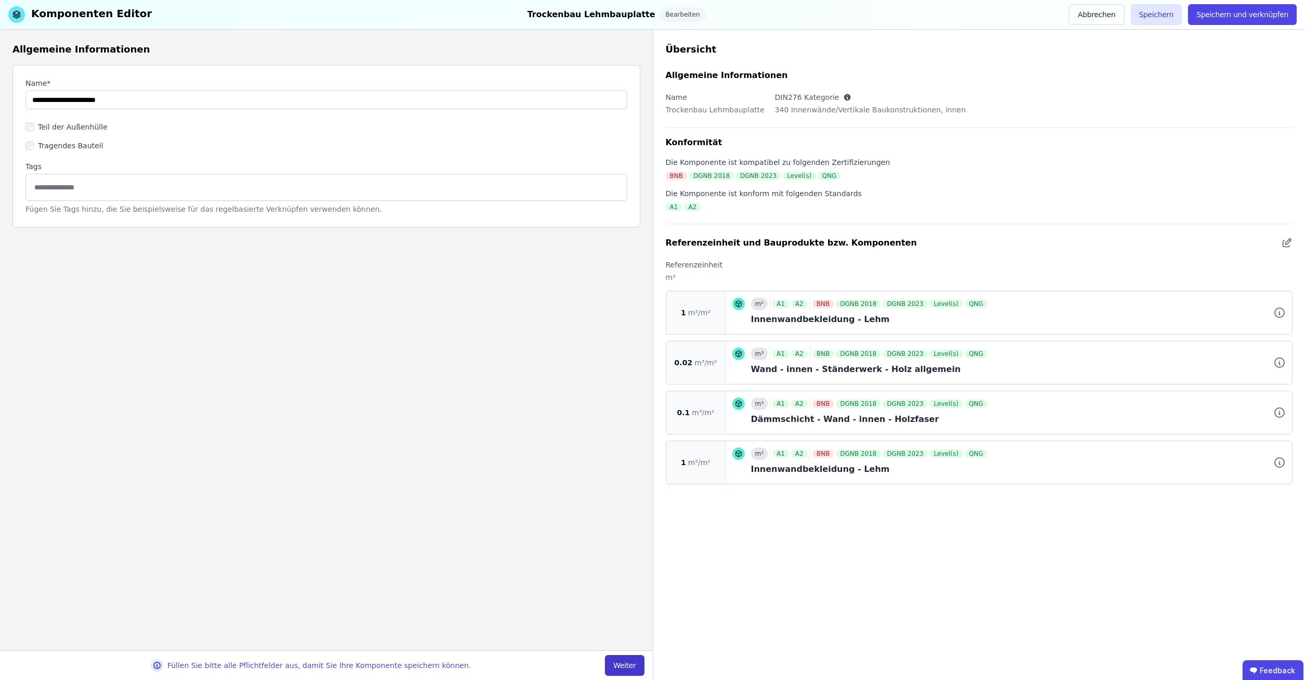
click at [636, 662] on button "Weiter" at bounding box center [624, 665] width 39 height 21
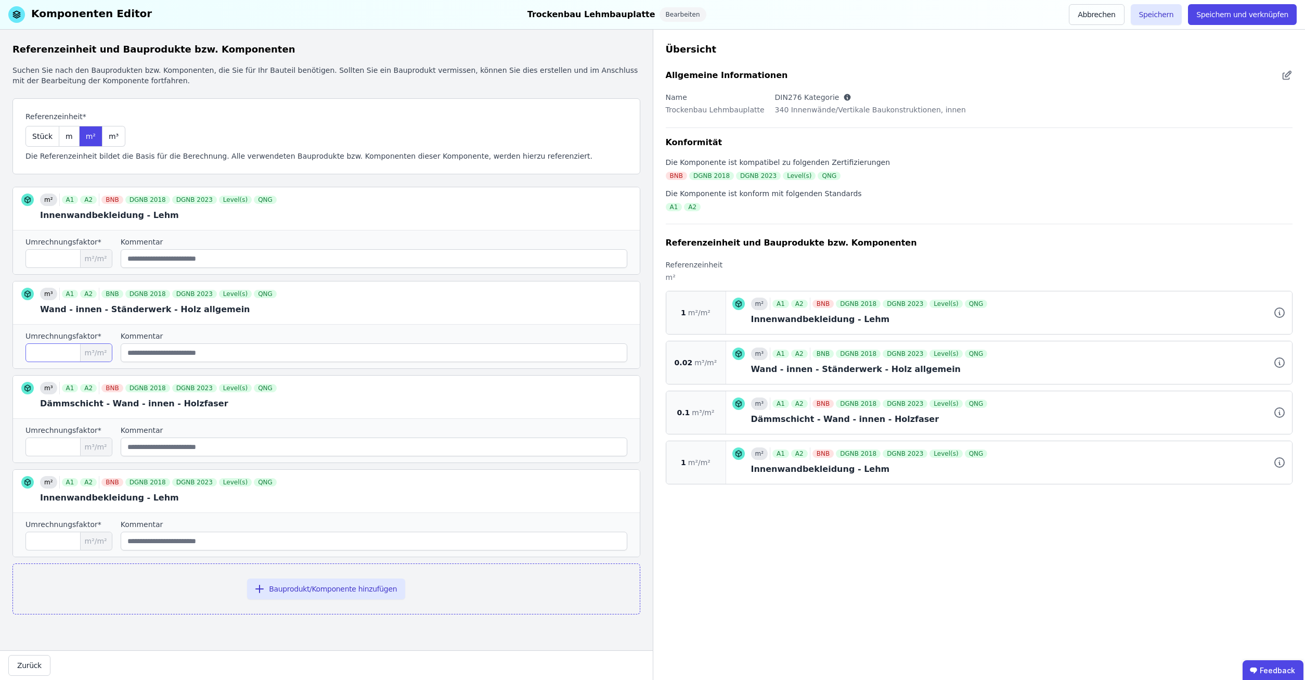
drag, startPoint x: 57, startPoint y: 356, endPoint x: -27, endPoint y: 342, distance: 84.3
click at [25, 343] on input "****" at bounding box center [68, 352] width 87 height 19
type input "***"
click at [1172, 14] on button "Speichern" at bounding box center [1156, 14] width 51 height 21
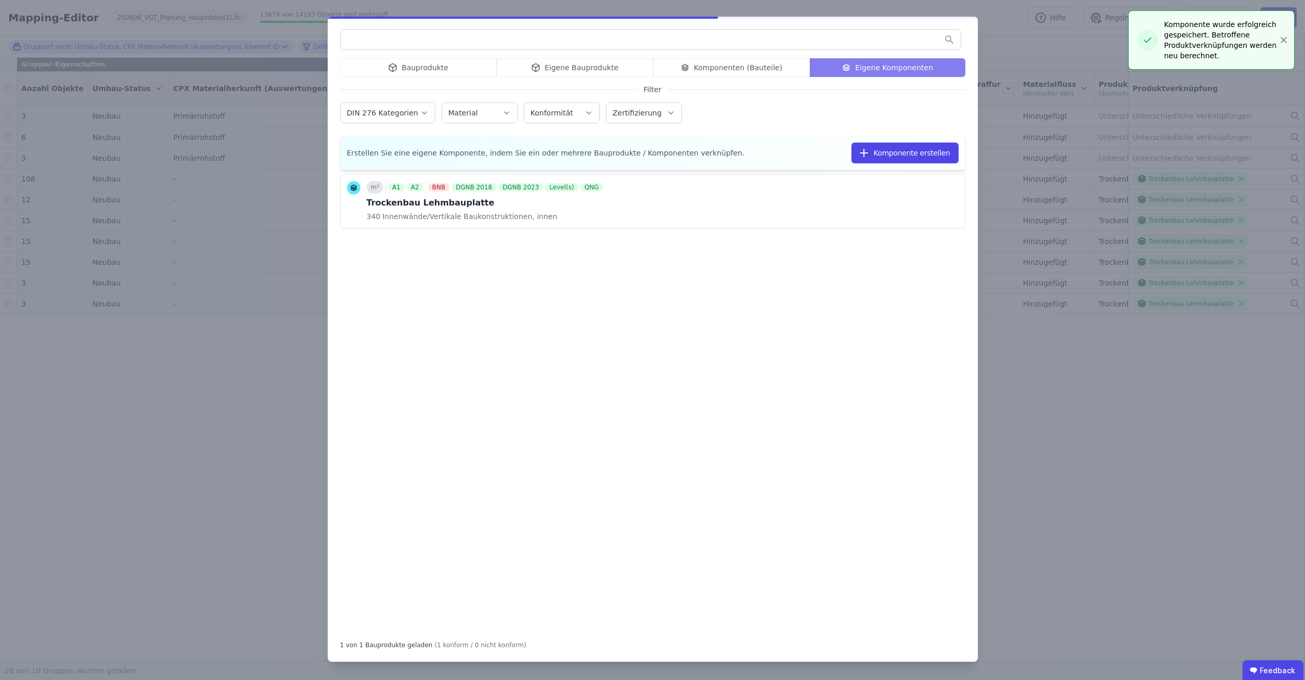
click at [1262, 436] on div "Bauprodukte Eigene Bauprodukte Komponenten (Bauteile) Eigene Komponenten Filter…" at bounding box center [652, 340] width 1305 height 680
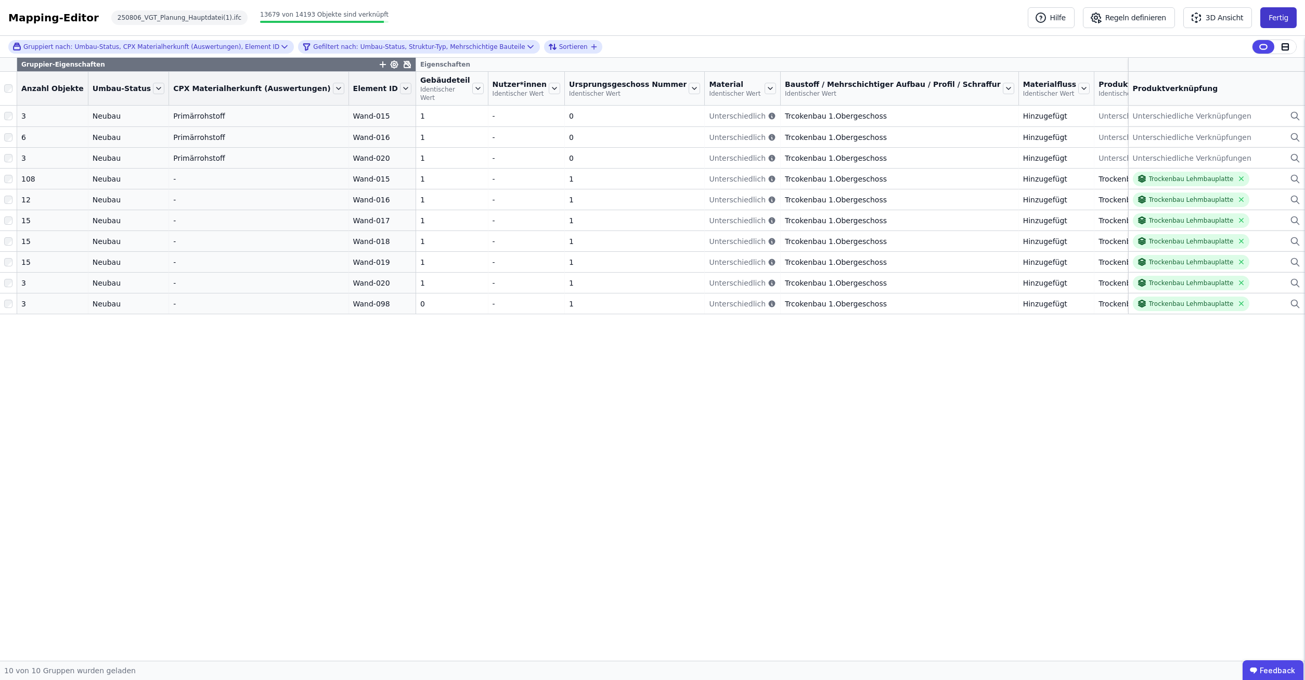
click at [1278, 23] on button "Fertig" at bounding box center [1278, 17] width 36 height 21
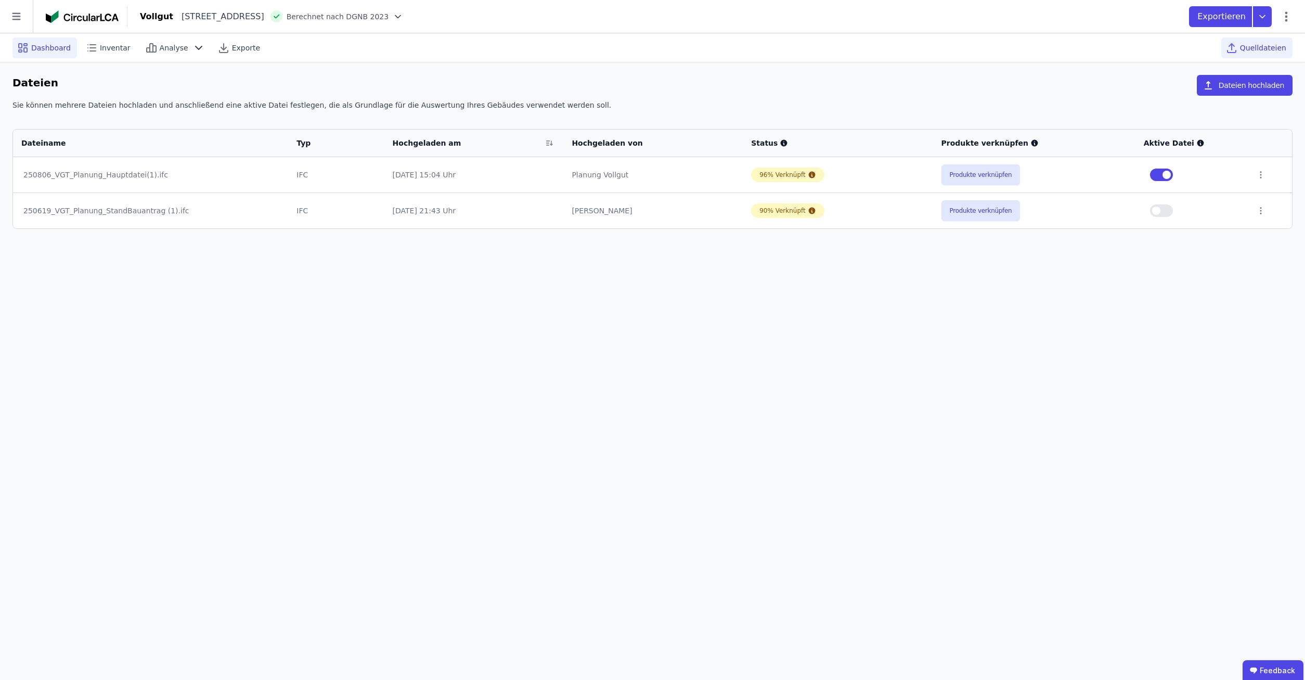
click at [24, 46] on icon at bounding box center [25, 45] width 3 height 2
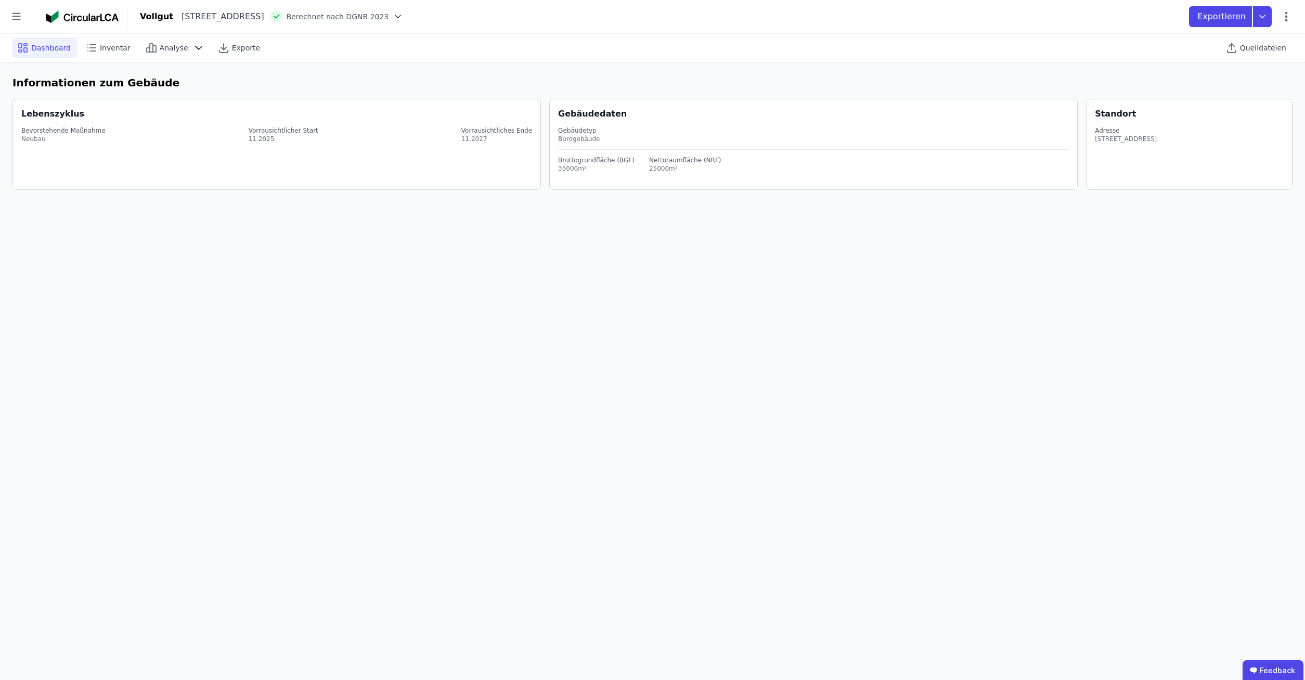
select select "*"
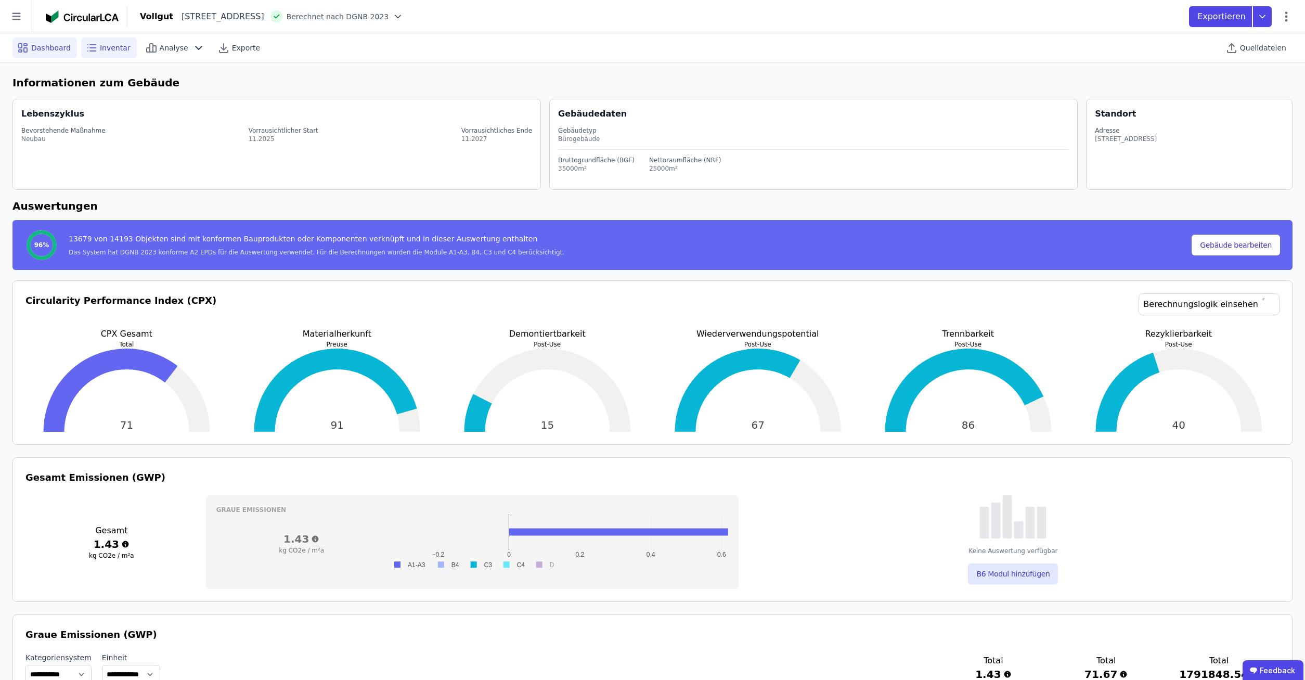
click at [100, 48] on span "Inventar" at bounding box center [115, 48] width 31 height 10
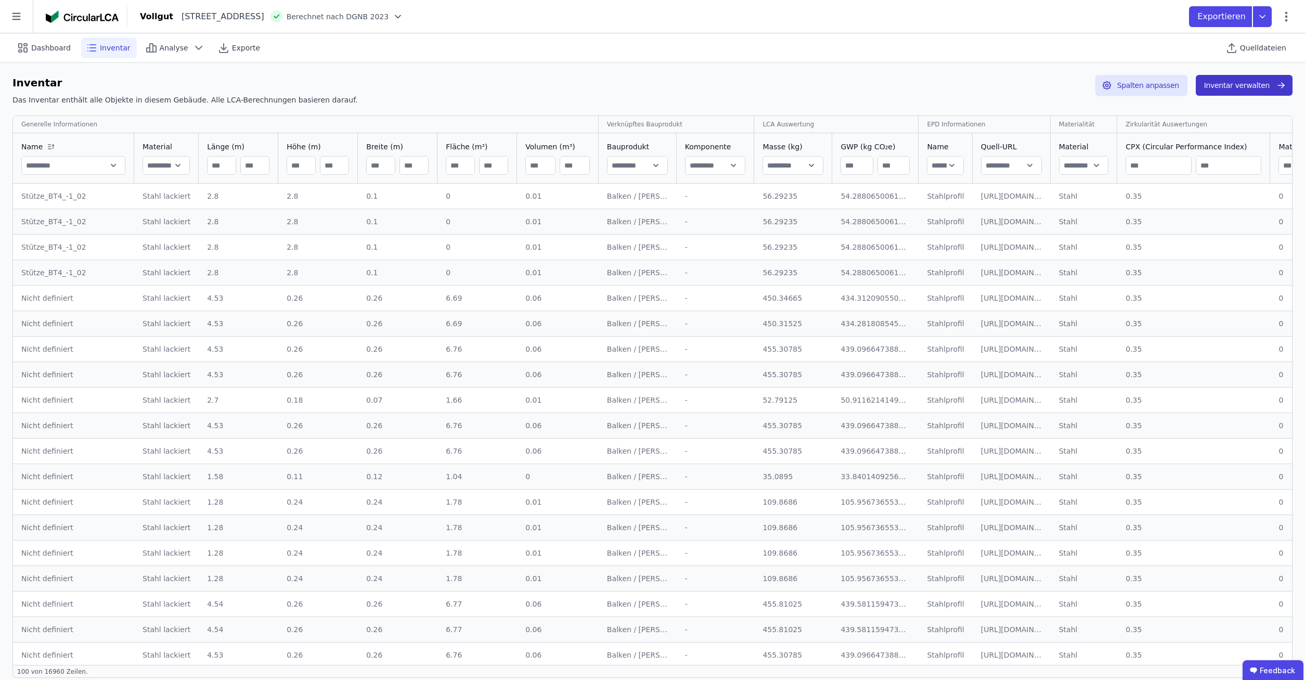
click at [1228, 92] on button "Inventar verwalten" at bounding box center [1244, 85] width 97 height 21
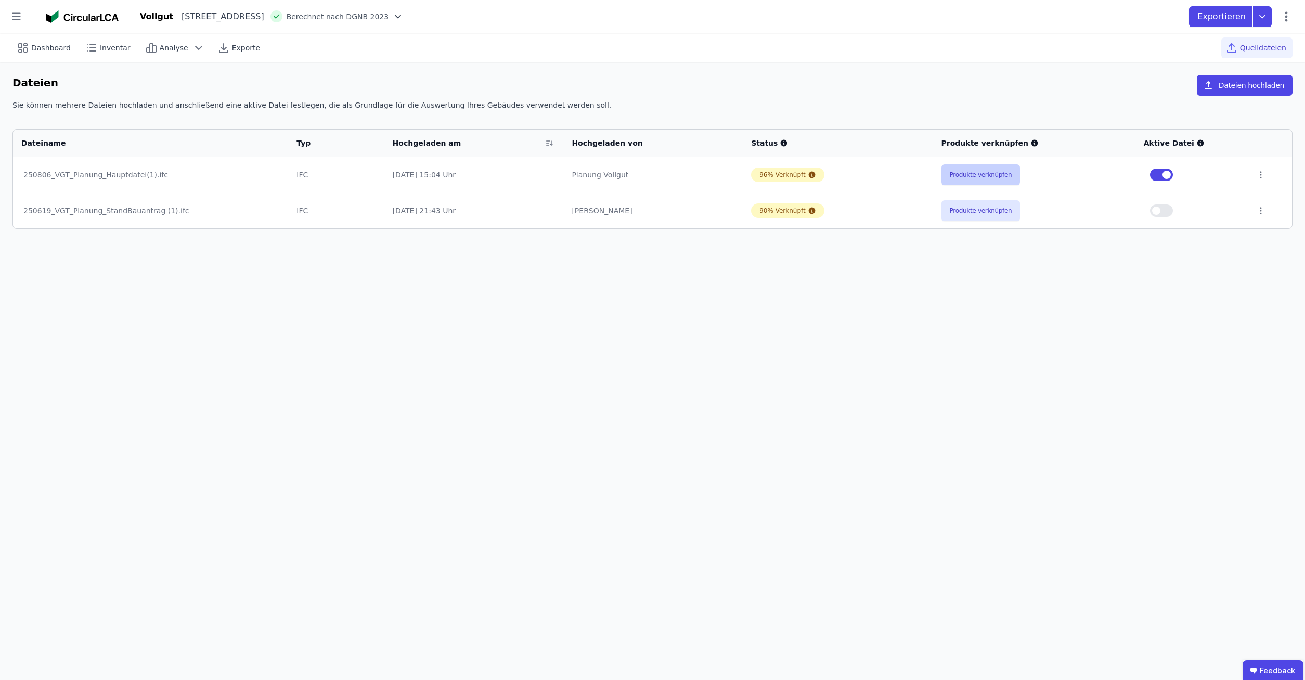
click at [951, 177] on button "Produkte verknüpfen" at bounding box center [980, 174] width 79 height 21
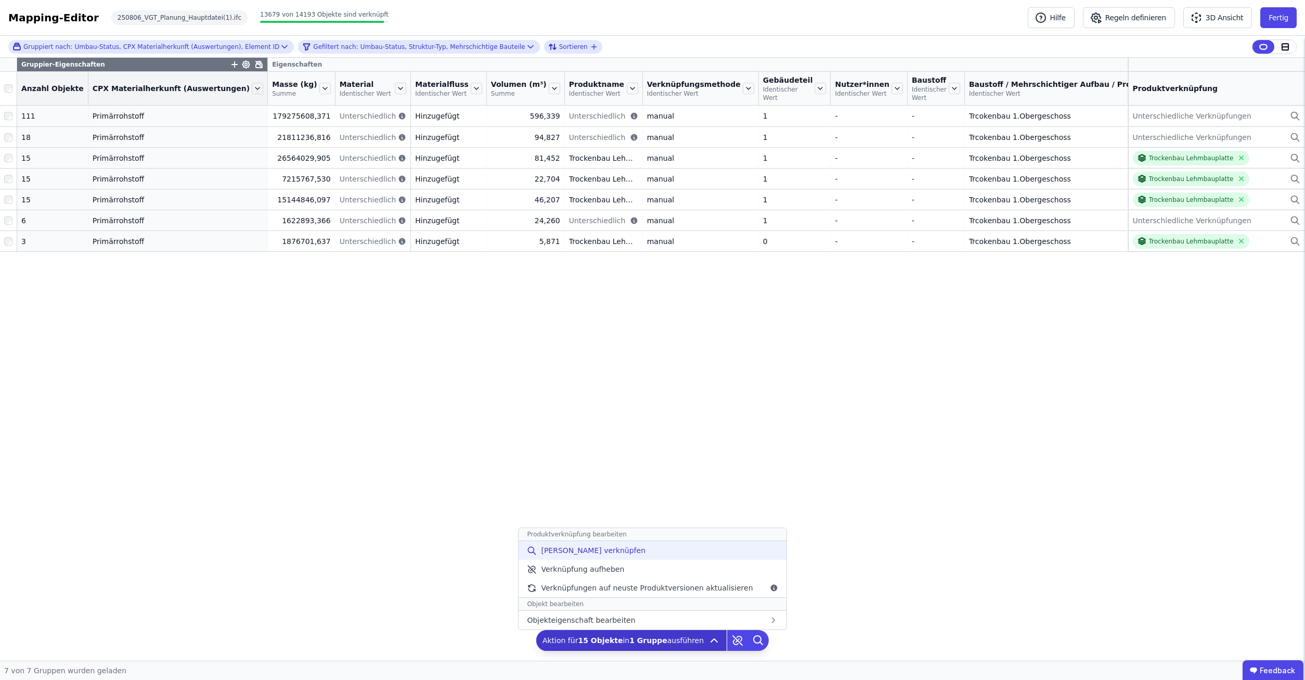
click at [598, 553] on span "Manuell verknüpfen" at bounding box center [593, 550] width 105 height 10
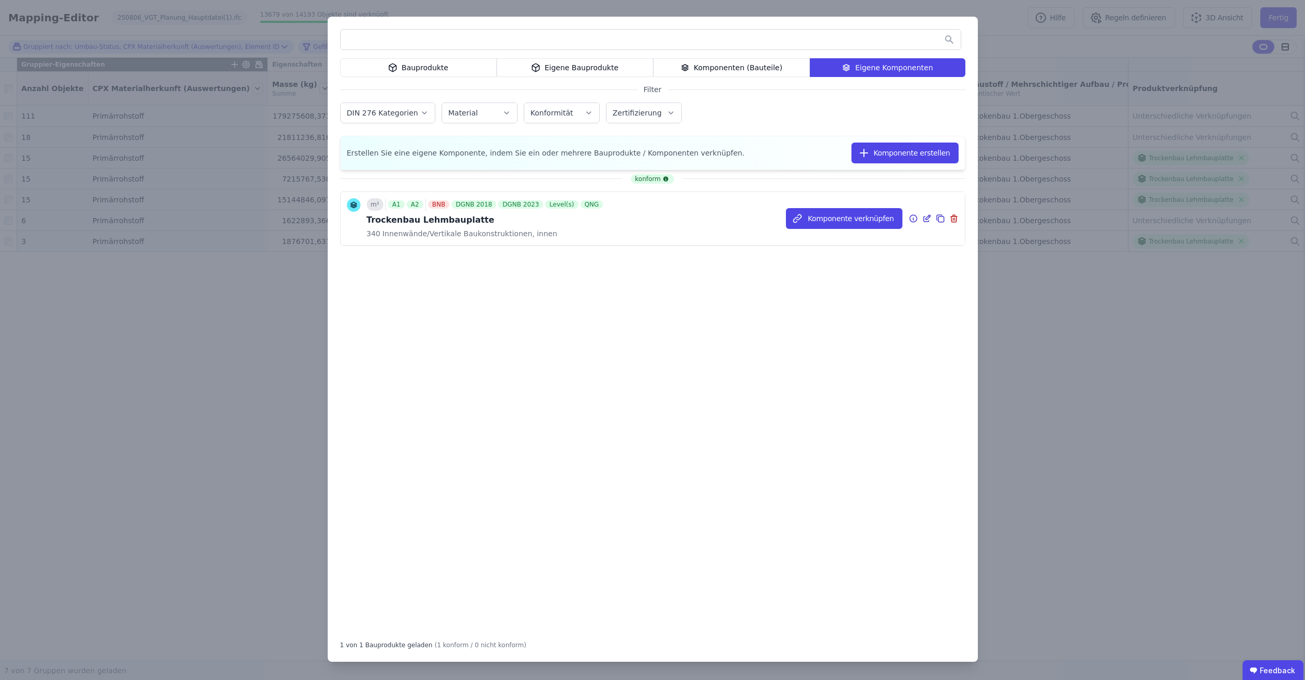
click at [927, 217] on icon at bounding box center [926, 218] width 9 height 12
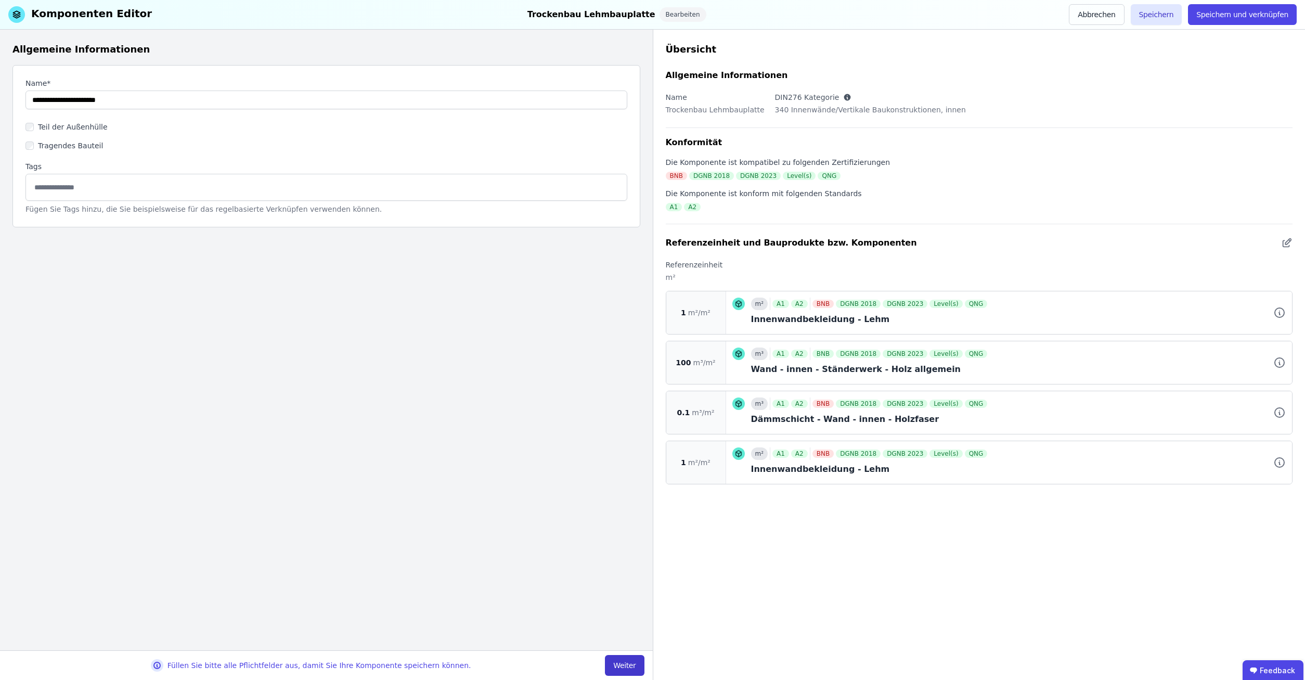
click at [633, 667] on button "Weiter" at bounding box center [624, 665] width 39 height 21
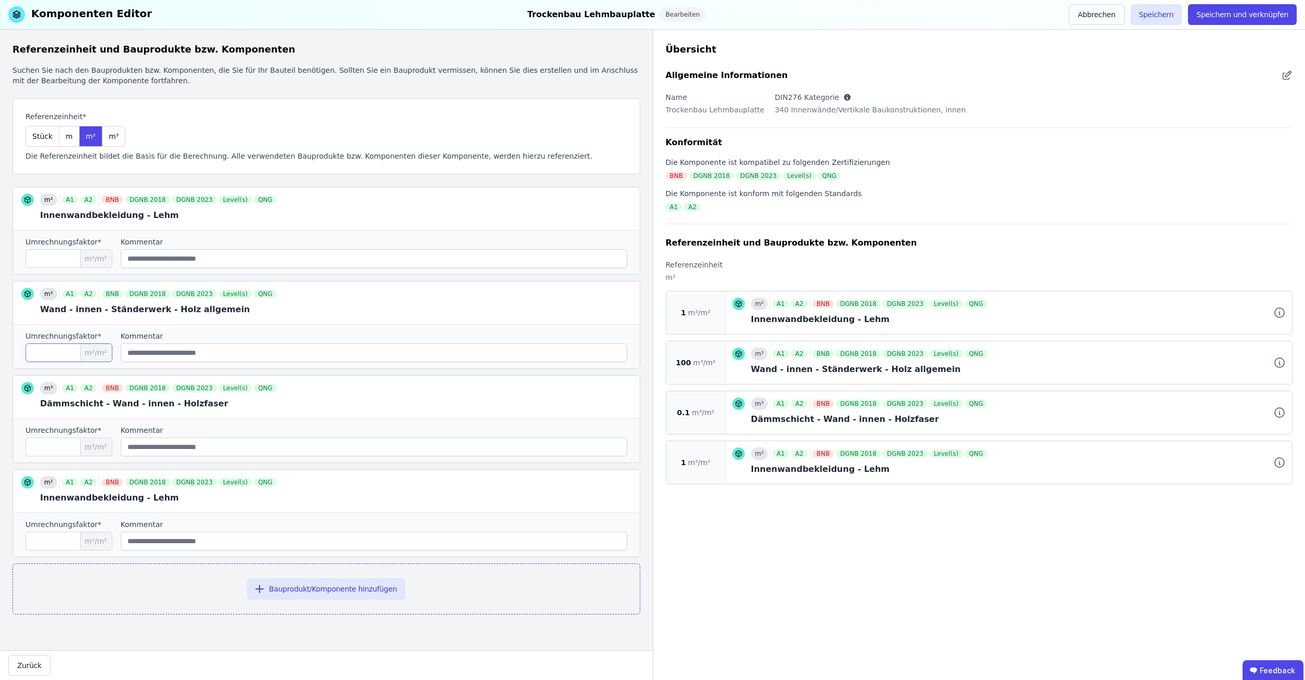
drag, startPoint x: 55, startPoint y: 352, endPoint x: -27, endPoint y: 345, distance: 82.0
click at [25, 345] on input "***" at bounding box center [68, 352] width 87 height 19
type input "****"
click at [1172, 9] on button "Speichern" at bounding box center [1156, 14] width 51 height 21
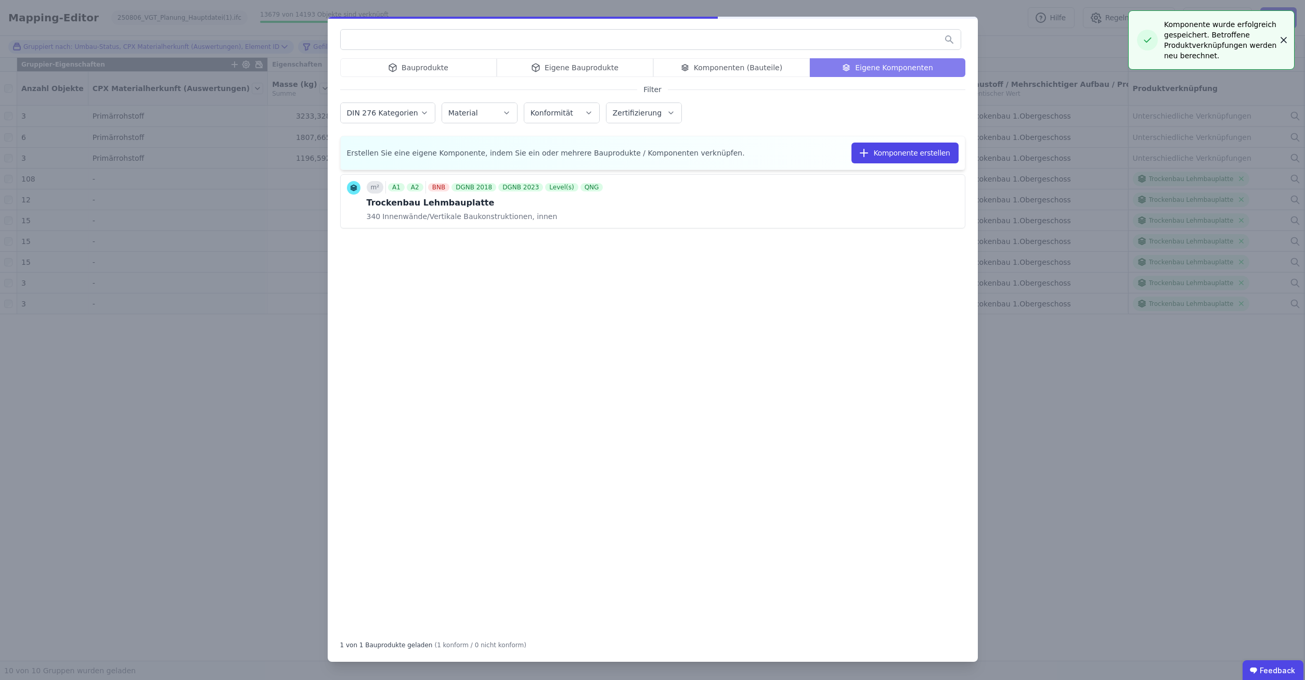
click at [1211, 419] on div "Bauprodukte Eigene Bauprodukte Komponenten (Bauteile) Eigene Komponenten Filter…" at bounding box center [652, 340] width 1305 height 680
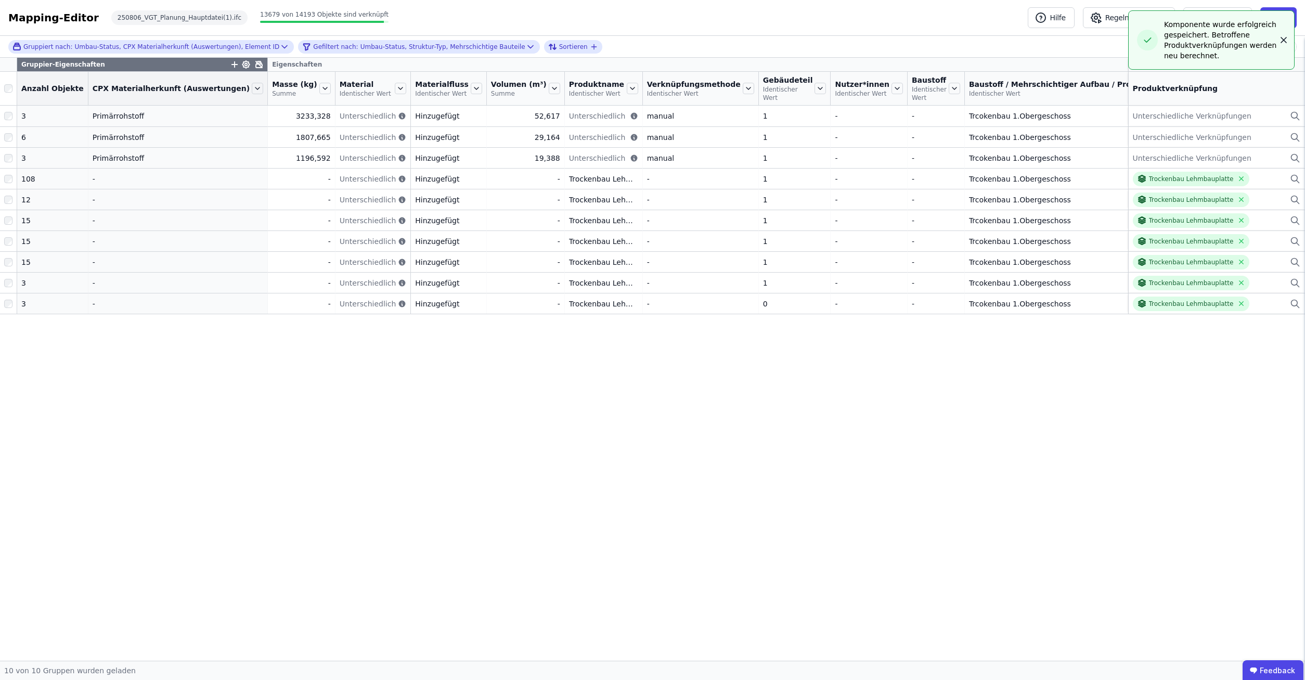
click at [1282, 43] on icon "button" at bounding box center [1283, 40] width 10 height 10
click at [1283, 42] on div at bounding box center [1285, 47] width 22 height 14
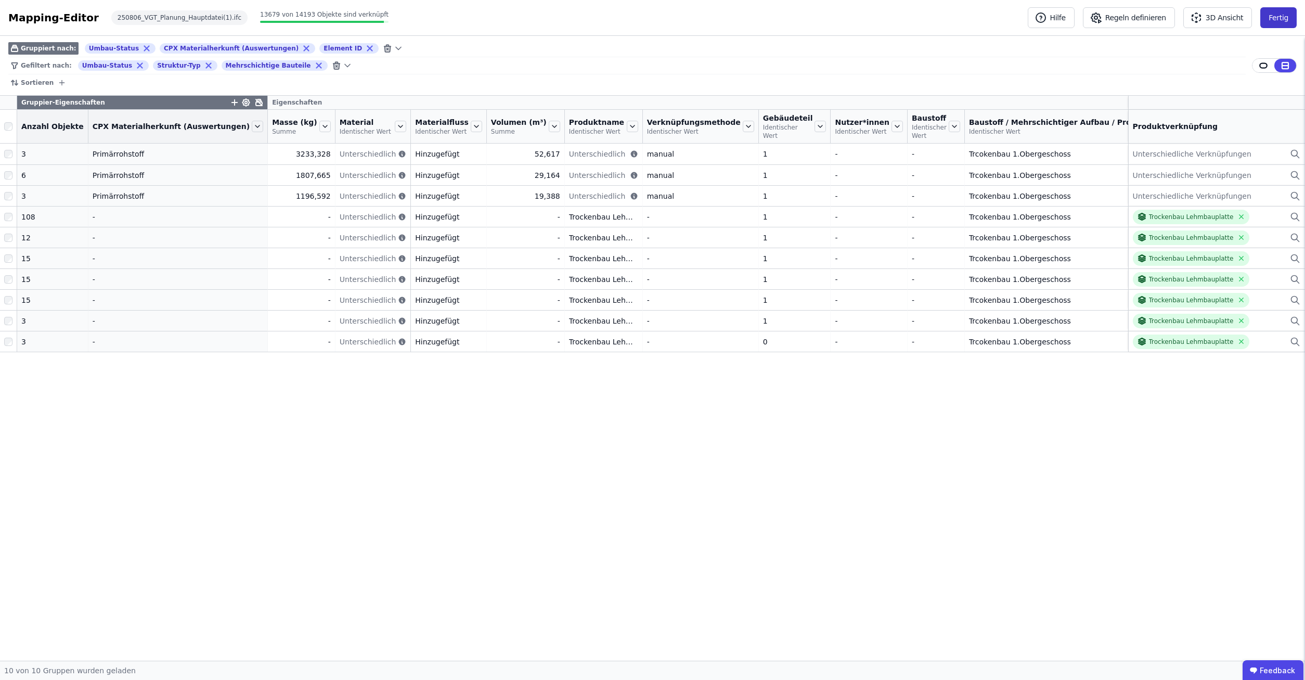
click at [1287, 11] on button "Fertig" at bounding box center [1278, 17] width 36 height 21
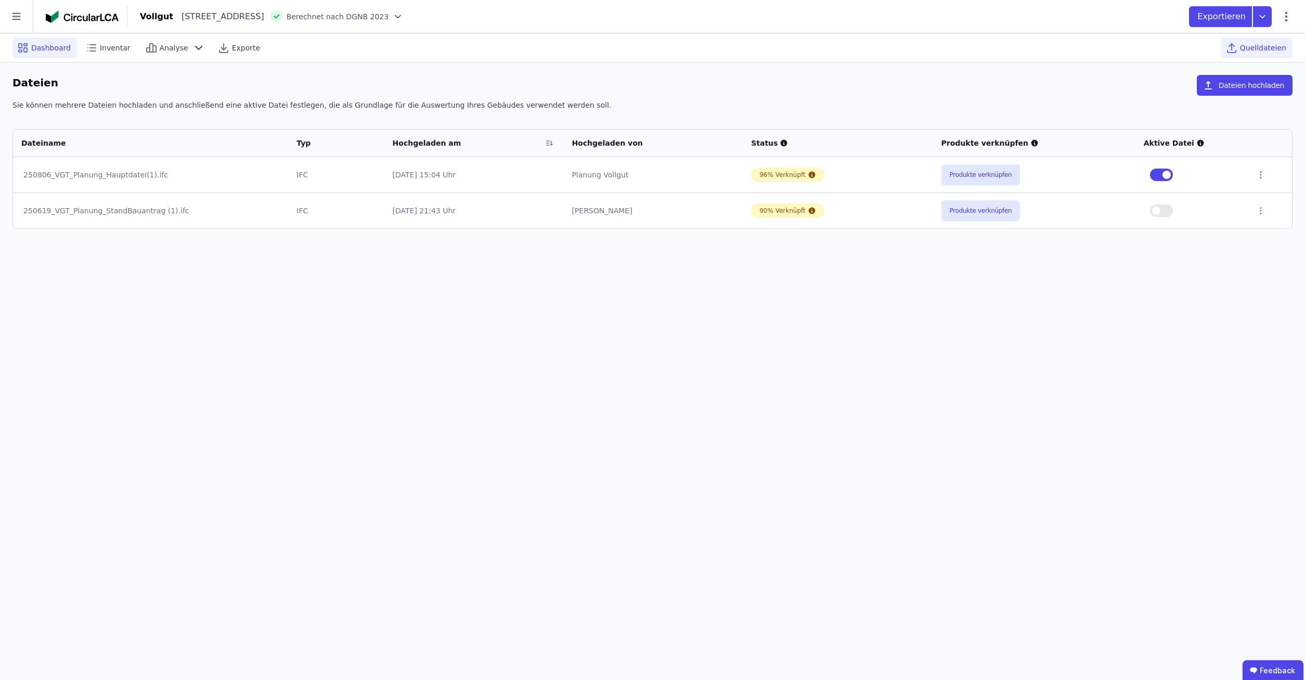
click at [47, 49] on span "Dashboard" at bounding box center [51, 48] width 40 height 10
select select "*"
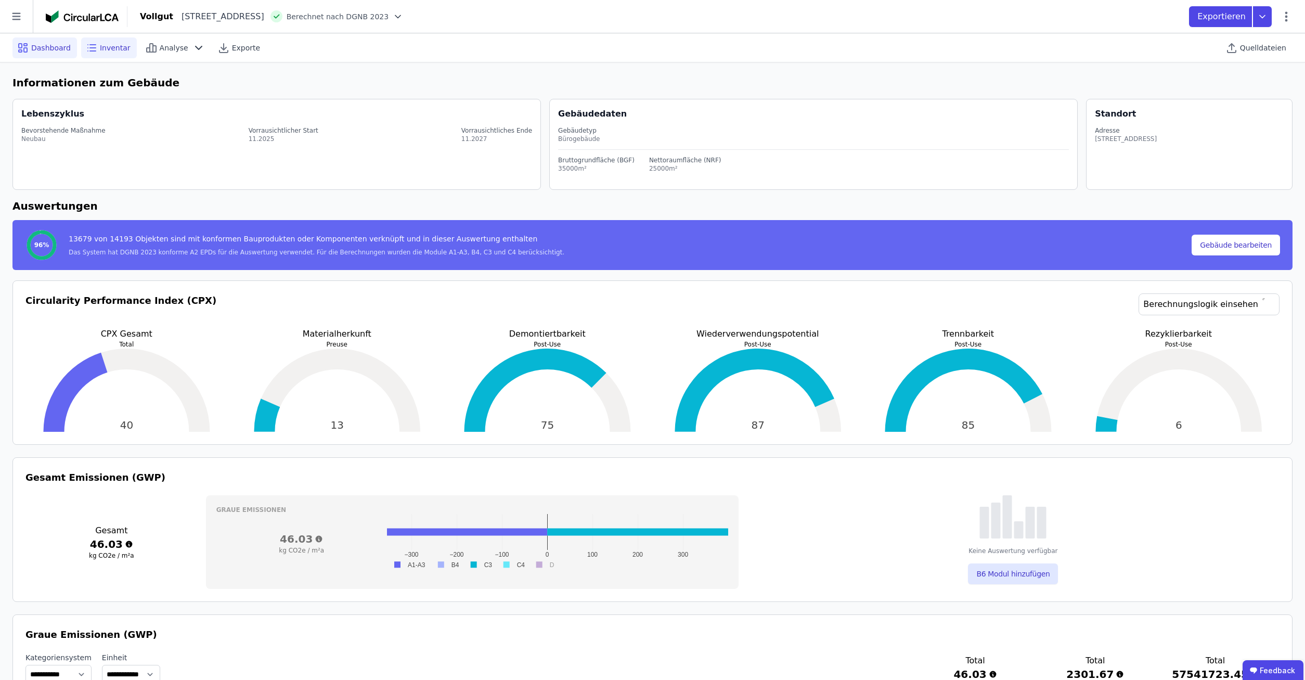
click at [100, 49] on span "Inventar" at bounding box center [115, 48] width 31 height 10
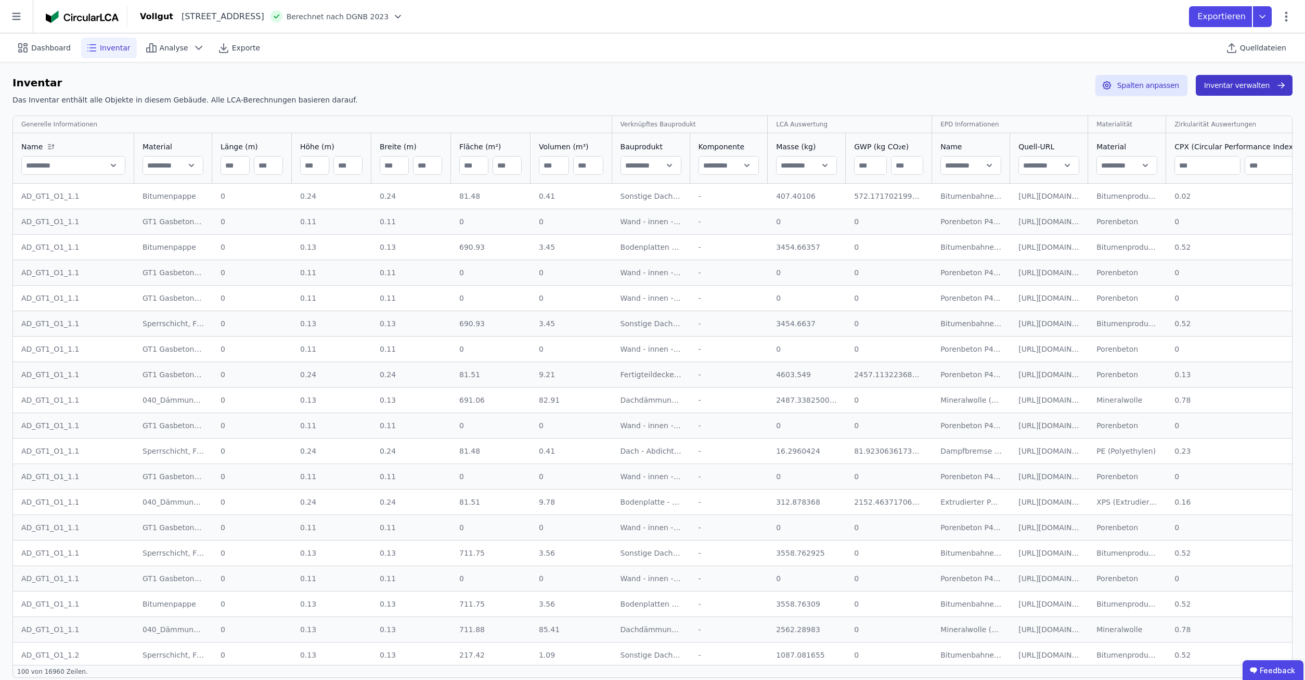
click at [1226, 87] on button "Inventar verwalten" at bounding box center [1244, 85] width 97 height 21
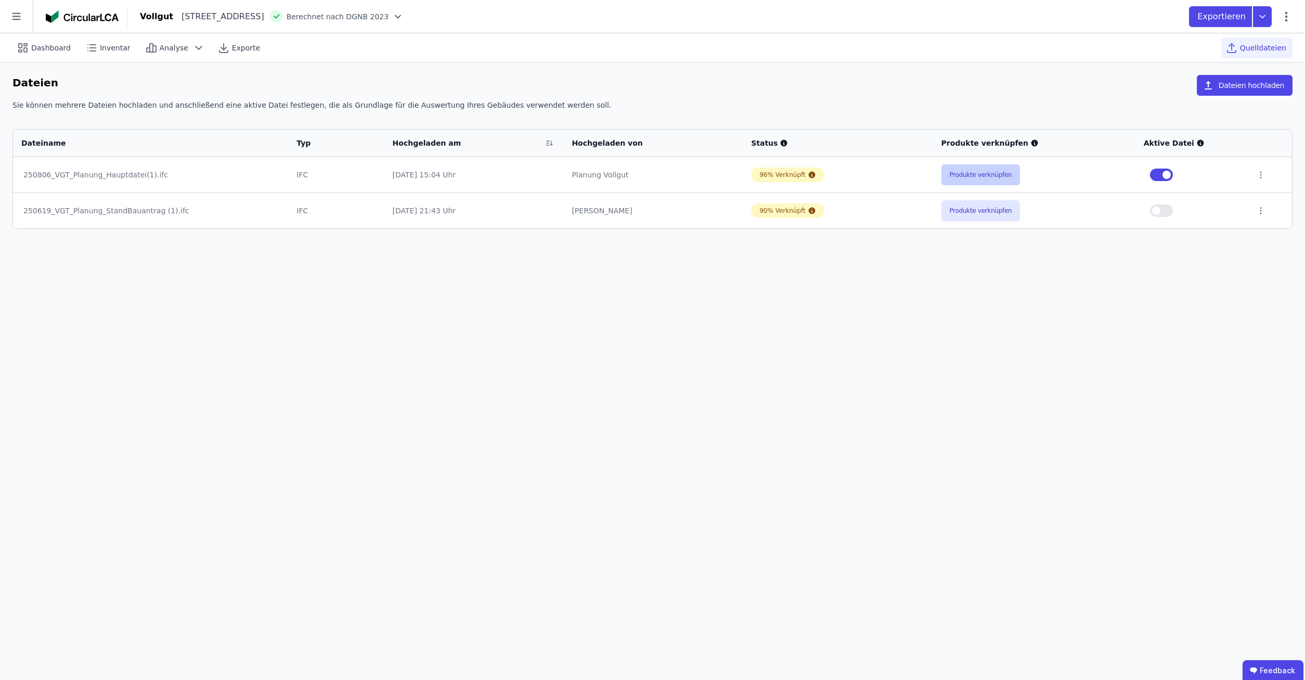
click at [953, 169] on button "Produkte verknüpfen" at bounding box center [980, 174] width 79 height 21
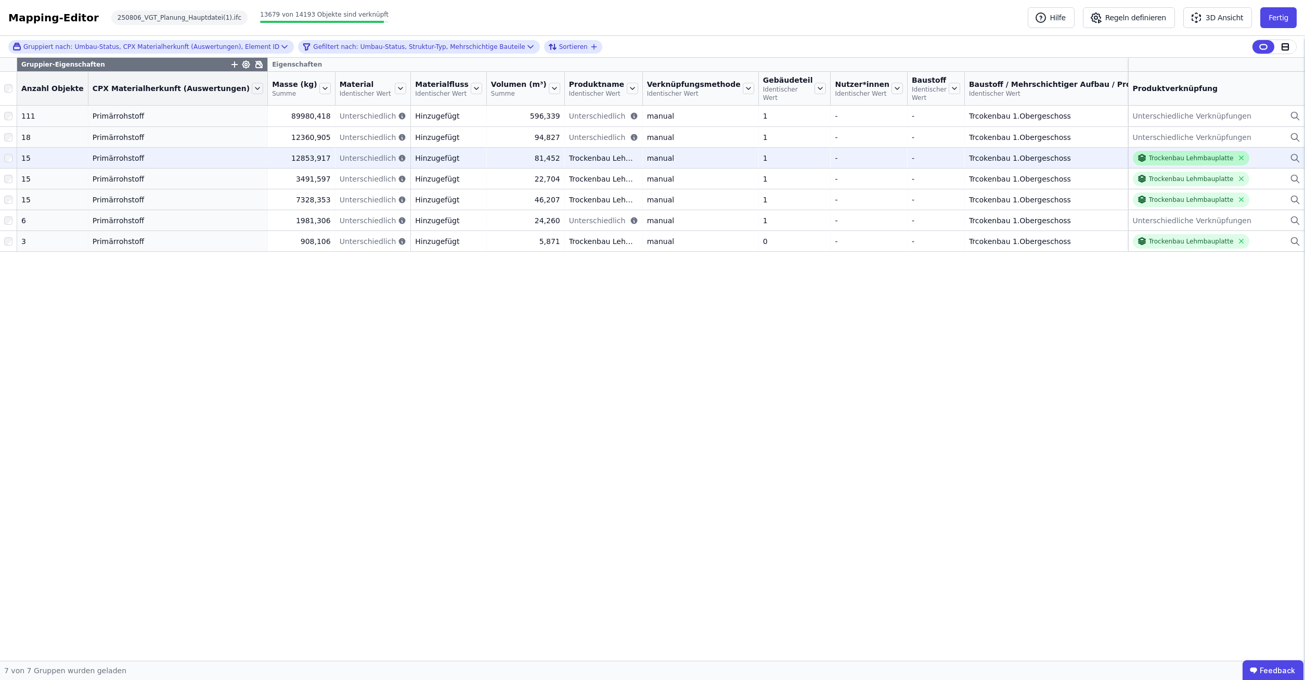
click at [1162, 161] on div "Trockenbau Lehmbauplatte" at bounding box center [1191, 158] width 85 height 8
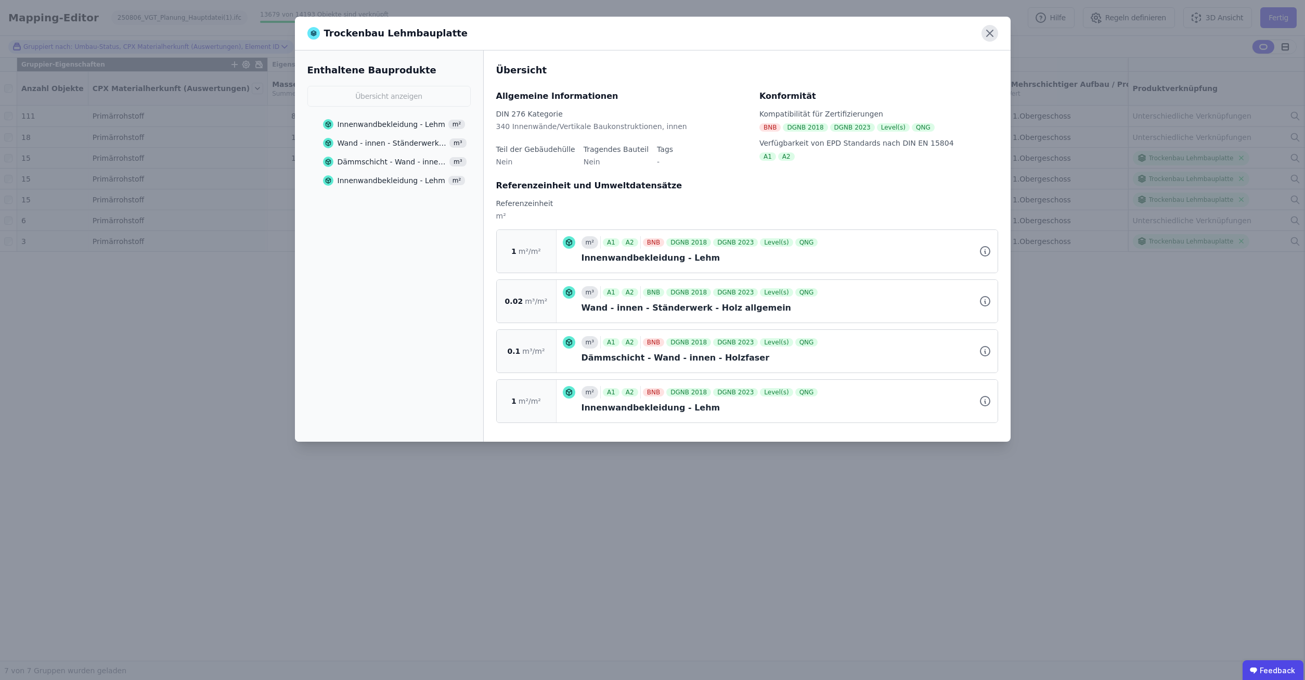
click at [992, 29] on icon at bounding box center [989, 33] width 17 height 17
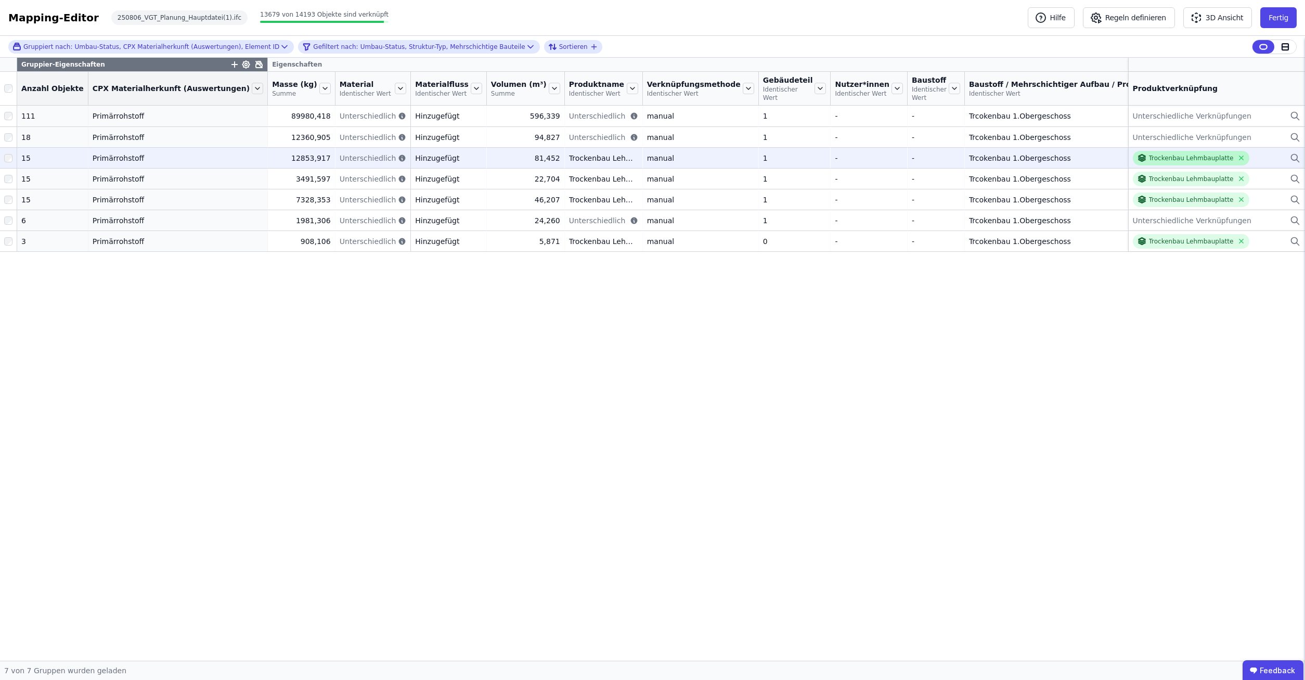
click at [1180, 158] on div "Trockenbau Lehmbauplatte" at bounding box center [1191, 158] width 85 height 8
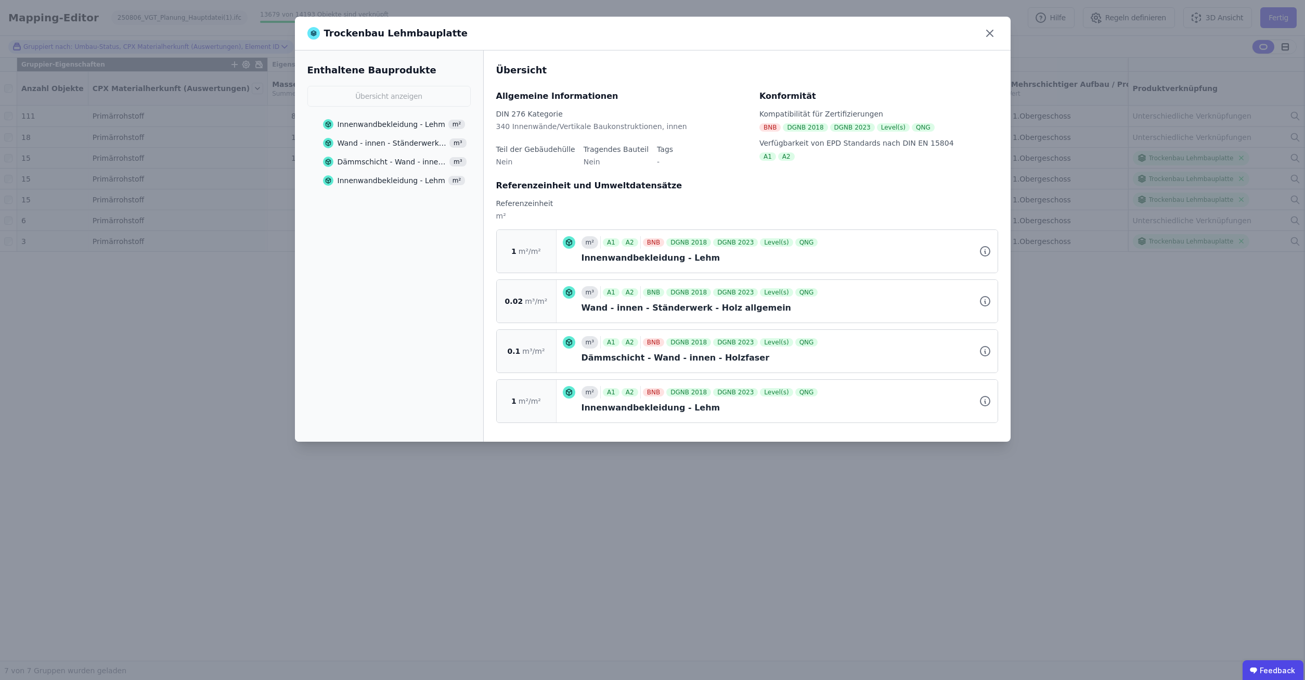
drag, startPoint x: 1020, startPoint y: 457, endPoint x: 126, endPoint y: 187, distance: 934.6
click at [1021, 458] on div "Trockenbau Lehmbauplatte Enthaltene Bauprodukte Übersicht anzeigen Innenwandbek…" at bounding box center [652, 340] width 1305 height 680
click at [991, 30] on icon at bounding box center [989, 33] width 17 height 17
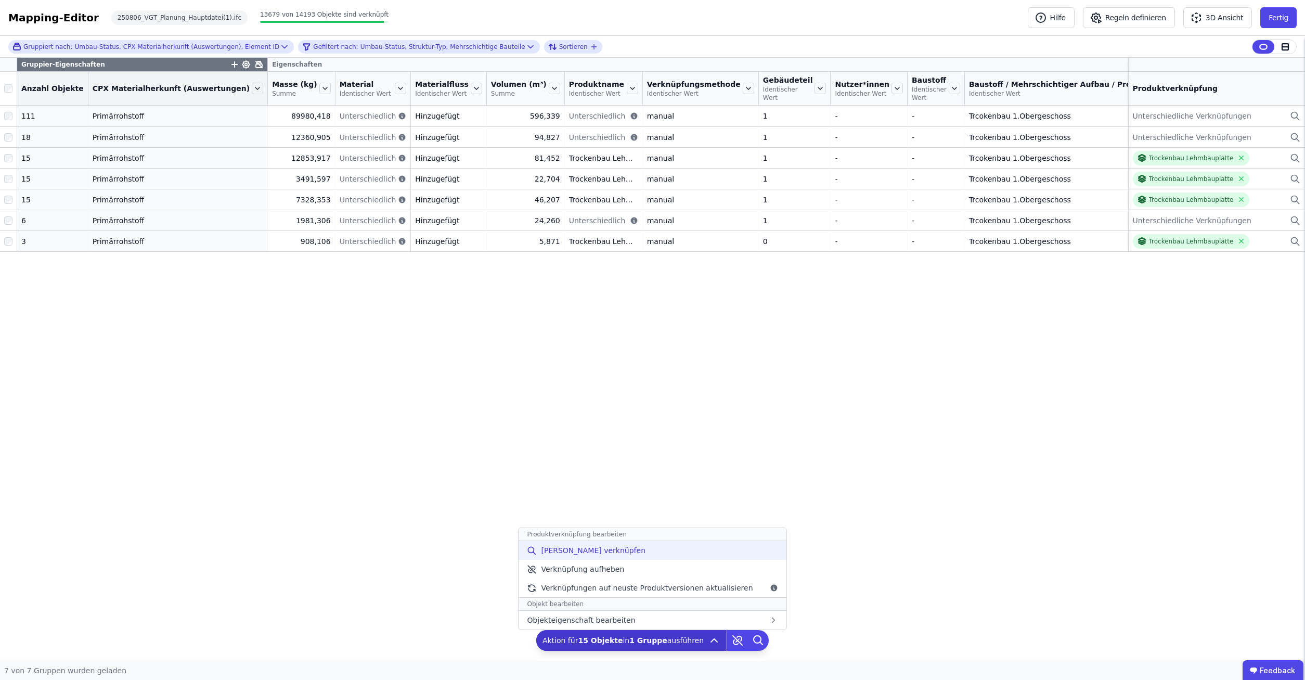
click at [596, 553] on span "Manuell verknüpfen" at bounding box center [593, 550] width 105 height 10
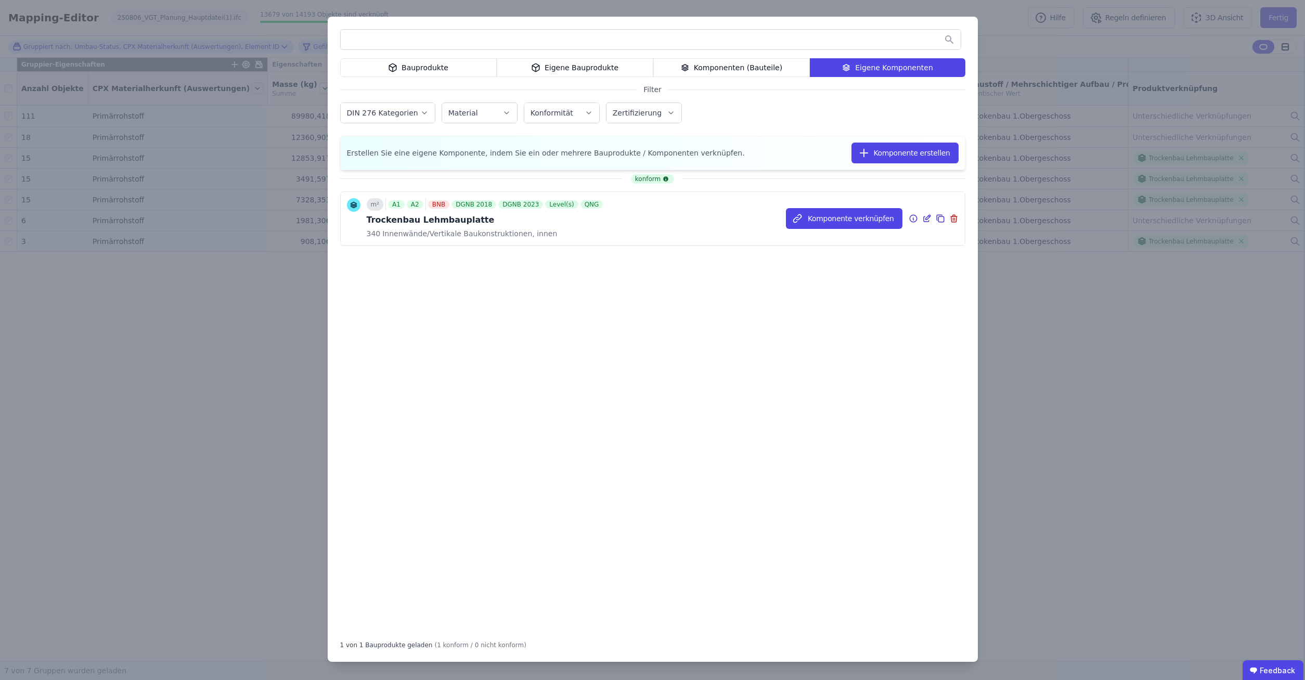
click at [926, 219] on icon at bounding box center [927, 217] width 5 height 5
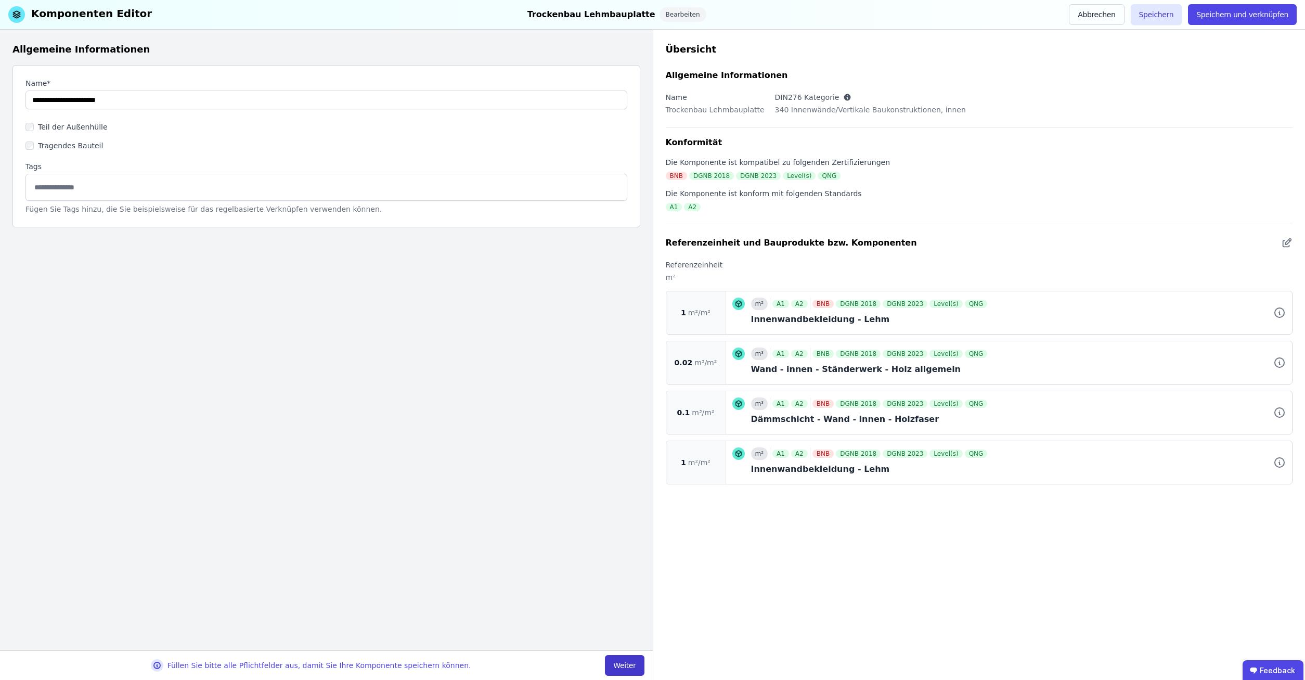
click at [629, 666] on button "Weiter" at bounding box center [624, 665] width 39 height 21
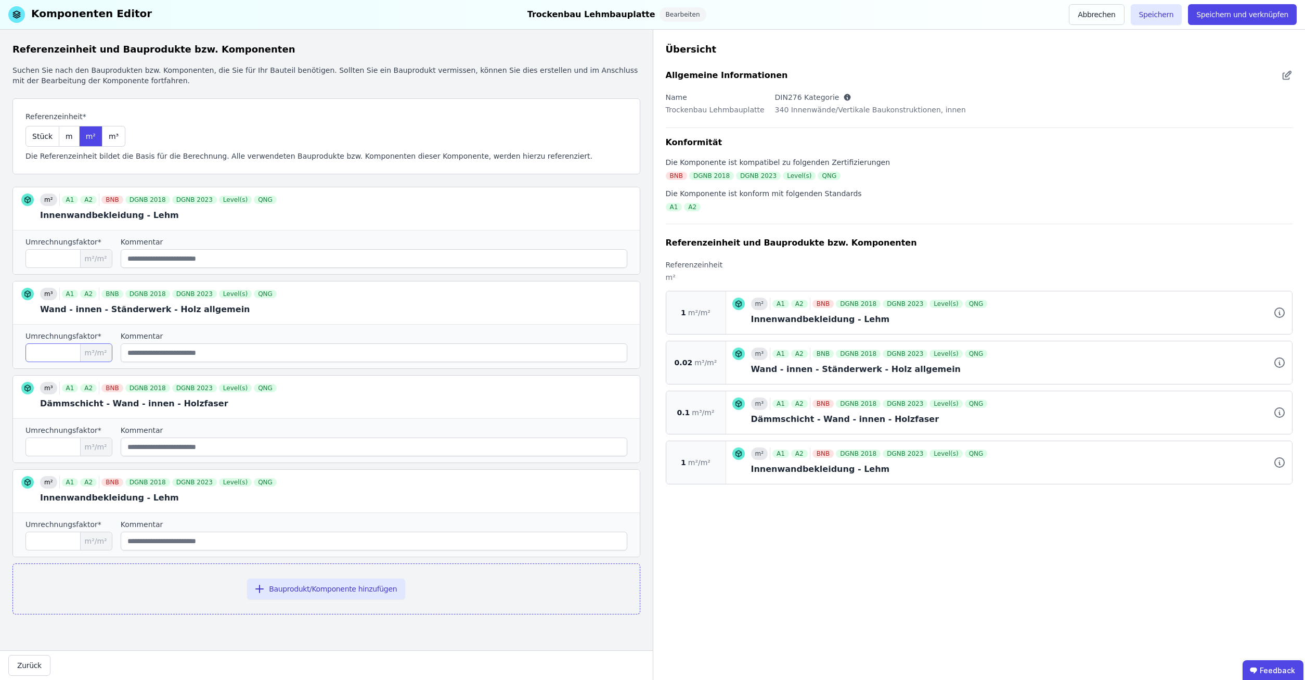
click at [61, 354] on input "****" at bounding box center [68, 352] width 87 height 19
drag, startPoint x: 61, startPoint y: 354, endPoint x: 15, endPoint y: 354, distance: 45.8
click at [25, 354] on input "****" at bounding box center [68, 352] width 87 height 19
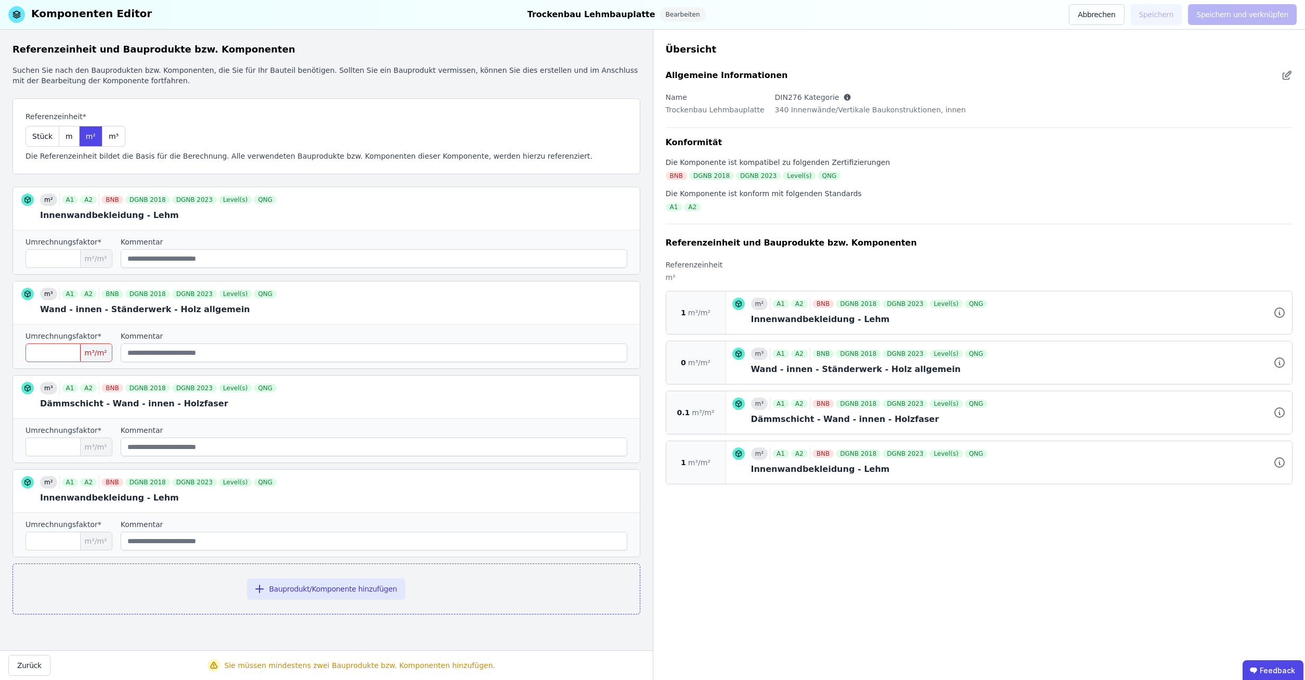
type input "****"
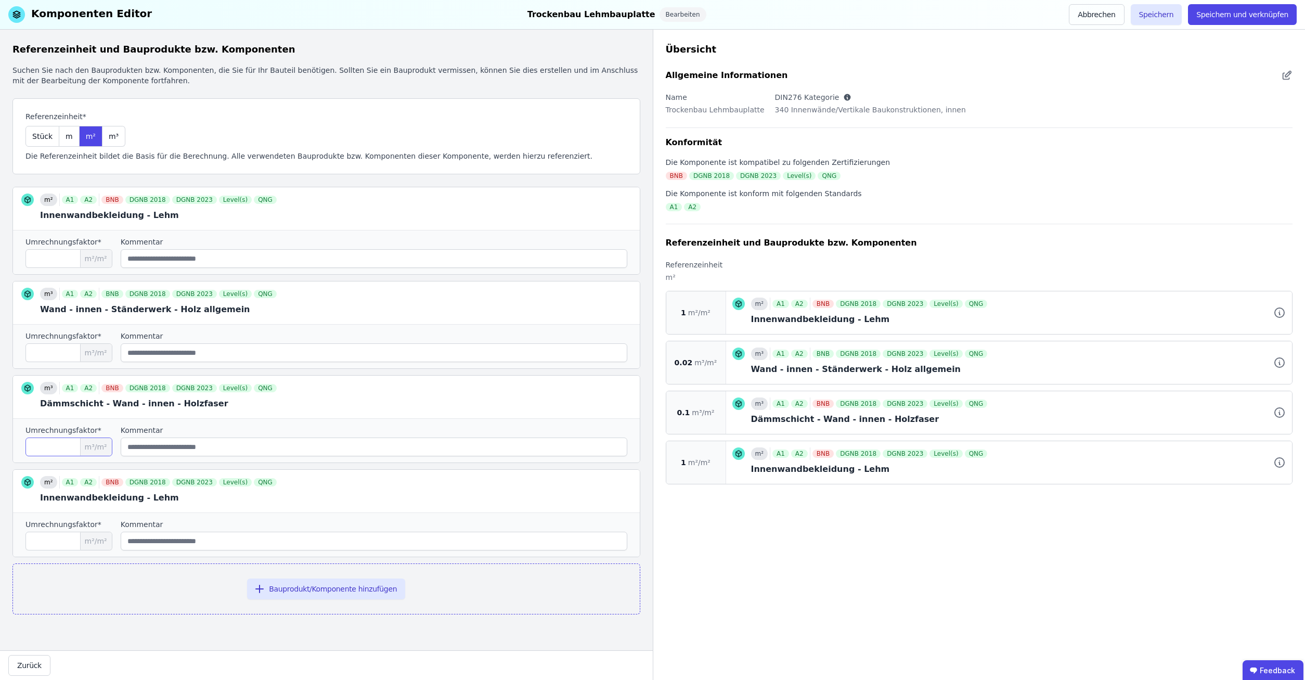
click at [76, 450] on input "***" at bounding box center [68, 446] width 87 height 19
click at [1160, 14] on button "Speichern" at bounding box center [1156, 14] width 51 height 21
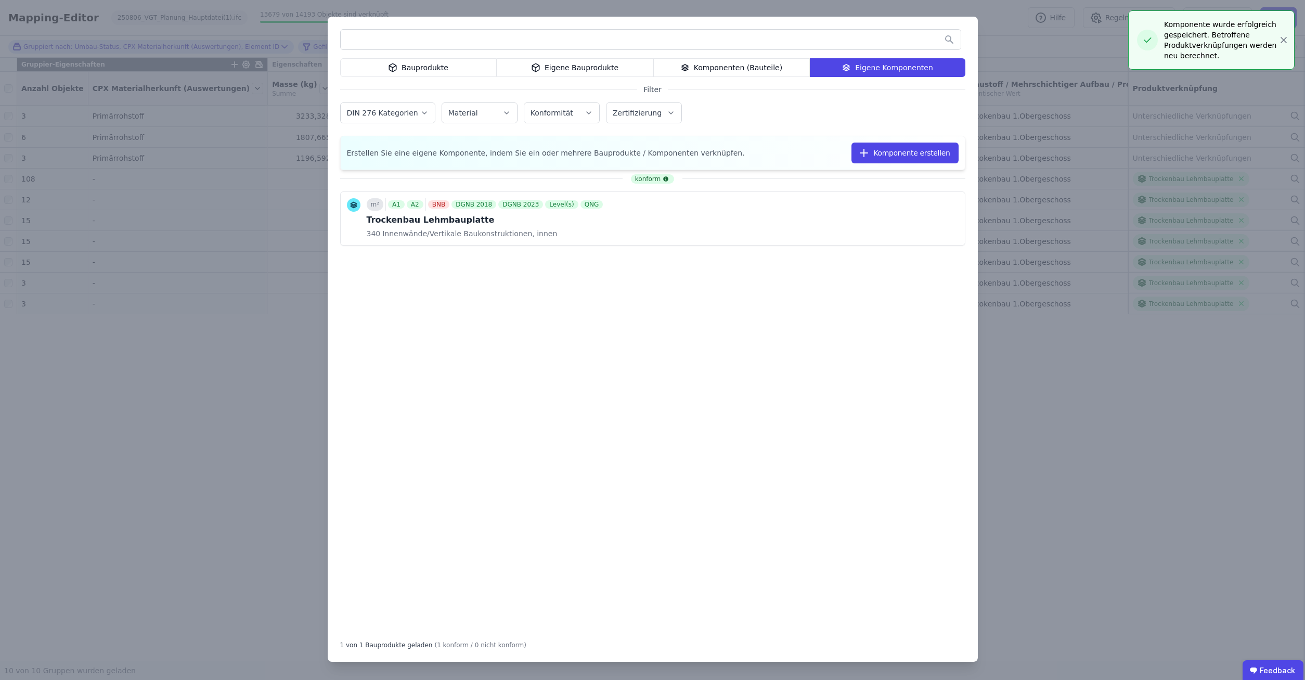
click at [1288, 40] on div "Bauprodukte Eigene Bauprodukte Komponenten (Bauteile) Eigene Komponenten Filter…" at bounding box center [652, 340] width 1305 height 680
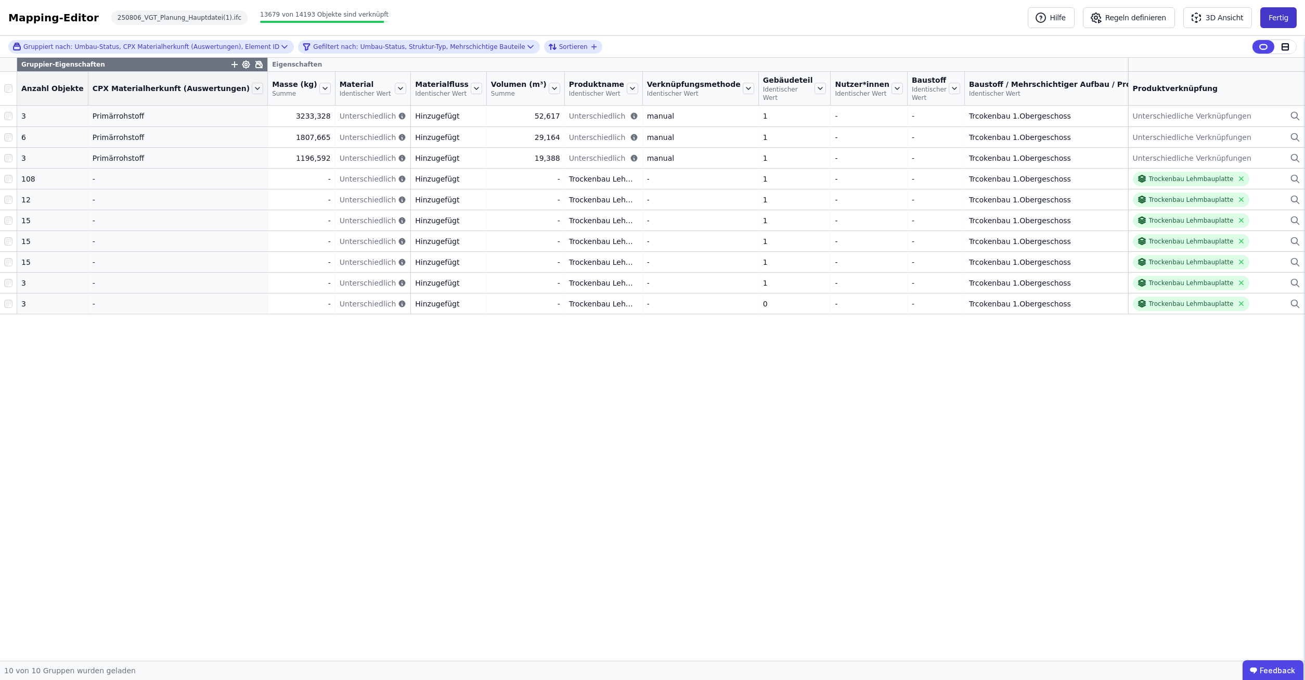
click at [1290, 23] on button "Fertig" at bounding box center [1278, 17] width 36 height 21
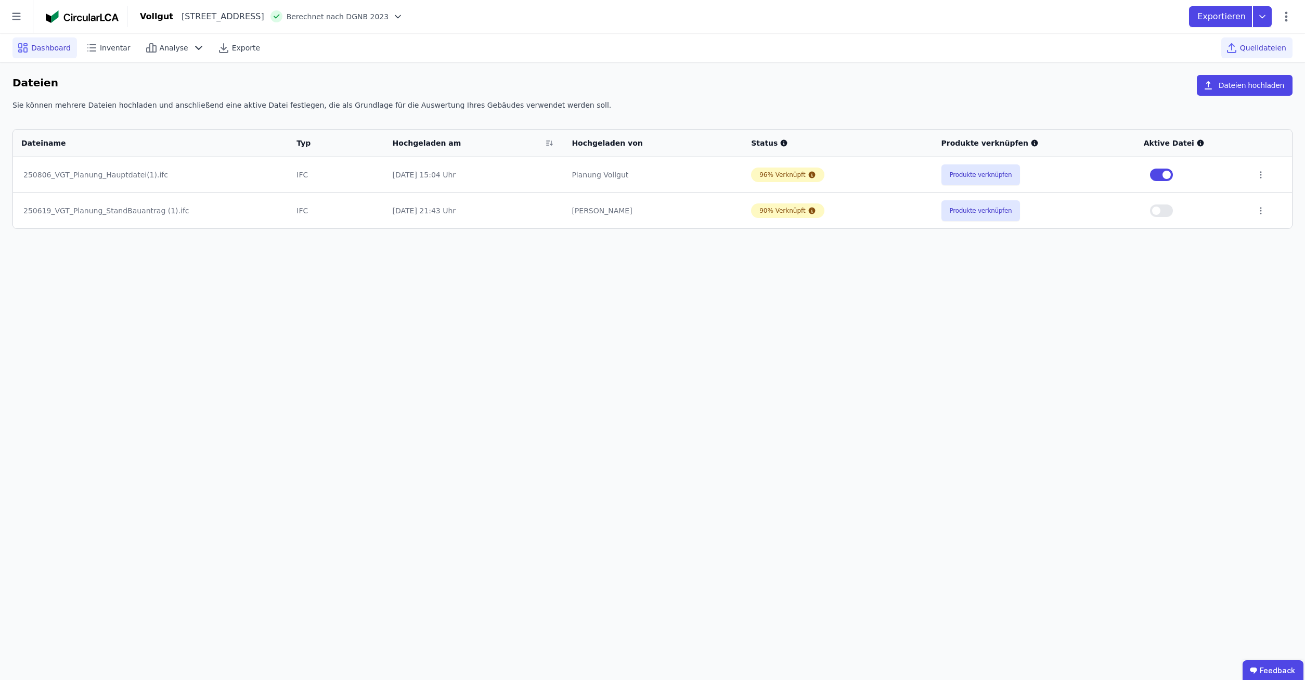
click at [32, 49] on span "Dashboard" at bounding box center [51, 48] width 40 height 10
select select "*"
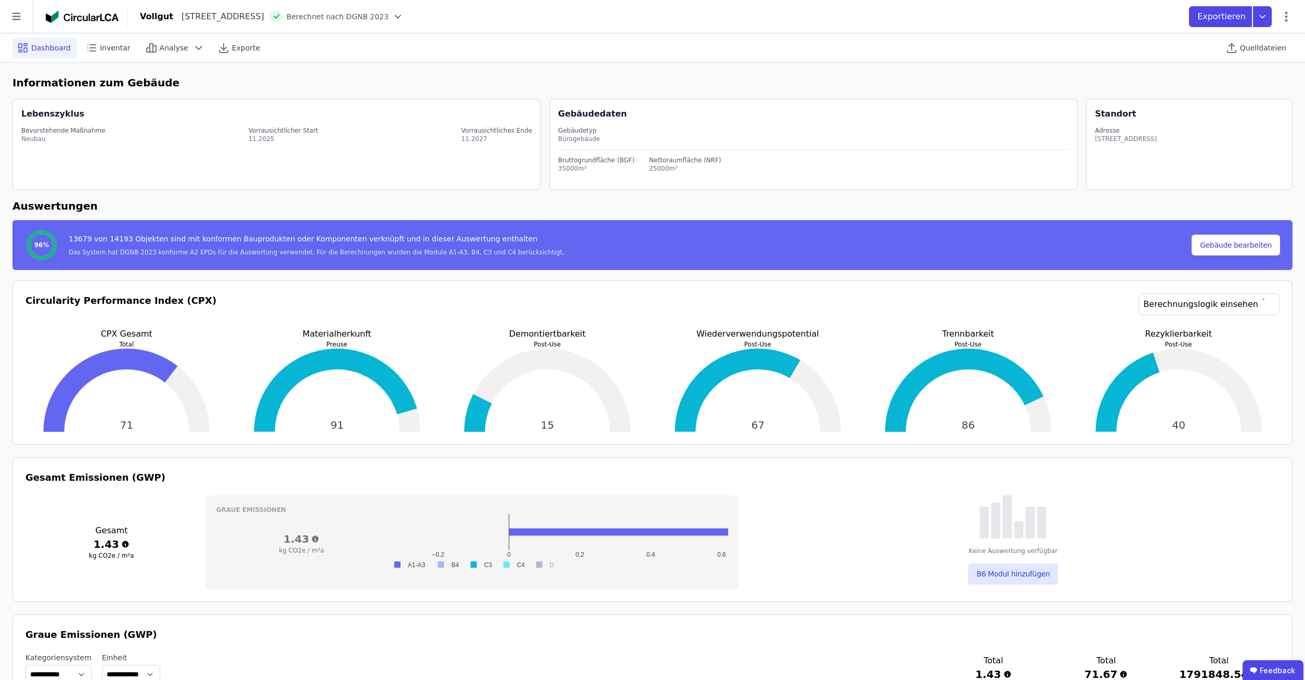
click at [534, 633] on h3 "Graue Emissionen (GWP)" at bounding box center [652, 634] width 1254 height 15
click at [150, 46] on div "Analyse" at bounding box center [175, 47] width 68 height 21
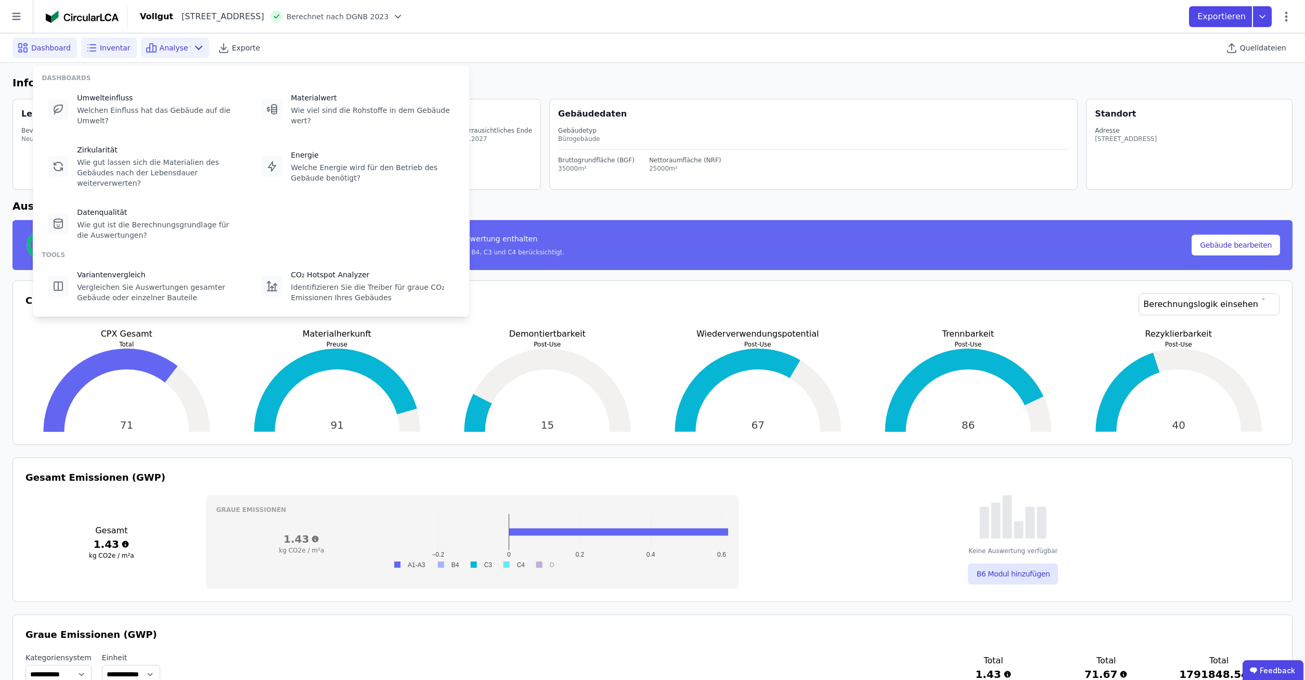
click at [105, 54] on div "Inventar" at bounding box center [109, 47] width 56 height 21
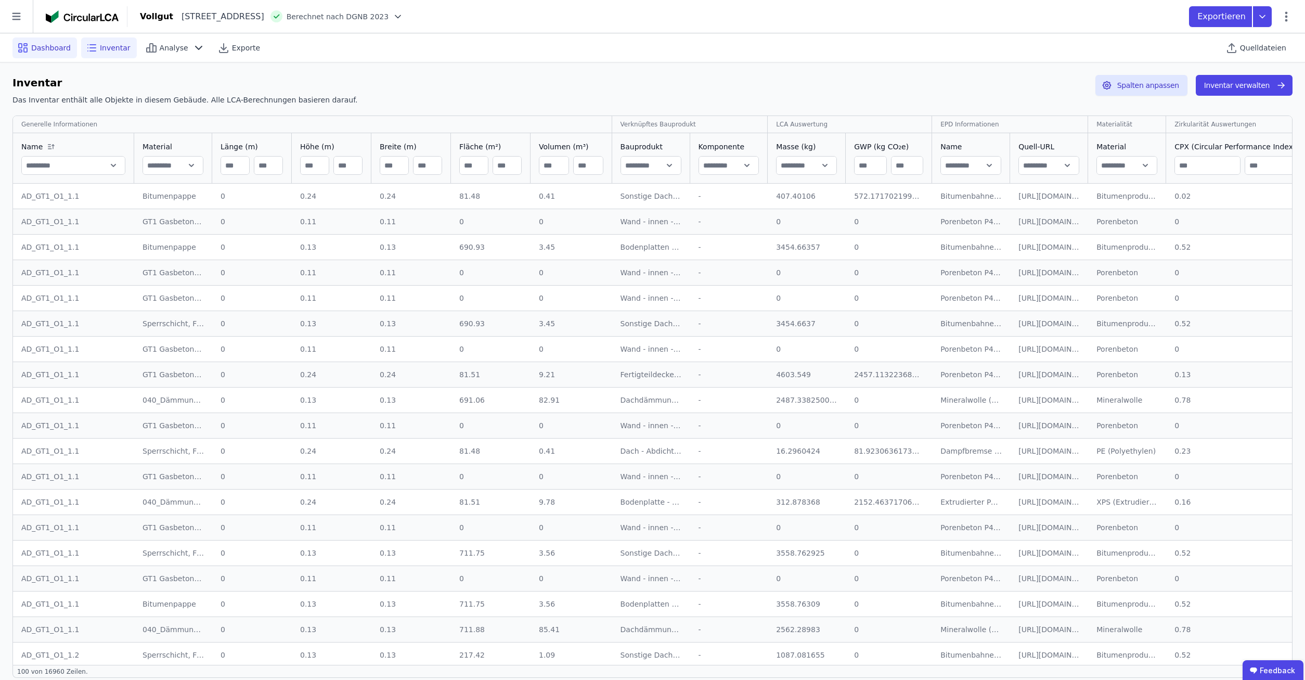
drag, startPoint x: 72, startPoint y: 48, endPoint x: 37, endPoint y: 48, distance: 34.8
click at [71, 48] on div "Dashboard" at bounding box center [44, 47] width 64 height 21
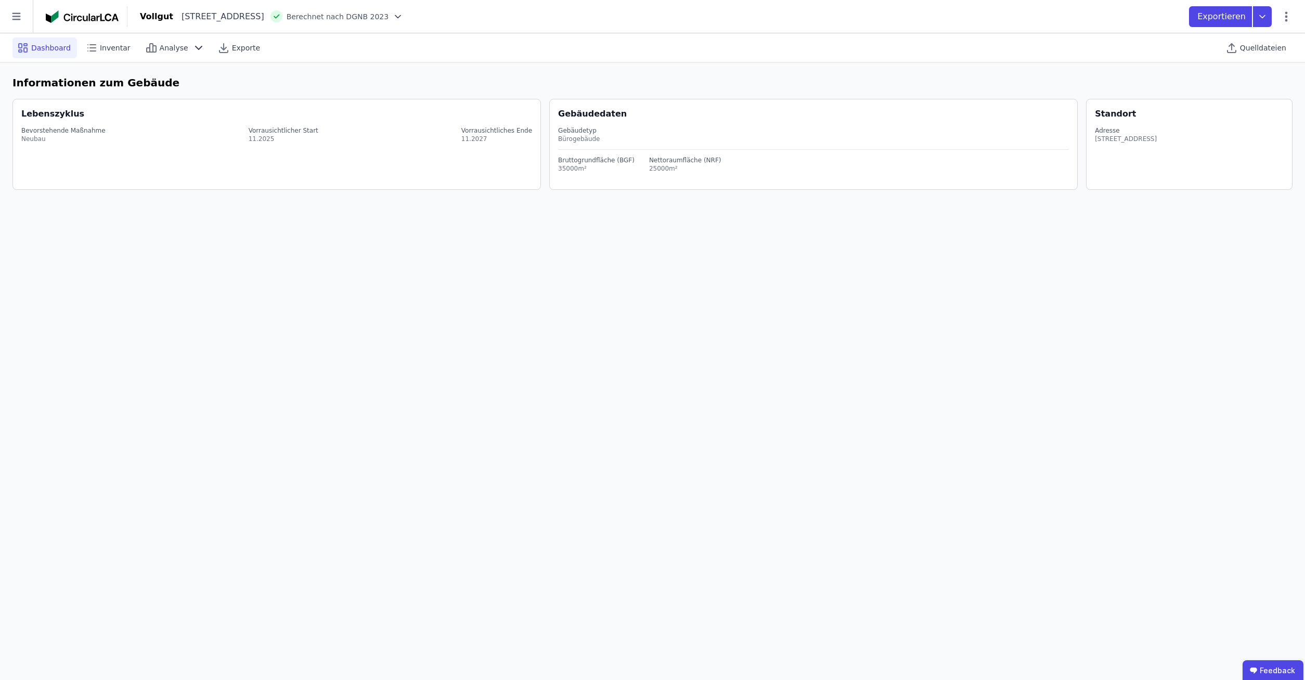
select select "*"
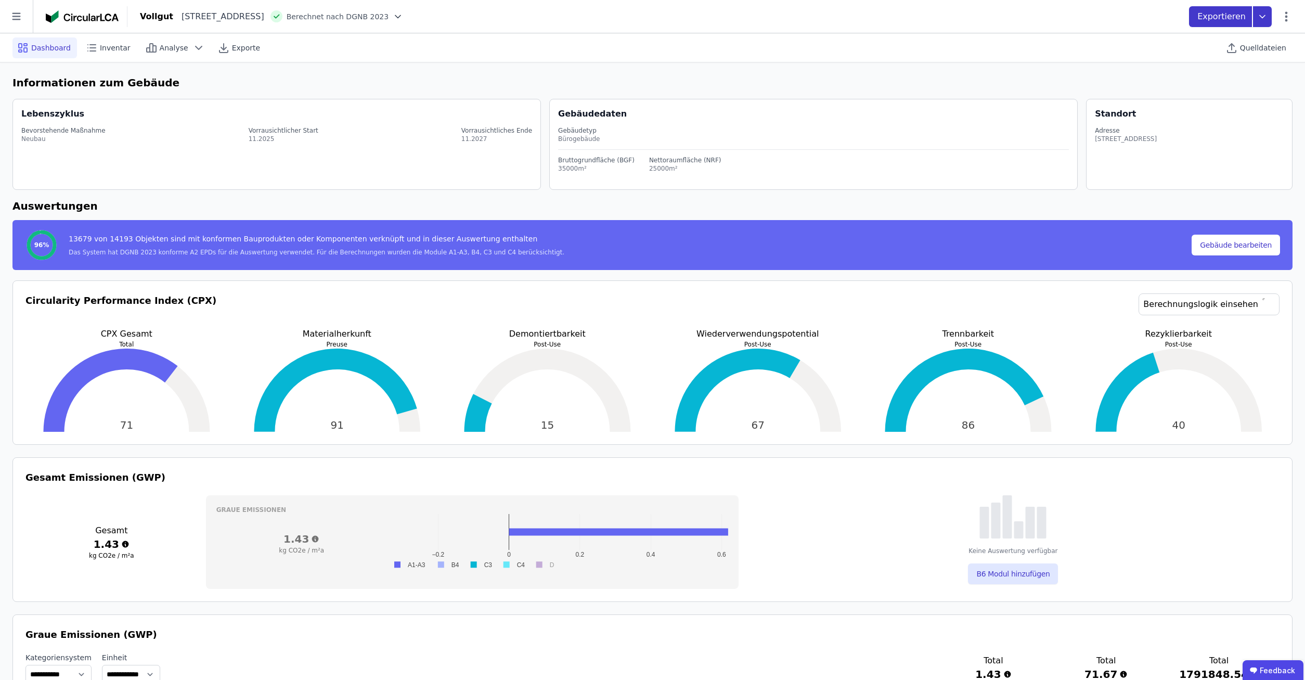
click at [1230, 14] on p "Exportieren" at bounding box center [1222, 16] width 50 height 12
click at [1176, 92] on div "Building Circularity Report exportieren" at bounding box center [1184, 97] width 174 height 19
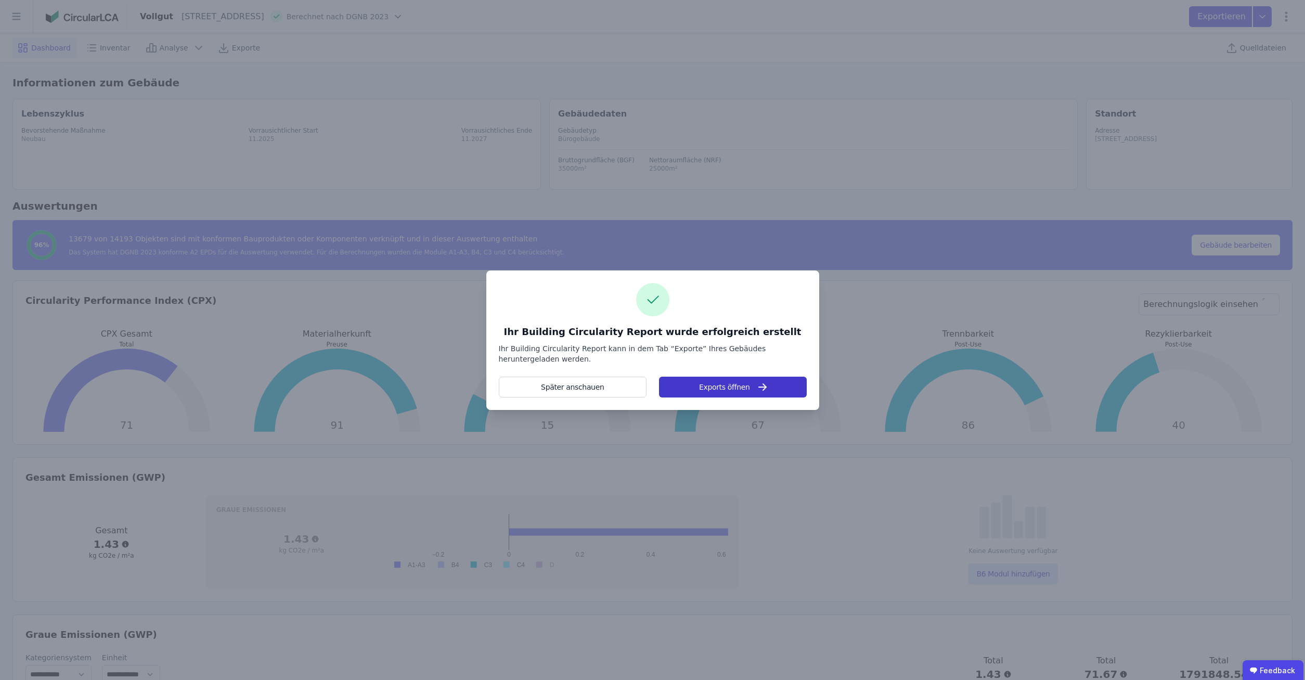
click at [779, 385] on button "Exports öffnen" at bounding box center [732, 387] width 147 height 21
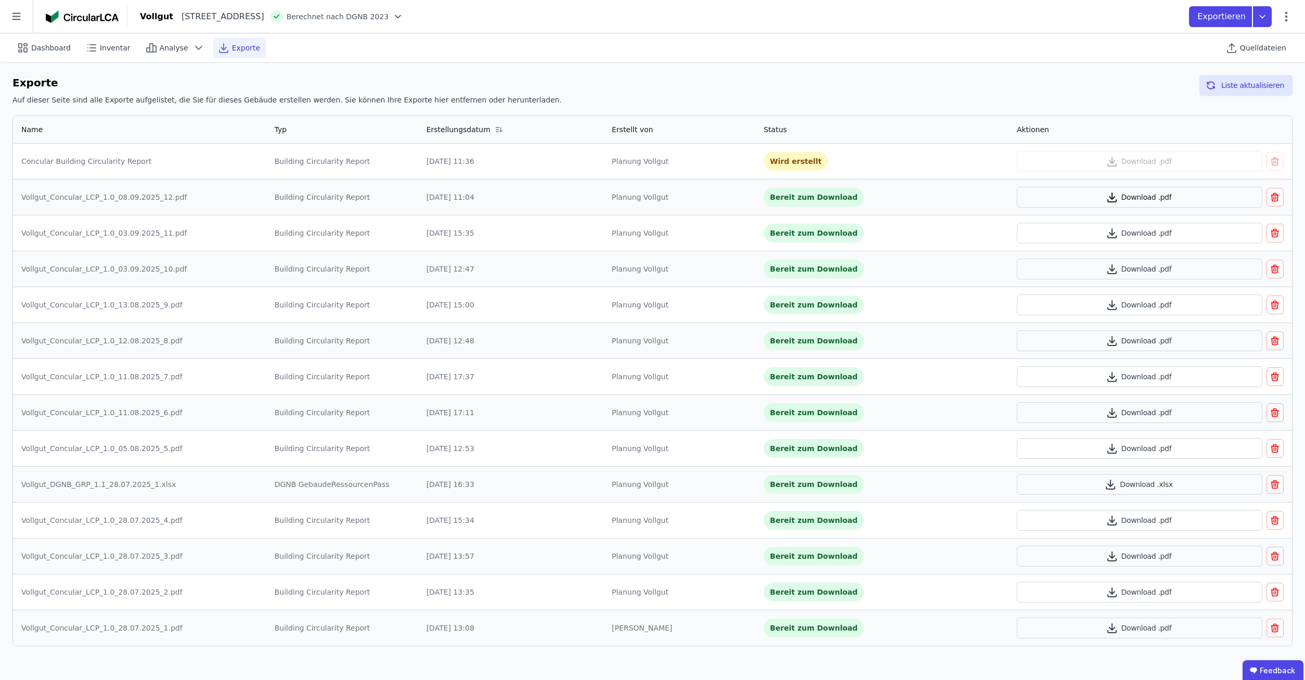
click at [1103, 203] on button "Download .pdf" at bounding box center [1139, 197] width 245 height 21
click at [1232, 82] on button "Liste aktualisieren" at bounding box center [1245, 85] width 93 height 21
click at [1169, 160] on button "Download .pdf" at bounding box center [1139, 161] width 245 height 21
click at [1118, 151] on button "Download .pdf" at bounding box center [1139, 161] width 245 height 21
click at [52, 48] on span "Dashboard" at bounding box center [51, 48] width 40 height 10
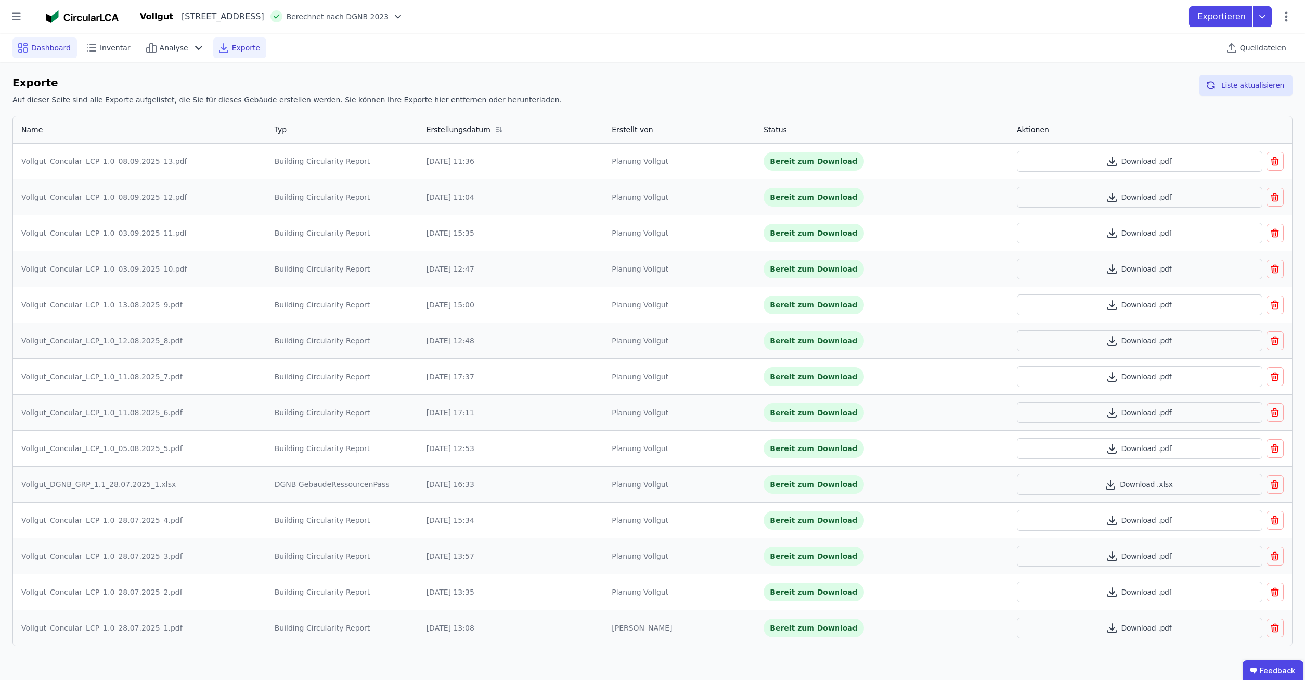
select select "*"
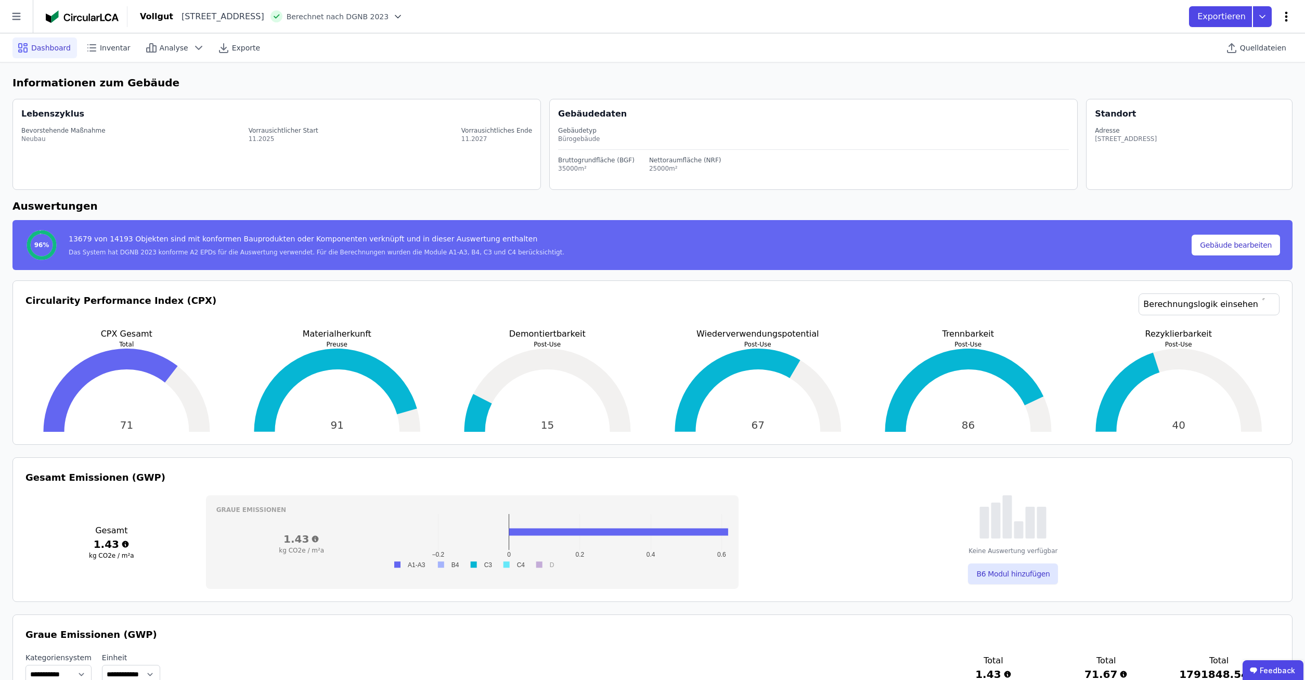
click at [1284, 22] on icon at bounding box center [1286, 16] width 12 height 12
click at [1285, 11] on icon at bounding box center [1286, 16] width 12 height 12
click at [19, 15] on icon at bounding box center [16, 16] width 33 height 33
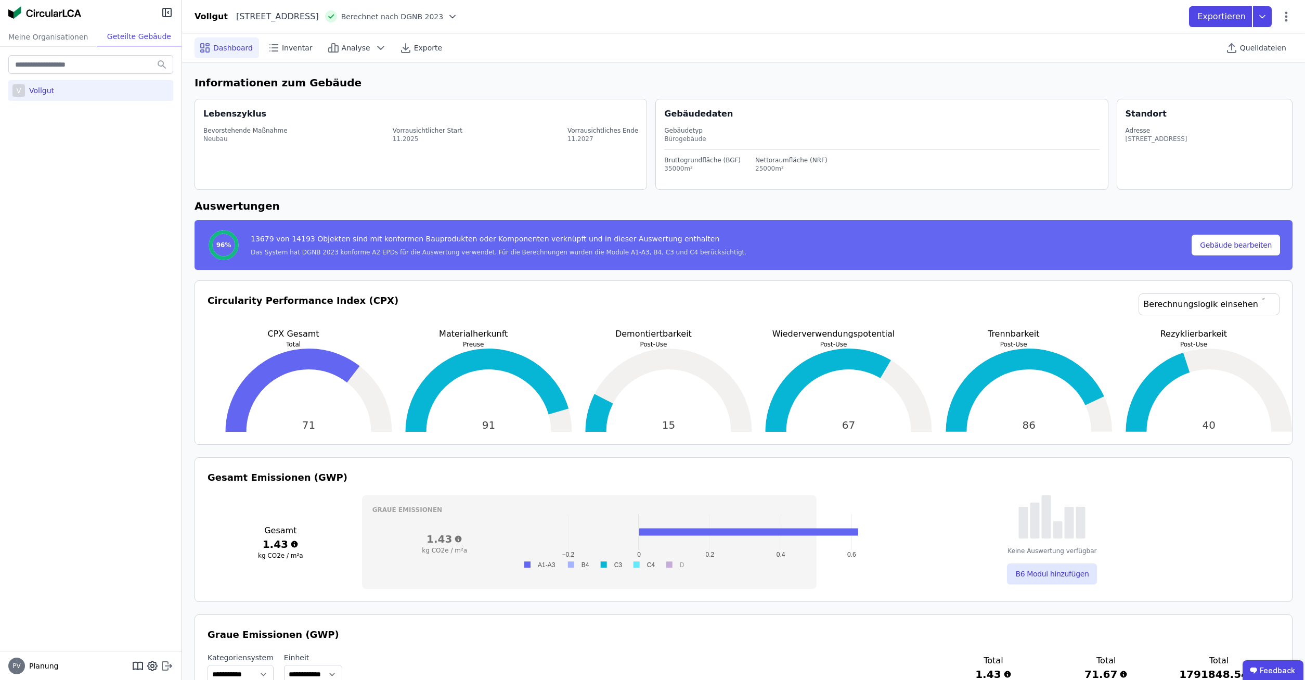
click at [169, 668] on icon at bounding box center [167, 665] width 12 height 12
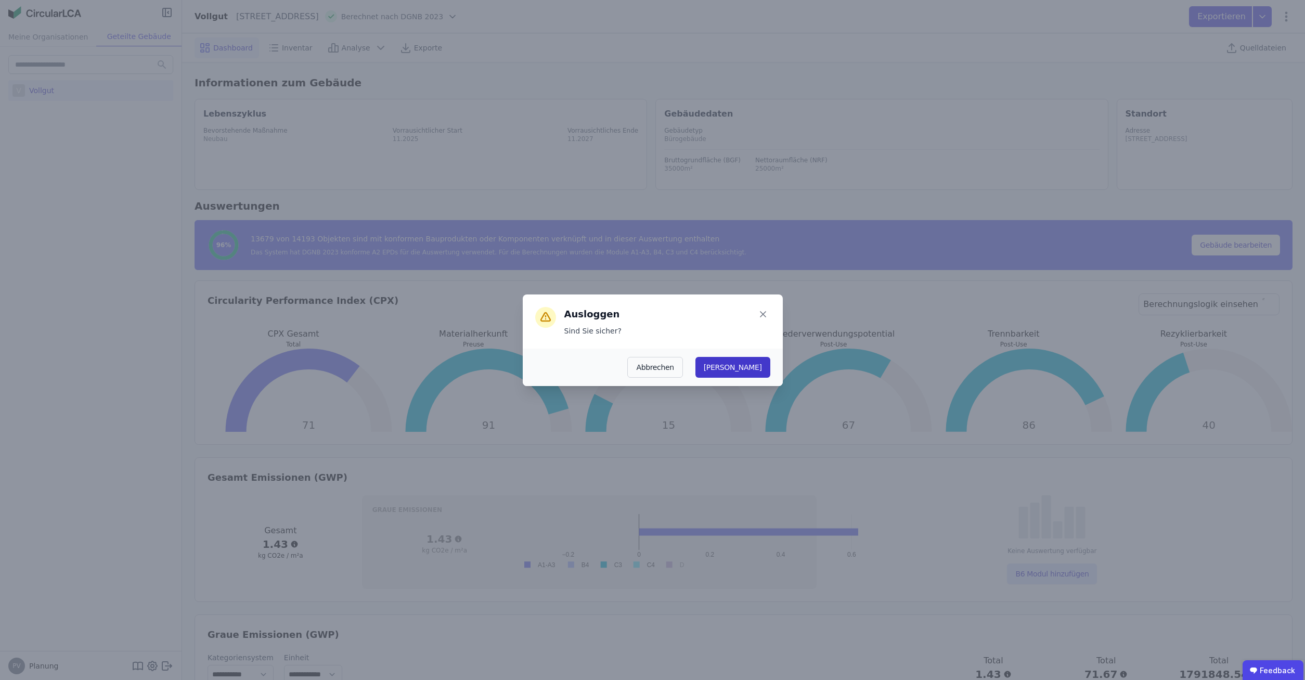
click at [762, 363] on button "Ja" at bounding box center [732, 367] width 75 height 21
